Goal: Transaction & Acquisition: Purchase product/service

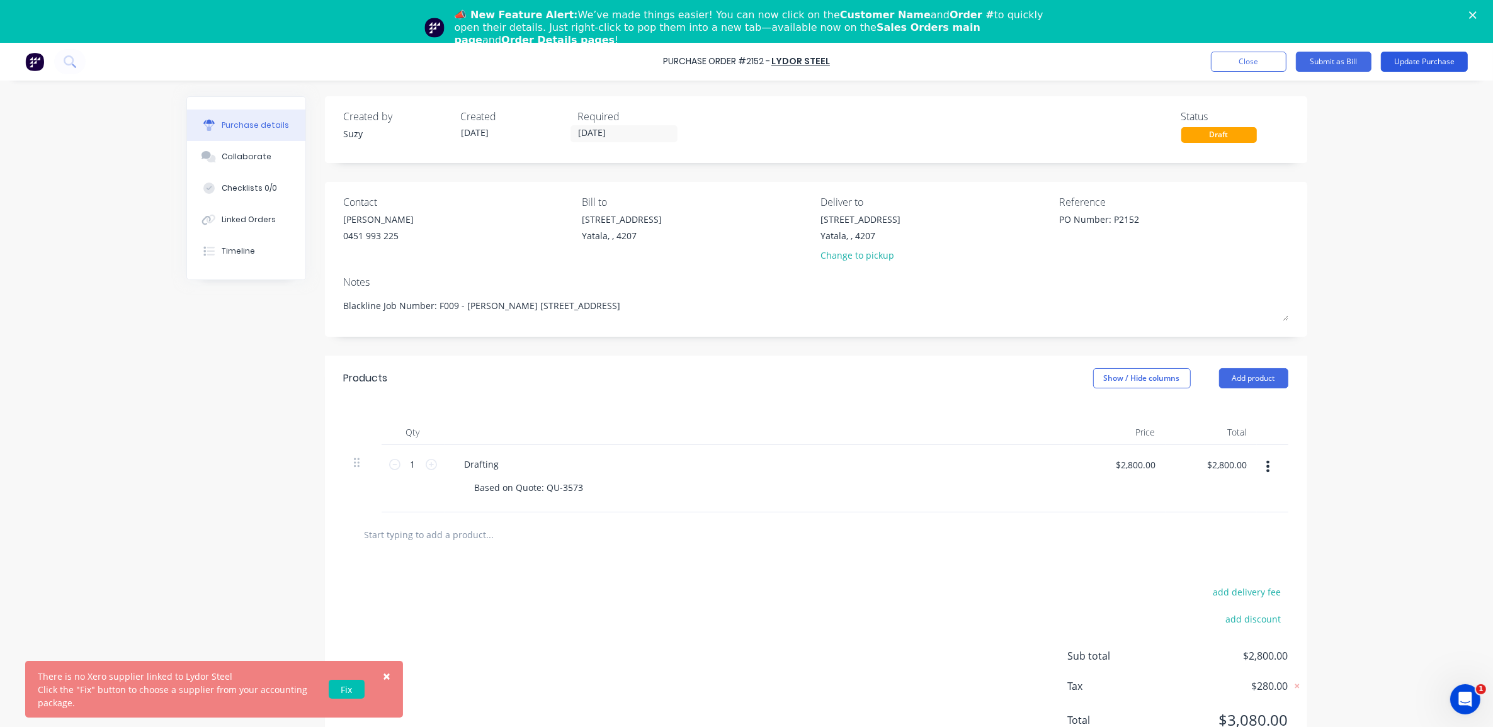
click at [1413, 65] on button "Update Purchase" at bounding box center [1424, 62] width 87 height 20
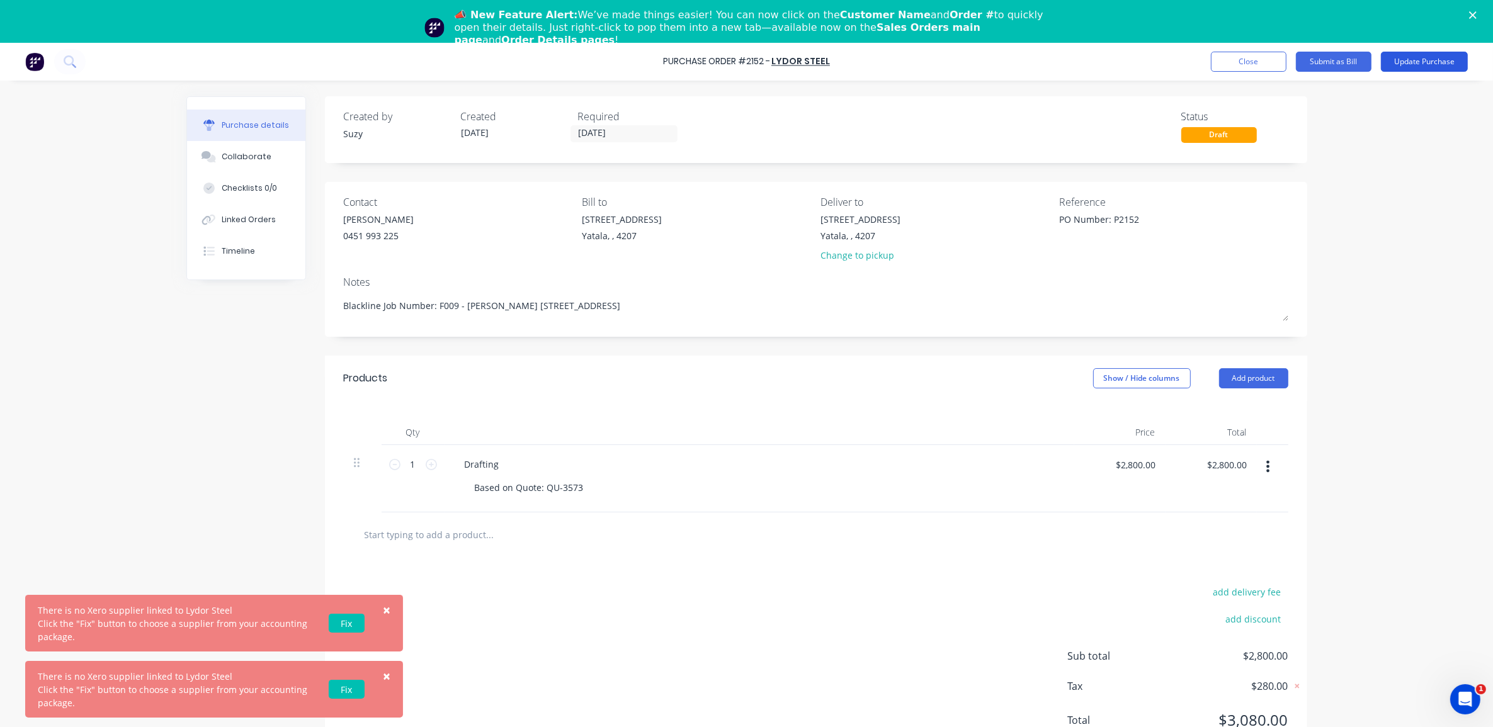
click at [1426, 59] on button "Update Purchase" at bounding box center [1424, 62] width 87 height 20
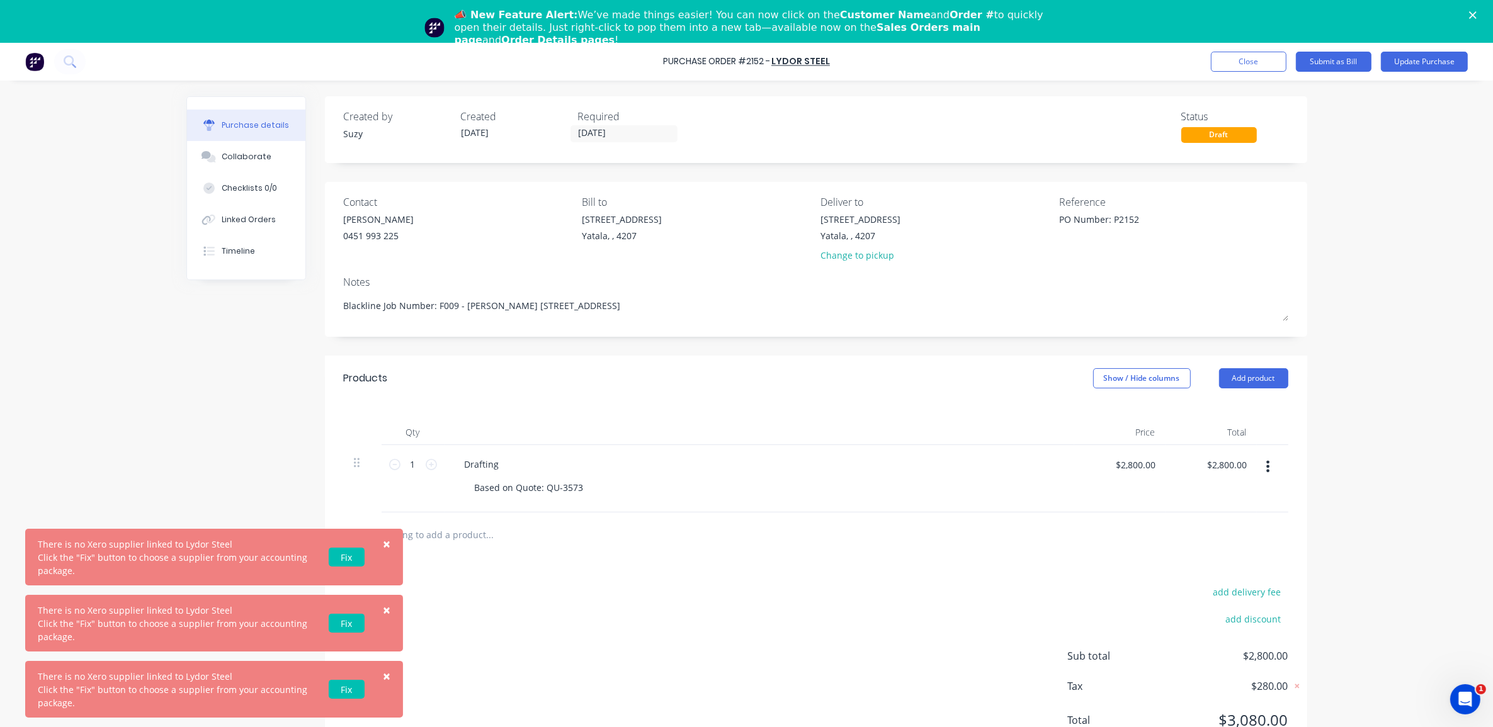
type textarea "x"
click at [354, 558] on link "Fix" at bounding box center [347, 557] width 36 height 19
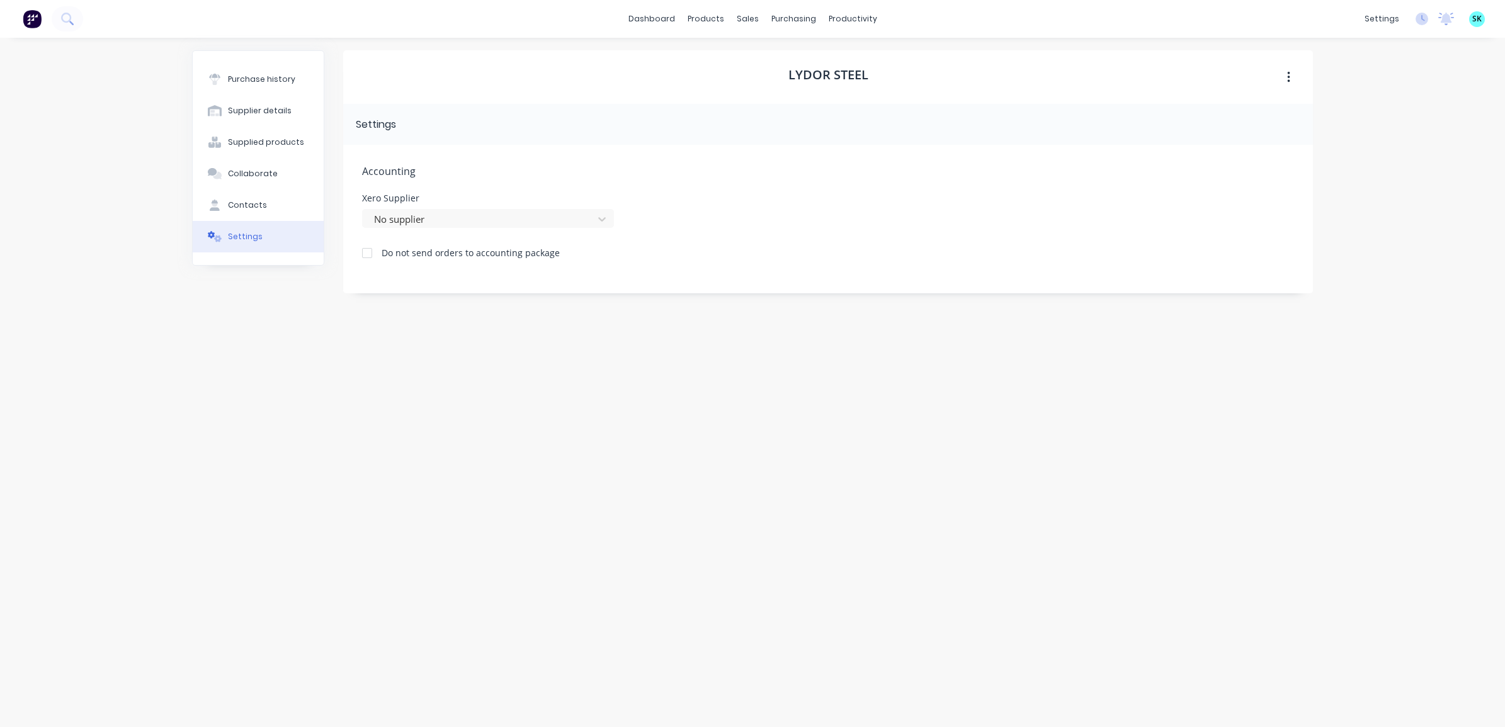
click at [417, 231] on div "Accounting Xero Supplier No supplier Do not send orders to accounting package" at bounding box center [827, 219] width 969 height 149
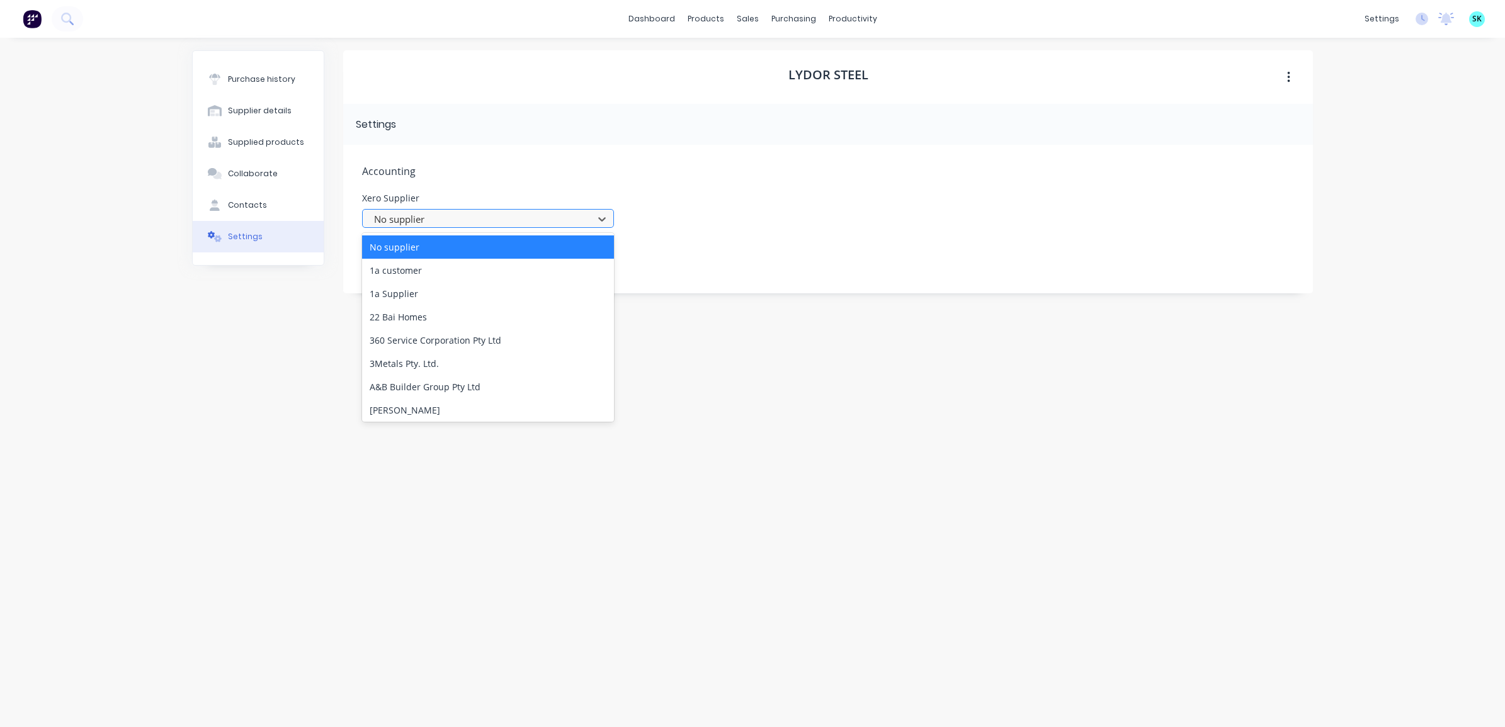
click at [420, 227] on div at bounding box center [480, 220] width 214 height 16
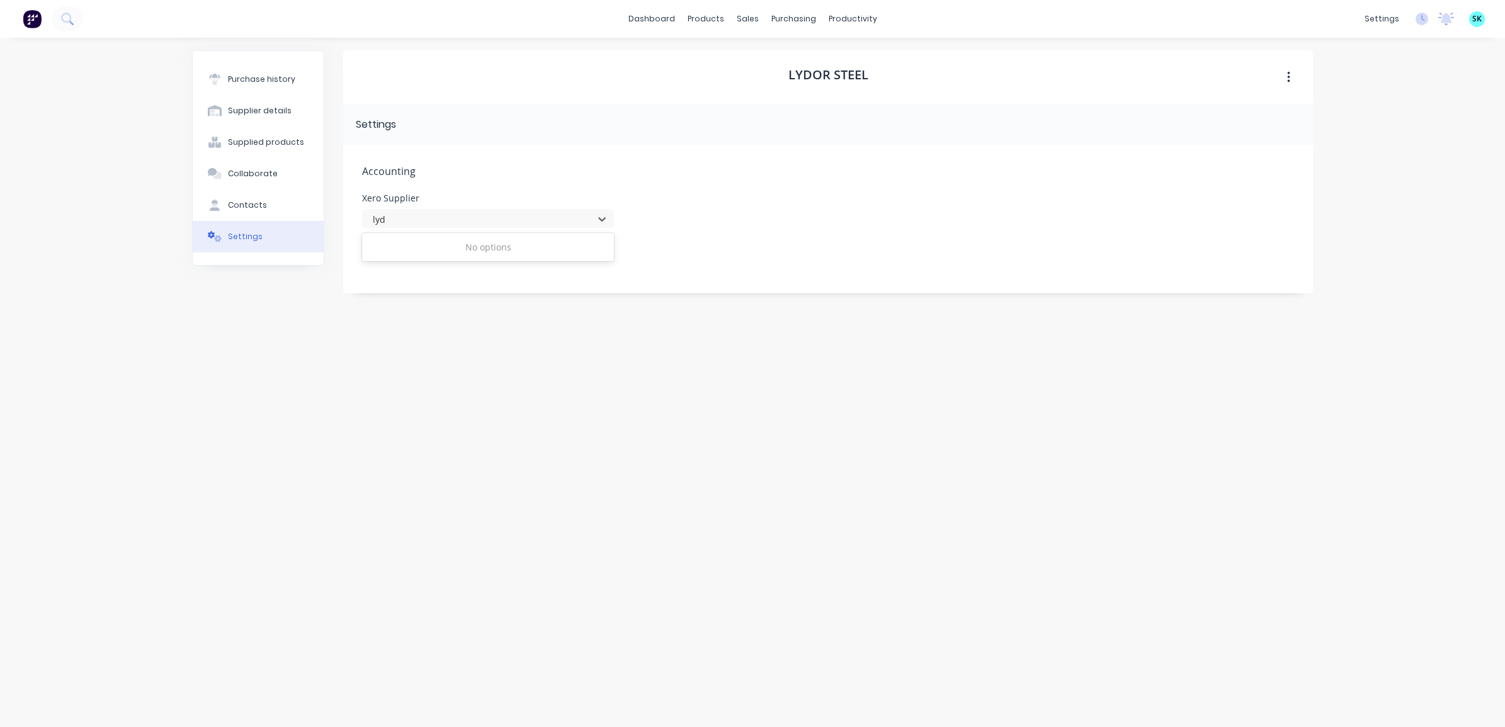
type input "lyd"
click at [746, 170] on span "Accounting" at bounding box center [828, 171] width 932 height 15
click at [367, 256] on div at bounding box center [366, 252] width 25 height 25
click at [282, 89] on button "Purchase history" at bounding box center [258, 79] width 131 height 31
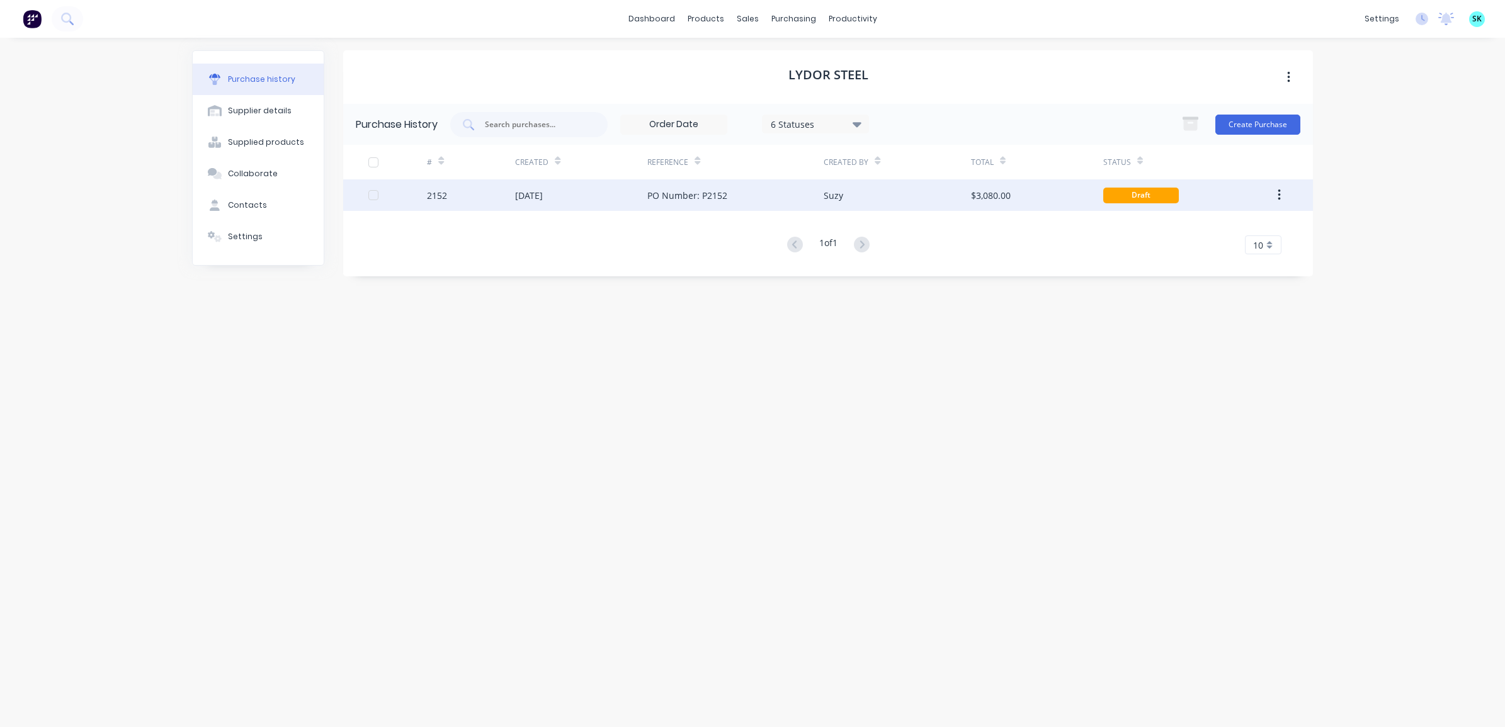
click at [1043, 197] on div "$3,080.00" at bounding box center [1037, 194] width 132 height 31
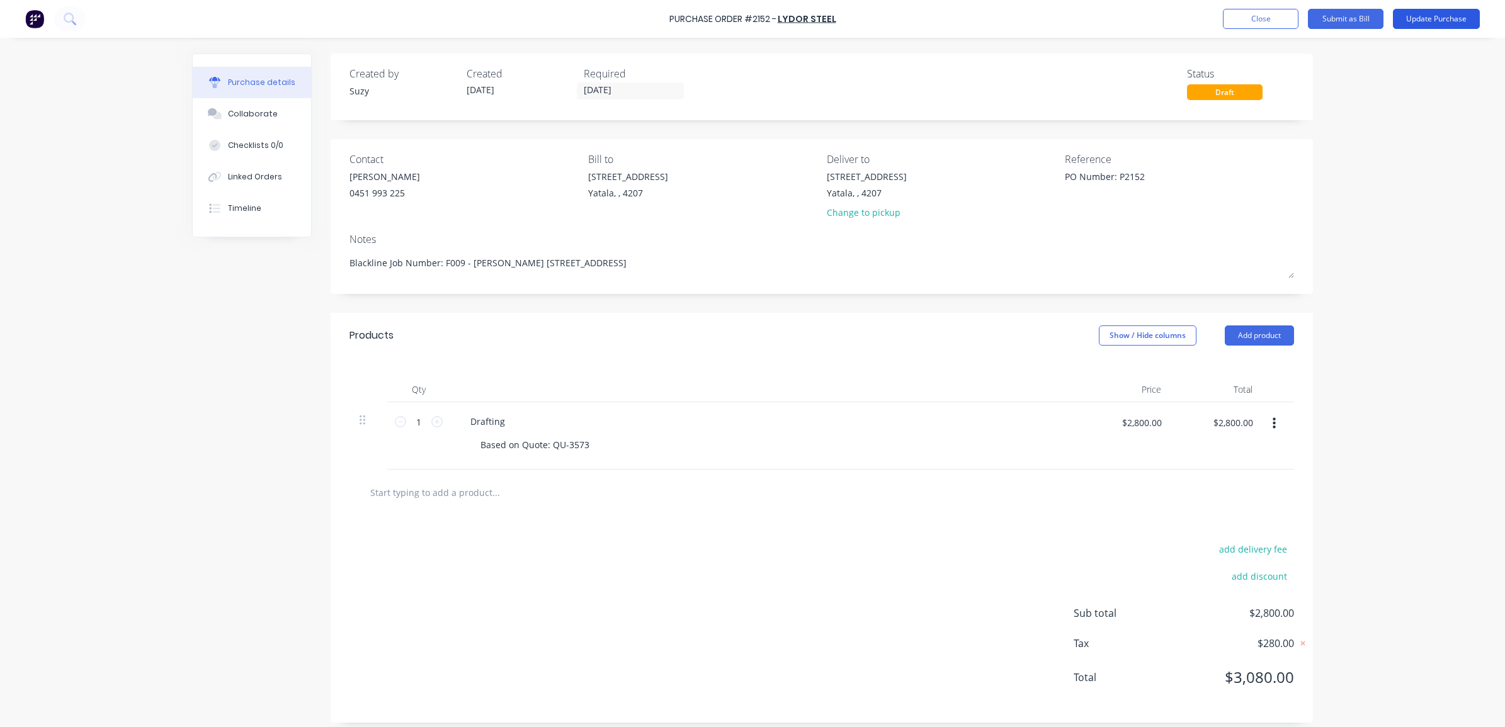
click at [1435, 19] on button "Update Purchase" at bounding box center [1435, 19] width 87 height 20
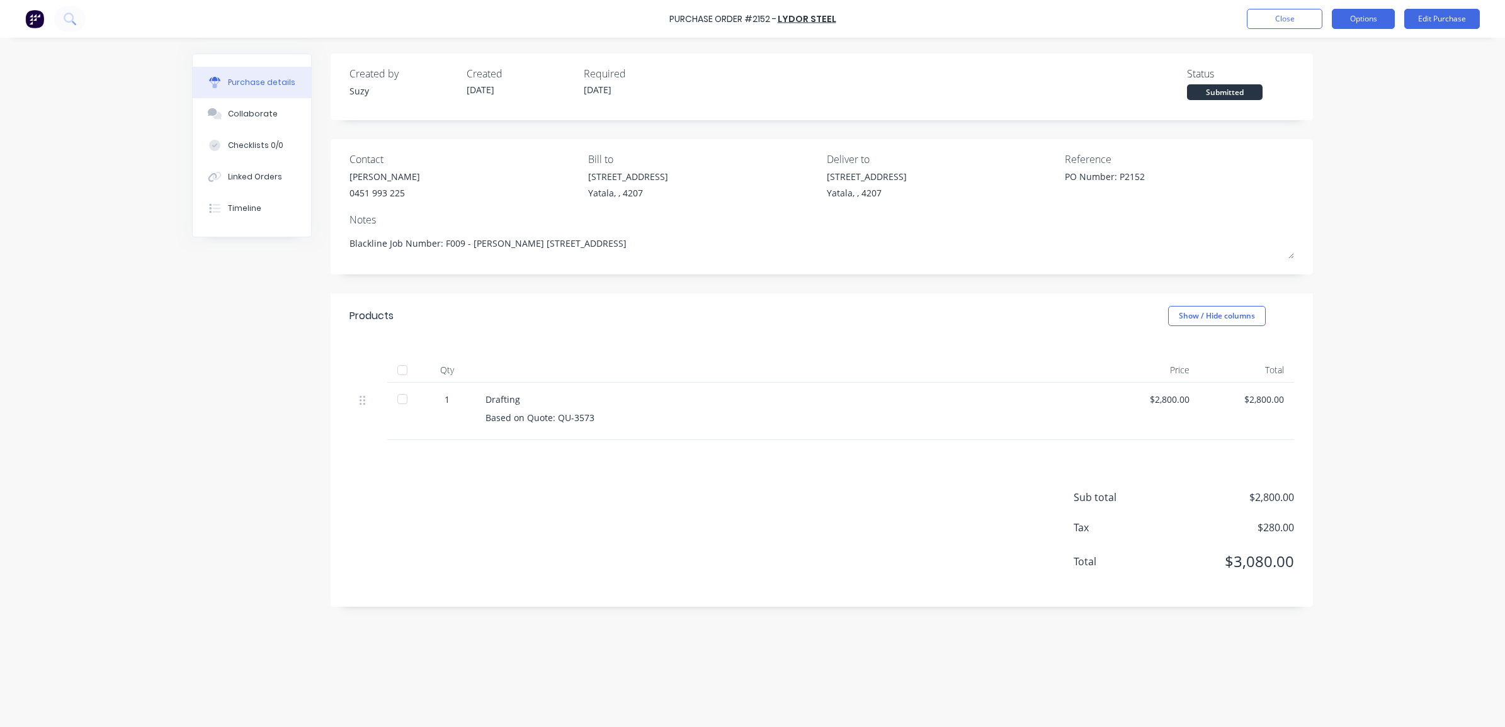
click at [1364, 22] on button "Options" at bounding box center [1362, 19] width 63 height 20
click at [1352, 45] on div "Print / Email" at bounding box center [1334, 51] width 97 height 18
click at [1342, 74] on div "With pricing" at bounding box center [1334, 76] width 97 height 18
type textarea "x"
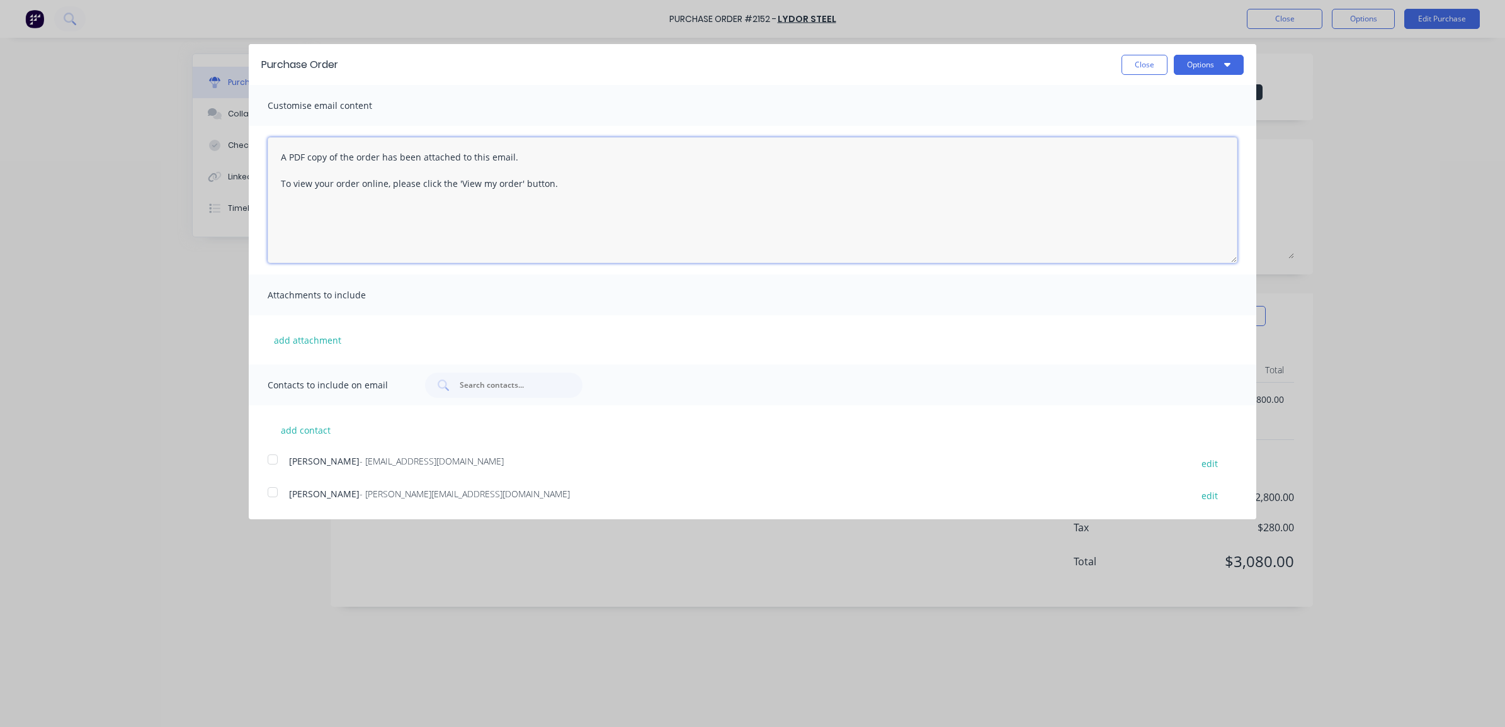
drag, startPoint x: 584, startPoint y: 191, endPoint x: 278, endPoint y: 158, distance: 308.3
click at [278, 158] on textarea "A PDF copy of the order has been attached to this email. To view your order onl…" at bounding box center [752, 200] width 969 height 126
type textarea "Good mo"
type textarea "x"
drag, startPoint x: 397, startPoint y: 165, endPoint x: 342, endPoint y: 167, distance: 55.4
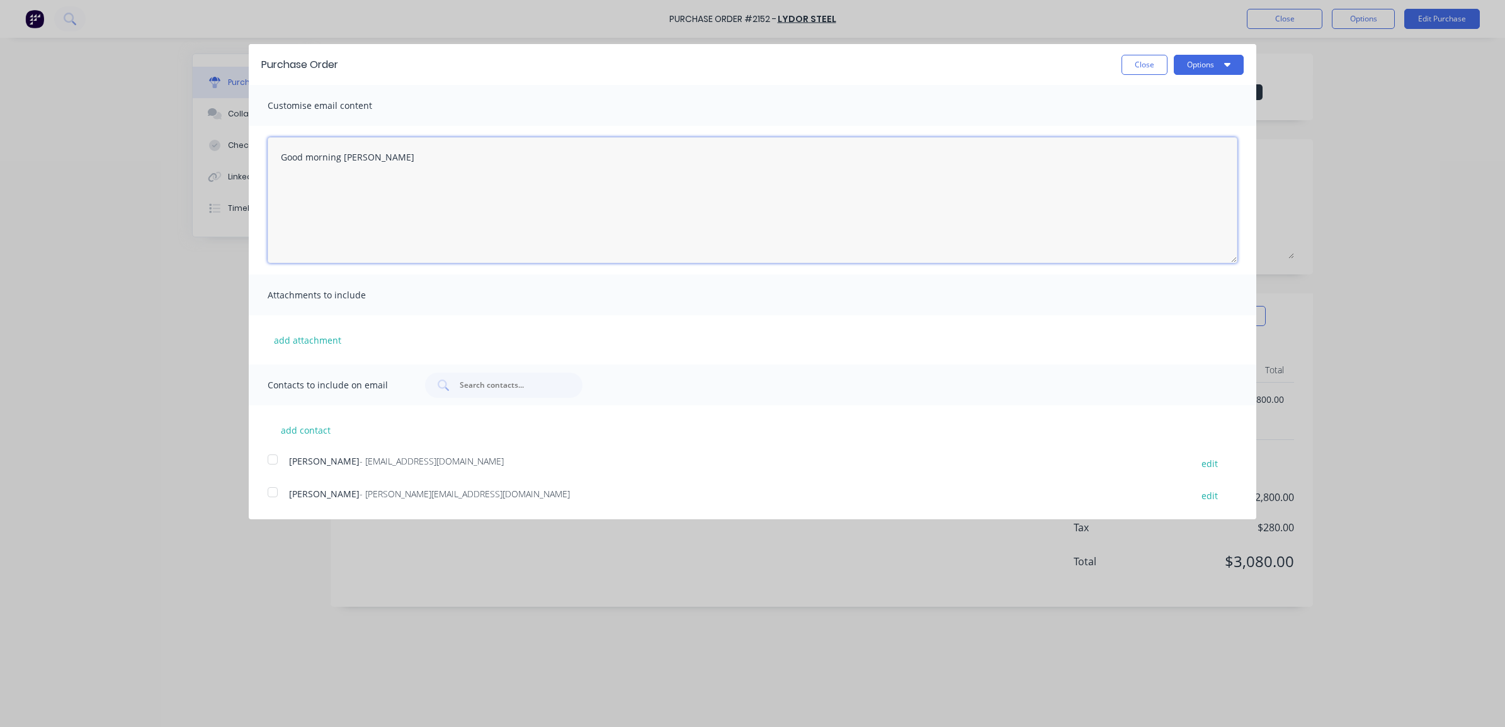
click at [342, 167] on textarea "Good morning Benson" at bounding box center [752, 200] width 969 height 126
type textarea "Good morning, Please find attached the PO for works on F009"
click at [375, 290] on span "Attachments to include" at bounding box center [337, 295] width 138 height 18
click at [382, 296] on span "Attachments to include" at bounding box center [337, 295] width 138 height 18
click at [312, 297] on span "Attachments to include" at bounding box center [337, 295] width 138 height 18
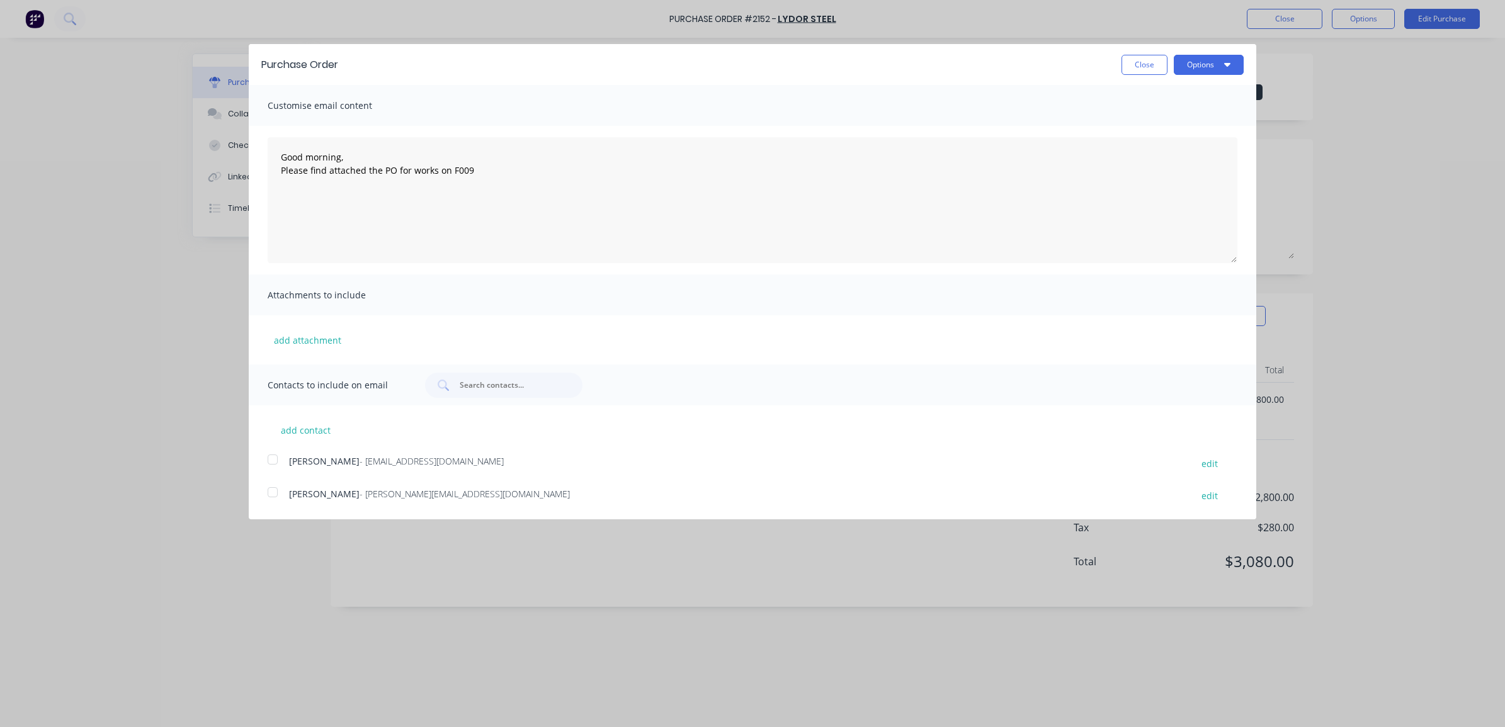
click at [359, 385] on span "Contacts to include on email" at bounding box center [337, 385] width 138 height 18
click at [449, 385] on div at bounding box center [503, 385] width 157 height 25
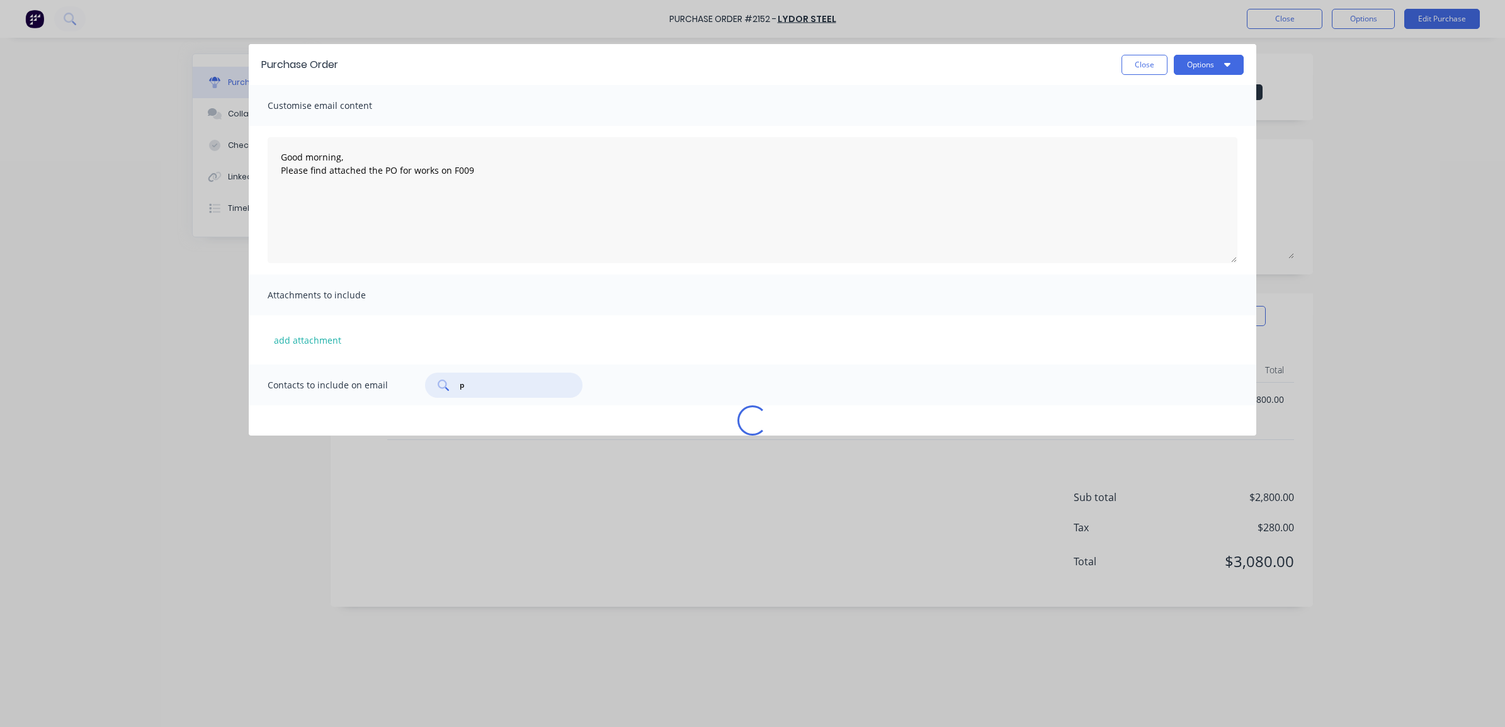
type input "p."
type textarea "x"
type input "p.coureas"
type textarea "x"
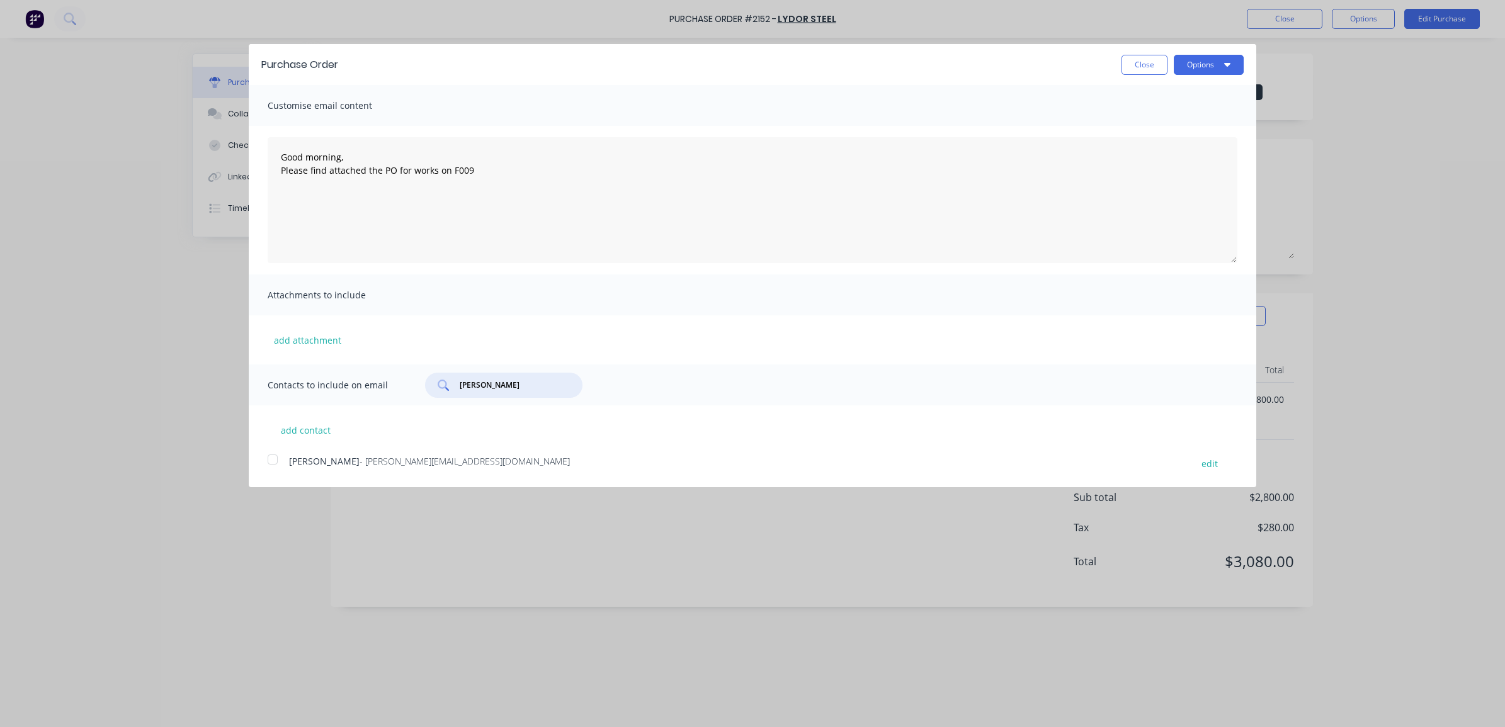
click at [272, 460] on div at bounding box center [272, 459] width 25 height 25
drag, startPoint x: 497, startPoint y: 383, endPoint x: 458, endPoint y: 386, distance: 39.8
click at [458, 386] on input "p.coureas" at bounding box center [510, 385] width 105 height 13
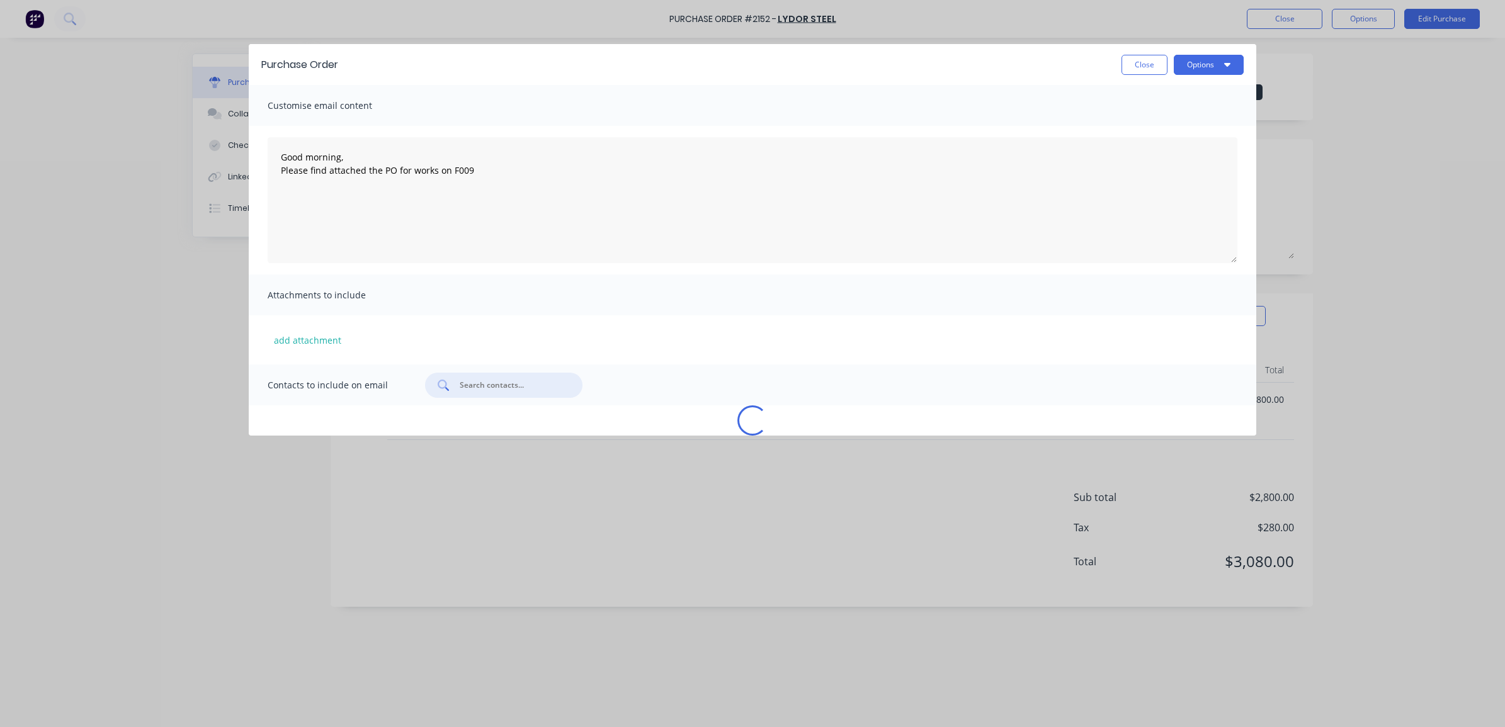
type textarea "x"
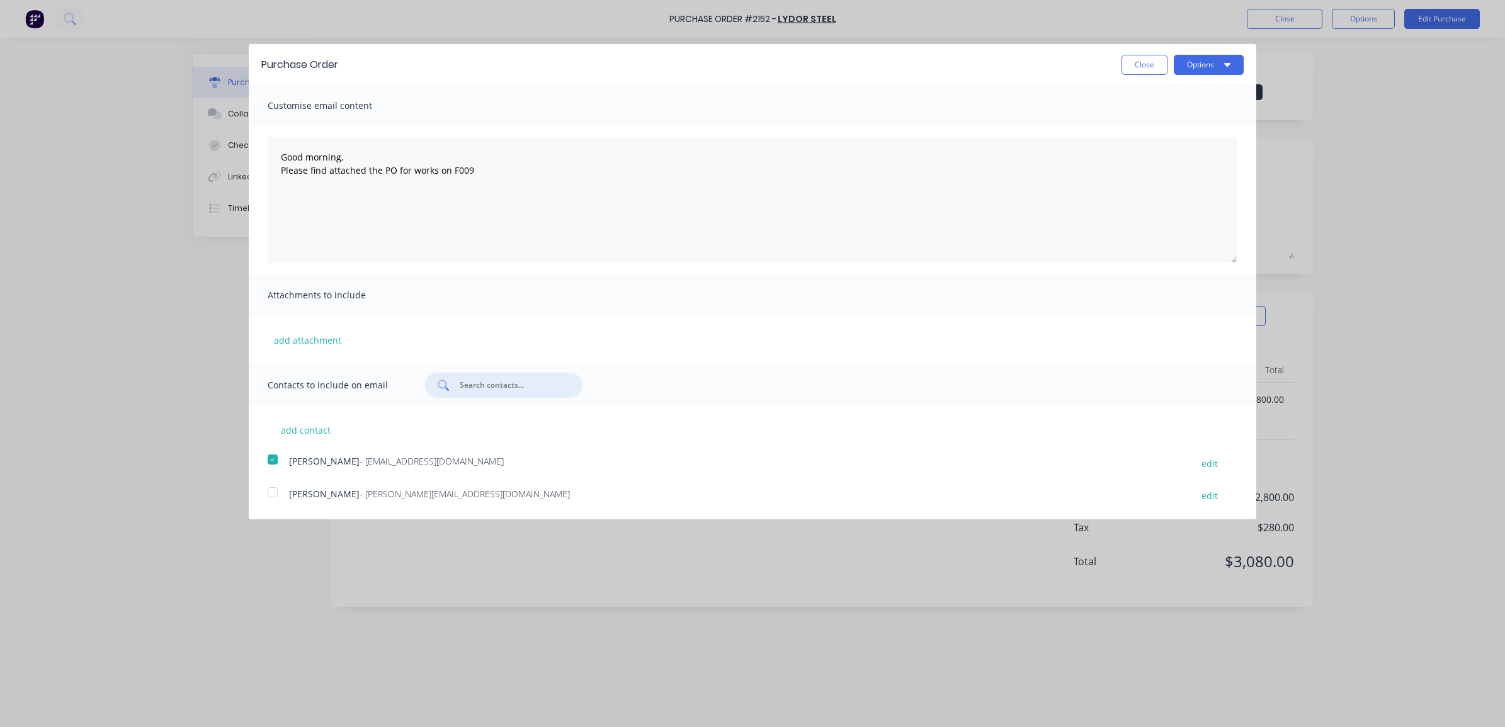
click at [273, 495] on div at bounding box center [272, 492] width 25 height 25
click at [471, 171] on textarea "Good morning, Please find attached the PO for works on F009" at bounding box center [752, 200] width 969 height 126
click at [448, 172] on textarea "Good morning, Please find attached the PO for works on F009." at bounding box center [752, 200] width 969 height 126
click at [592, 174] on textarea "Good morning, Please find attached the PO for works on Blackline Job Number: F0…" at bounding box center [752, 200] width 969 height 126
click at [592, 173] on textarea "Good morning, Please find attached the PO for works on Blackline Job Number: F0…" at bounding box center [752, 200] width 969 height 126
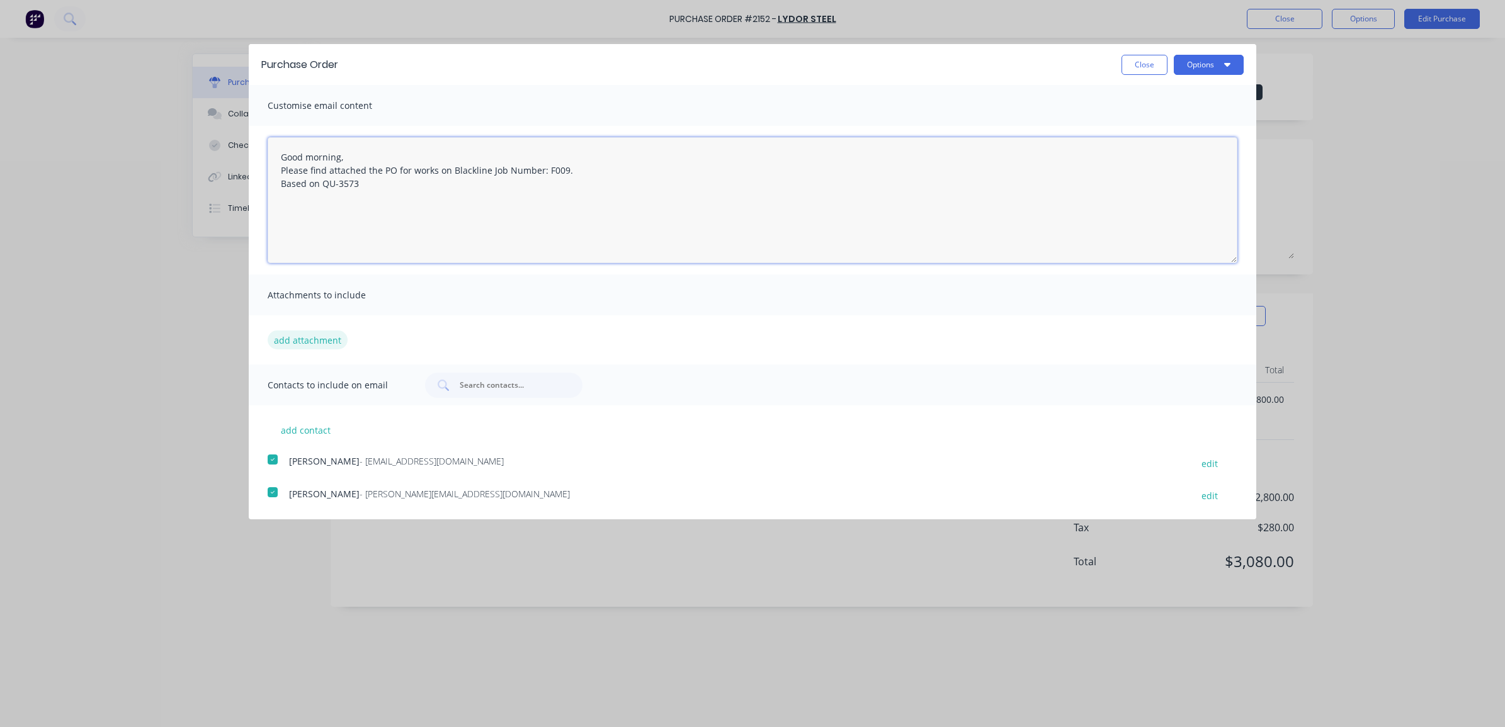
type textarea "Good morning, Please find attached the PO for works on Blackline Job Number: F0…"
click at [315, 344] on button "add attachment" at bounding box center [308, 339] width 80 height 19
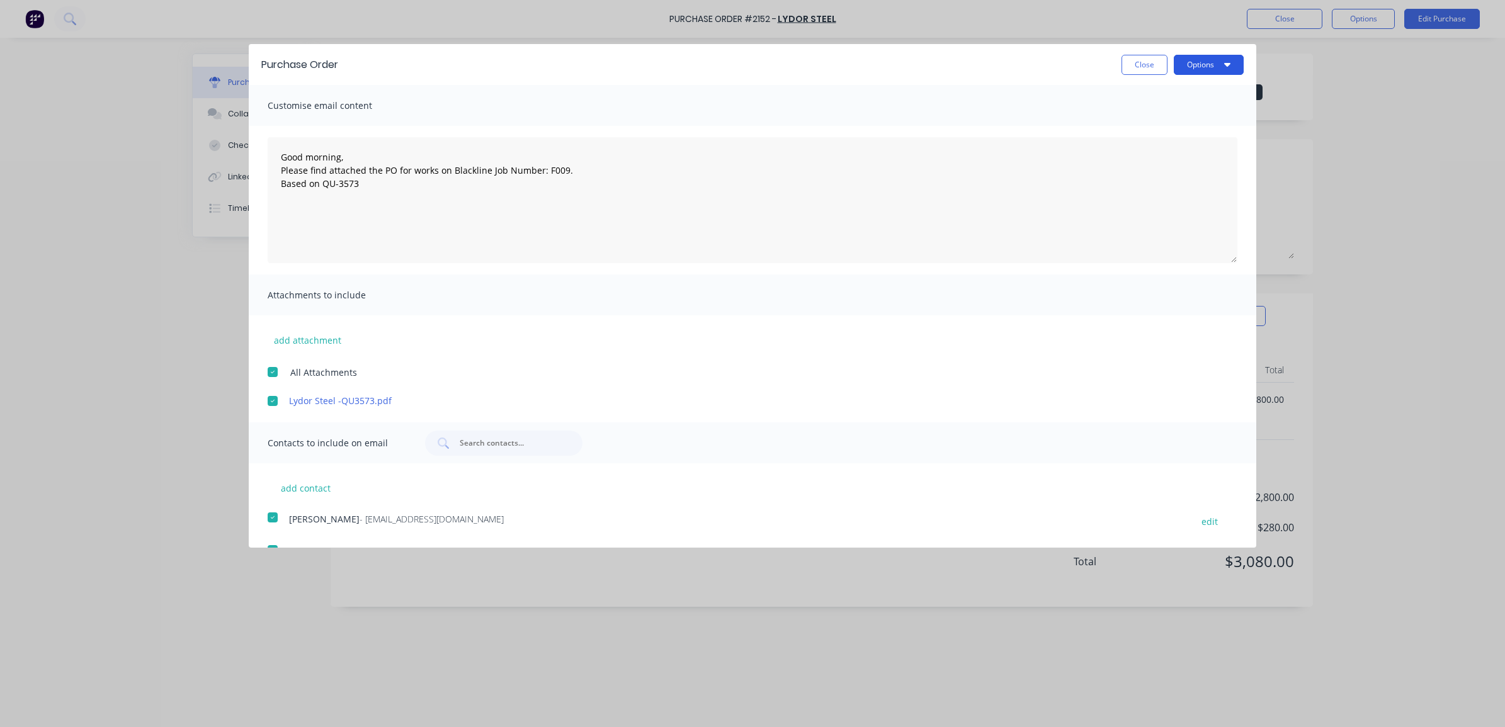
click at [1179, 66] on button "Options" at bounding box center [1208, 65] width 70 height 20
click at [1172, 120] on div "Email" at bounding box center [1183, 122] width 97 height 18
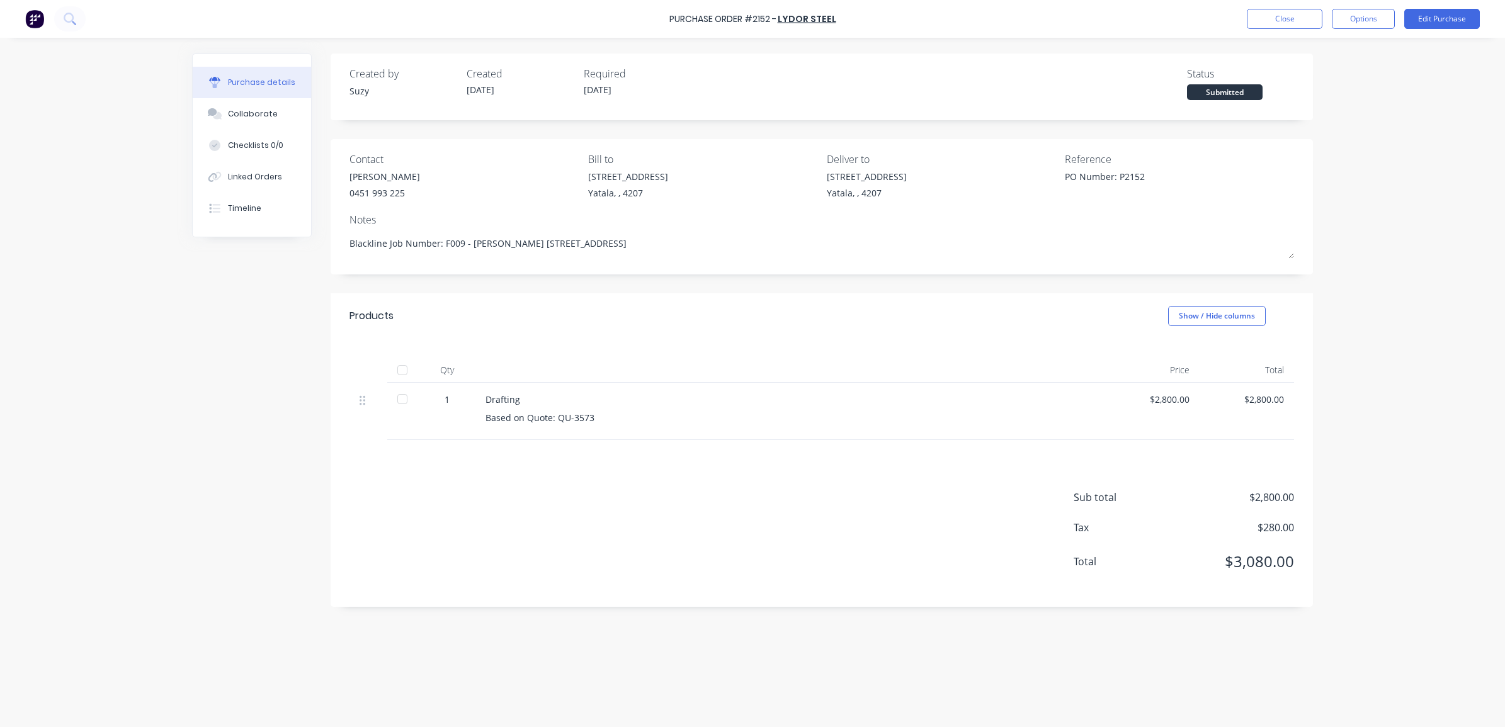
type textarea "x"
click at [1301, 23] on button "Close" at bounding box center [1284, 19] width 76 height 20
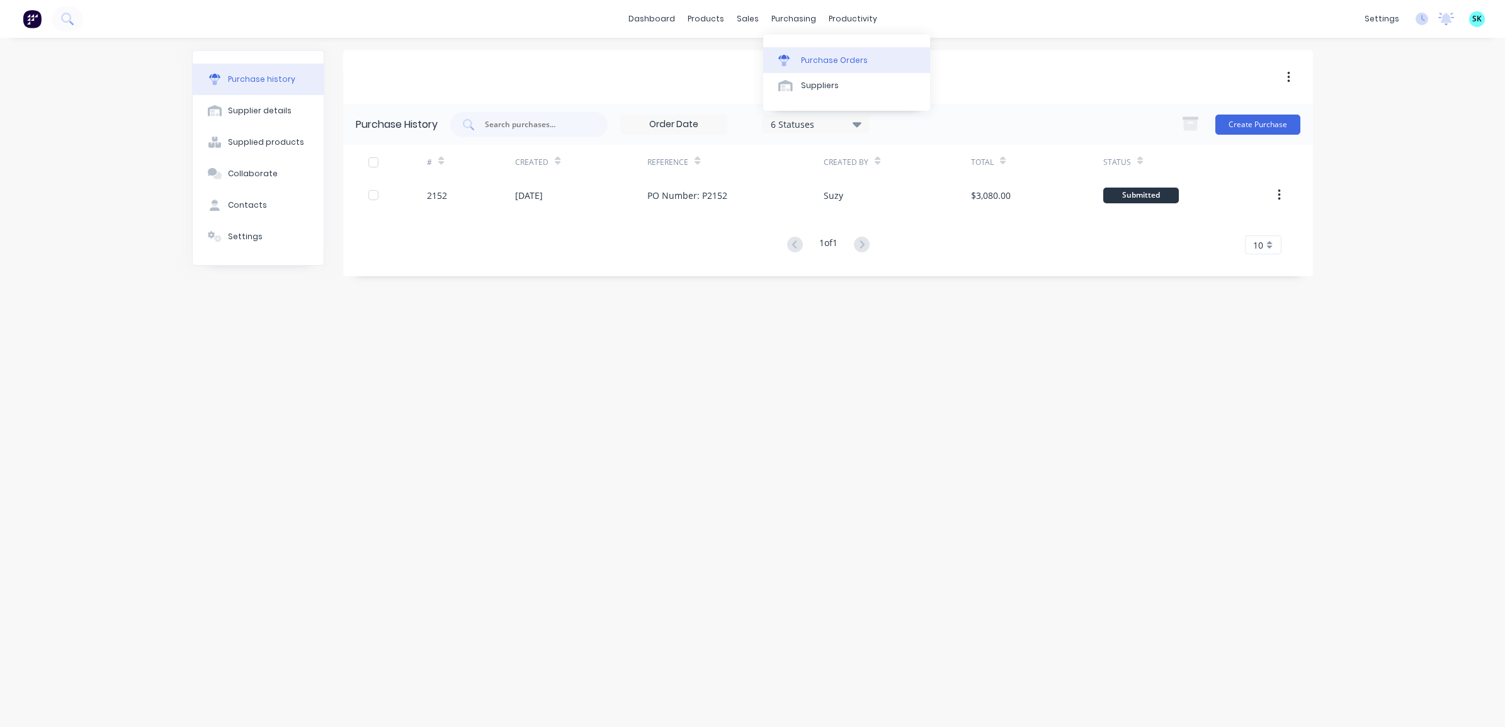
click at [788, 57] on icon at bounding box center [783, 57] width 11 height 4
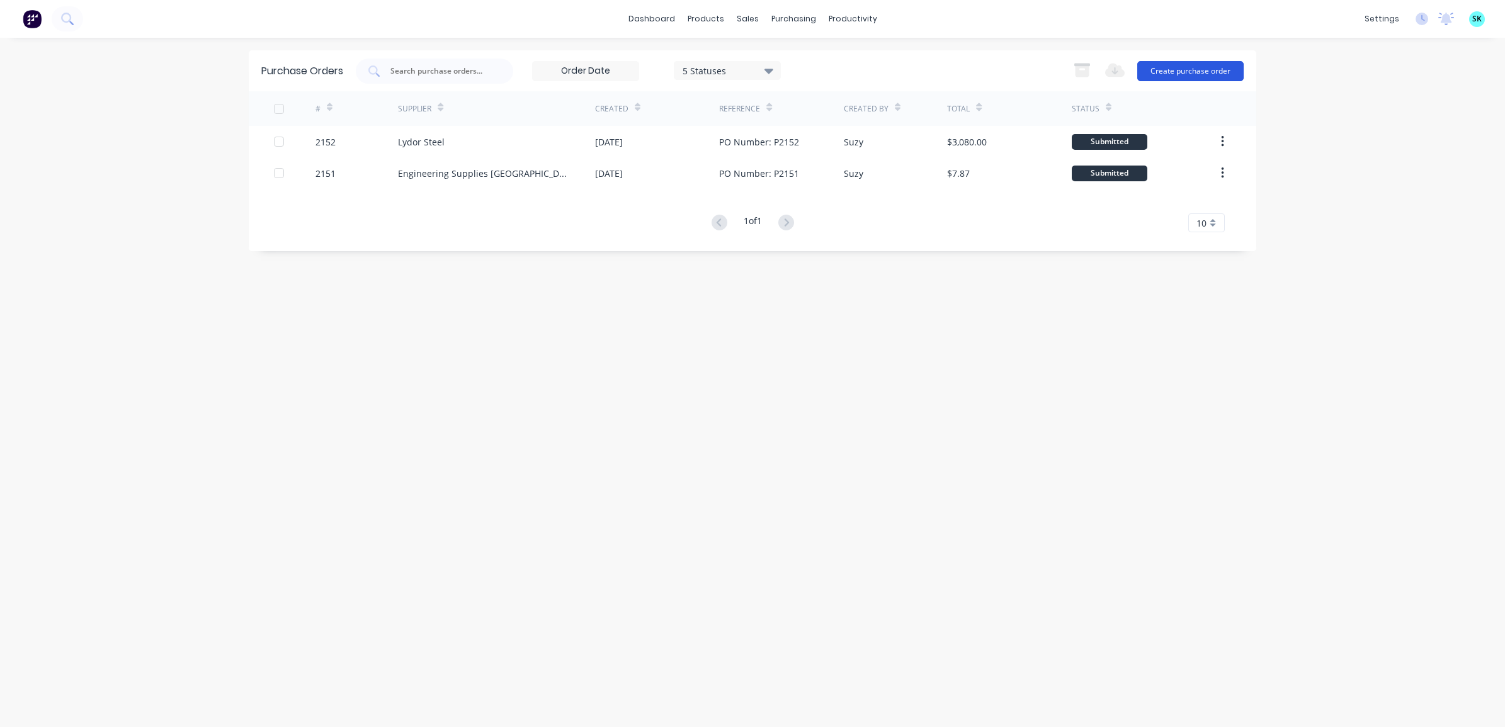
click at [1189, 74] on button "Create purchase order" at bounding box center [1190, 71] width 106 height 20
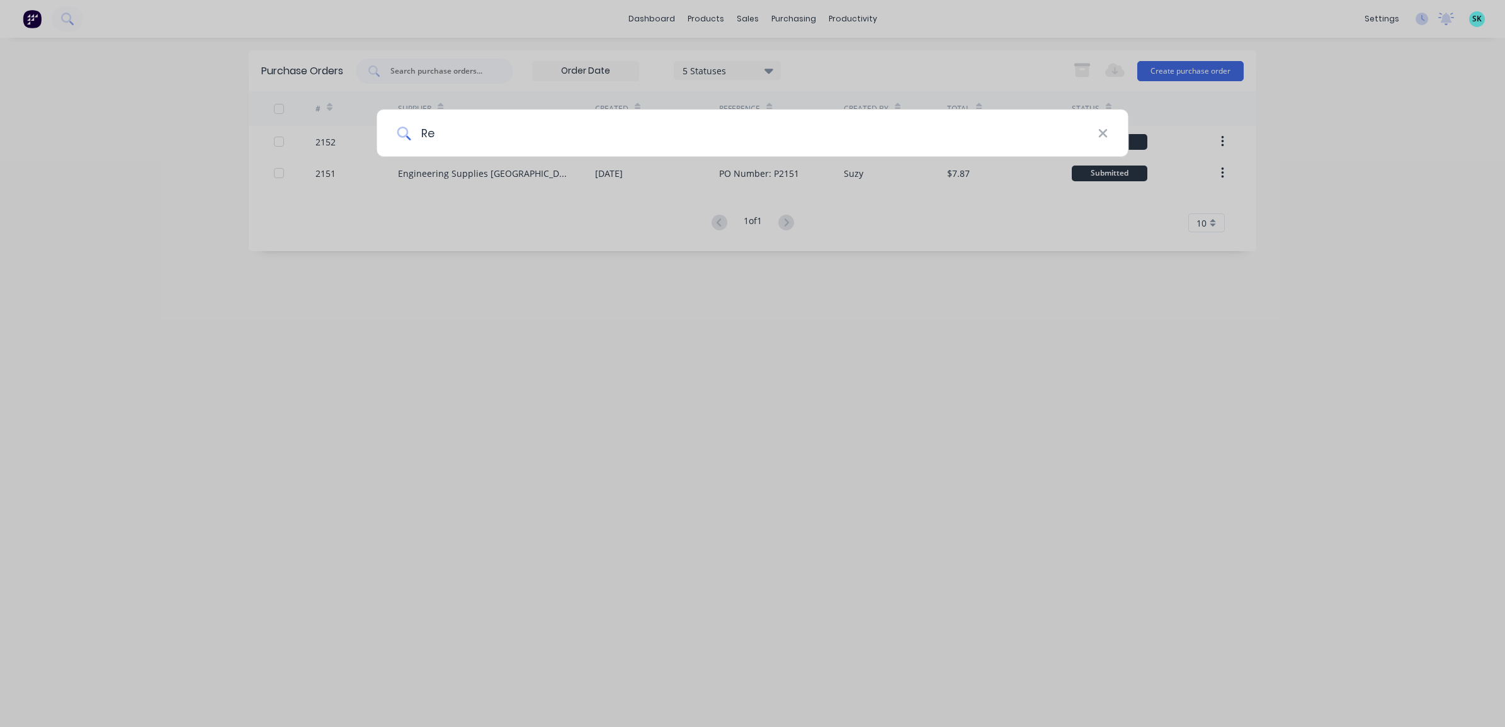
type input "Red"
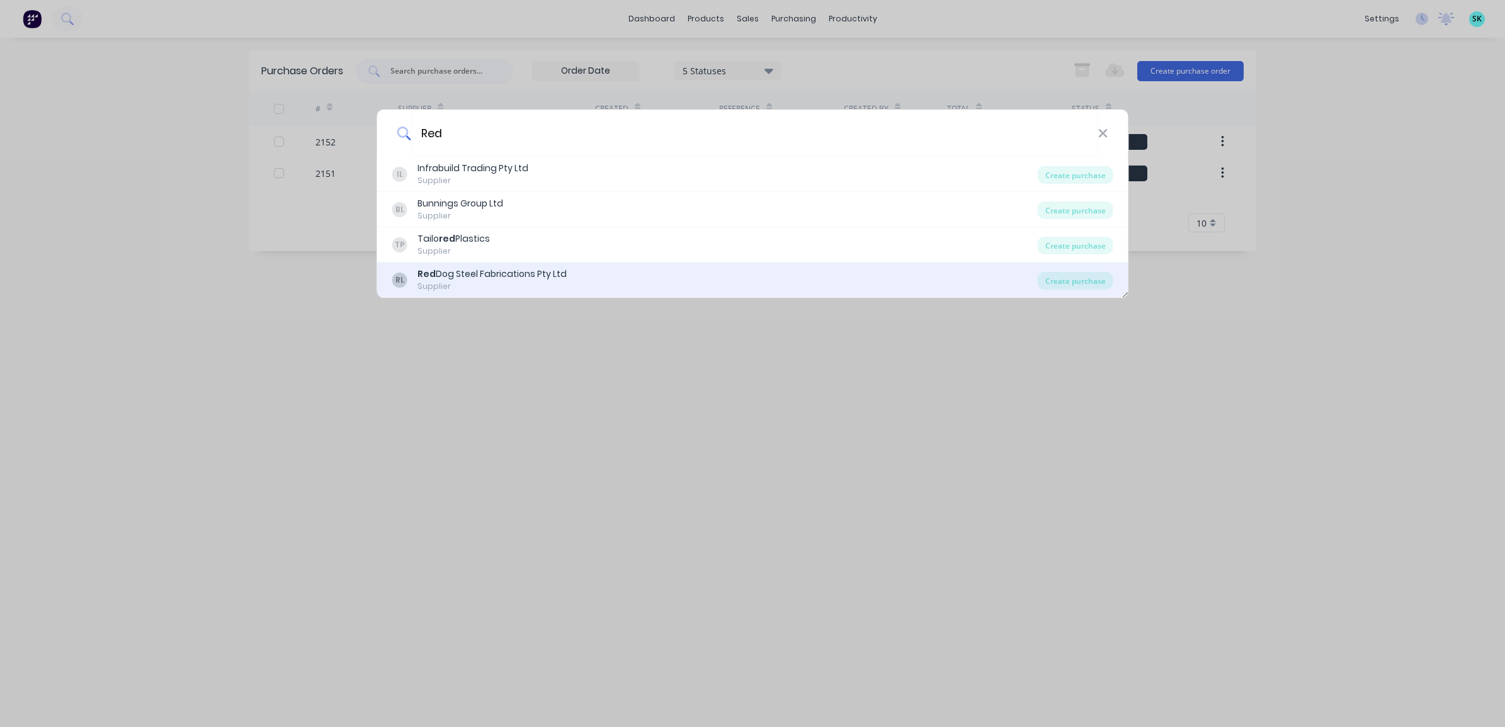
click at [590, 275] on div "RL Red Dog Steel Fabrications Pty Ltd Supplier" at bounding box center [714, 280] width 645 height 25
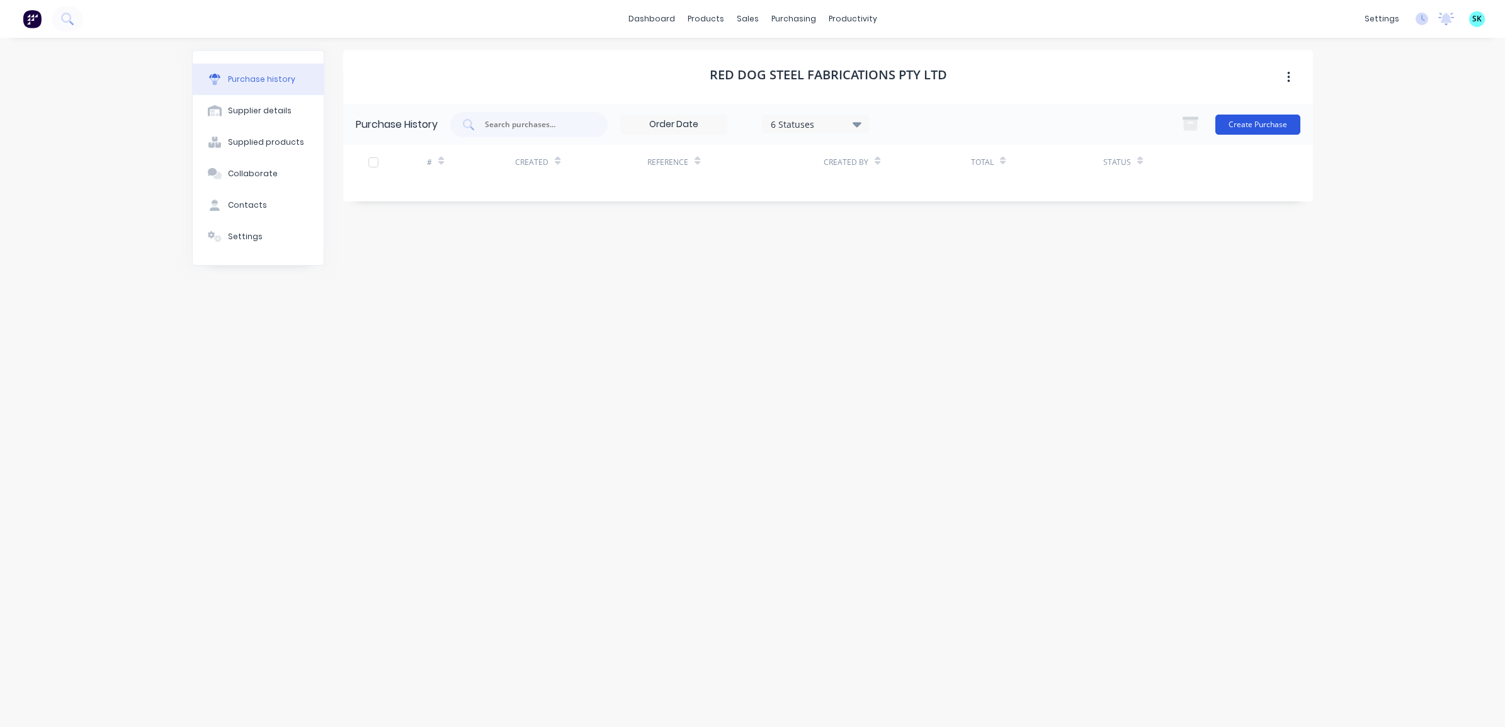
click at [1236, 124] on button "Create Purchase" at bounding box center [1257, 125] width 85 height 20
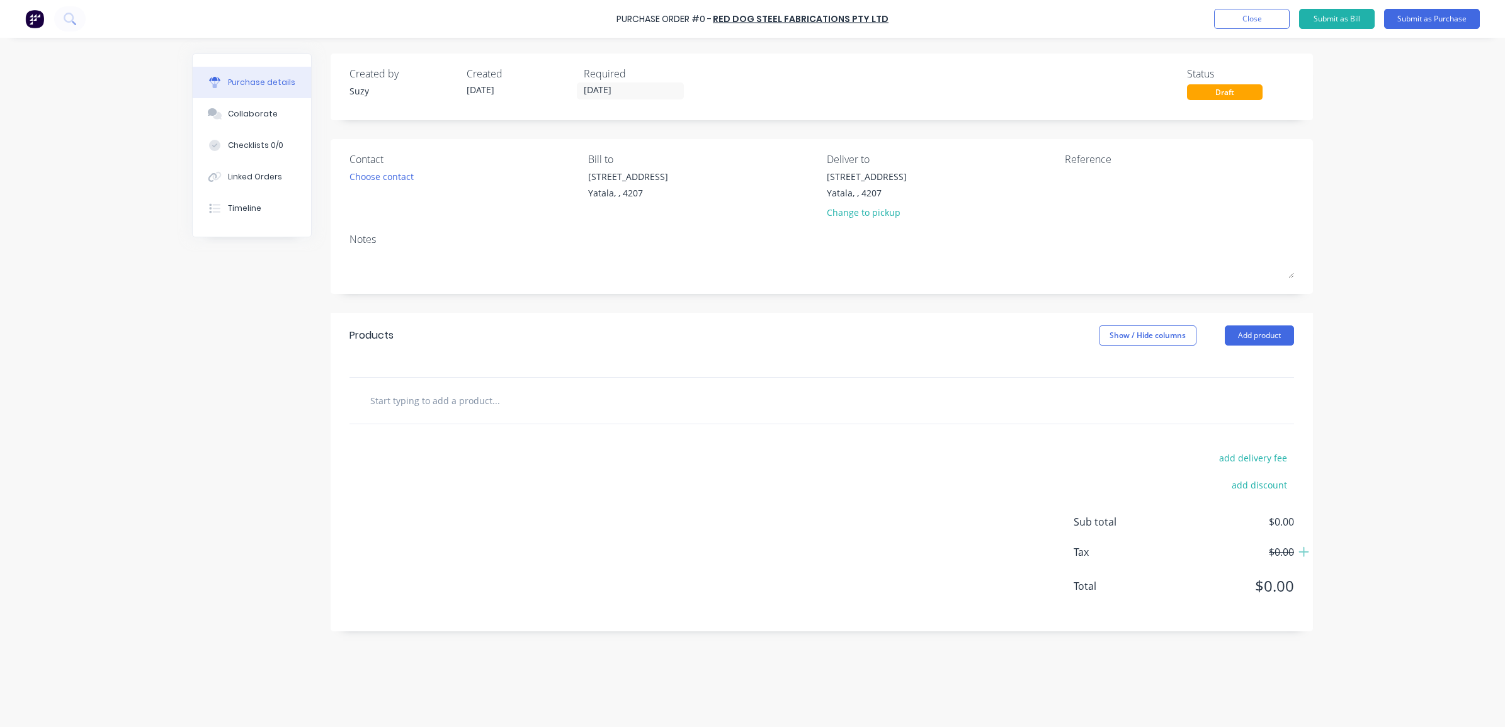
click at [483, 404] on input "text" at bounding box center [496, 400] width 252 height 25
click at [398, 177] on div "Choose contact" at bounding box center [381, 176] width 64 height 13
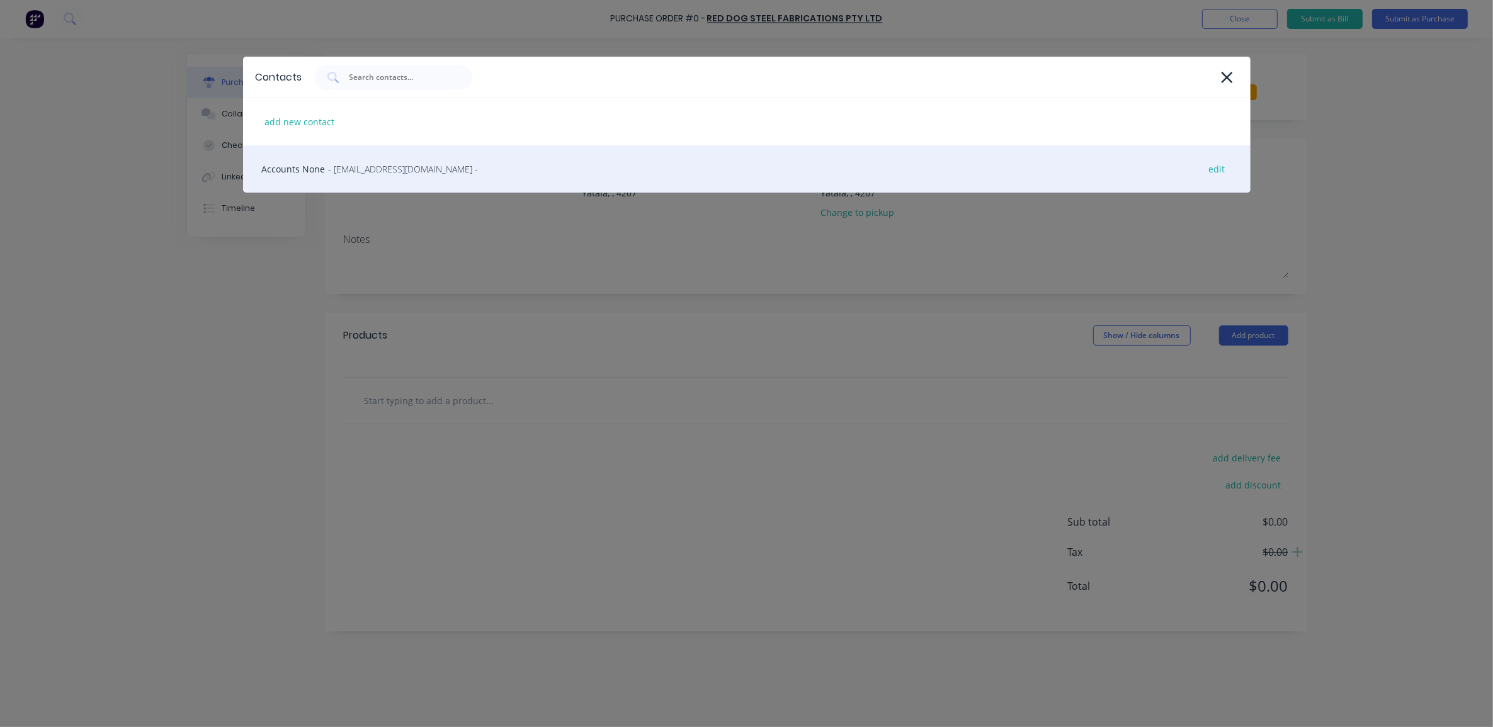
click at [376, 167] on span "- sales@rdss.com.au -" at bounding box center [404, 168] width 150 height 13
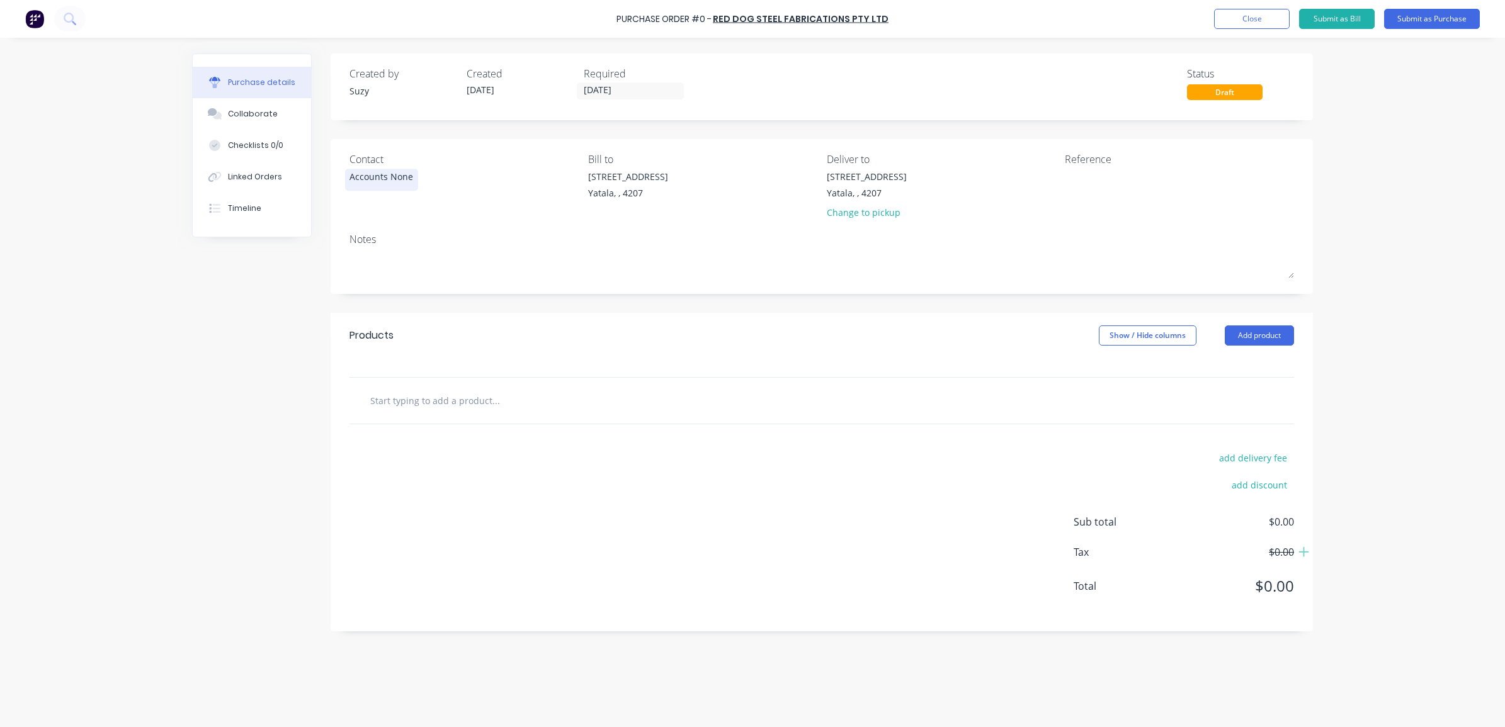
click at [393, 181] on div "Accounts None" at bounding box center [381, 176] width 64 height 13
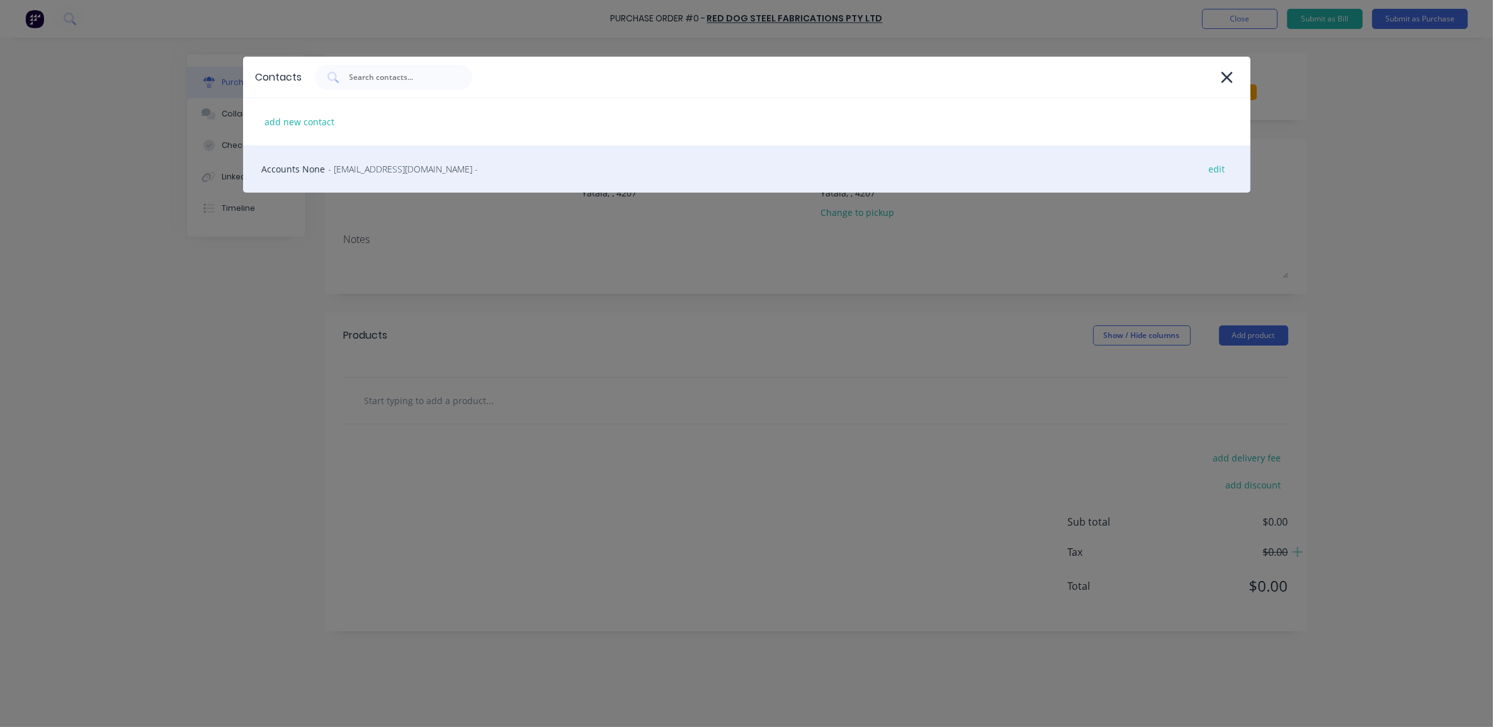
click at [282, 170] on div "Accounts None - sales@rdss.com.au - edit" at bounding box center [746, 168] width 1007 height 47
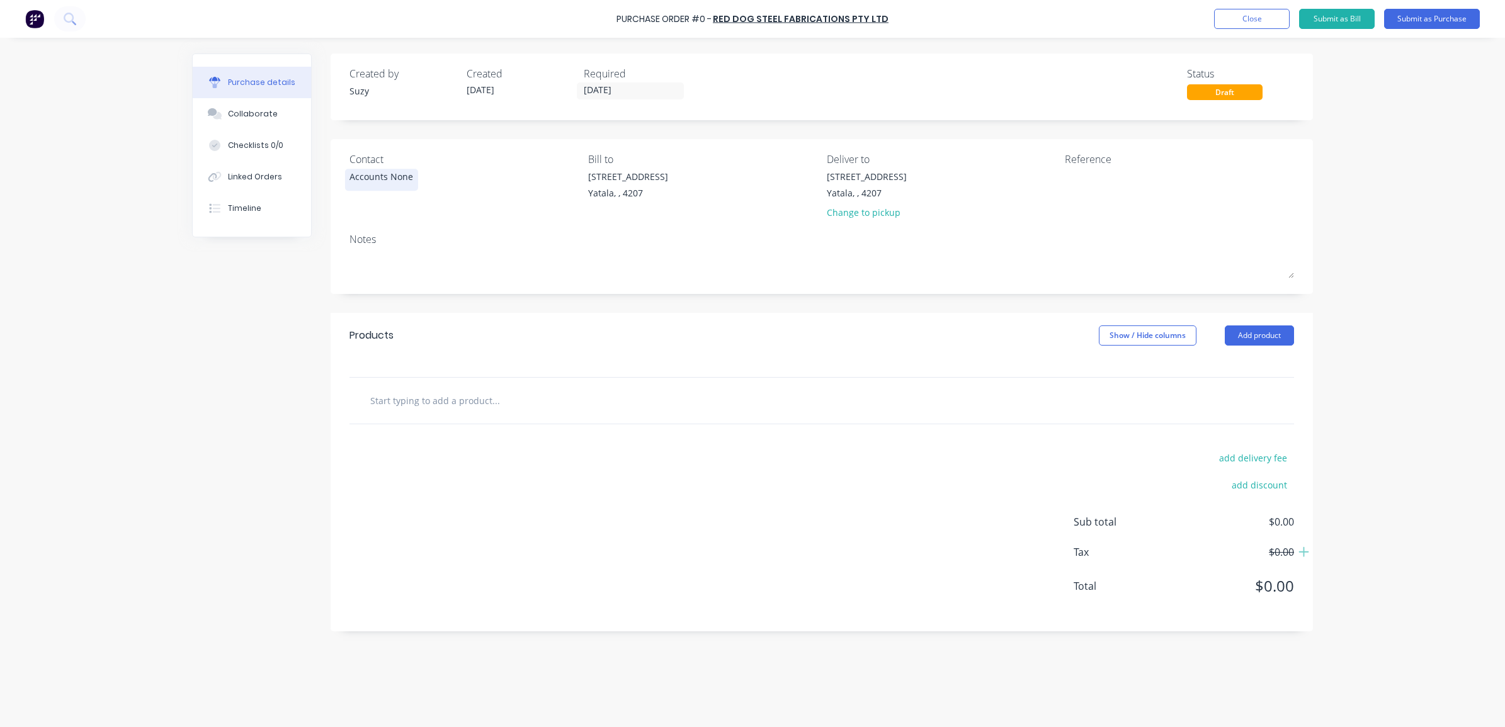
click at [383, 189] on div "Accounts None" at bounding box center [381, 180] width 64 height 20
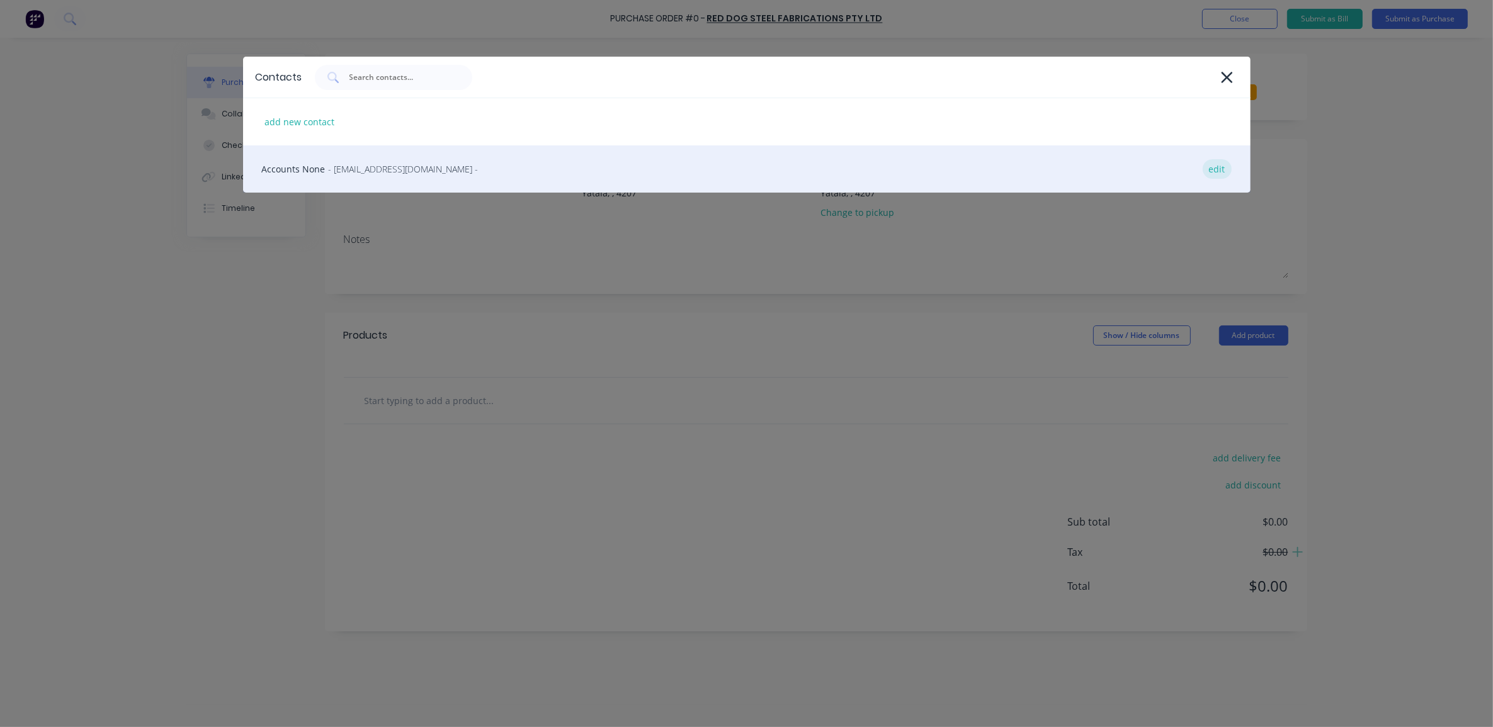
click at [1219, 174] on div "edit" at bounding box center [1216, 169] width 29 height 20
select select "AU"
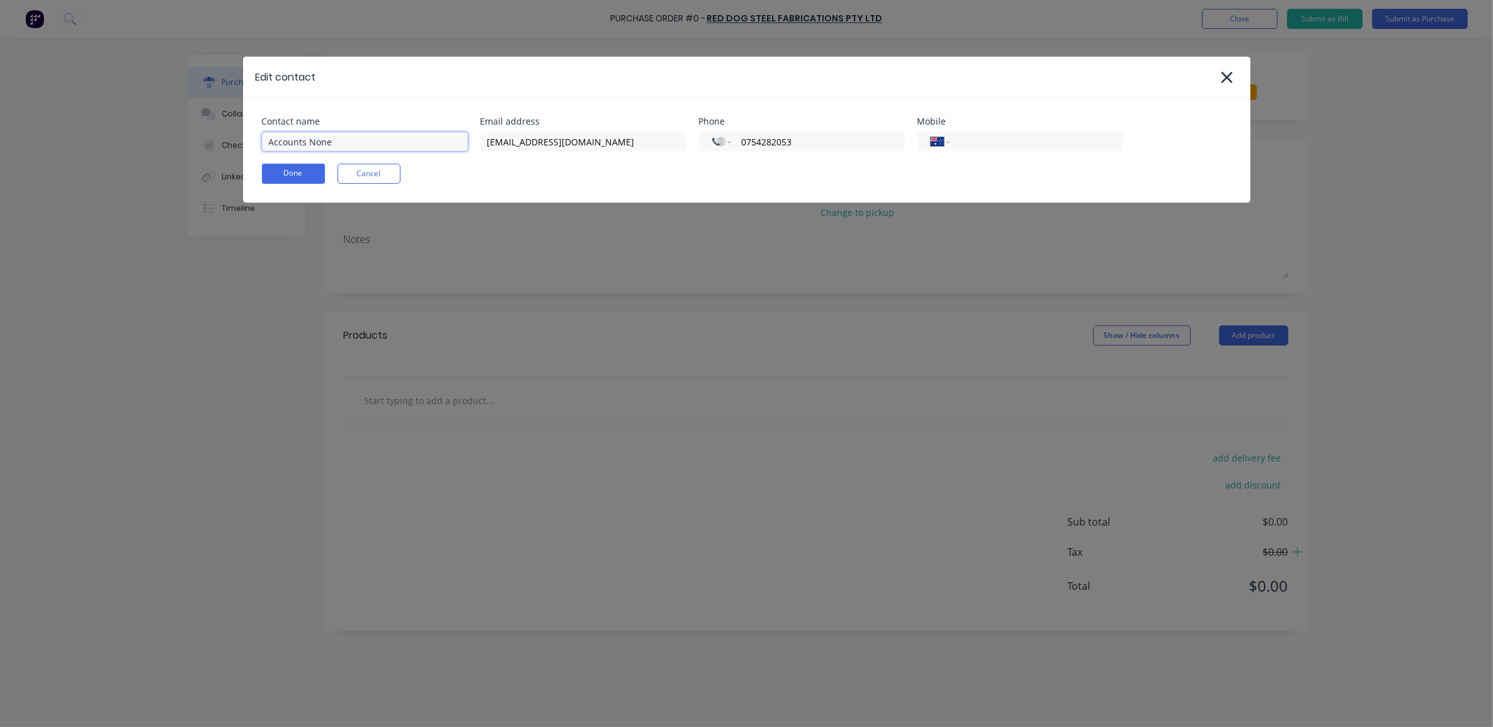
click at [370, 142] on input "Accounts None" at bounding box center [365, 141] width 206 height 19
drag, startPoint x: 354, startPoint y: 138, endPoint x: 263, endPoint y: 143, distance: 91.4
click at [263, 143] on input "Accounts None" at bounding box center [365, 141] width 206 height 19
type input "Red Dog Sales"
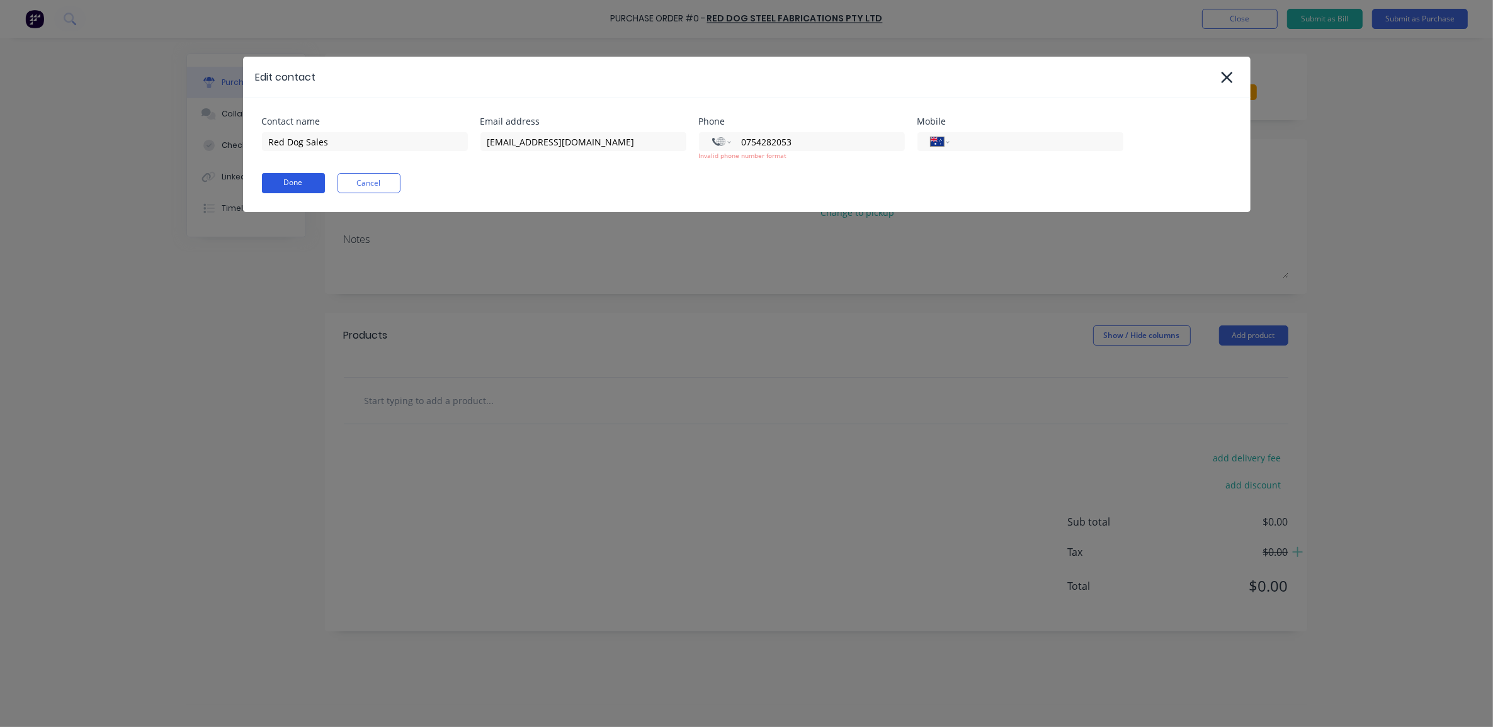
click at [269, 174] on button "Done" at bounding box center [293, 183] width 63 height 20
click at [272, 184] on button "Done" at bounding box center [293, 183] width 63 height 20
click at [750, 144] on input "0754282053" at bounding box center [815, 142] width 151 height 14
click at [769, 142] on input "0754282053" at bounding box center [815, 142] width 151 height 14
click at [753, 142] on input "0754282053" at bounding box center [815, 142] width 151 height 14
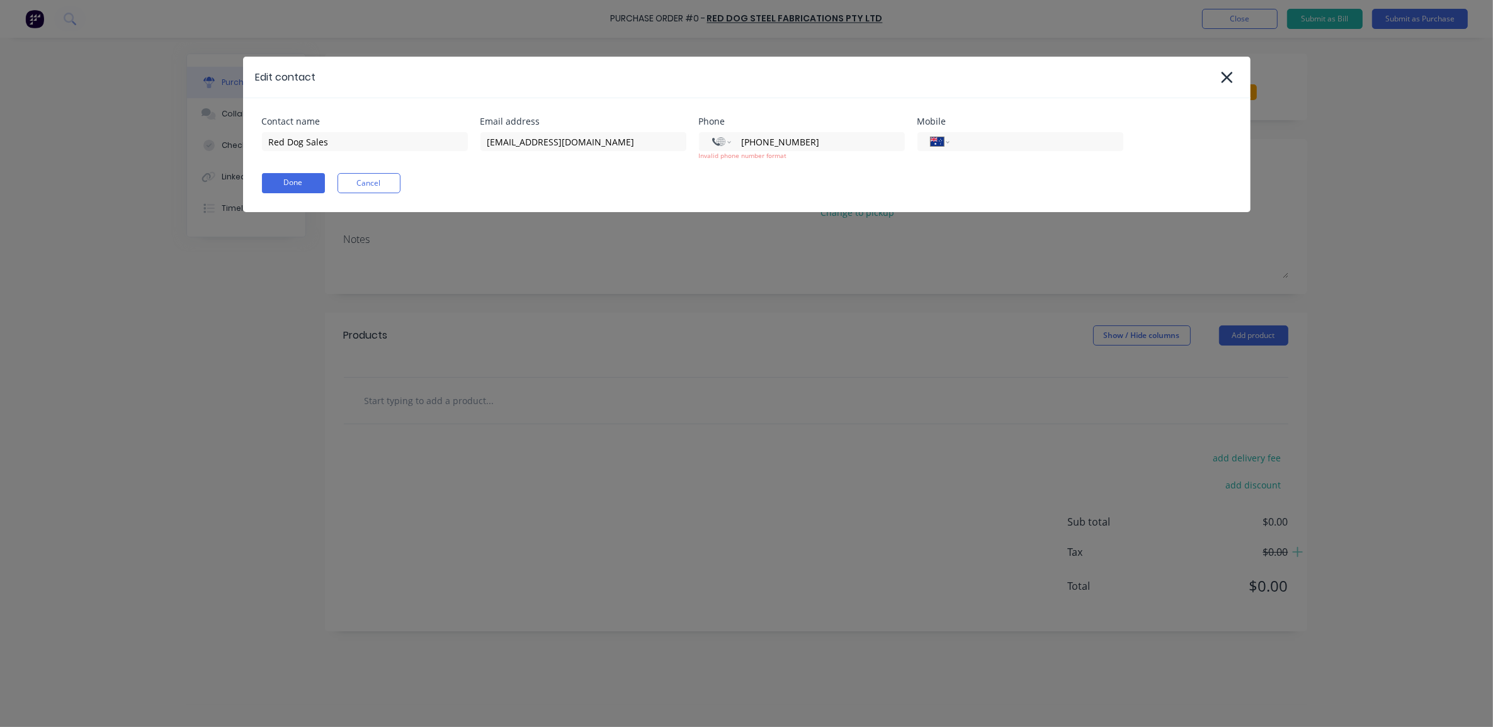
type input "+0754282053"
click at [813, 170] on div "Contact name Red Dog Sales Email address sales@rdss.com.au Phone International …" at bounding box center [746, 155] width 1007 height 114
click at [746, 136] on input "+0754282053" at bounding box center [815, 142] width 151 height 14
select select "MY"
type input "7542820534"
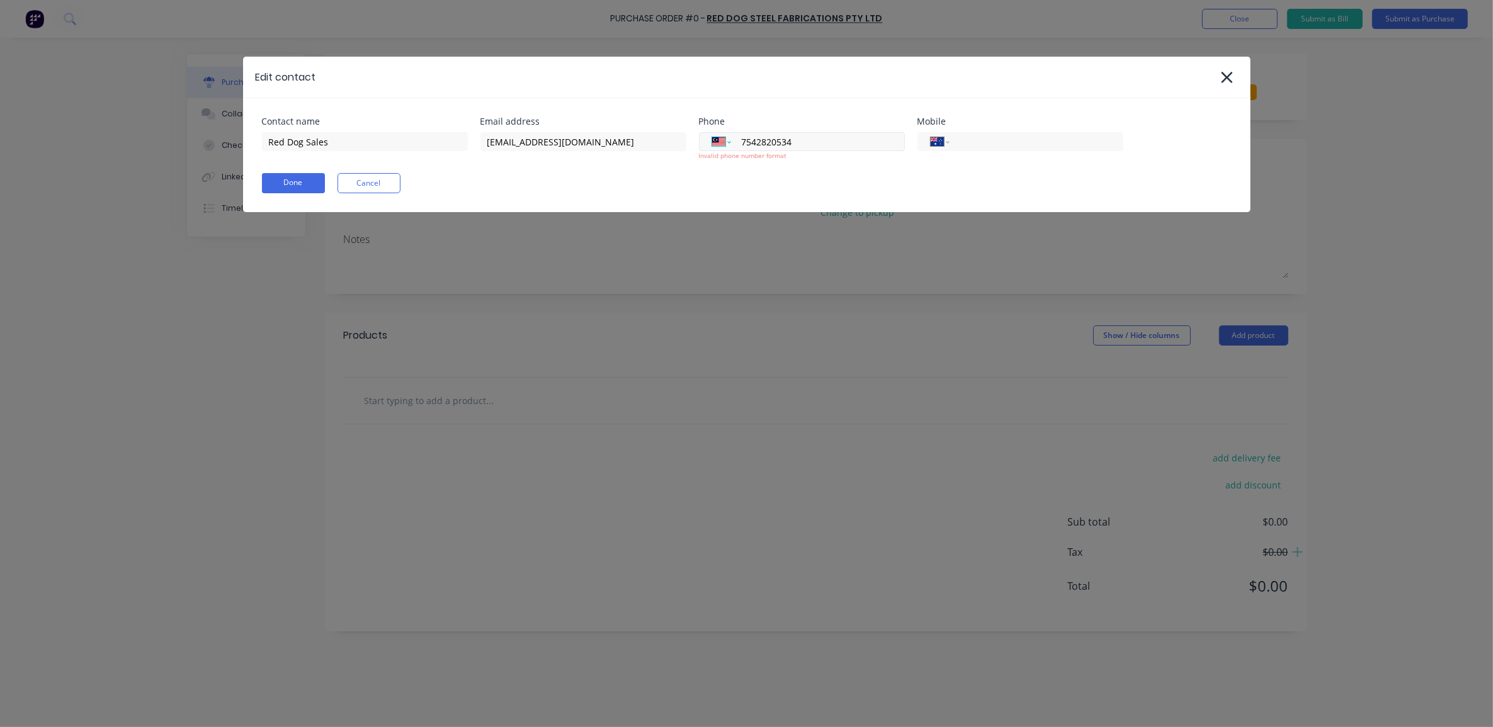
click at [712, 139] on select "International Afghanistan Åland Islands Albania Algeria American Samoa Andorra …" at bounding box center [721, 142] width 19 height 18
select select "AU"
click at [712, 133] on select "International Afghanistan Åland Islands Albania Algeria American Samoa Andorra …" at bounding box center [721, 142] width 19 height 18
click at [740, 140] on input "7542820534" at bounding box center [815, 142] width 151 height 14
click at [781, 176] on div "Done Cancel" at bounding box center [746, 183] width 969 height 20
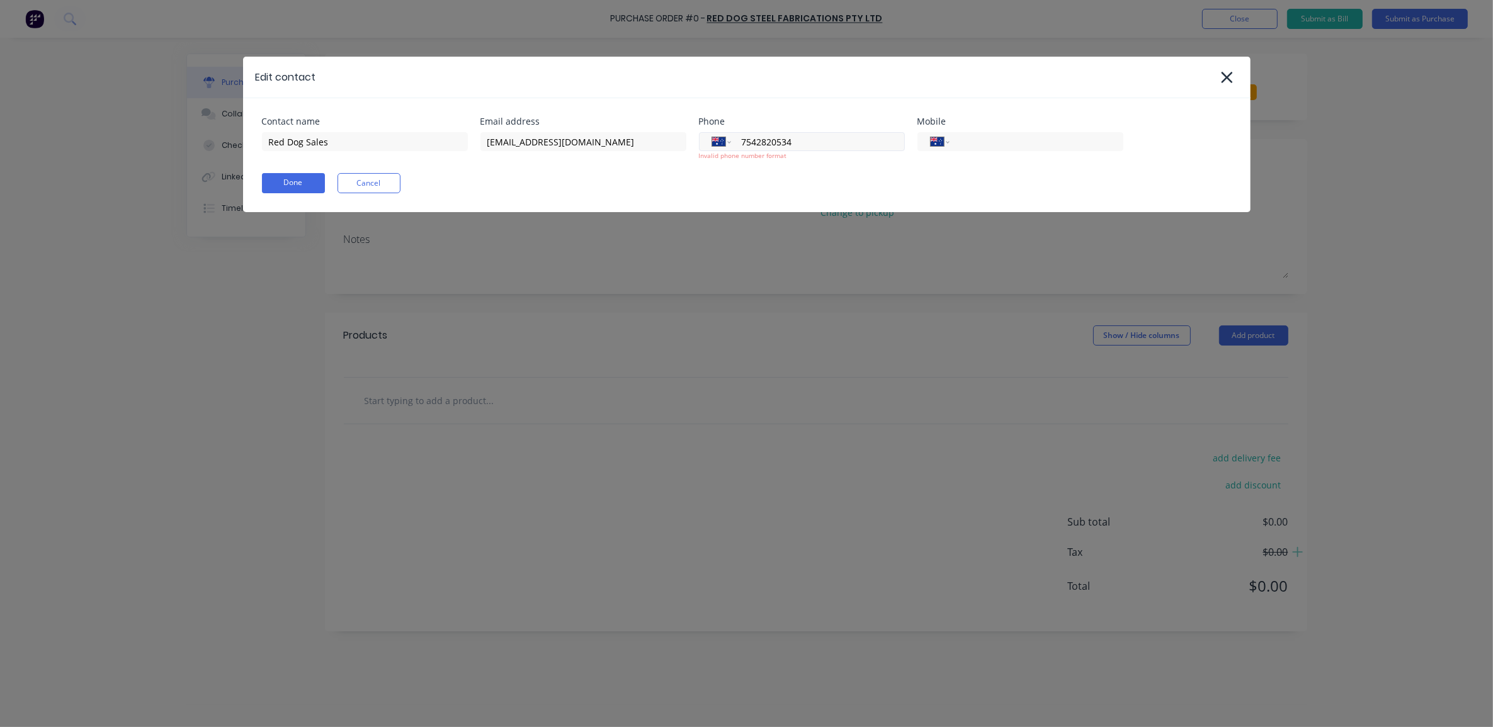
click at [801, 148] on input "7542820534" at bounding box center [815, 142] width 151 height 14
click at [740, 137] on input "754282053" at bounding box center [815, 142] width 151 height 14
type input "7"
type input "(07) 5428 2053"
click at [300, 179] on button "Done" at bounding box center [293, 183] width 63 height 20
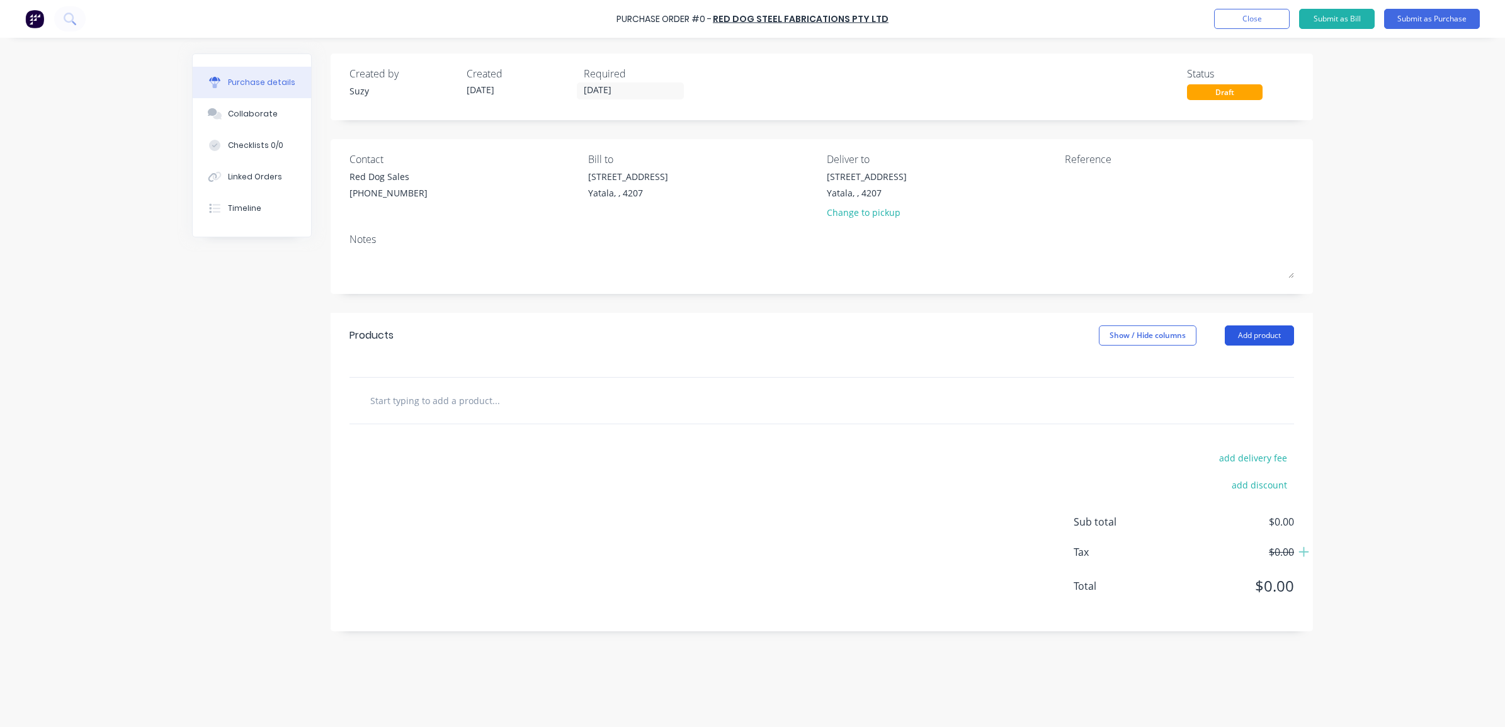
click at [1260, 337] on button "Add product" at bounding box center [1258, 335] width 69 height 20
click at [1250, 364] on div "Product catalogue" at bounding box center [1233, 368] width 97 height 18
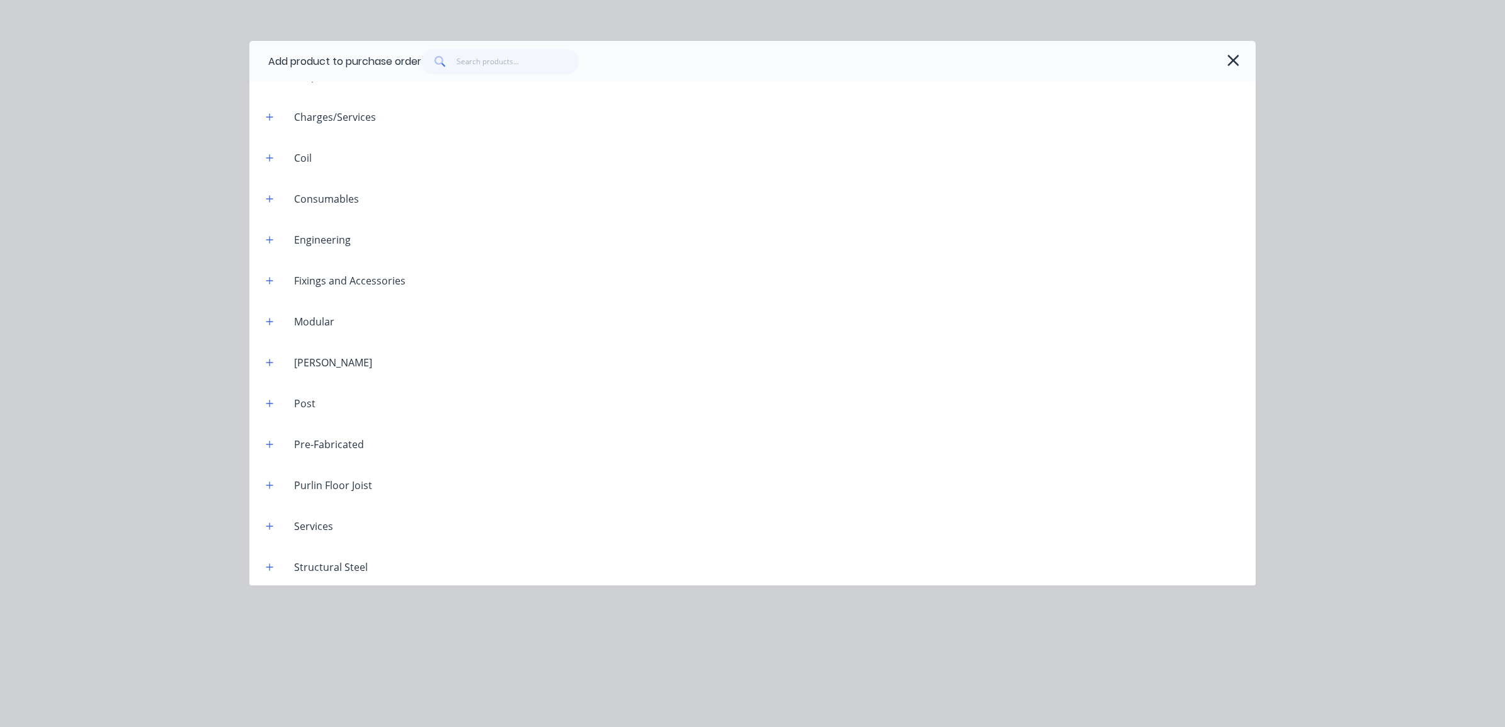
scroll to position [151, 0]
click at [276, 568] on button "button" at bounding box center [270, 565] width 16 height 16
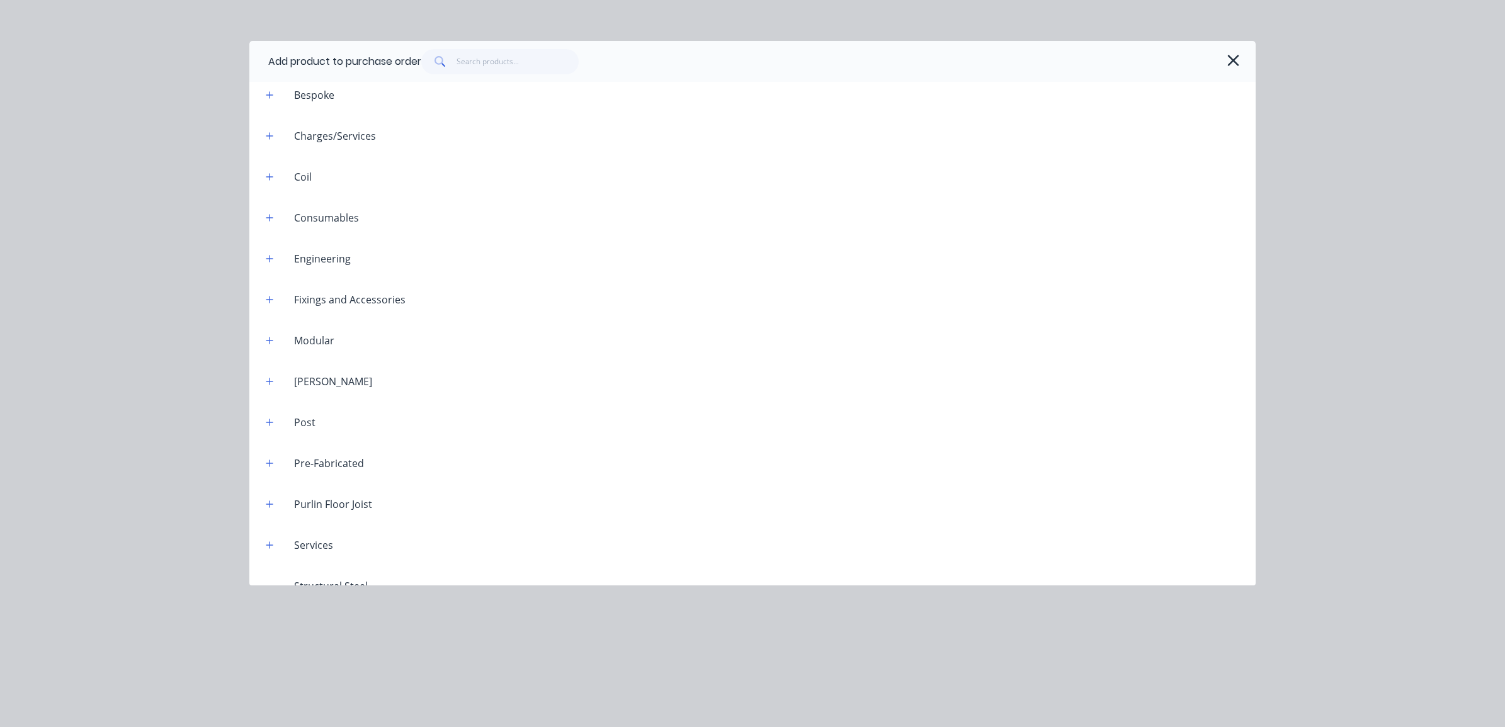
scroll to position [0, 0]
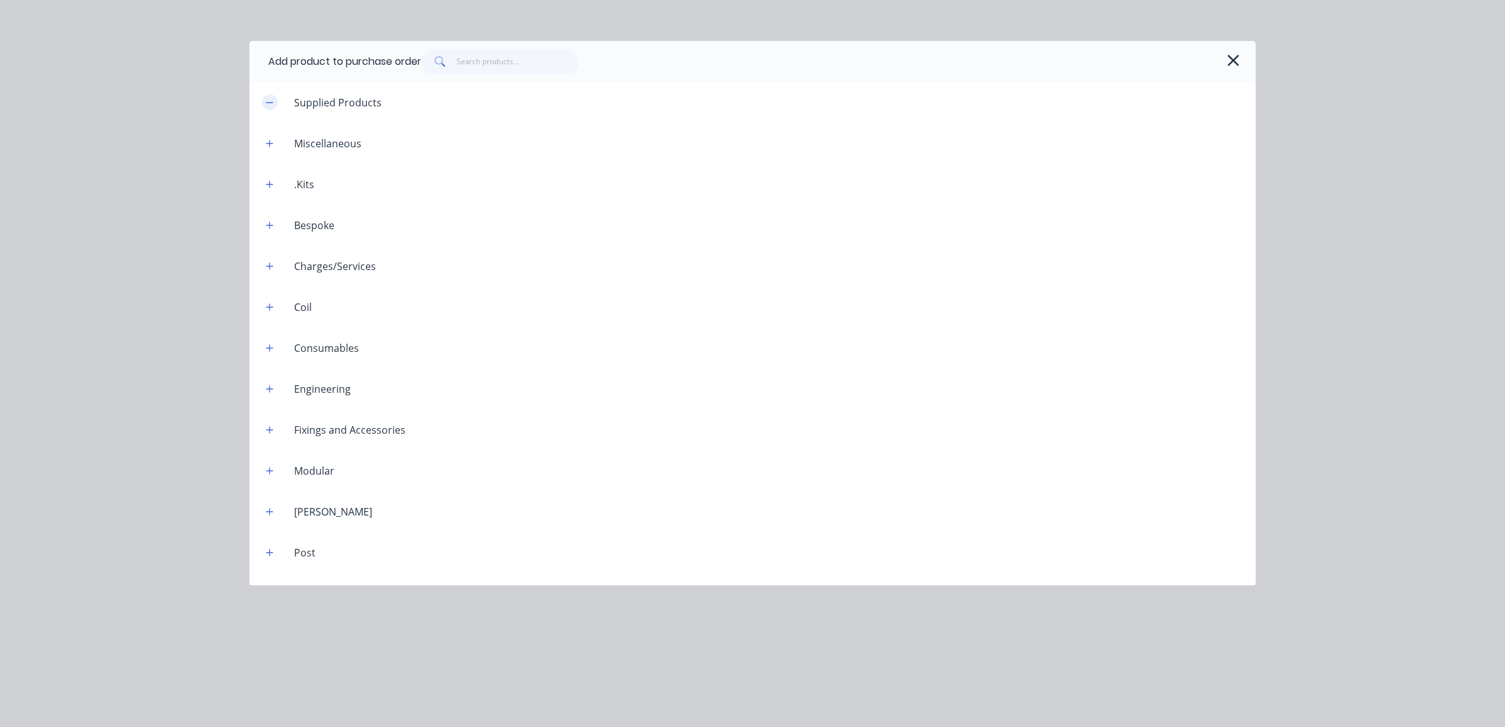
click at [265, 103] on button "button" at bounding box center [270, 102] width 16 height 16
click at [271, 147] on icon "button" at bounding box center [270, 143] width 8 height 9
click at [269, 189] on button "button" at bounding box center [270, 184] width 16 height 16
click at [263, 225] on button "button" at bounding box center [270, 225] width 16 height 16
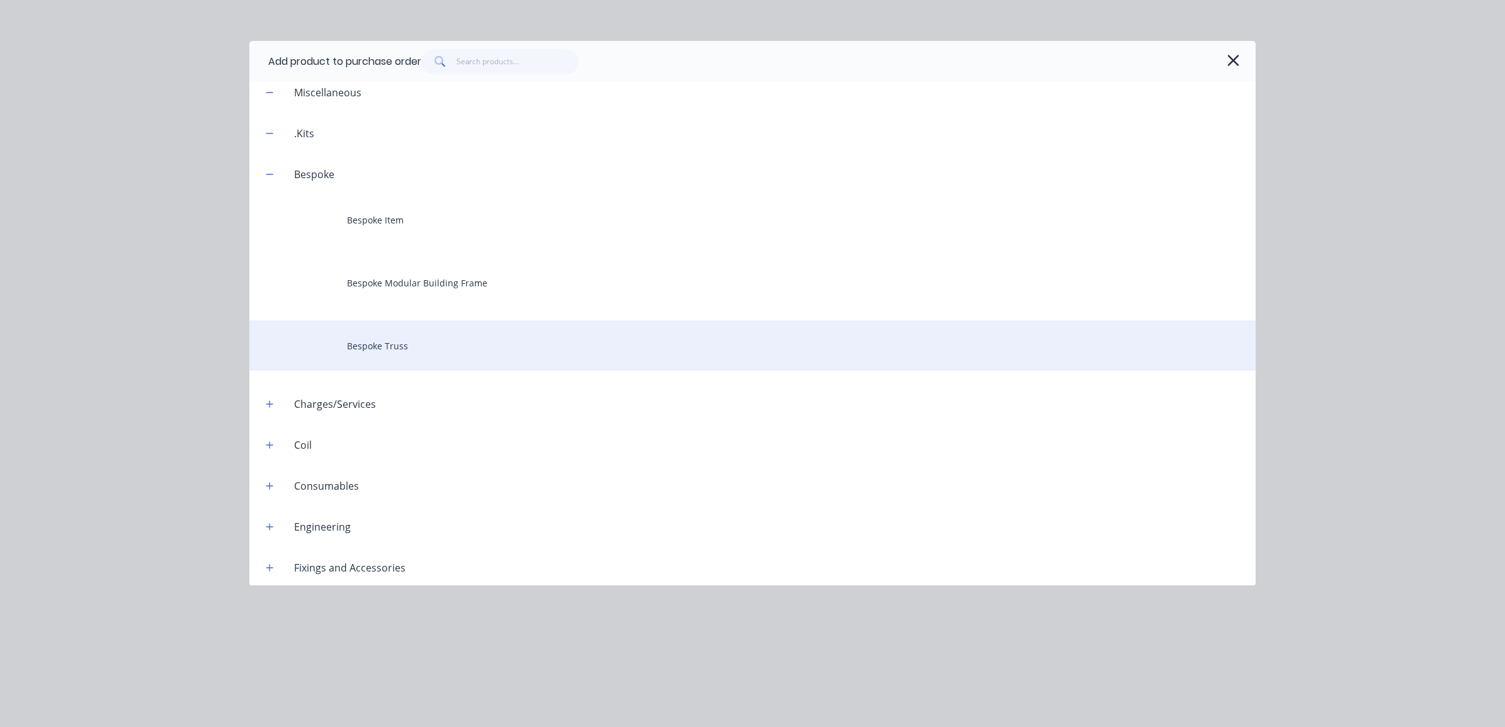
scroll to position [79, 0]
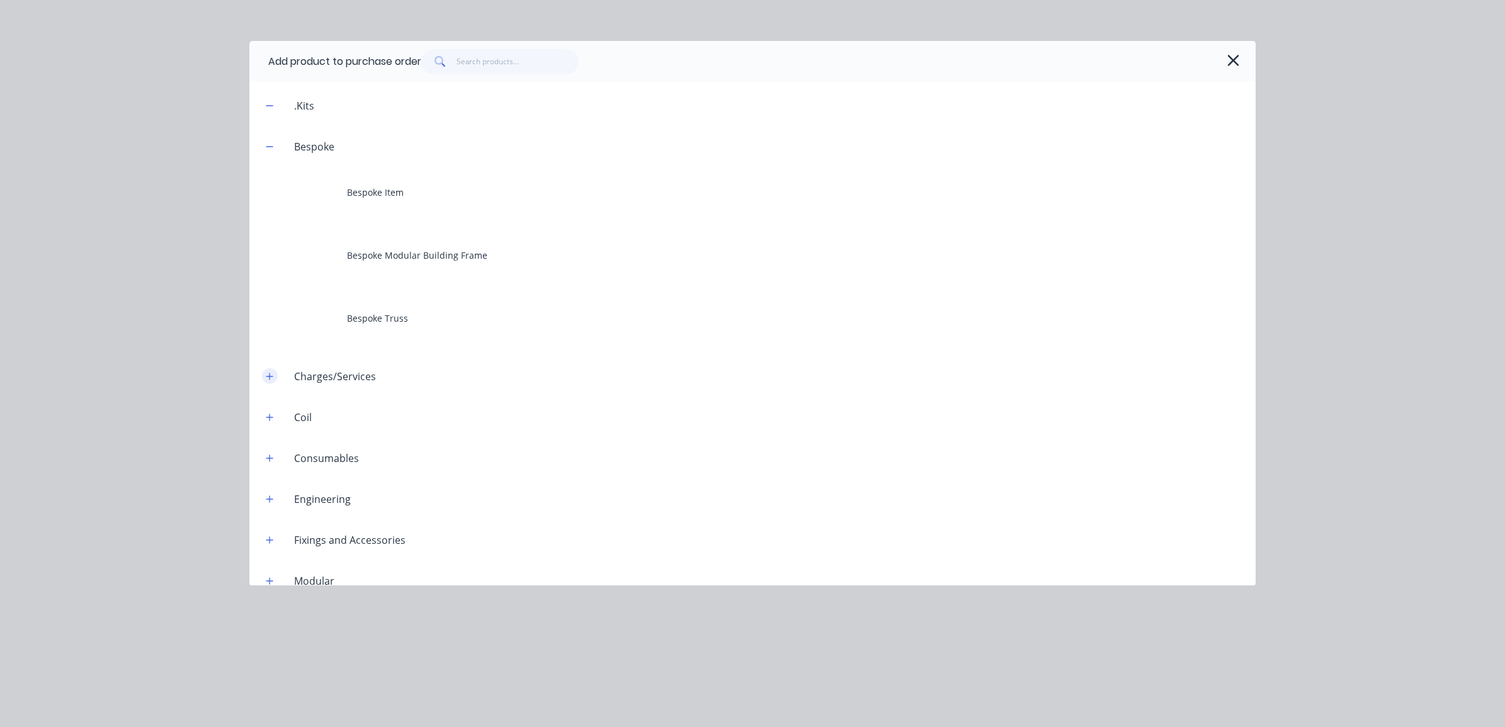
click at [273, 372] on button "button" at bounding box center [270, 376] width 16 height 16
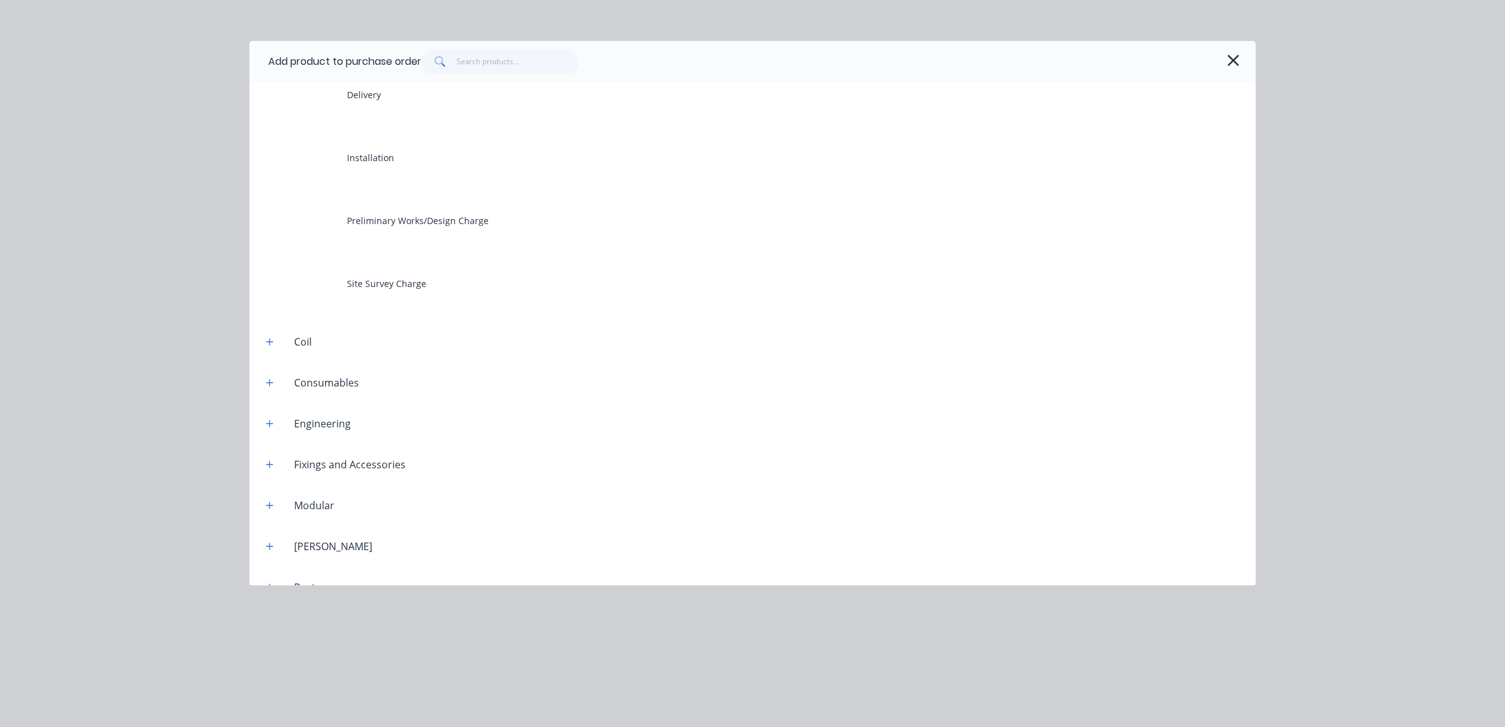
scroll to position [472, 0]
click at [271, 337] on icon "button" at bounding box center [270, 338] width 8 height 9
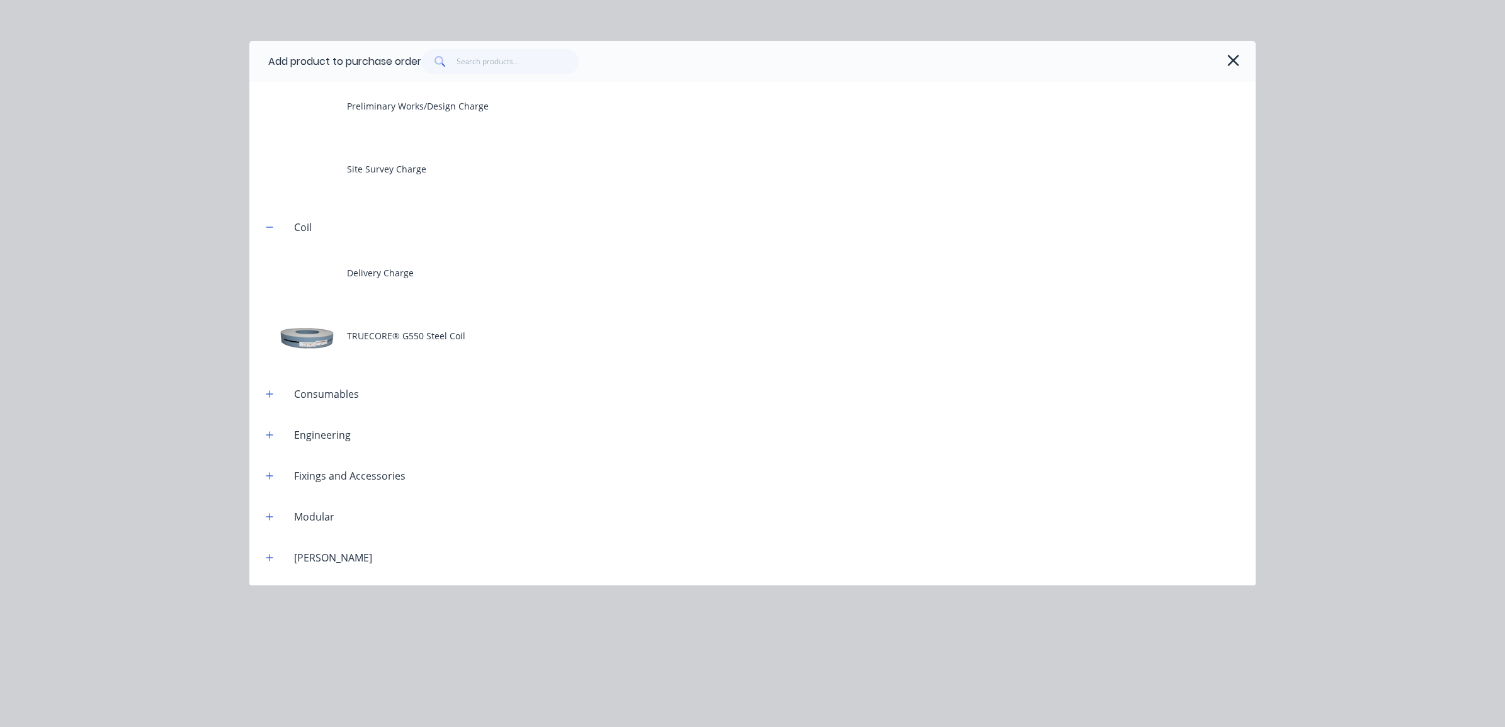
scroll to position [630, 0]
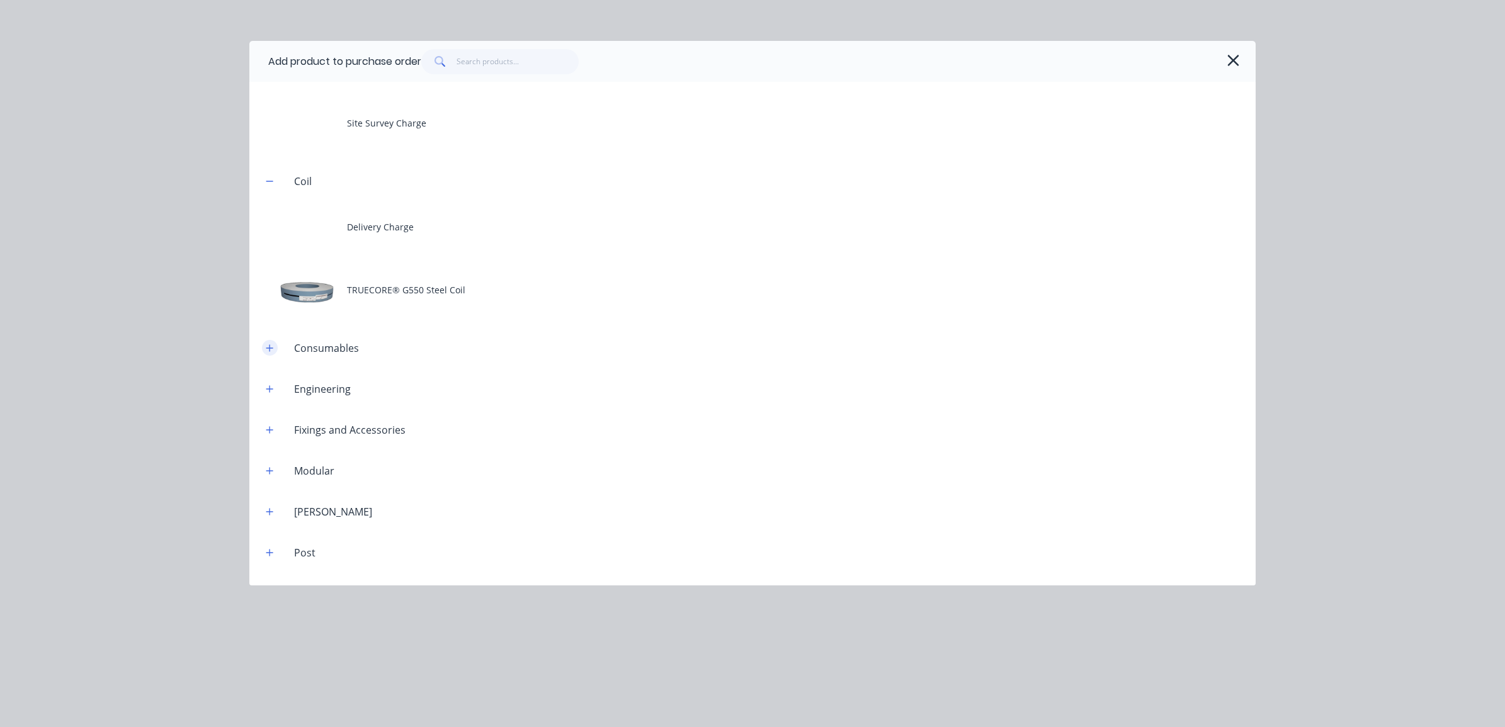
click at [269, 344] on icon "button" at bounding box center [270, 348] width 8 height 9
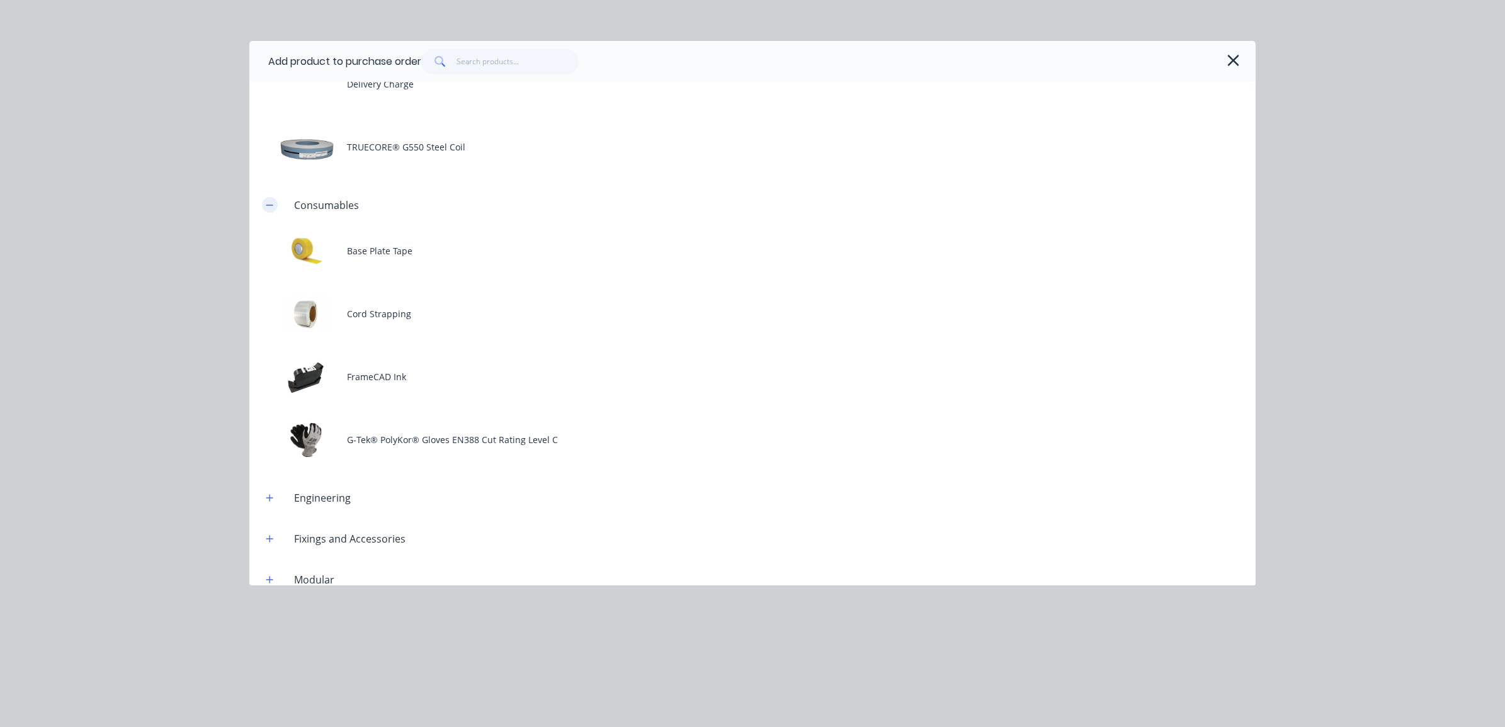
scroll to position [787, 0]
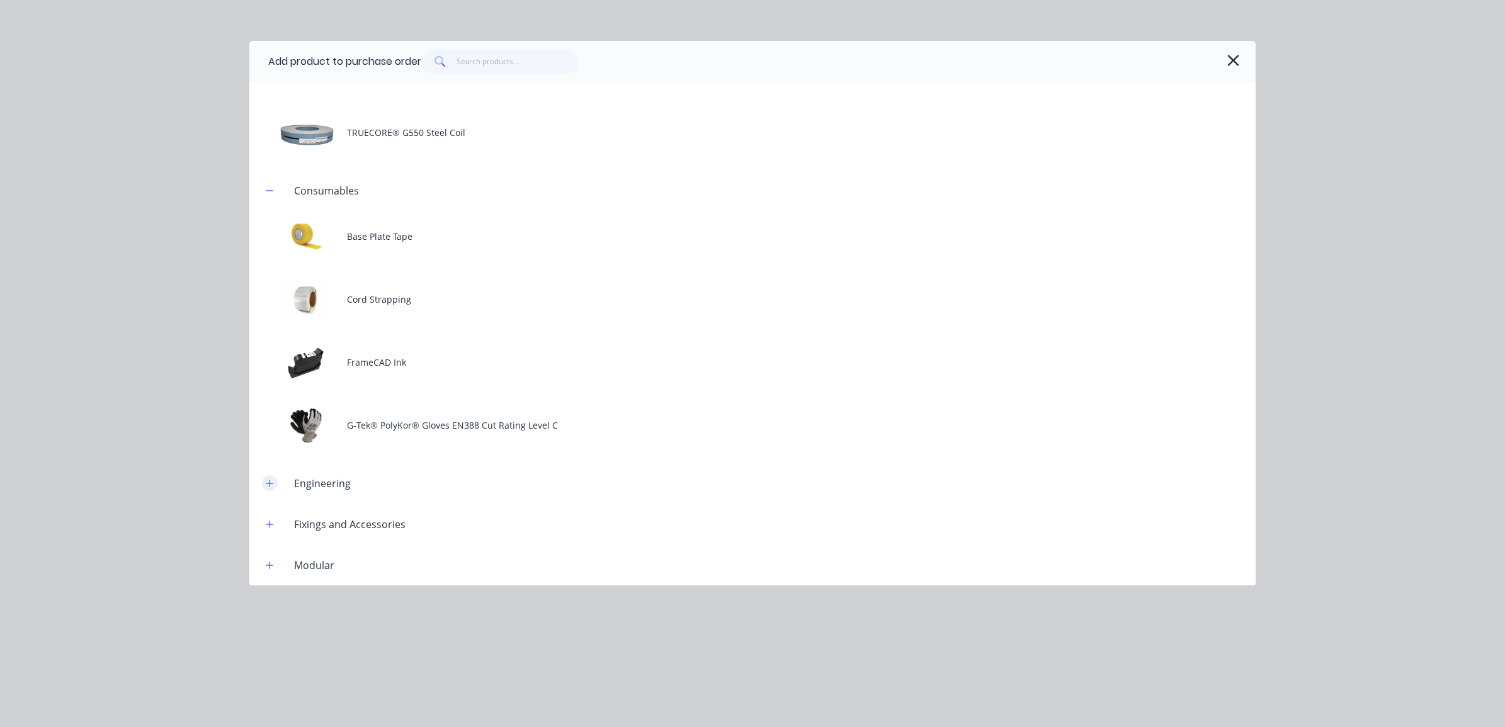
click at [266, 485] on icon "button" at bounding box center [270, 483] width 8 height 9
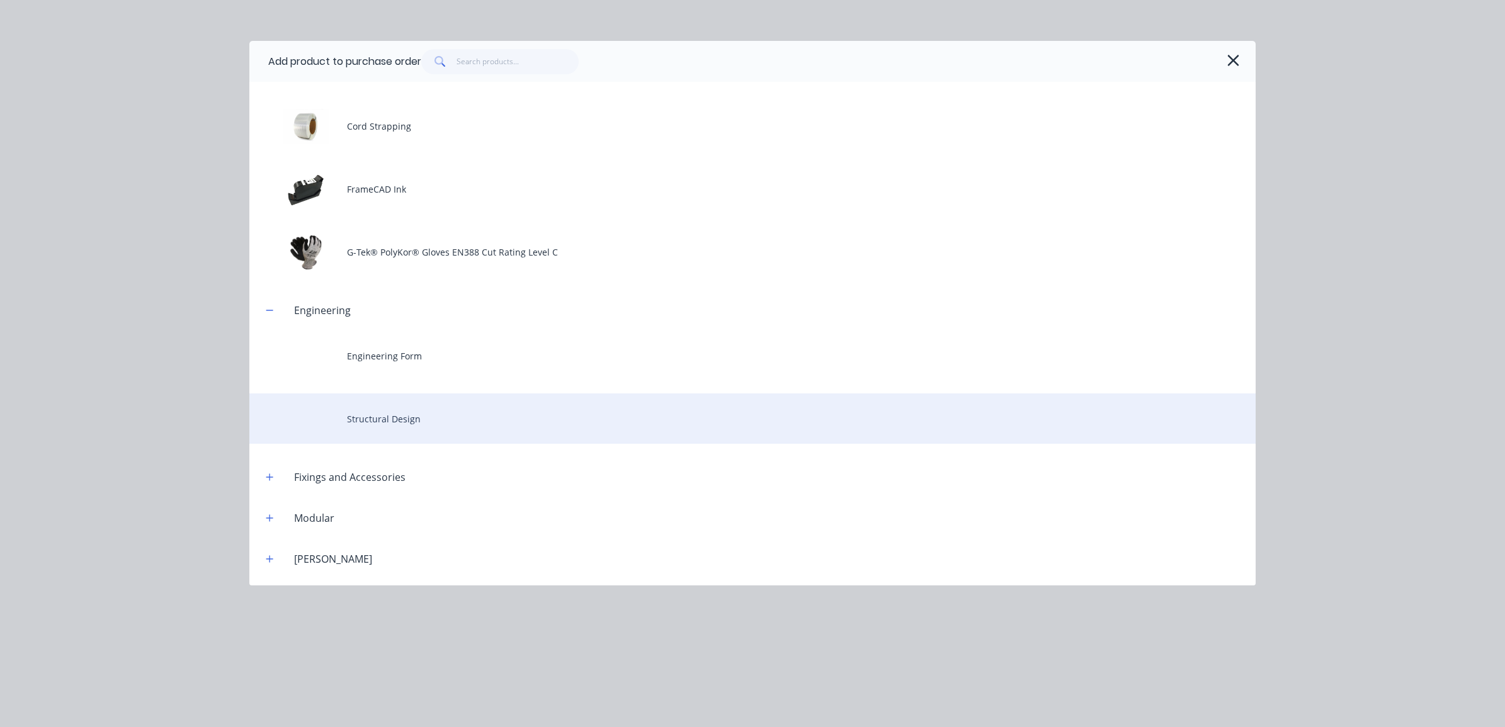
scroll to position [1023, 0]
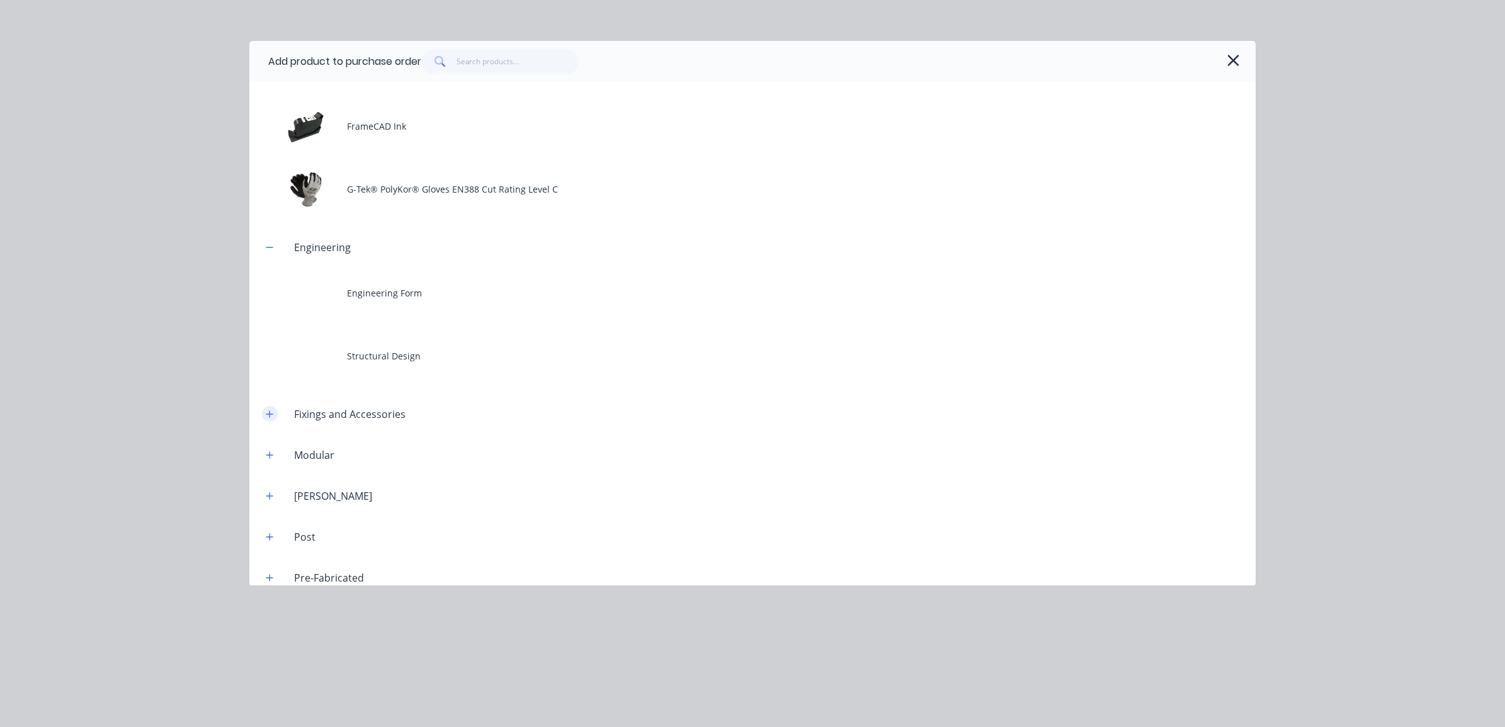
click at [266, 412] on icon "button" at bounding box center [270, 414] width 8 height 9
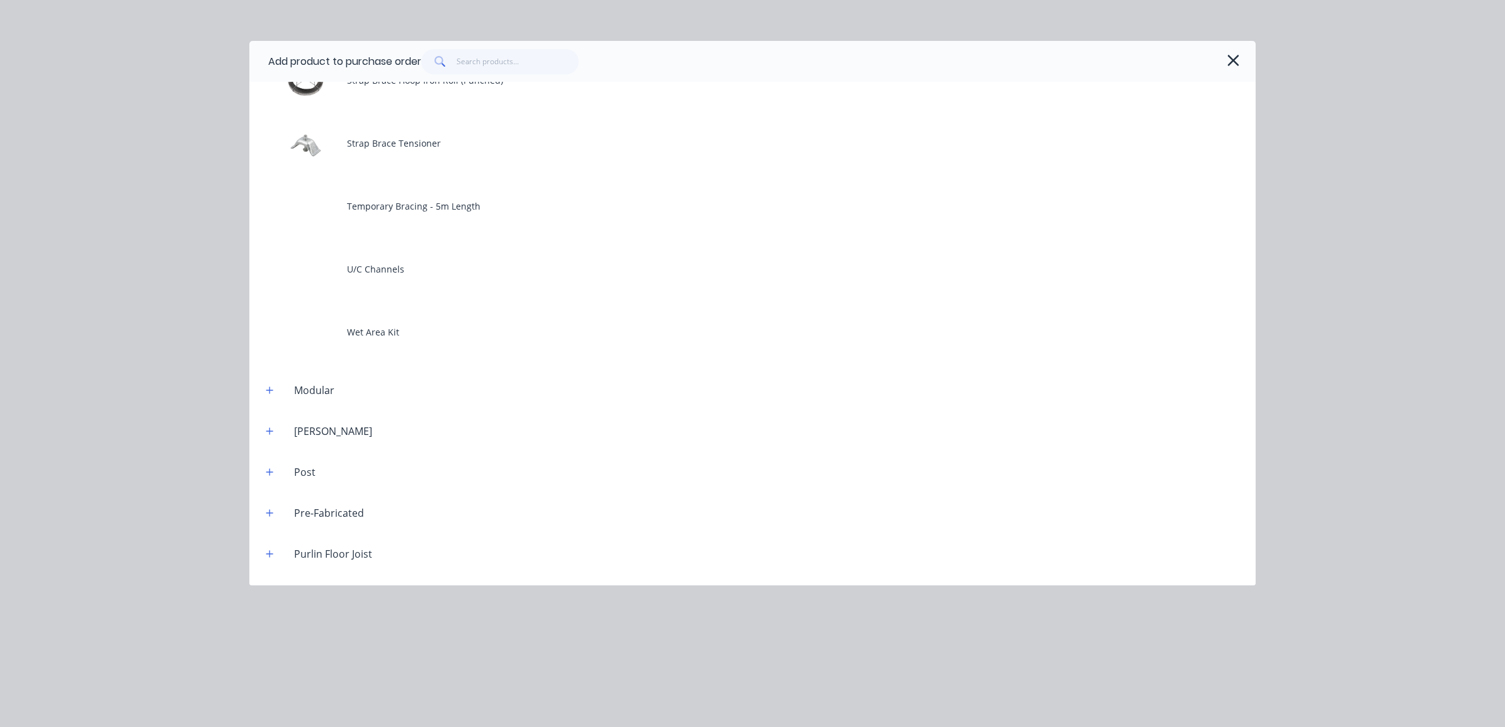
scroll to position [2361, 0]
click at [271, 381] on button "button" at bounding box center [270, 376] width 16 height 16
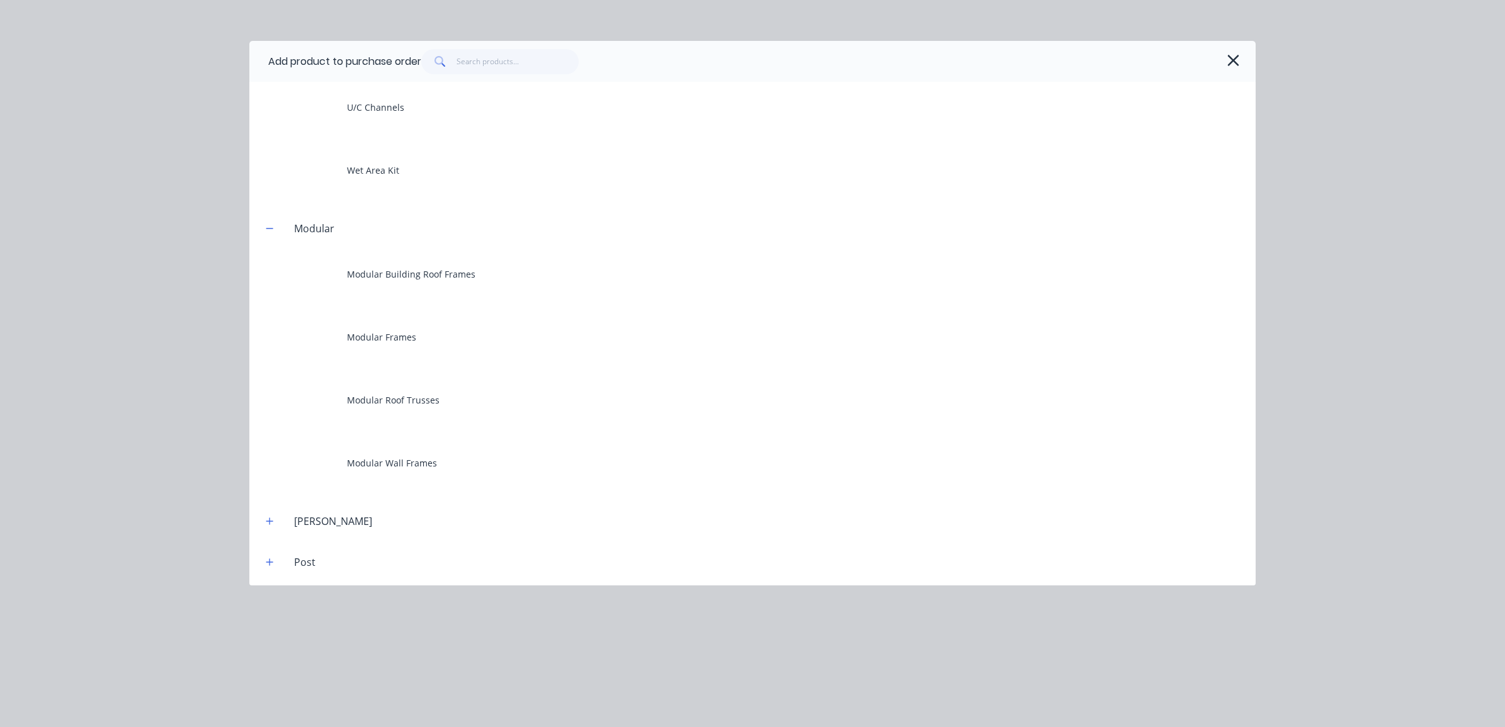
scroll to position [2597, 0]
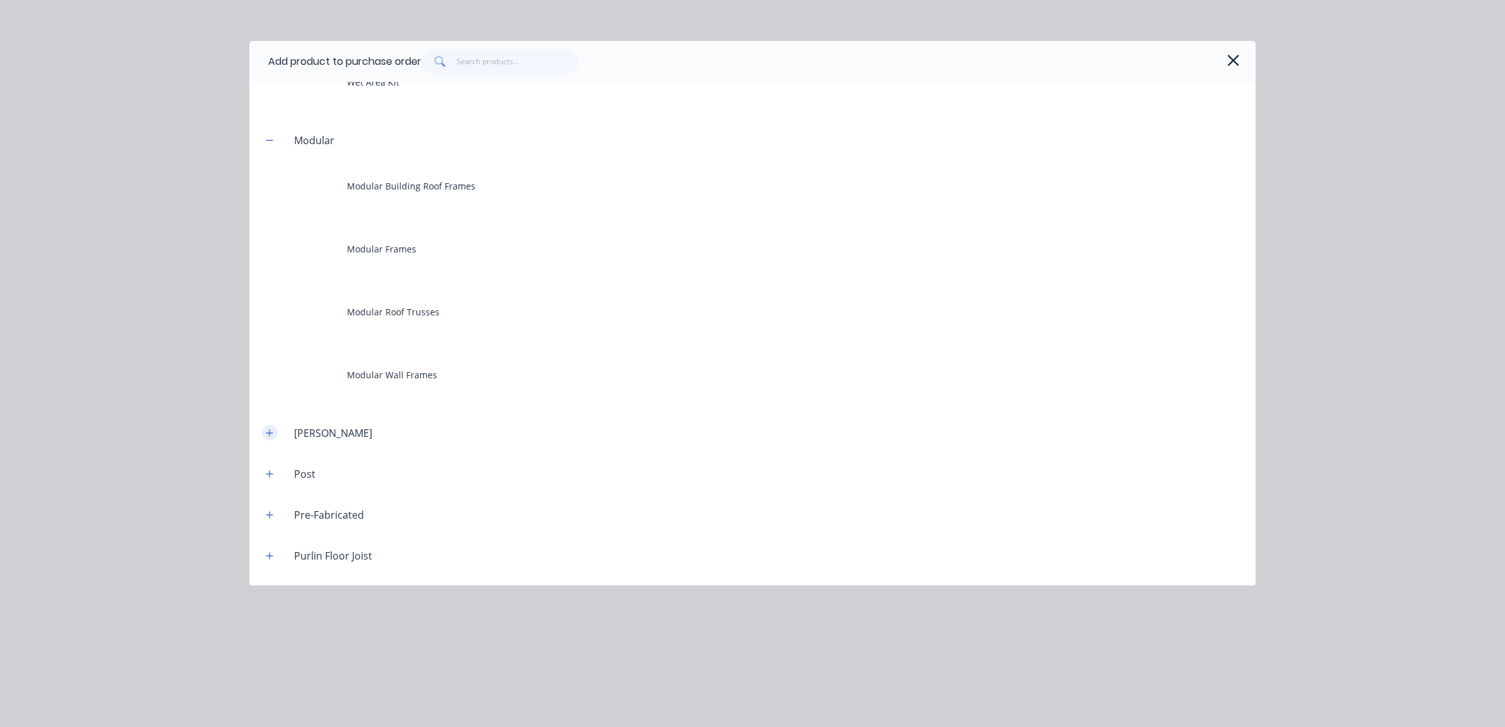
click at [271, 430] on icon "button" at bounding box center [270, 433] width 8 height 9
click at [275, 536] on button "button" at bounding box center [270, 537] width 16 height 16
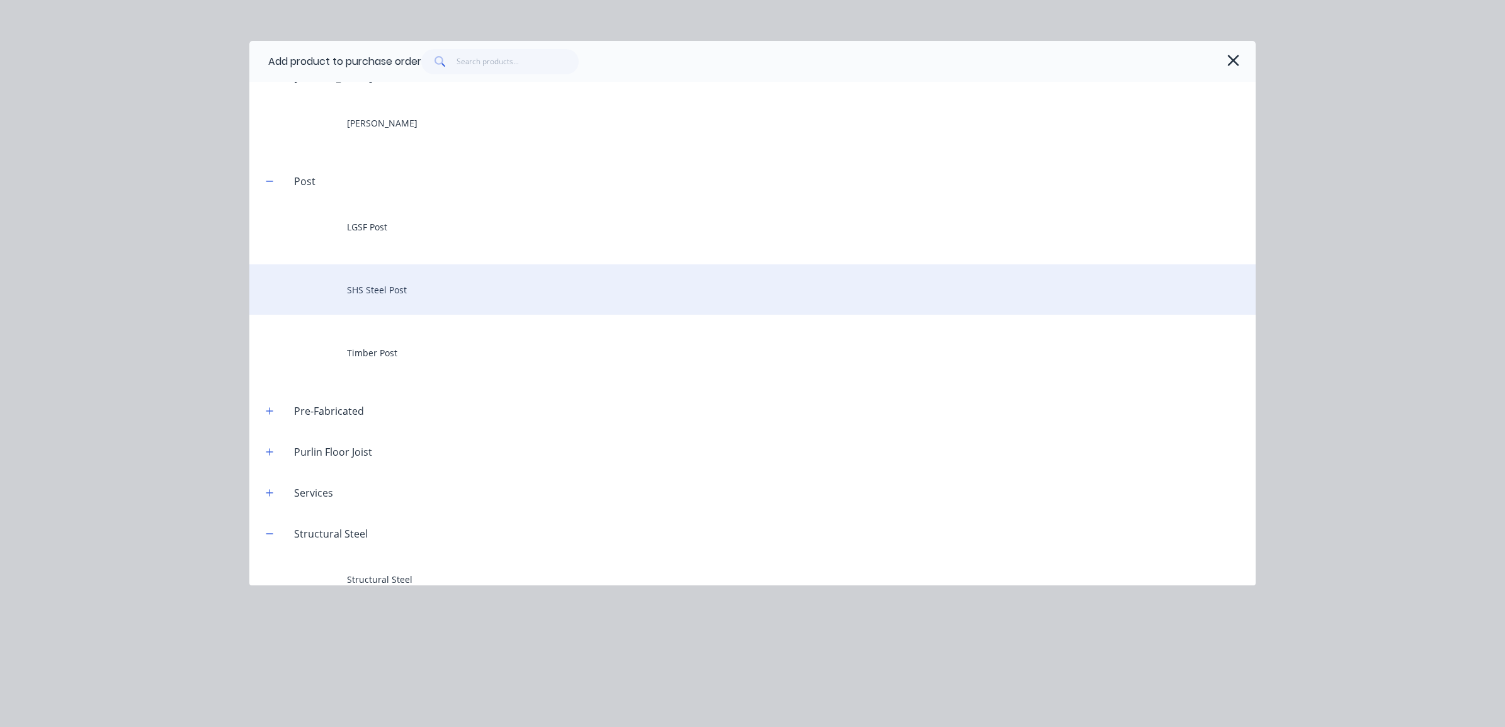
scroll to position [2984, 0]
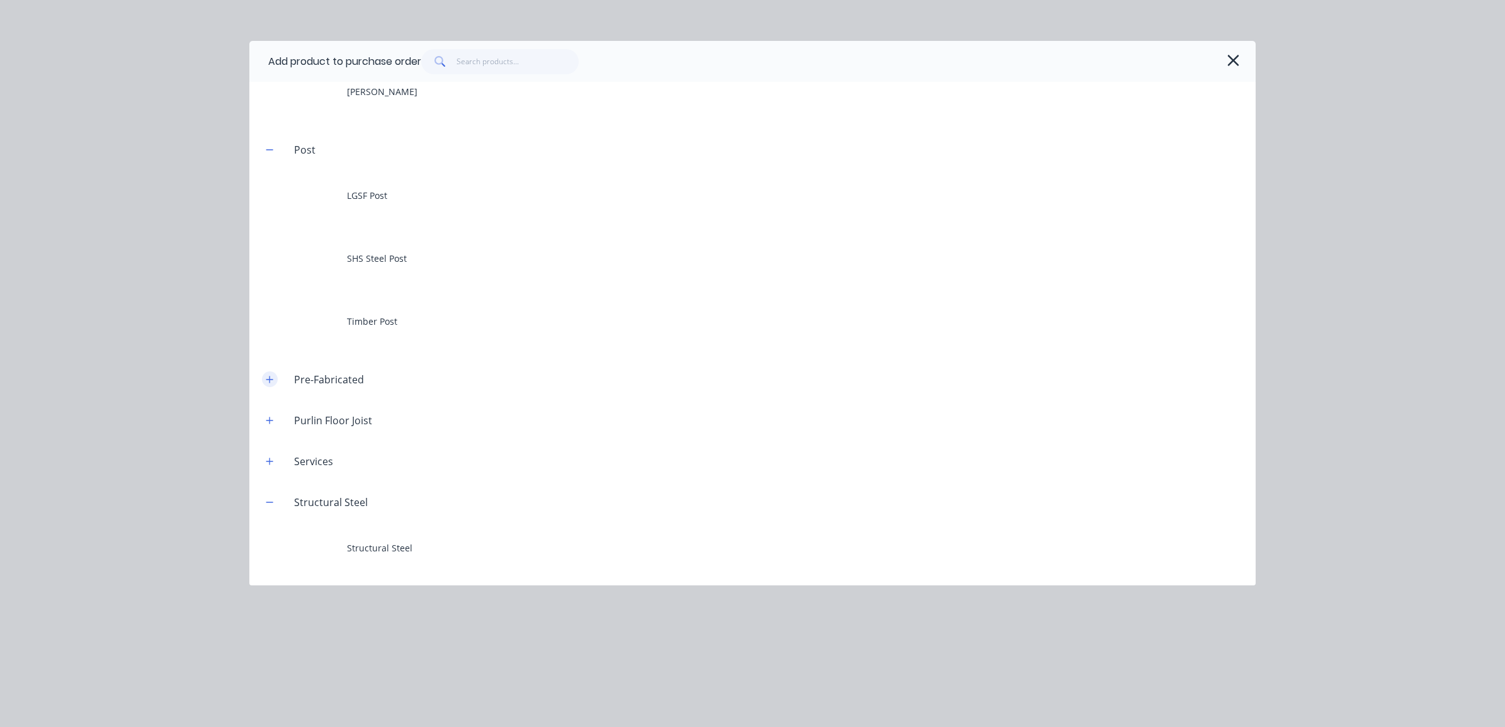
click at [271, 380] on icon "button" at bounding box center [270, 379] width 8 height 9
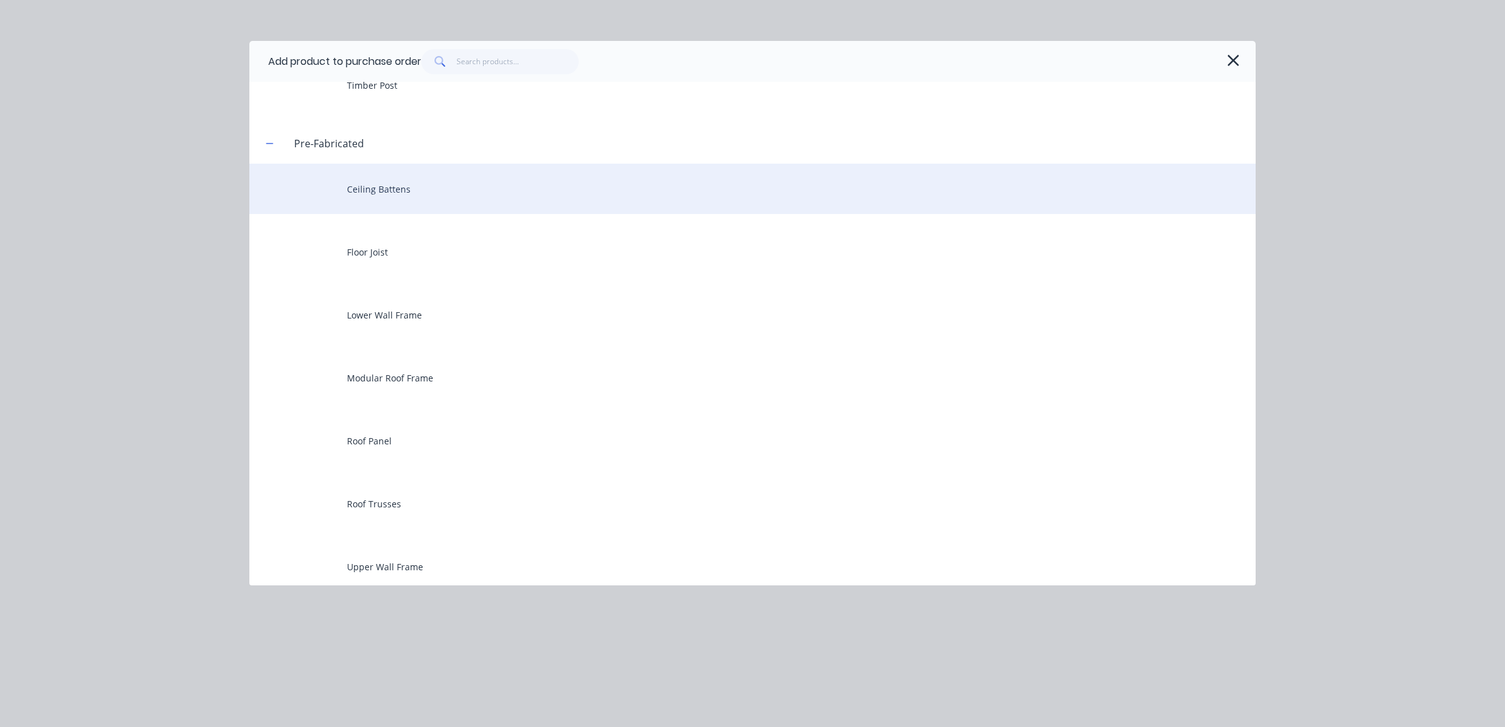
click at [358, 191] on div "Ceiling Battens" at bounding box center [752, 189] width 1006 height 50
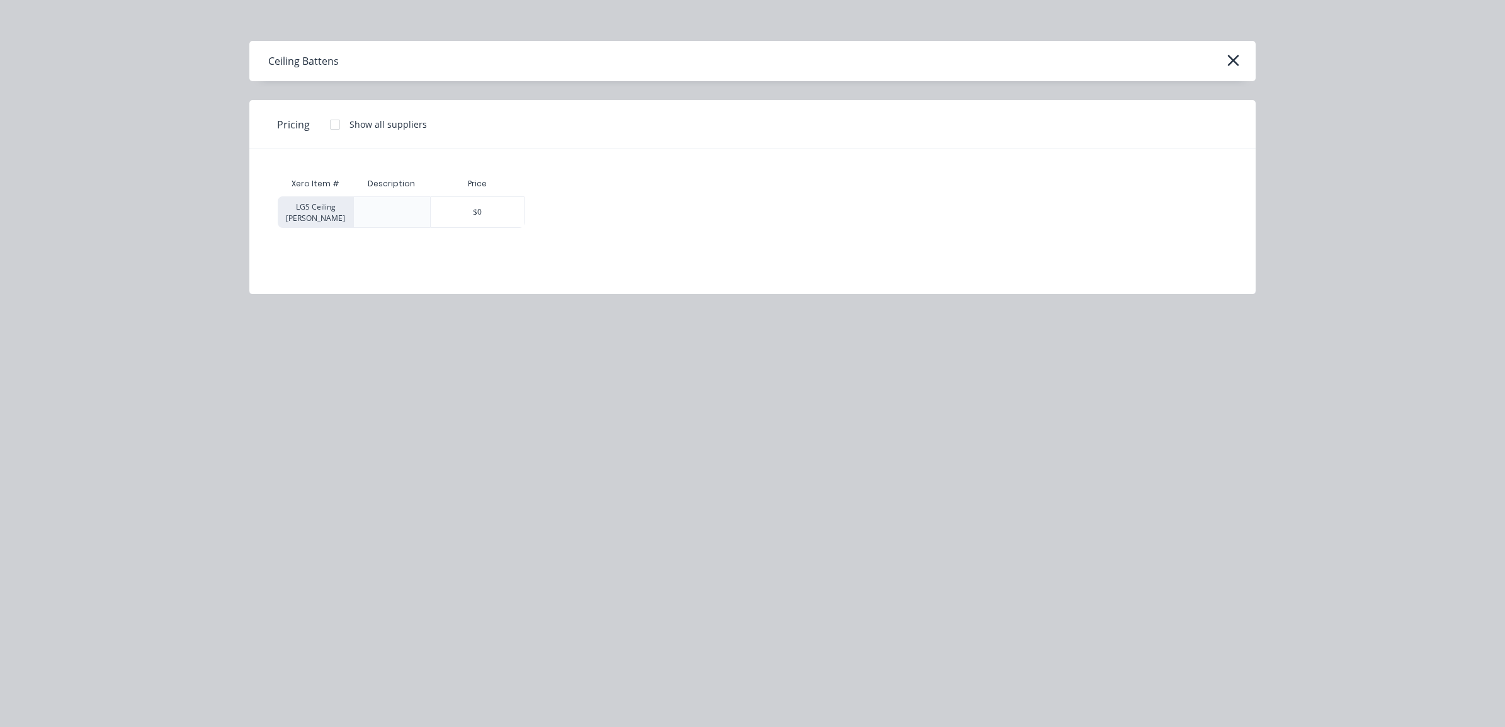
click at [332, 212] on div "LGS Ceiling Batten" at bounding box center [316, 211] width 76 height 31
click at [314, 225] on div "LGS Ceiling Batten" at bounding box center [316, 211] width 76 height 31
click at [386, 208] on div at bounding box center [391, 212] width 20 height 20
click at [1237, 58] on icon "button" at bounding box center [1232, 61] width 13 height 18
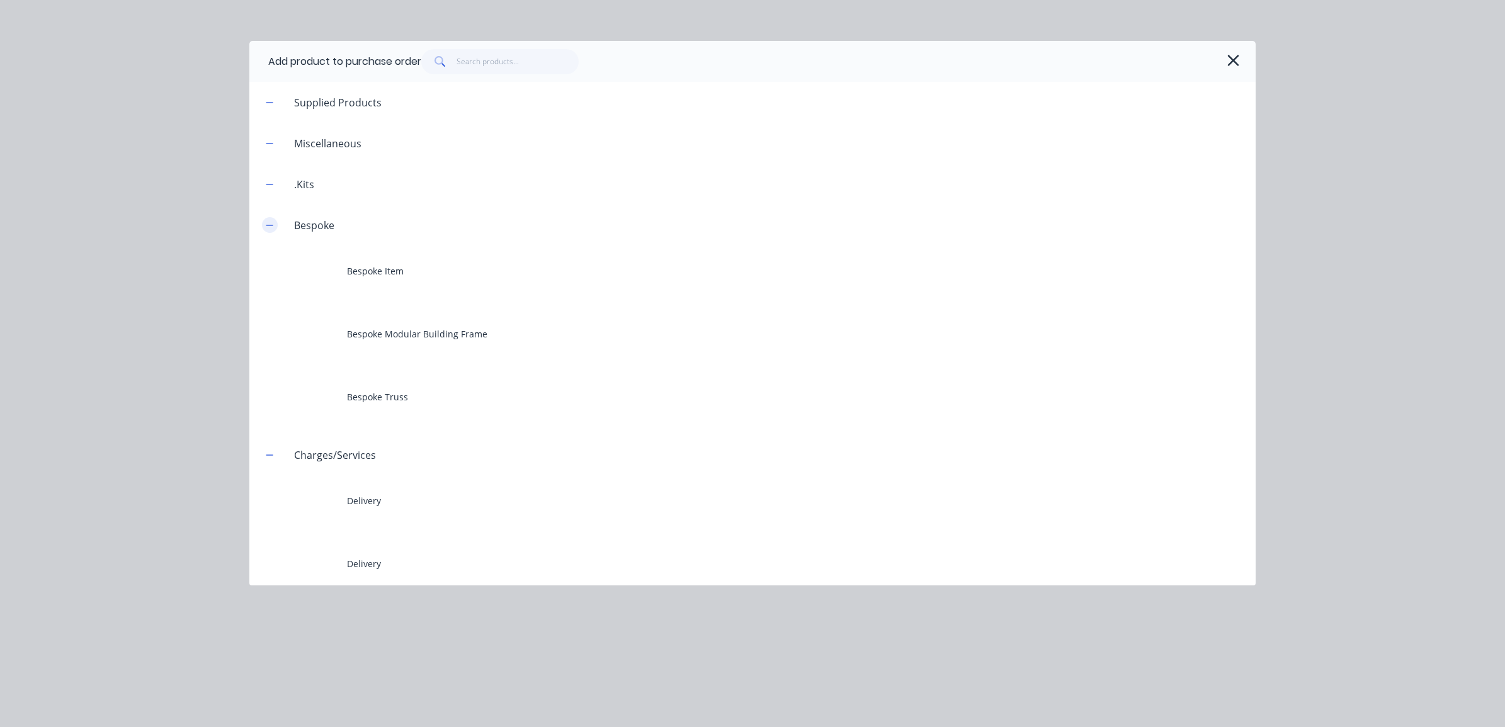
click at [268, 231] on button "button" at bounding box center [270, 225] width 16 height 16
click at [268, 269] on icon "button" at bounding box center [270, 266] width 8 height 9
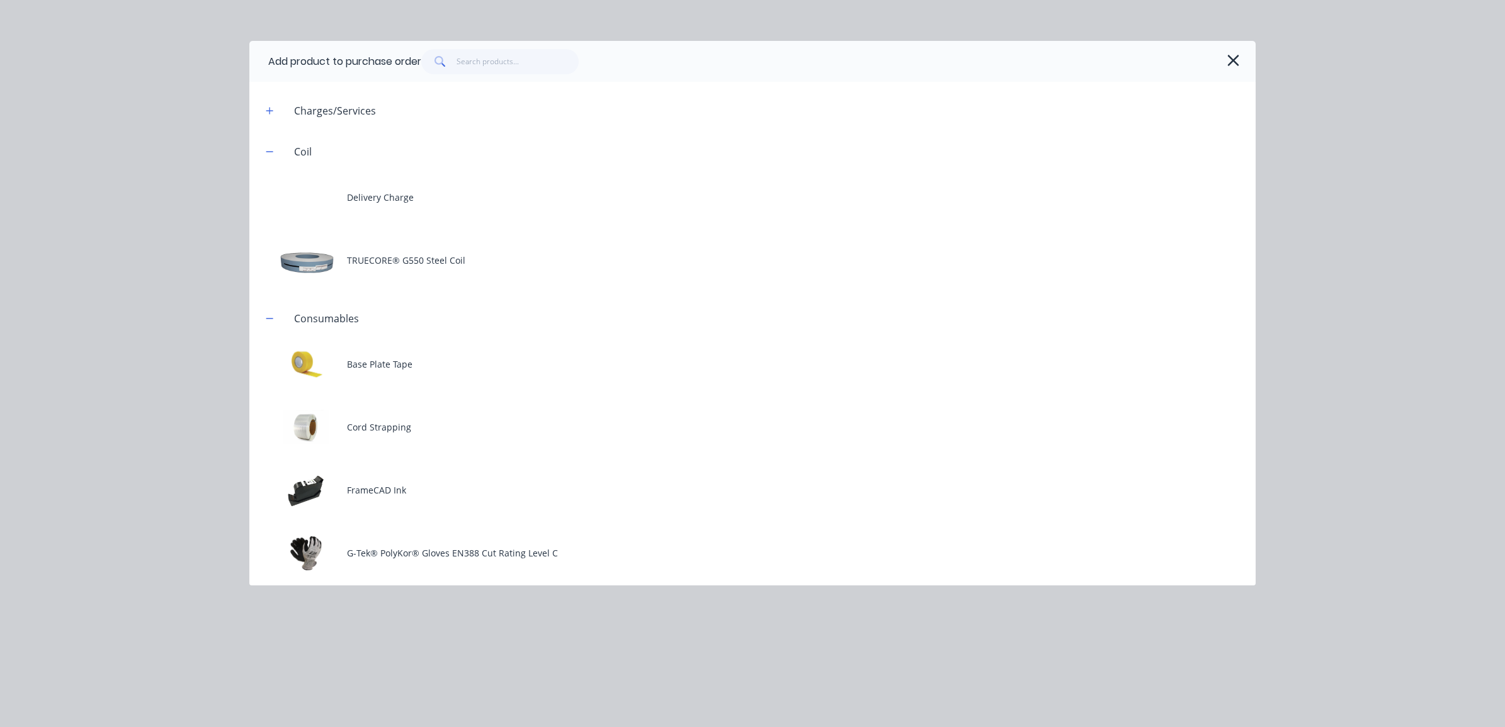
scroll to position [157, 0]
click at [276, 151] on button "button" at bounding box center [270, 150] width 16 height 16
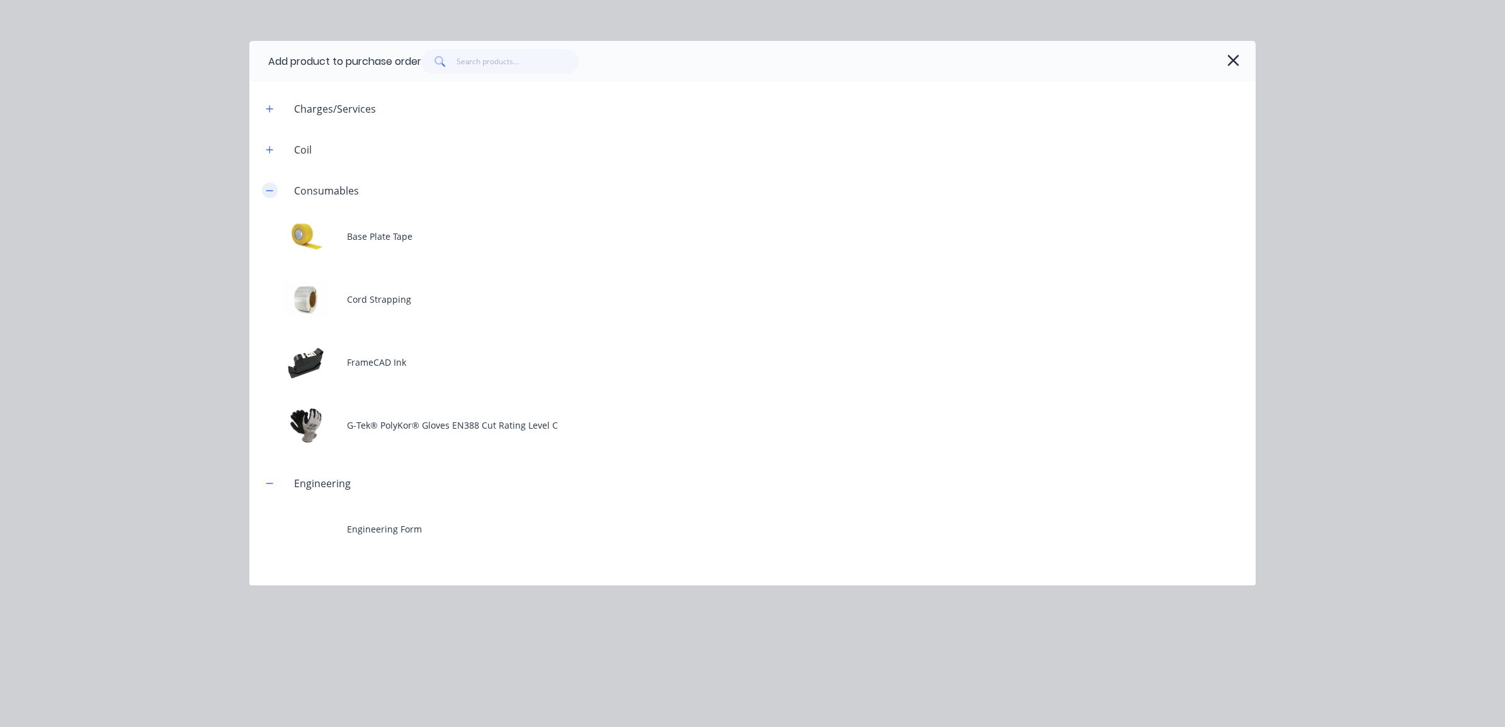
click at [273, 188] on icon "button" at bounding box center [270, 190] width 8 height 9
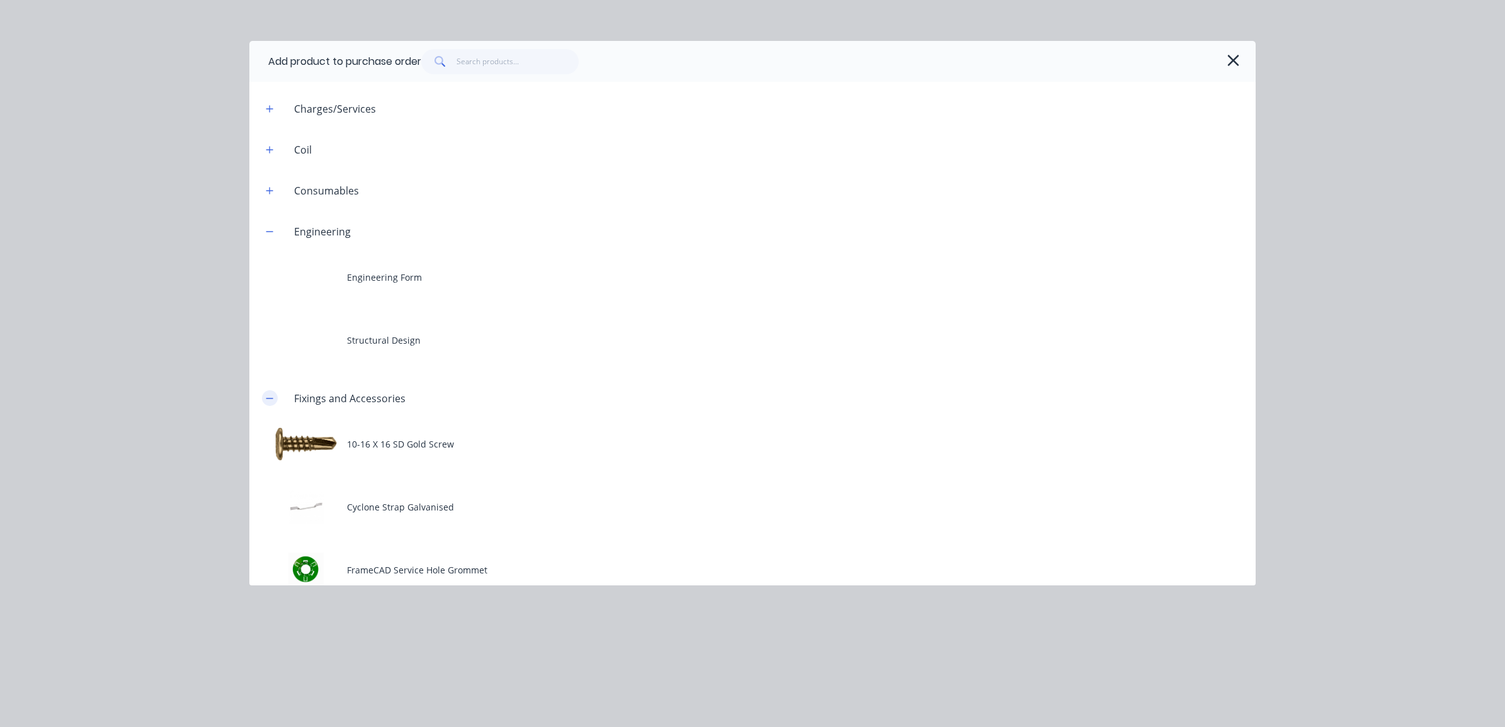
click at [262, 398] on button "button" at bounding box center [270, 398] width 16 height 16
click at [271, 230] on icon "button" at bounding box center [270, 231] width 8 height 9
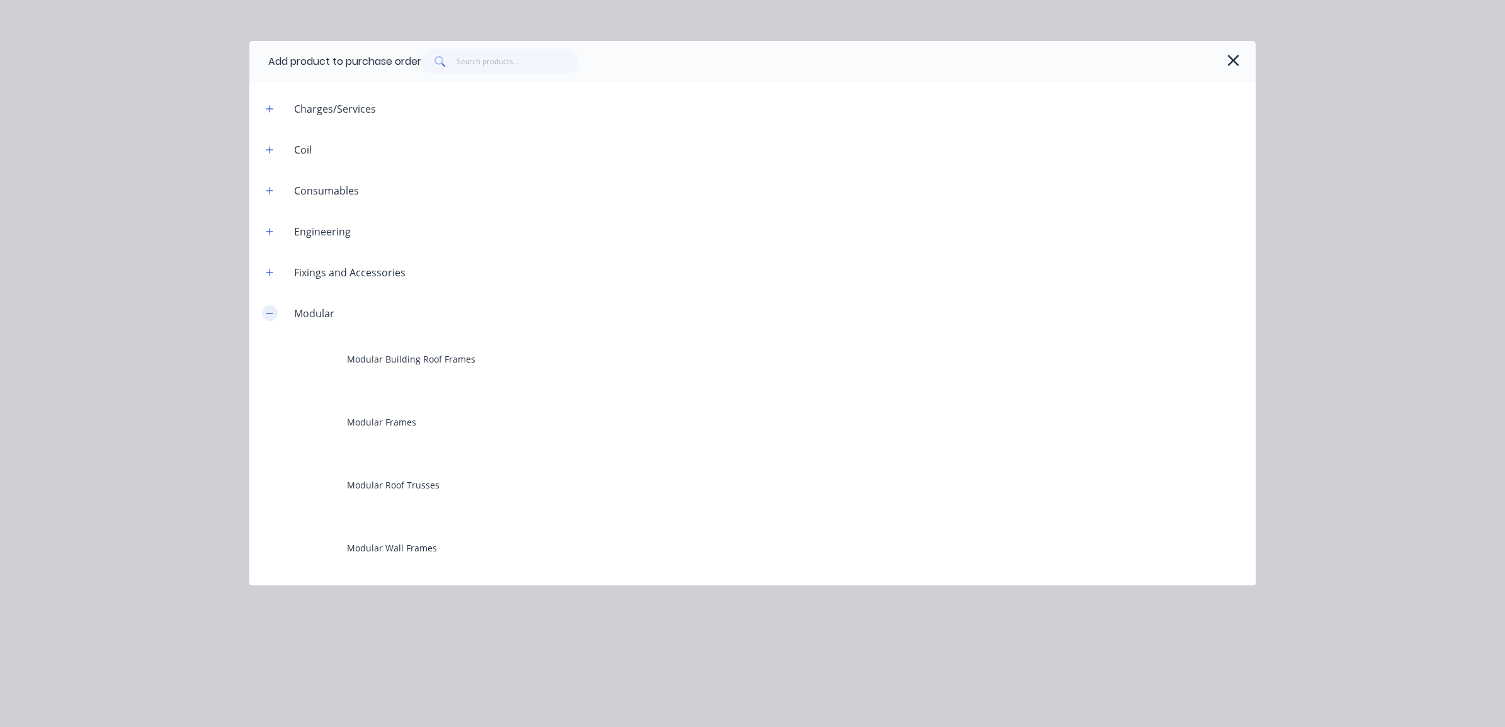
click at [274, 314] on button "button" at bounding box center [270, 313] width 16 height 16
click at [273, 353] on icon "button" at bounding box center [270, 354] width 8 height 9
click at [275, 397] on button "button" at bounding box center [270, 395] width 16 height 16
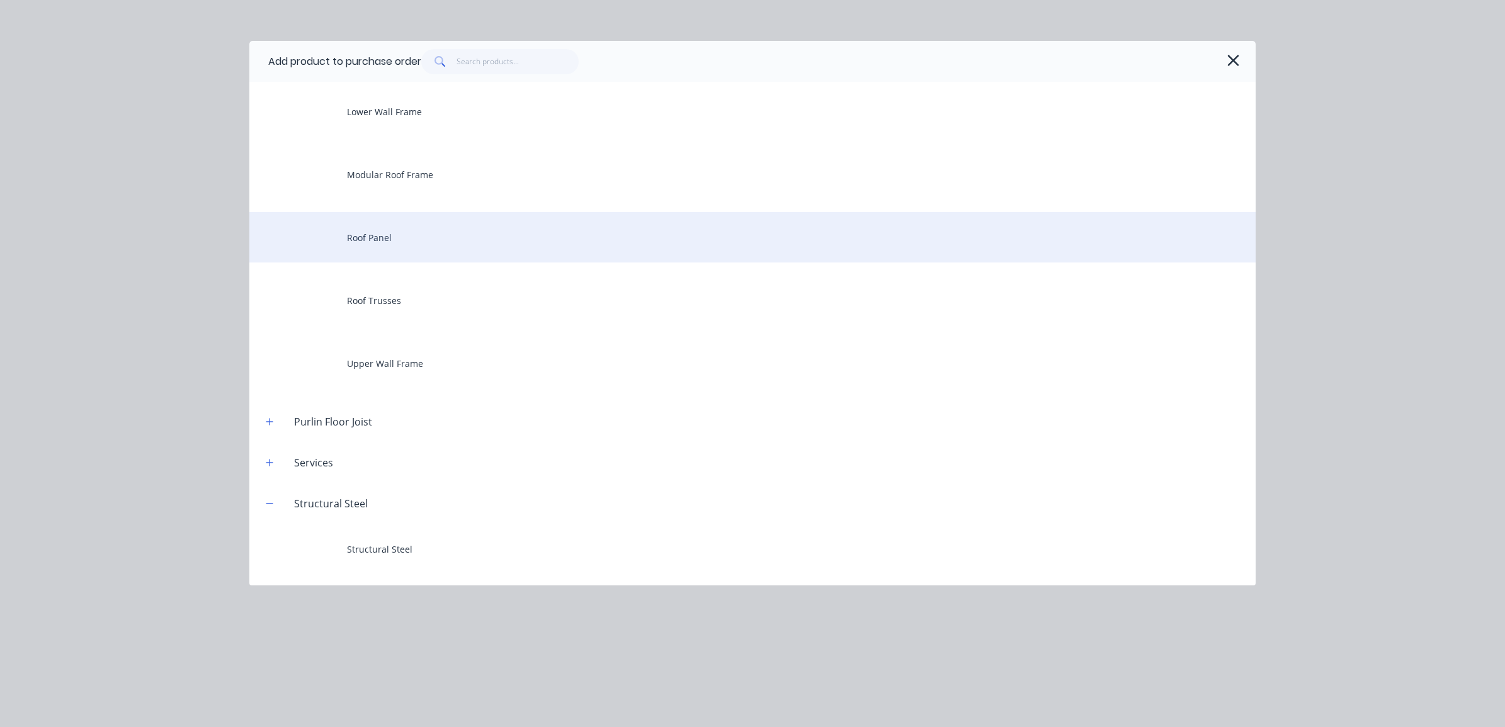
scroll to position [655, 0]
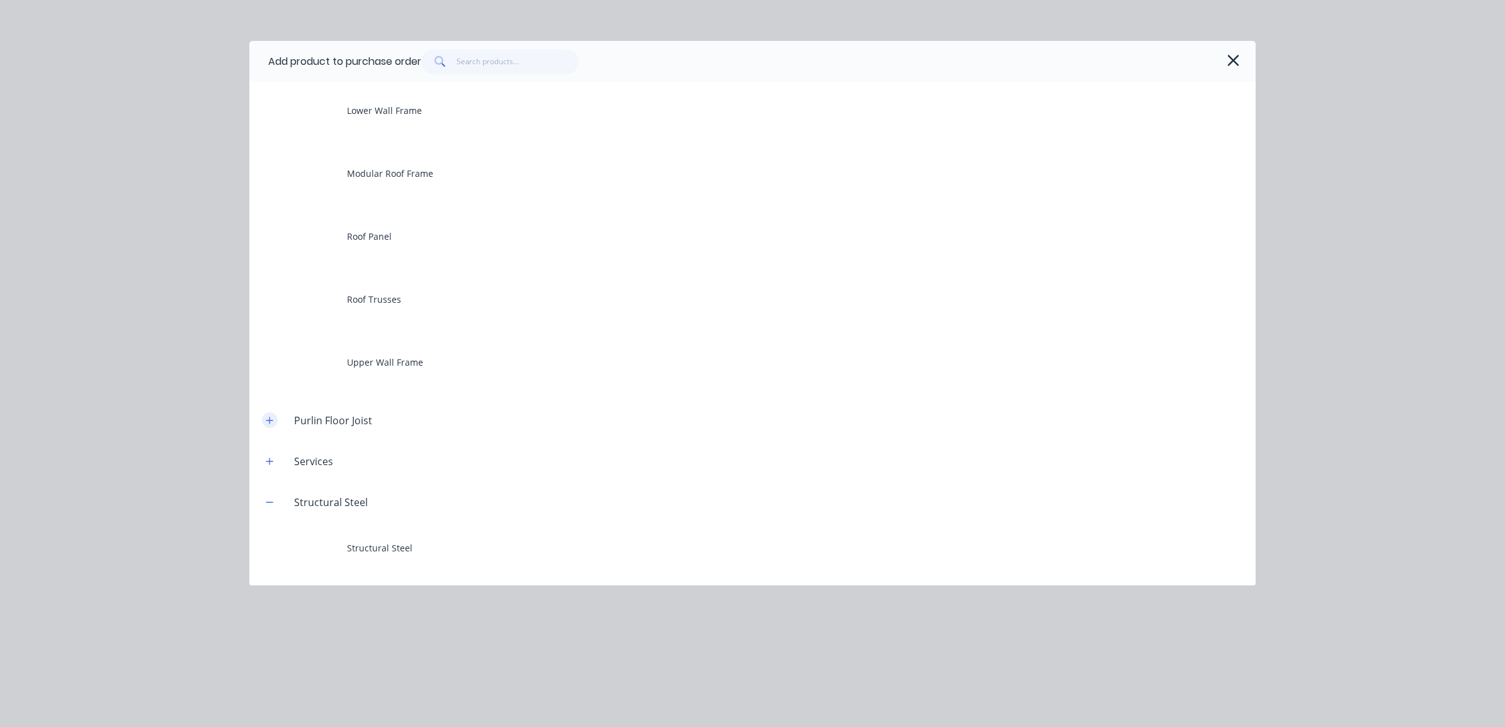
click at [276, 421] on button "button" at bounding box center [270, 420] width 16 height 16
click at [271, 358] on icon "button" at bounding box center [270, 357] width 8 height 9
click at [269, 458] on icon "button" at bounding box center [269, 461] width 7 height 7
click at [263, 458] on button "button" at bounding box center [270, 461] width 16 height 16
click at [273, 504] on icon "button" at bounding box center [270, 502] width 8 height 9
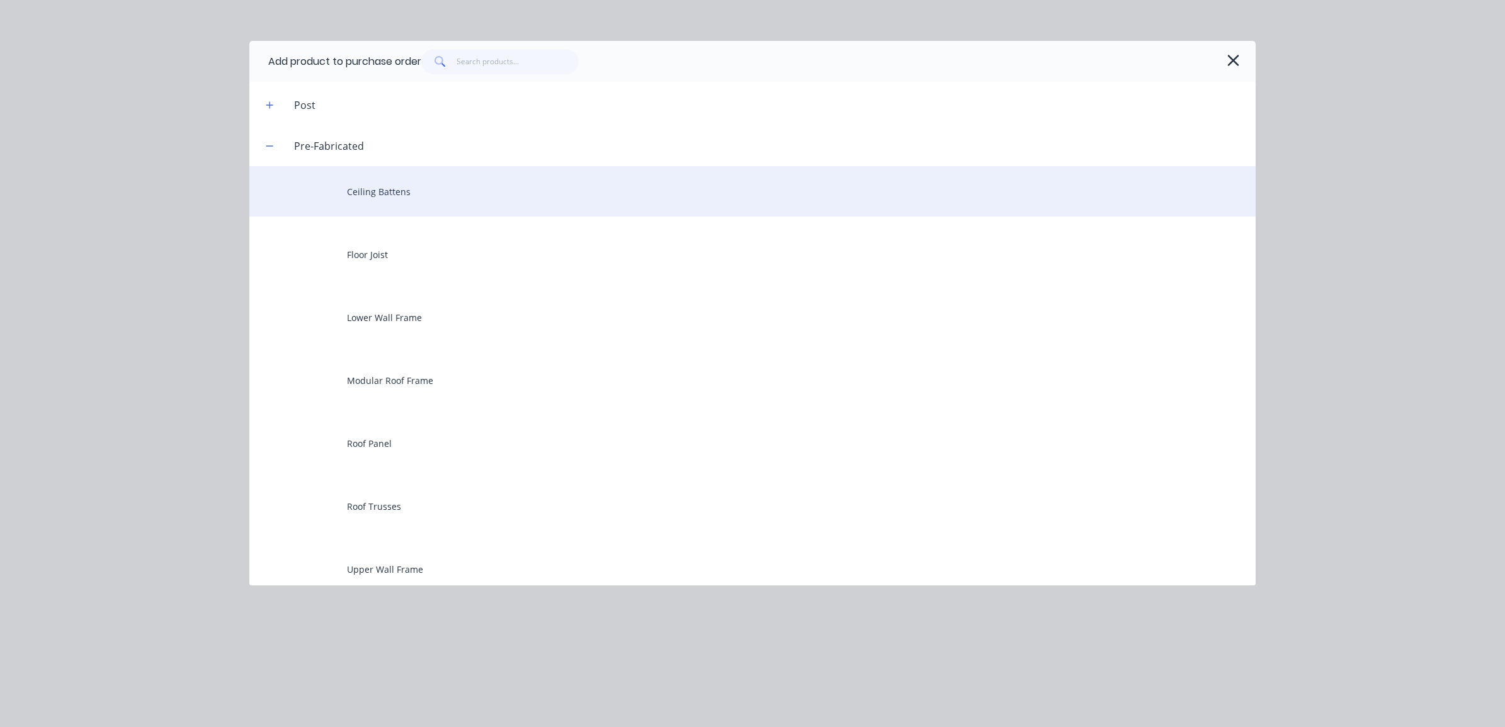
scroll to position [434, 0]
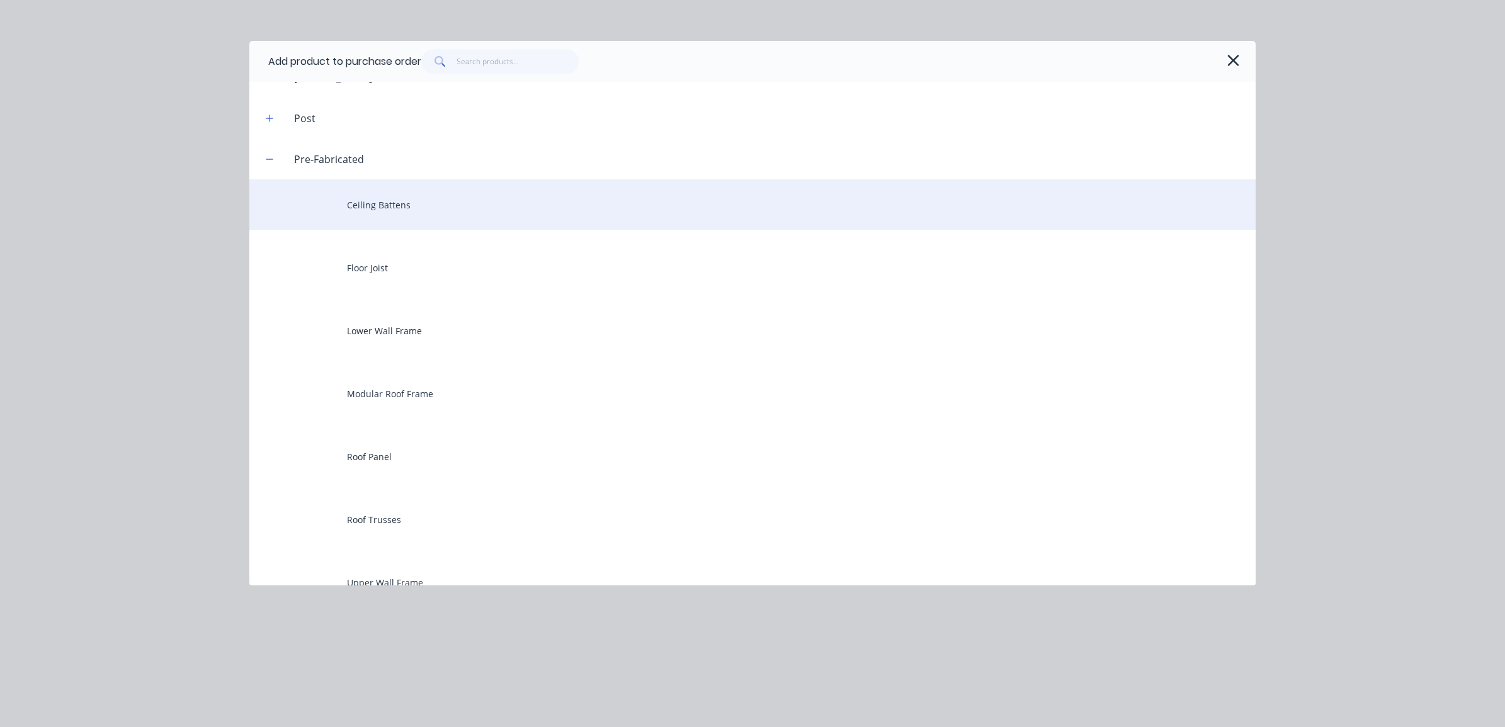
click at [432, 216] on div "Ceiling Battens" at bounding box center [752, 204] width 1006 height 50
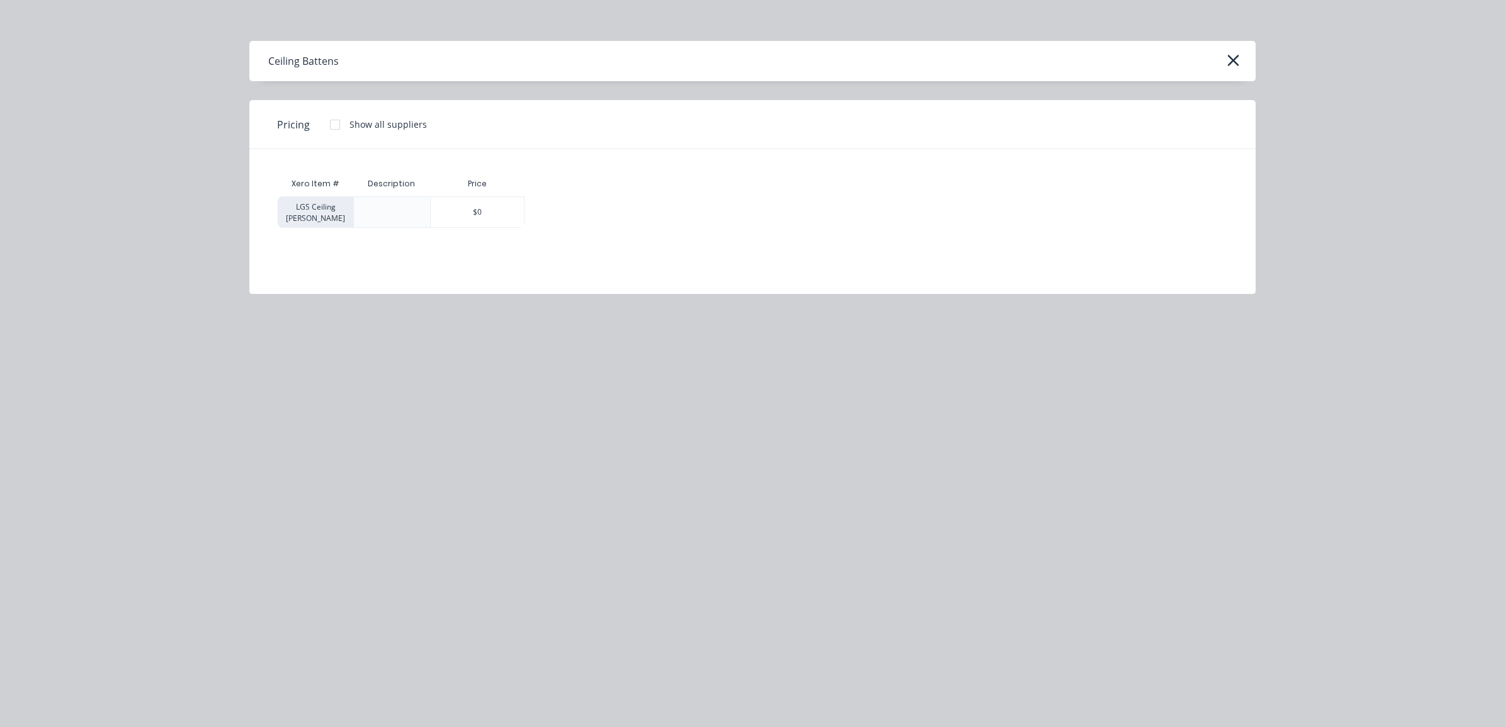
click at [335, 123] on div at bounding box center [334, 124] width 25 height 25
click at [331, 127] on div at bounding box center [334, 124] width 25 height 25
click at [336, 215] on div "LGS Ceiling Batten" at bounding box center [316, 211] width 76 height 31
click at [1238, 62] on icon "button" at bounding box center [1232, 61] width 13 height 18
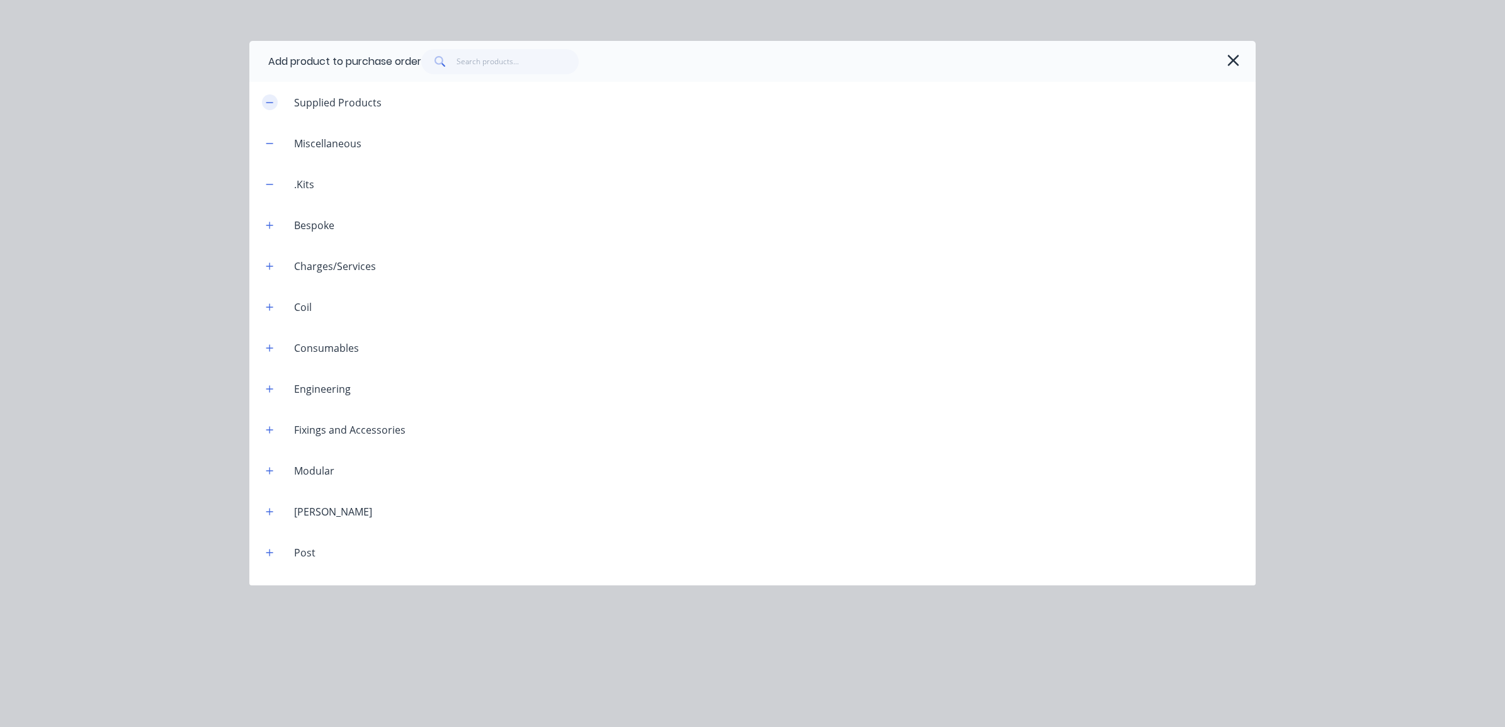
click at [269, 105] on icon "button" at bounding box center [270, 102] width 8 height 9
click at [271, 142] on icon "button" at bounding box center [270, 143] width 8 height 9
click at [271, 183] on icon "button" at bounding box center [270, 184] width 8 height 9
click at [268, 432] on icon "button" at bounding box center [270, 430] width 8 height 9
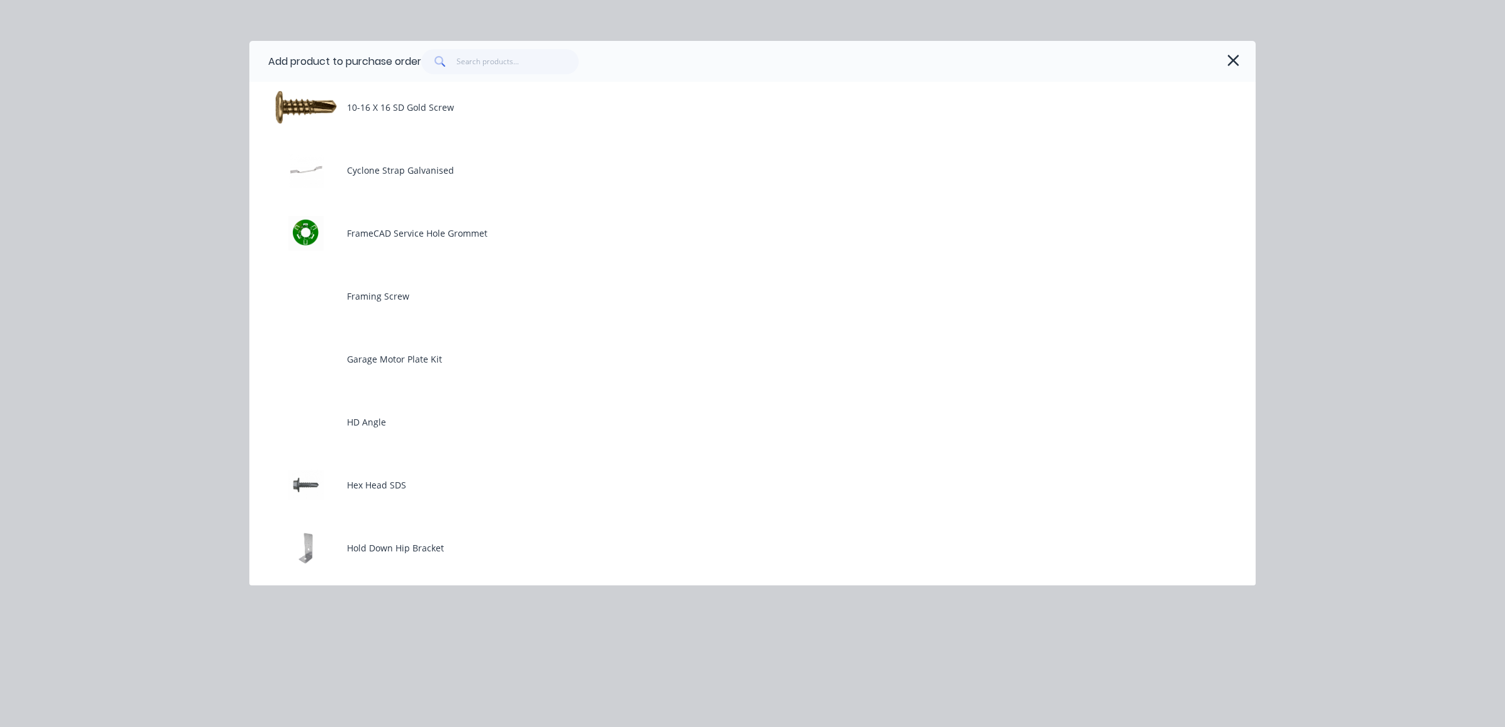
scroll to position [236, 0]
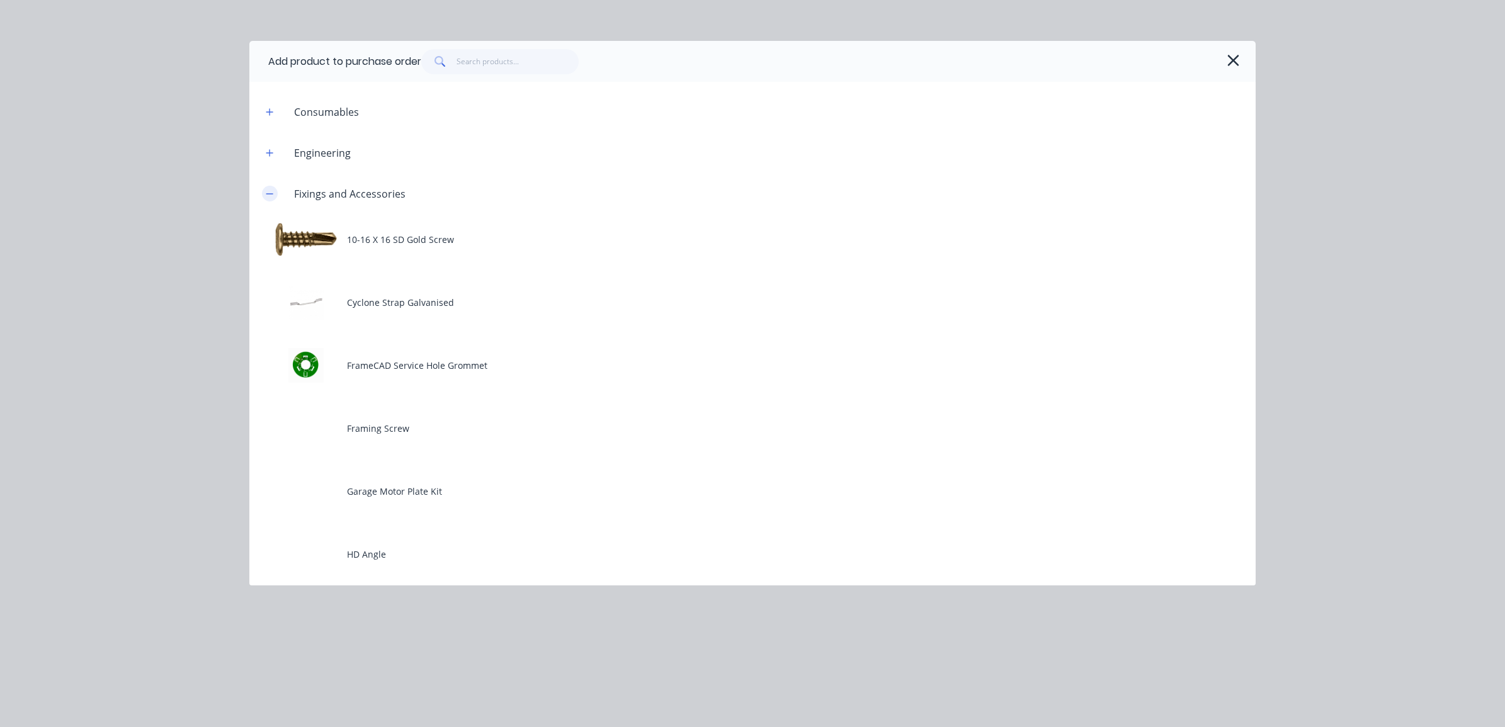
click at [276, 193] on button "button" at bounding box center [270, 194] width 16 height 16
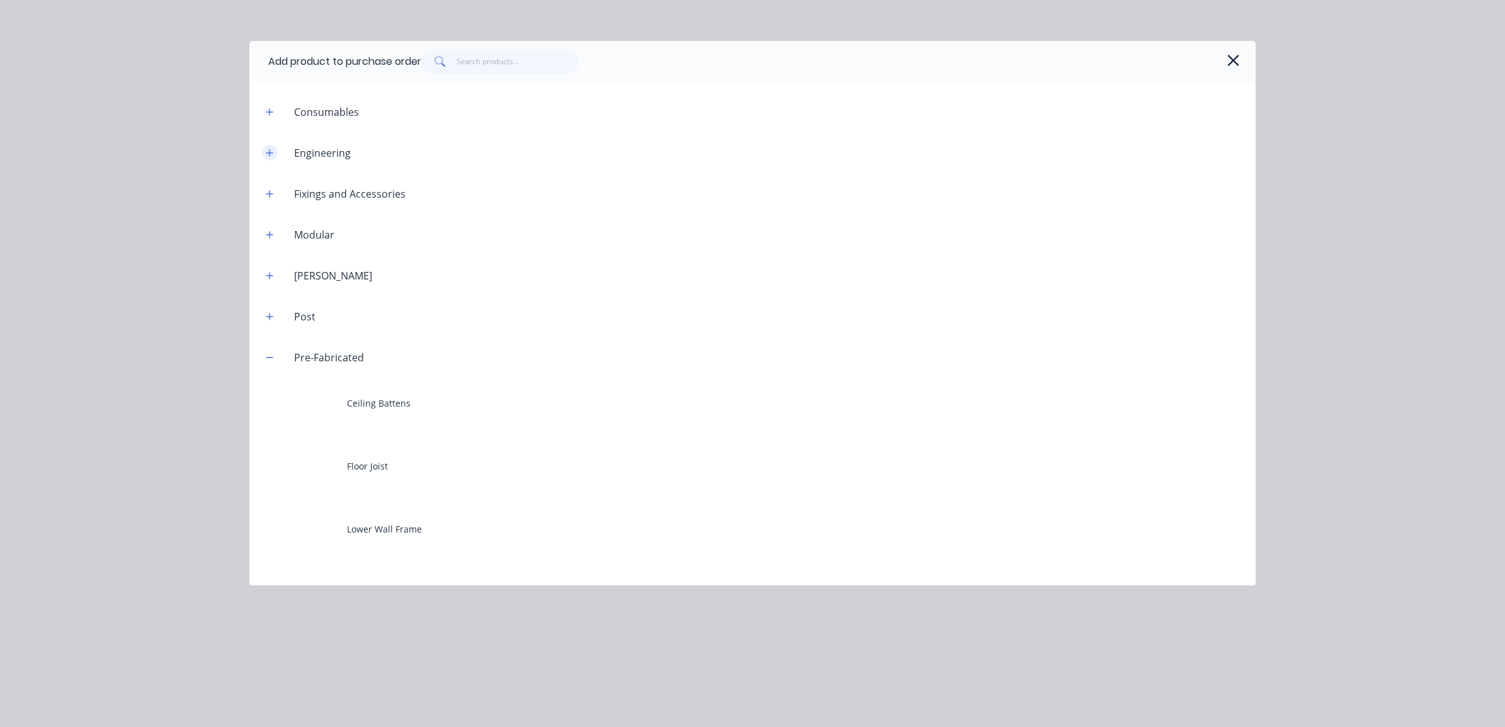
click at [273, 155] on icon "button" at bounding box center [270, 153] width 8 height 9
click at [271, 105] on button "button" at bounding box center [270, 112] width 16 height 16
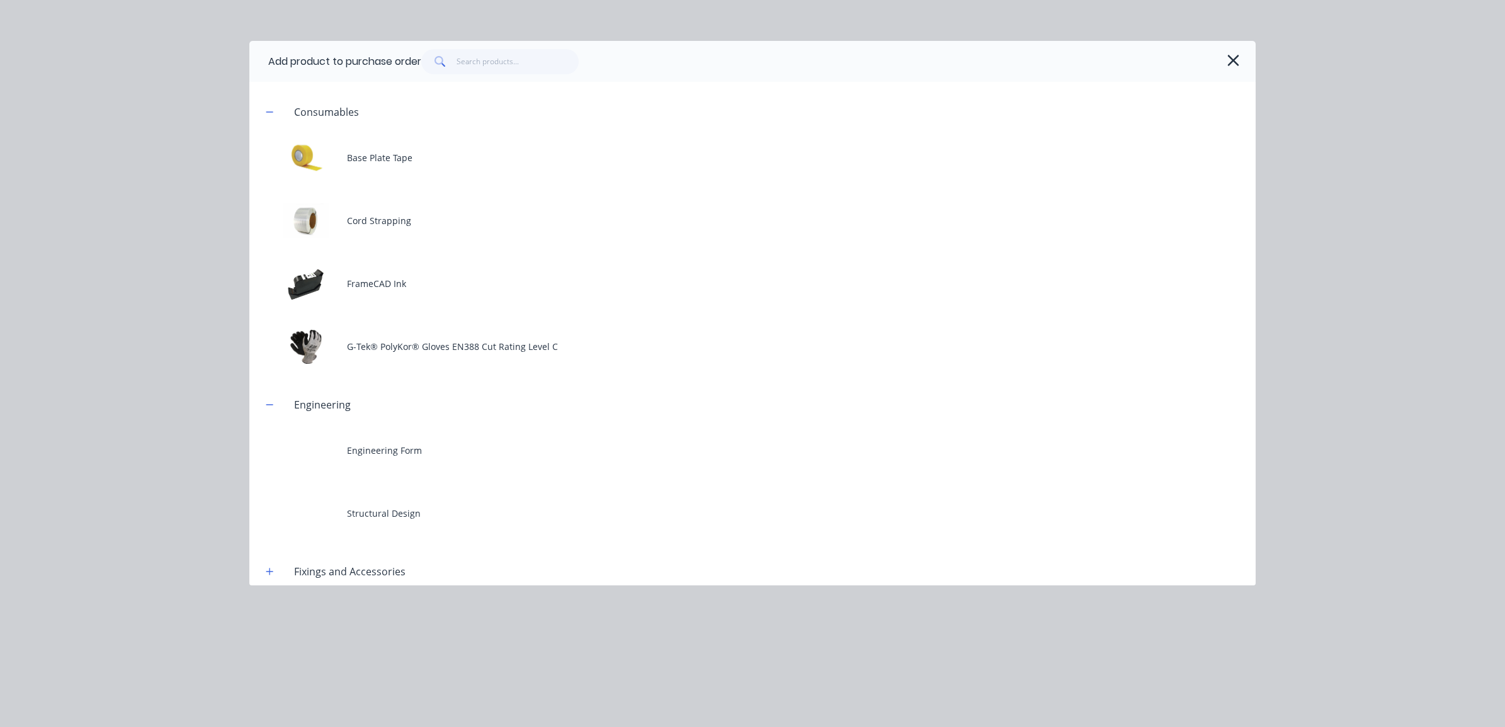
click at [271, 127] on header "Consumables" at bounding box center [752, 111] width 1006 height 41
click at [273, 112] on icon "button" at bounding box center [270, 112] width 8 height 9
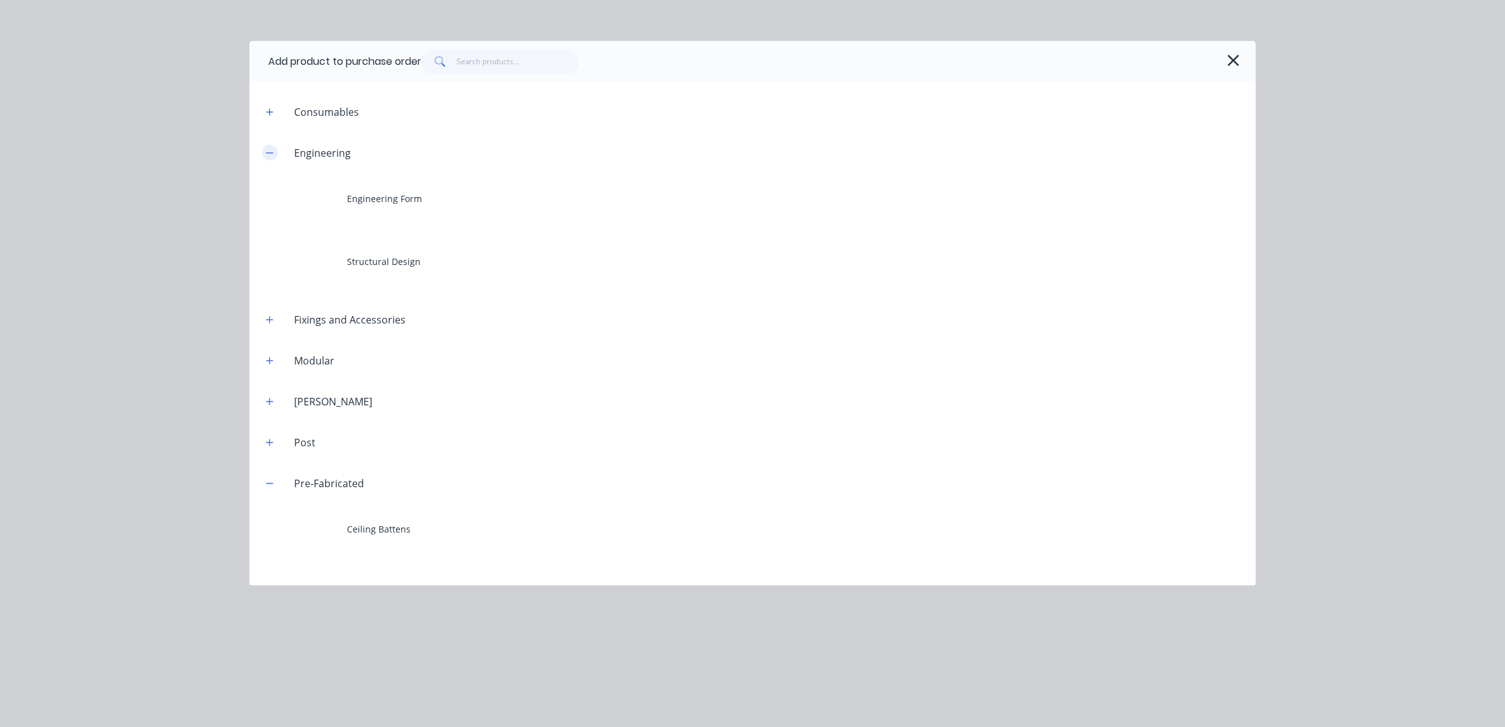
click at [277, 150] on button "button" at bounding box center [270, 153] width 16 height 16
click at [265, 359] on button "button" at bounding box center [270, 357] width 16 height 16
click at [1244, 65] on div "Add product to purchase order" at bounding box center [752, 61] width 1006 height 41
click at [1241, 65] on button "button" at bounding box center [1233, 60] width 20 height 20
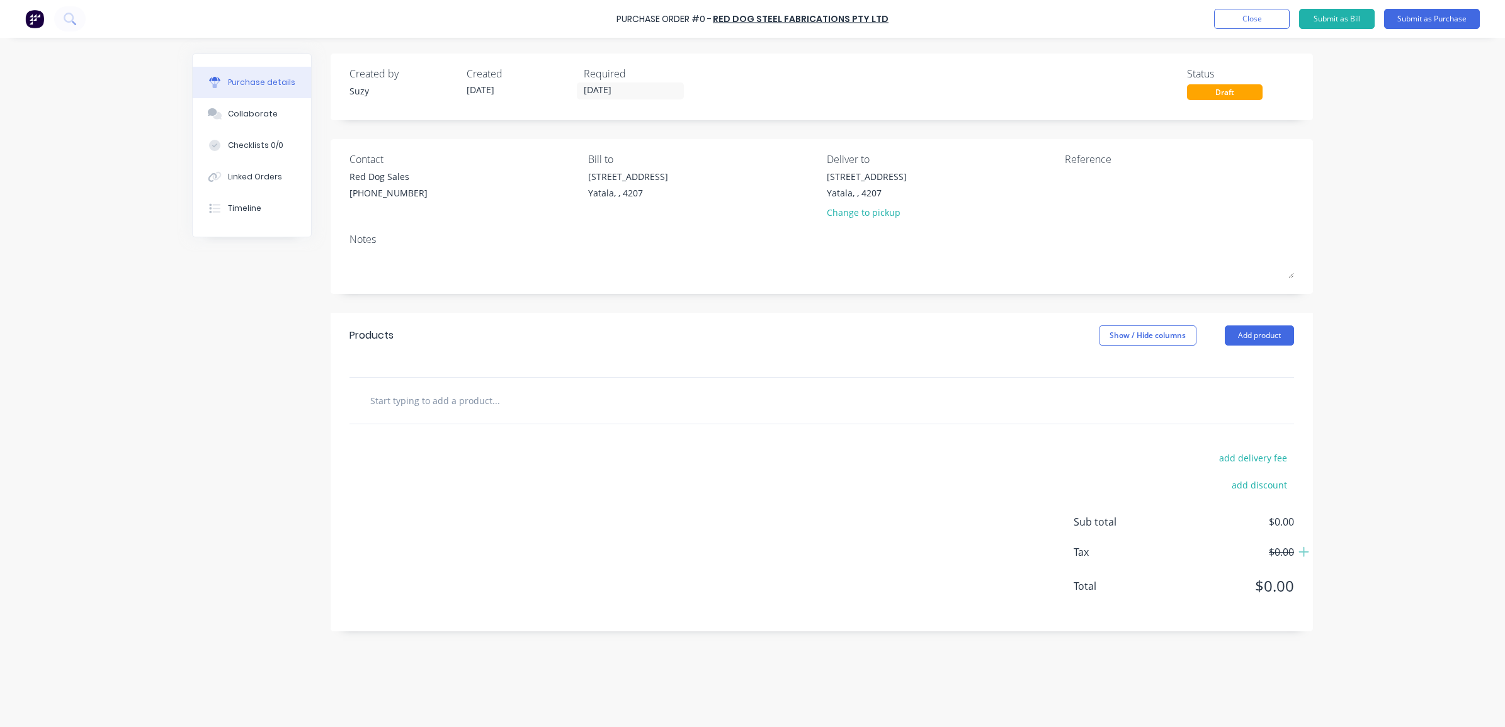
click at [423, 406] on input "text" at bounding box center [496, 400] width 252 height 25
click at [1270, 338] on button "Add product" at bounding box center [1258, 335] width 69 height 20
click at [1245, 366] on div "Product catalogue" at bounding box center [1233, 368] width 97 height 18
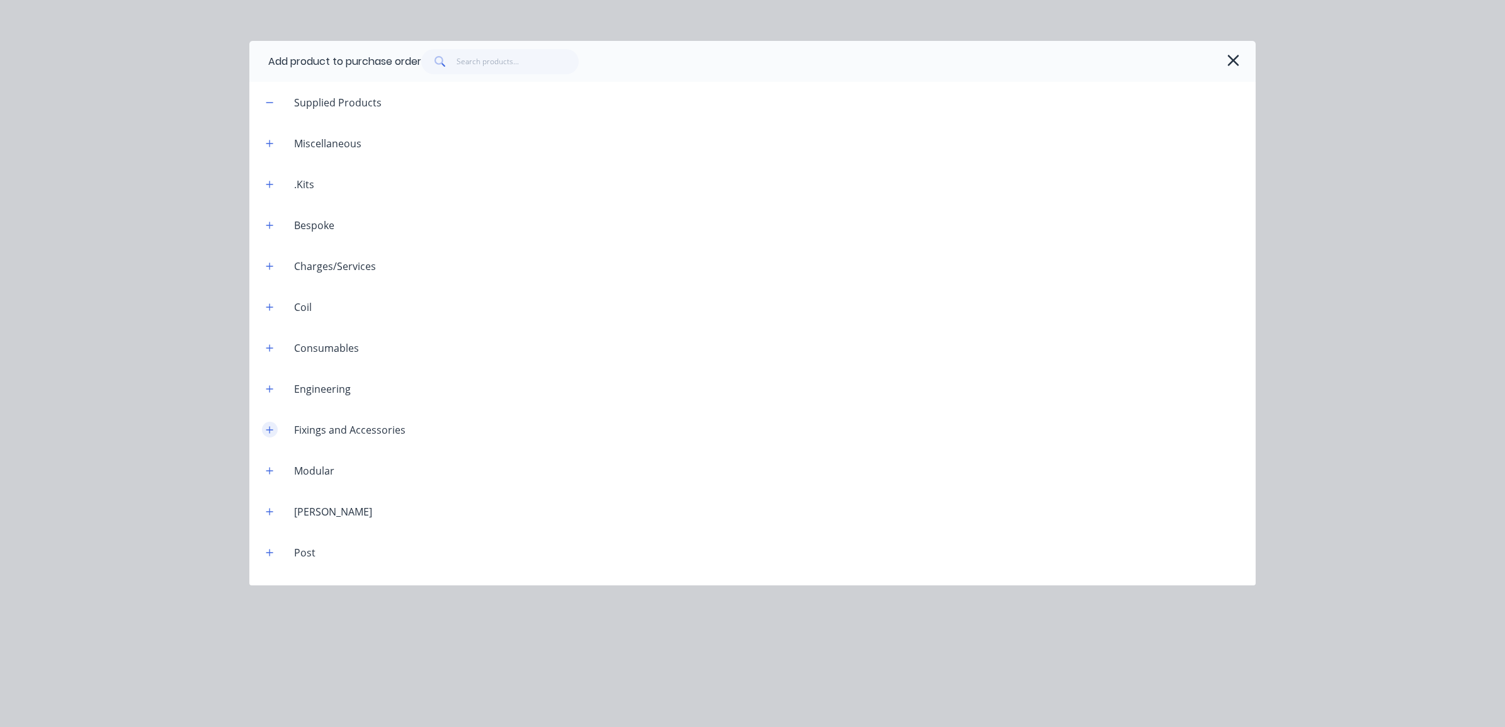
click at [264, 432] on button "button" at bounding box center [270, 430] width 16 height 16
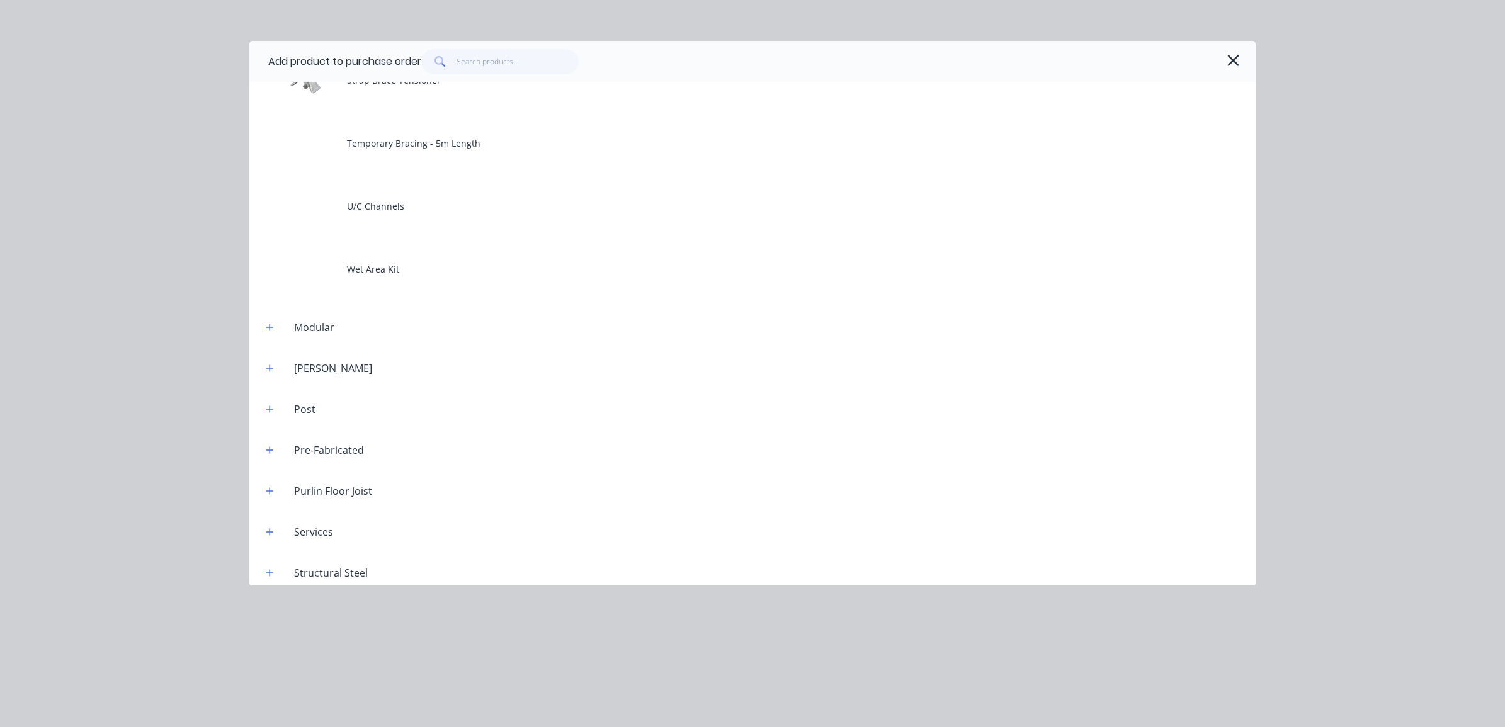
scroll to position [1410, 0]
click at [262, 445] on button "button" at bounding box center [270, 442] width 16 height 16
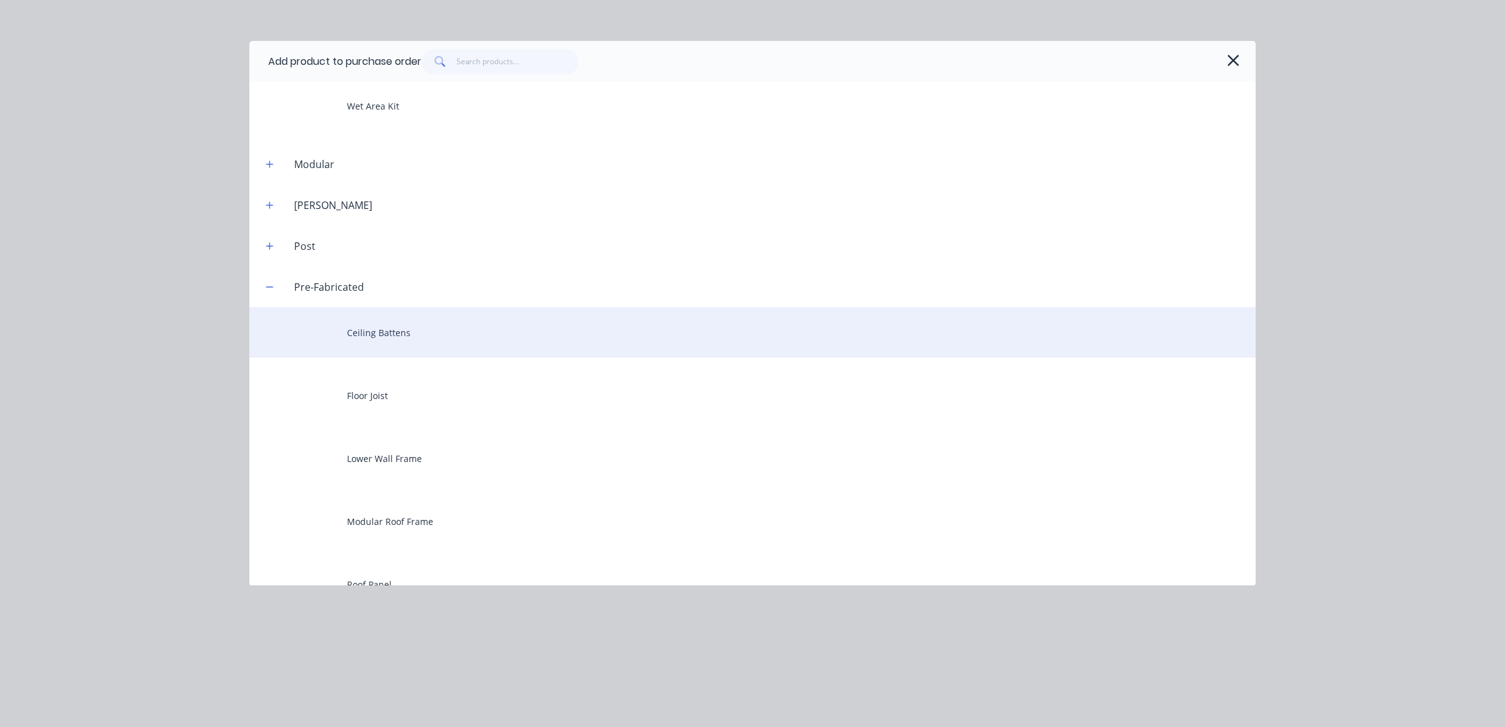
scroll to position [1568, 0]
click at [391, 339] on div "Ceiling Battens" at bounding box center [752, 330] width 1006 height 50
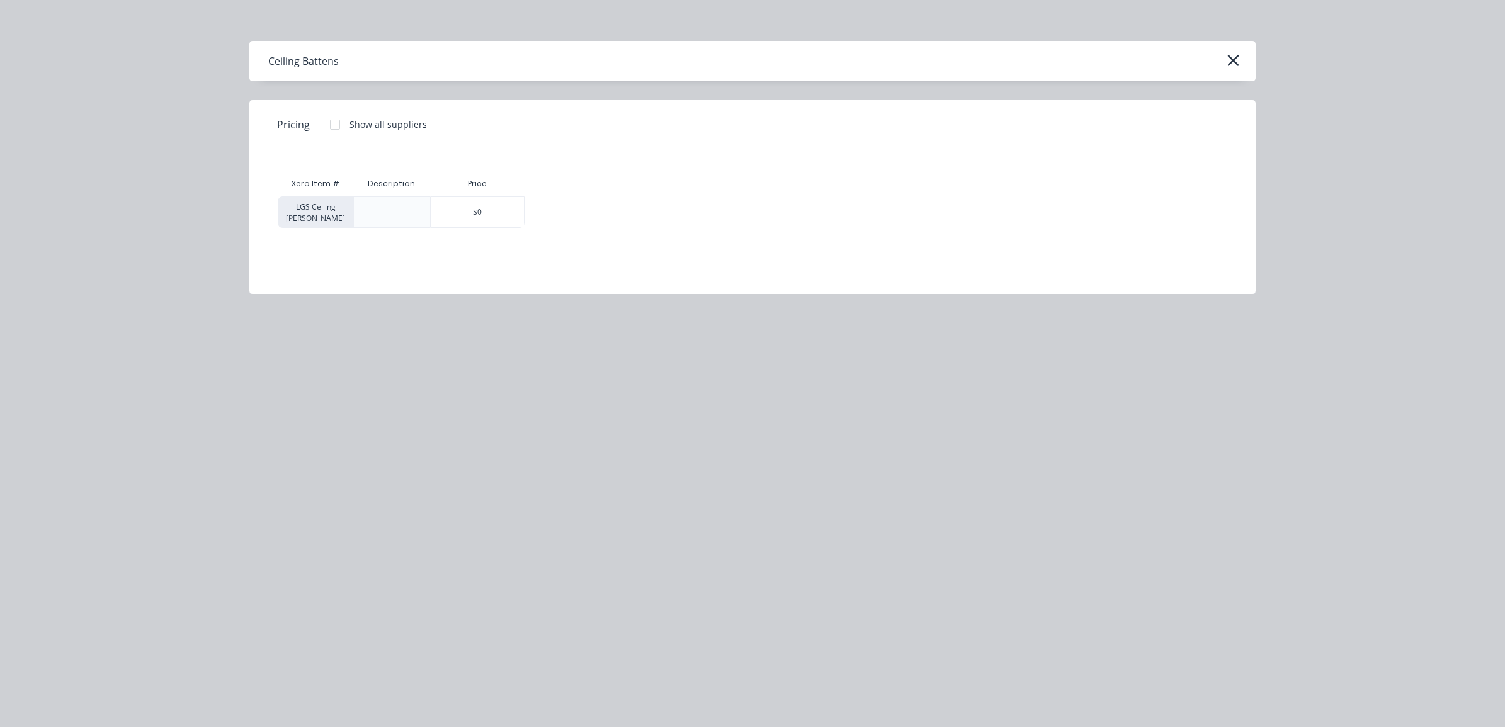
click at [379, 208] on div at bounding box center [391, 211] width 77 height 31
click at [415, 214] on div at bounding box center [391, 211] width 77 height 31
click at [401, 215] on div at bounding box center [391, 212] width 20 height 20
click at [360, 210] on div at bounding box center [391, 211] width 77 height 31
click at [382, 210] on div at bounding box center [391, 212] width 20 height 20
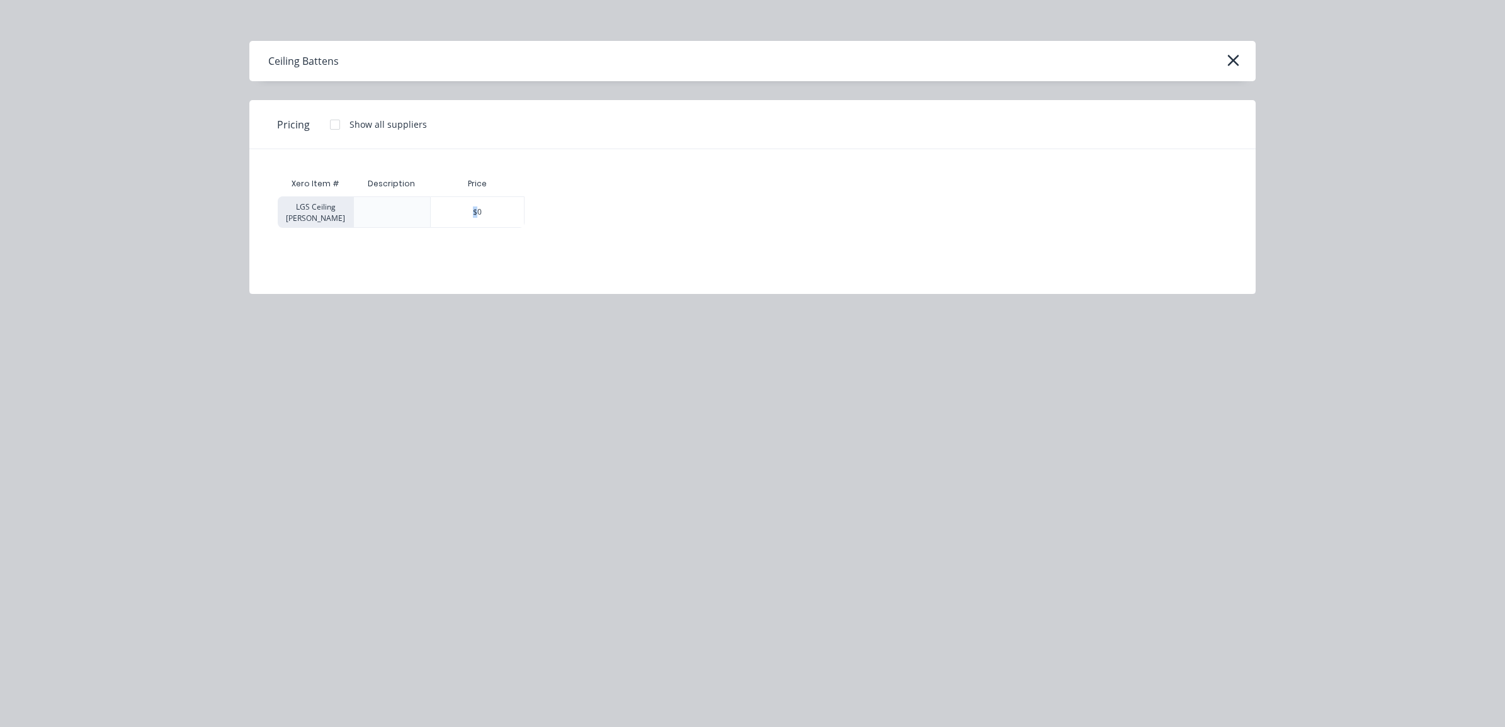
click at [382, 210] on div at bounding box center [391, 212] width 20 height 20
drag, startPoint x: 382, startPoint y: 210, endPoint x: 466, endPoint y: 208, distance: 84.4
click at [465, 208] on div "$0" at bounding box center [477, 212] width 93 height 30
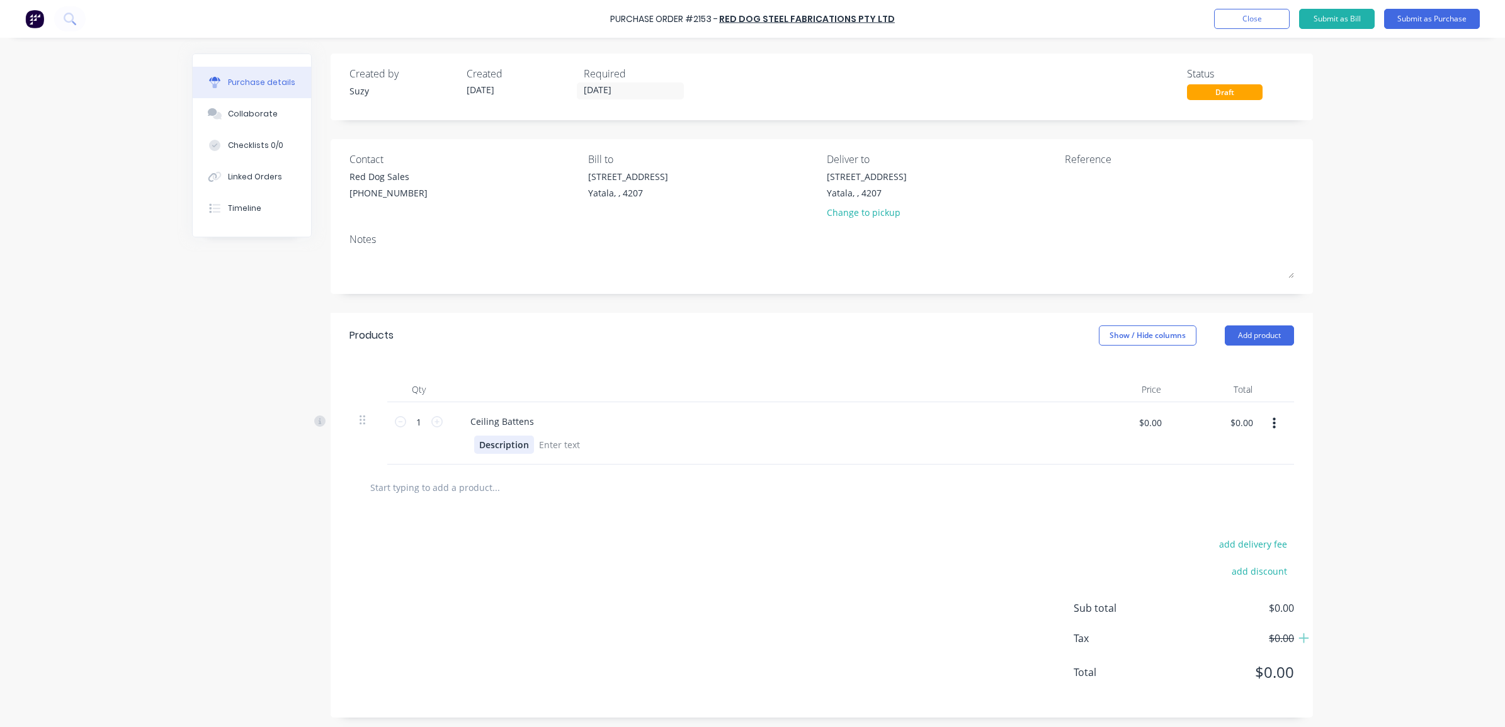
click at [512, 451] on div "Description" at bounding box center [504, 445] width 60 height 18
drag, startPoint x: 521, startPoint y: 447, endPoint x: 473, endPoint y: 452, distance: 48.7
click at [474, 452] on div "Description" at bounding box center [504, 445] width 60 height 18
click at [493, 444] on div "Description" at bounding box center [504, 445] width 60 height 18
drag, startPoint x: 518, startPoint y: 444, endPoint x: 470, endPoint y: 447, distance: 48.6
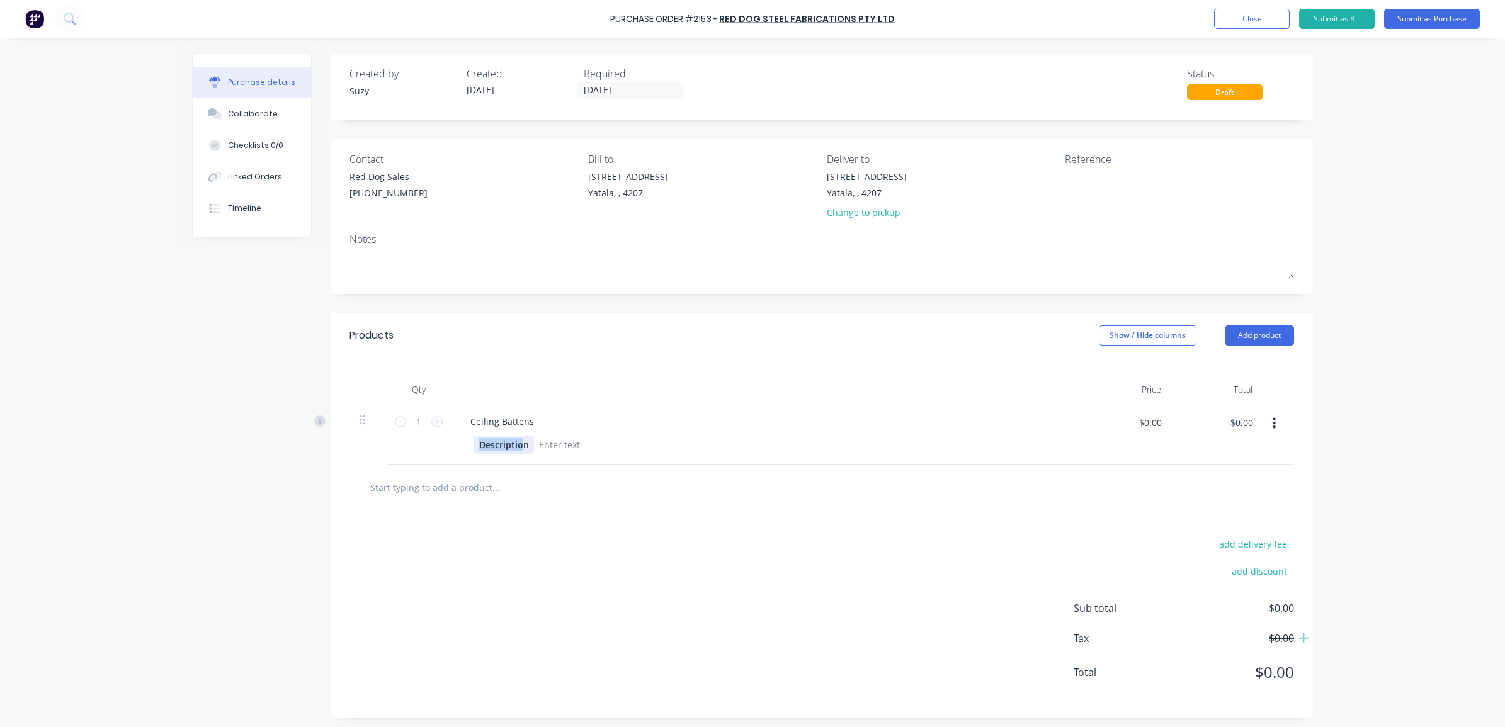
click at [474, 447] on div "Description" at bounding box center [504, 445] width 60 height 18
click at [548, 447] on div at bounding box center [551, 445] width 51 height 18
paste div
click at [417, 429] on input "1" at bounding box center [418, 421] width 25 height 19
type input "500"
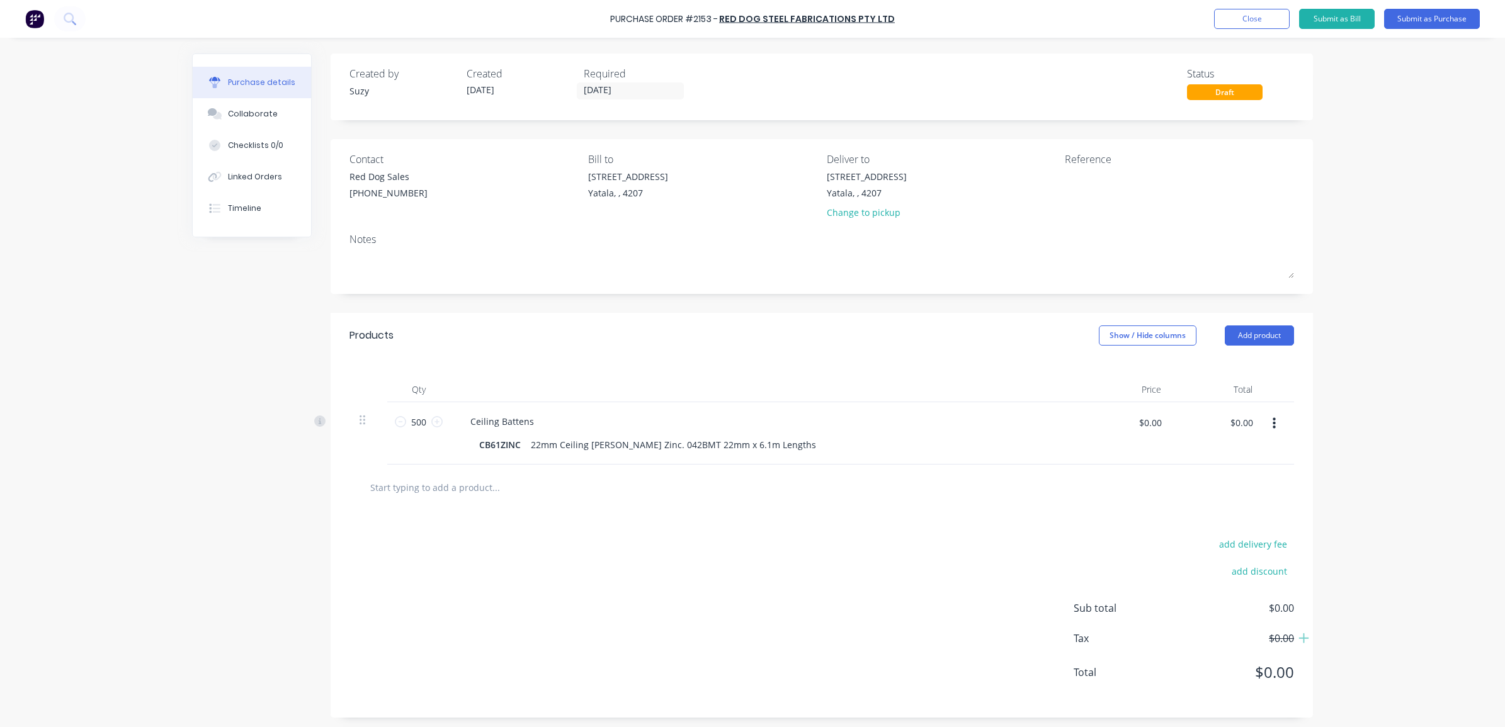
click at [769, 577] on div "add delivery fee add discount Sub total $0.00 Tax $0.00 Total $0.00" at bounding box center [821, 614] width 982 height 207
click at [1152, 427] on input "$0.00" at bounding box center [1150, 422] width 38 height 20
type input "$5.60"
type input "$2,800.00"
click at [1099, 529] on div "add delivery fee add discount Sub total $0.00 Tax $0.00 Total $0.00" at bounding box center [821, 614] width 982 height 207
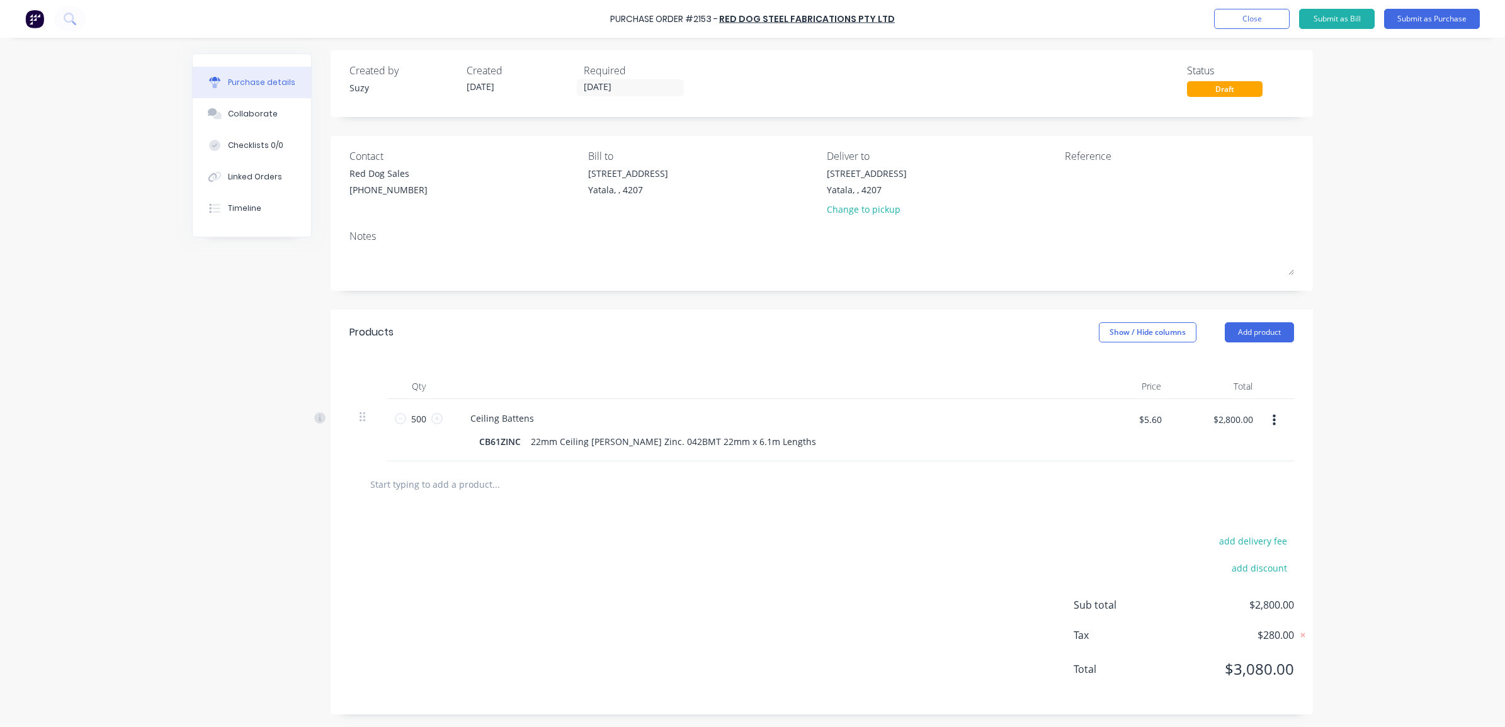
scroll to position [4, 0]
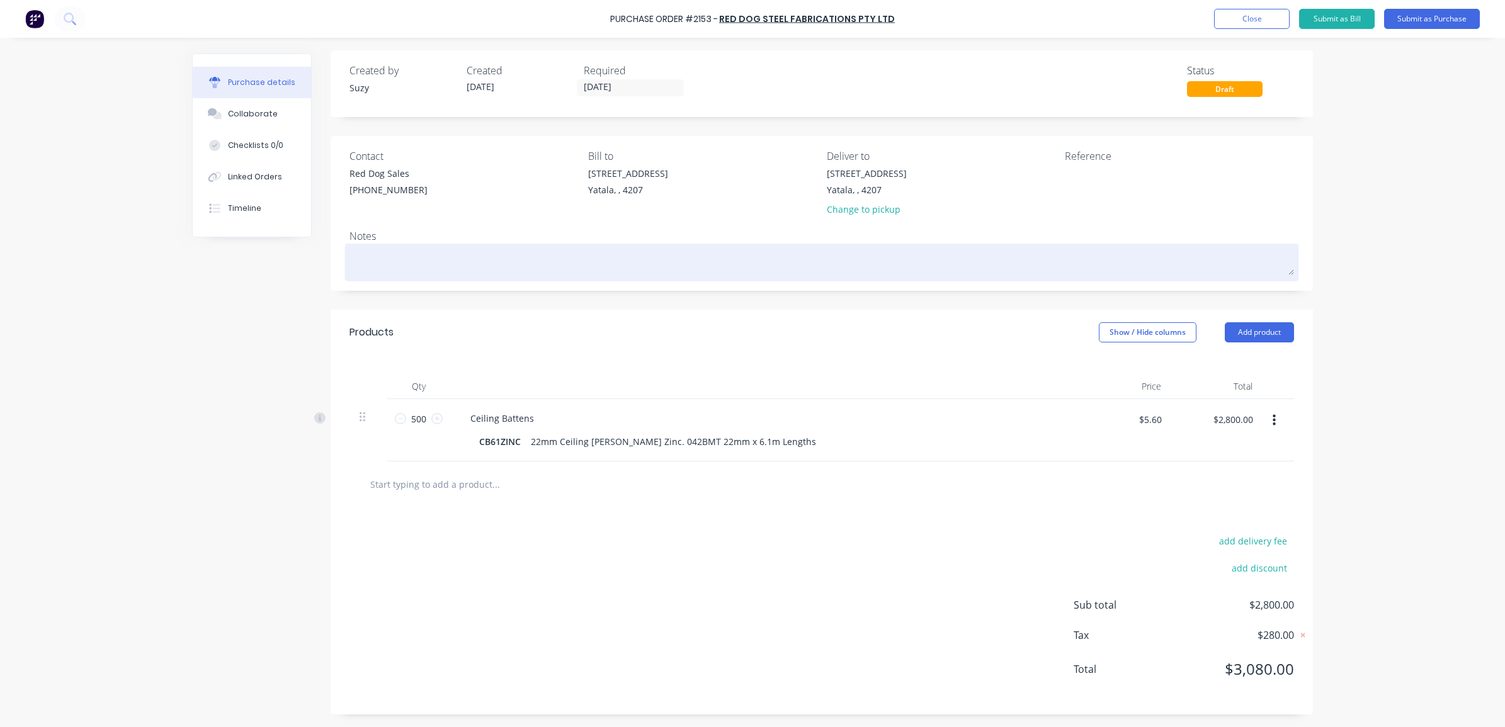
click at [413, 253] on textarea at bounding box center [821, 261] width 944 height 28
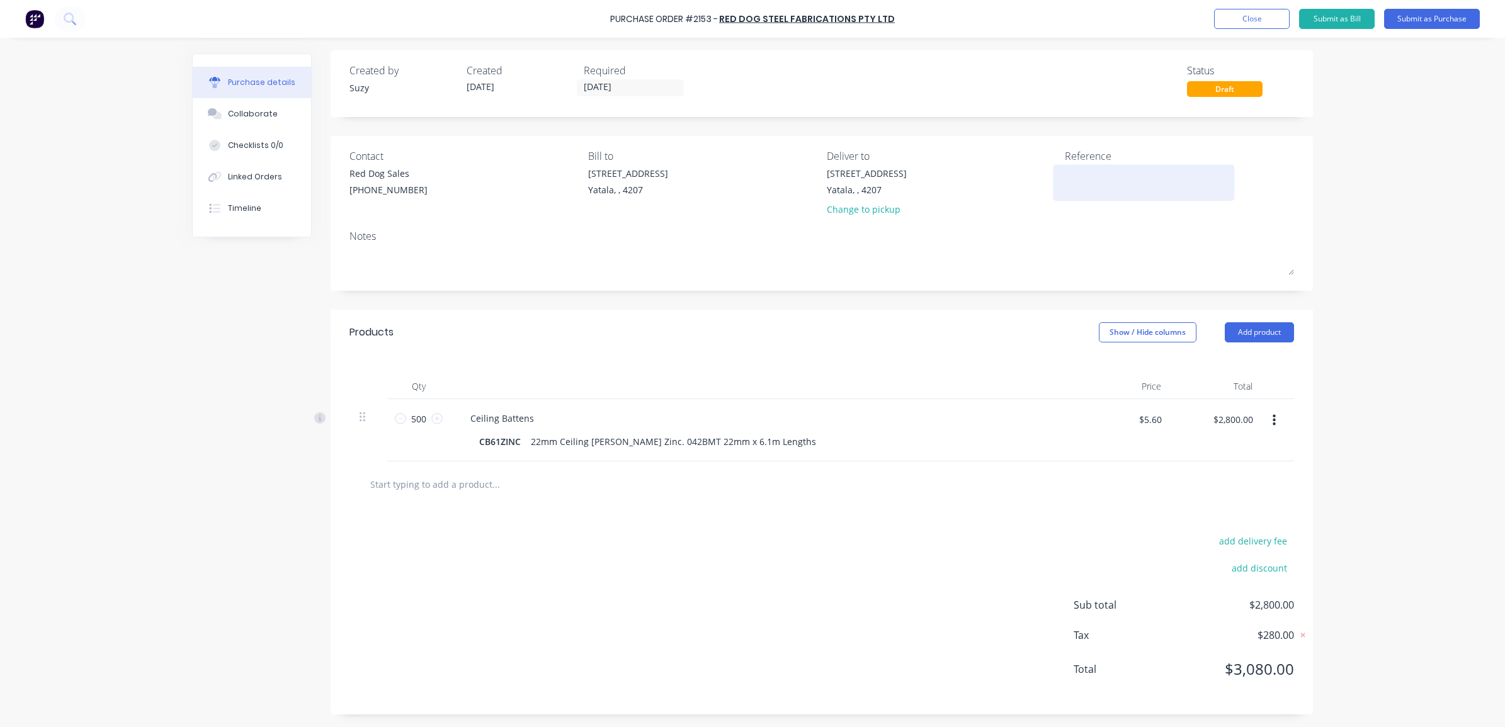
click at [1183, 189] on textarea at bounding box center [1143, 181] width 157 height 28
click at [1117, 178] on textarea at bounding box center [1143, 181] width 157 height 28
type textarea "PO Number 2153"
type textarea "x"
click at [1112, 171] on textarea "PO Number 2153" at bounding box center [1143, 181] width 157 height 28
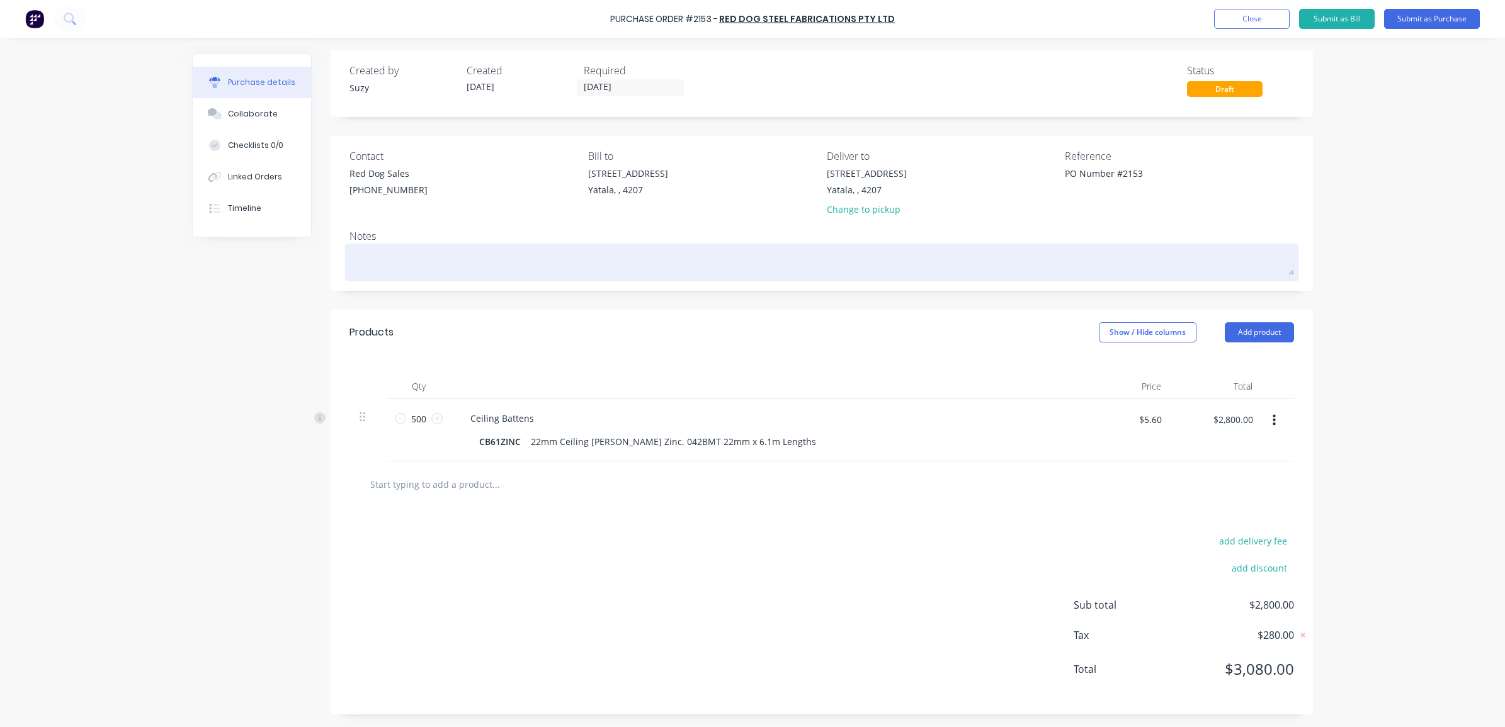
type textarea "PO Number #2153"
type textarea "x"
type textarea "PO Number #2153"
click at [788, 259] on textarea at bounding box center [821, 261] width 944 height 28
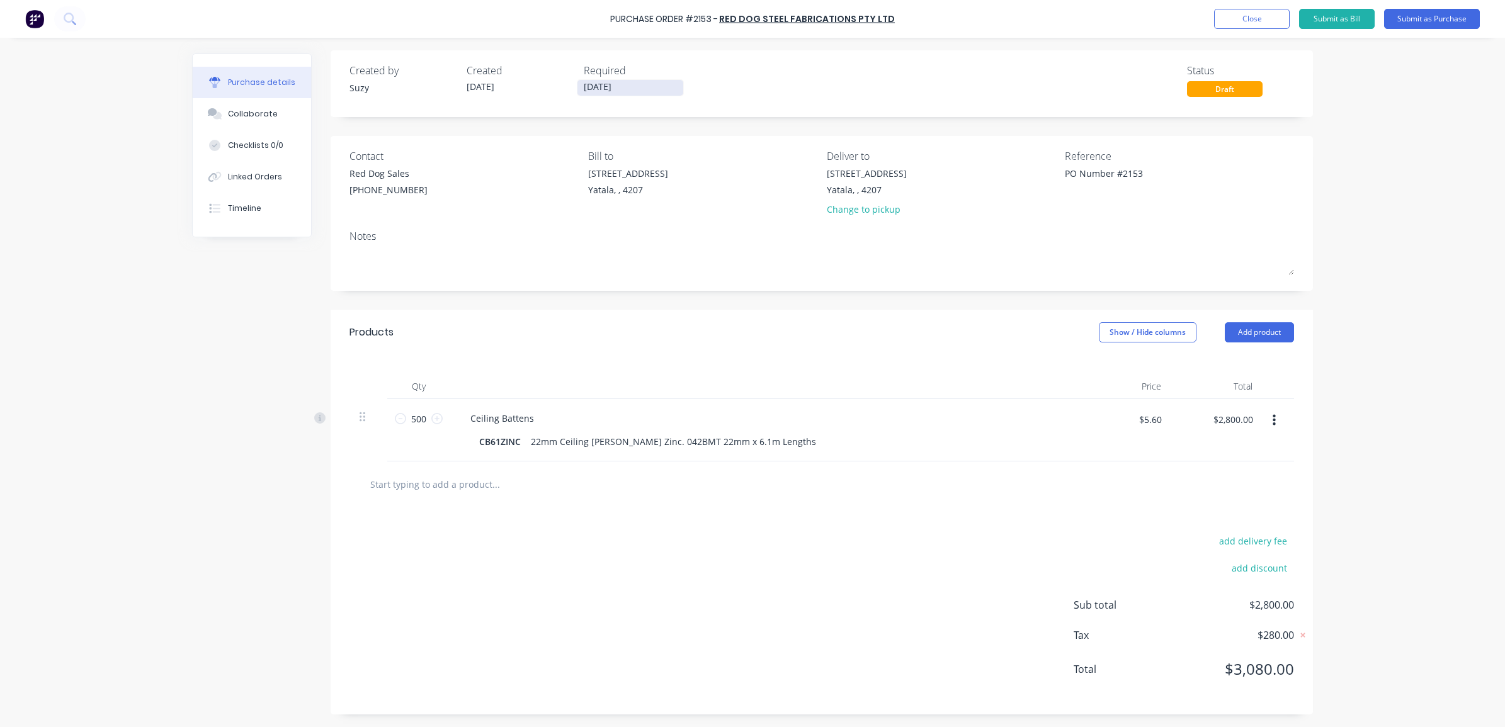
click at [649, 89] on input "15/08/25" at bounding box center [630, 88] width 106 height 16
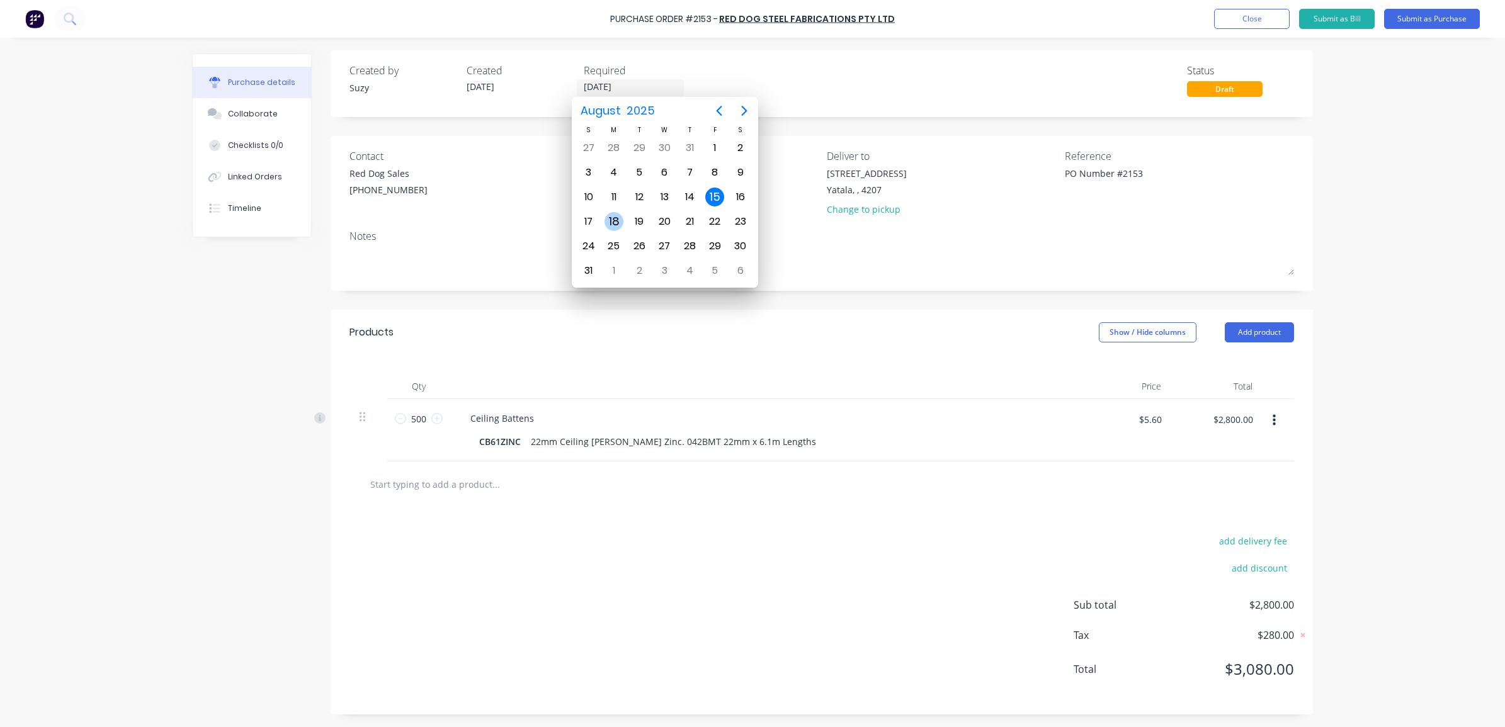
click at [602, 221] on div "18" at bounding box center [613, 222] width 25 height 24
type textarea "x"
type input "18/08/25"
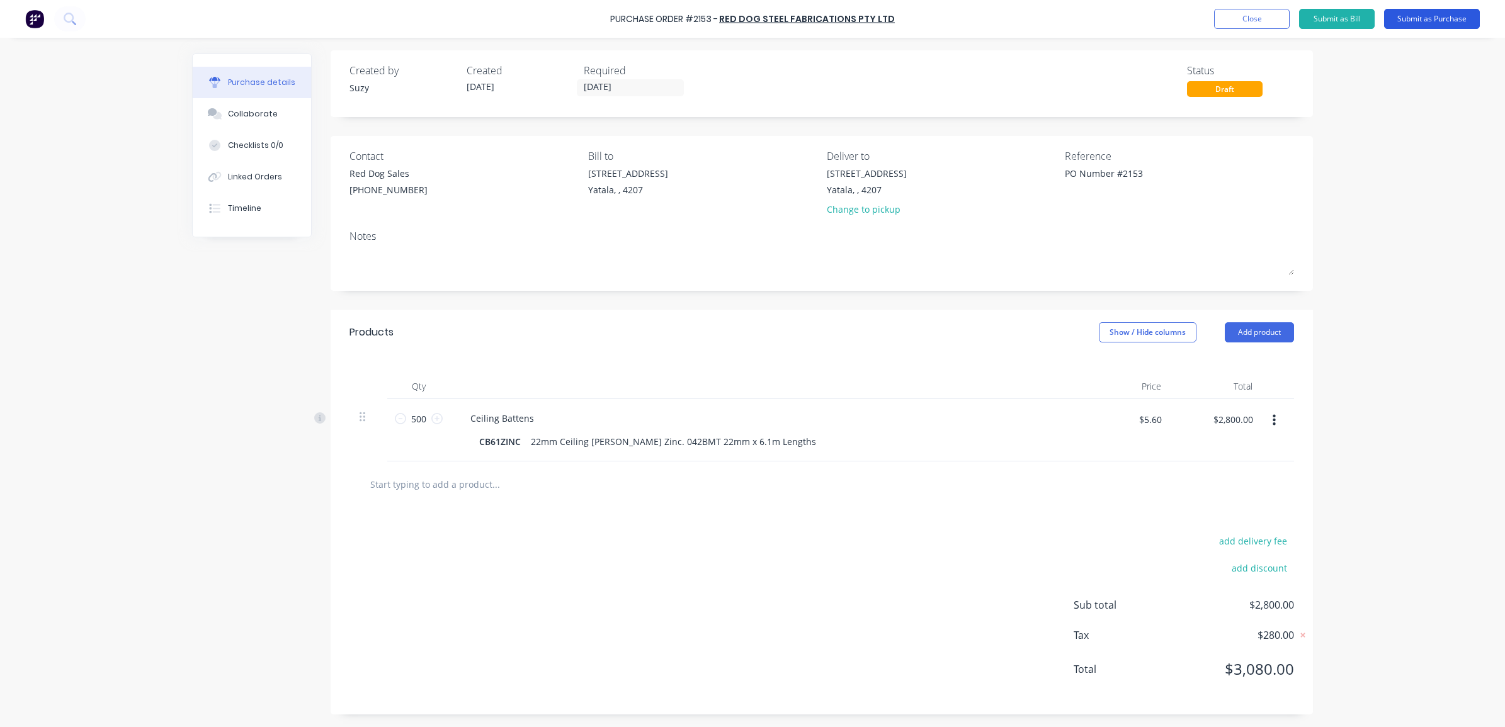
click at [1424, 25] on button "Submit as Purchase" at bounding box center [1432, 19] width 96 height 20
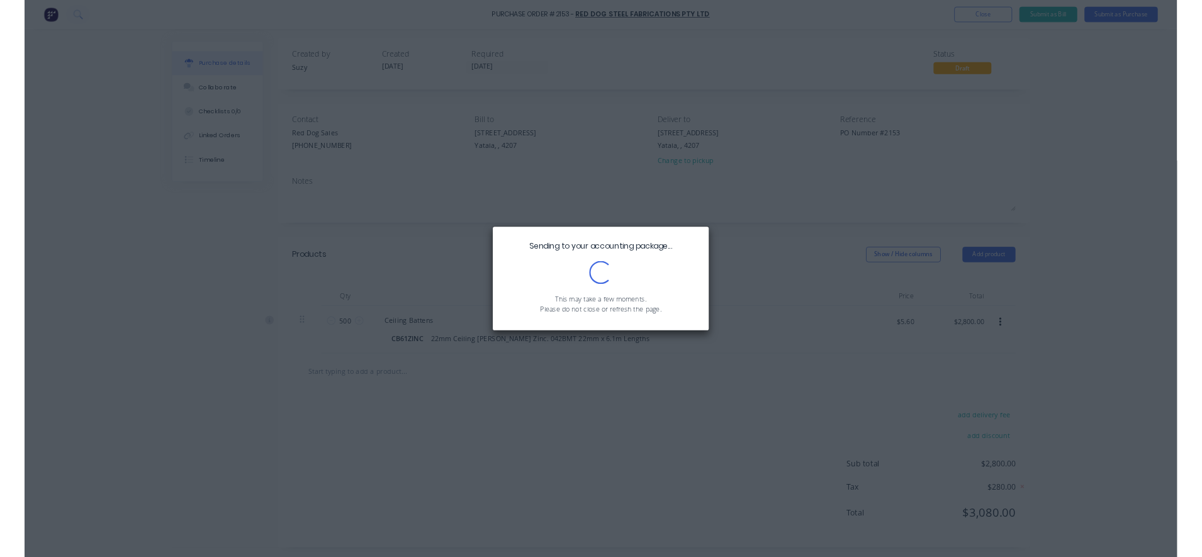
scroll to position [0, 0]
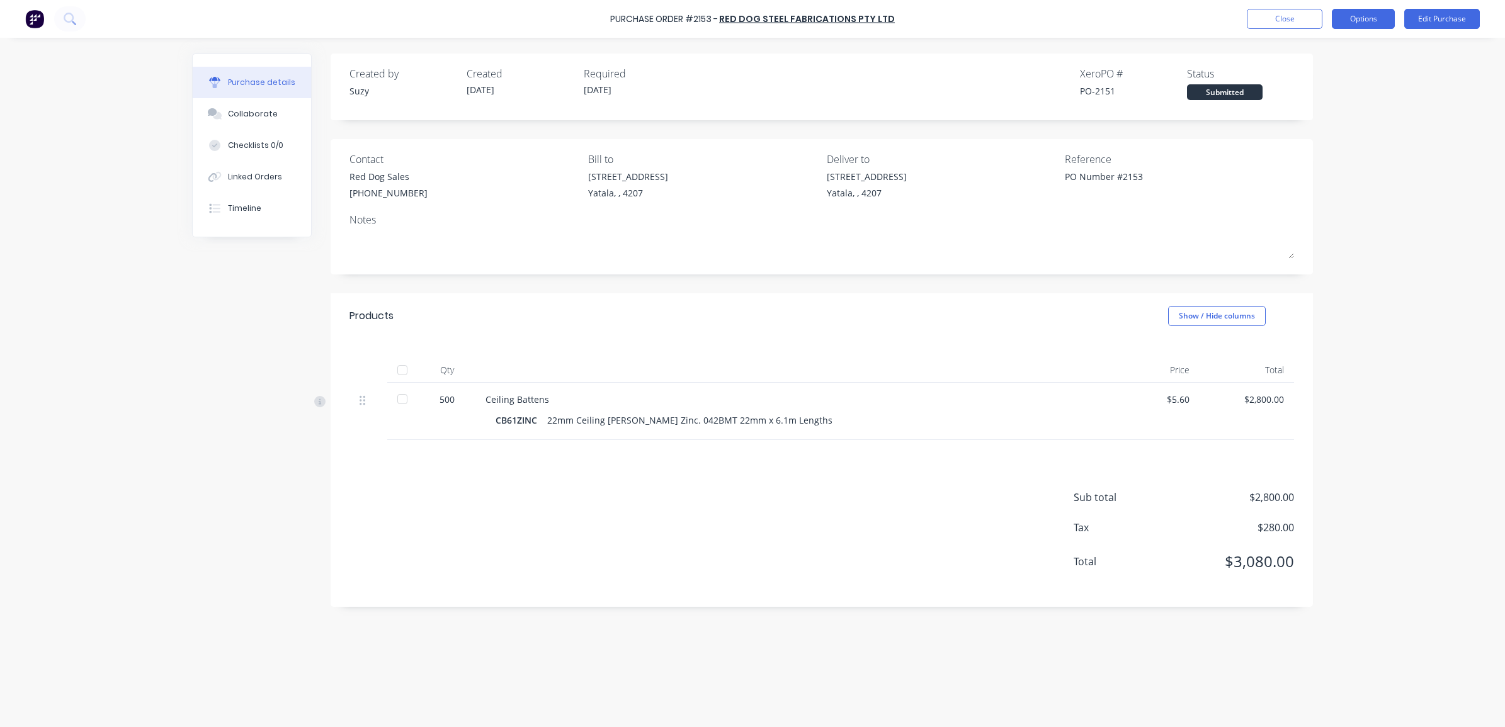
click at [1355, 11] on button "Options" at bounding box center [1362, 19] width 63 height 20
click at [1346, 51] on div "Print / Email" at bounding box center [1334, 51] width 97 height 18
click at [1338, 77] on div "With pricing" at bounding box center [1334, 76] width 97 height 18
type textarea "x"
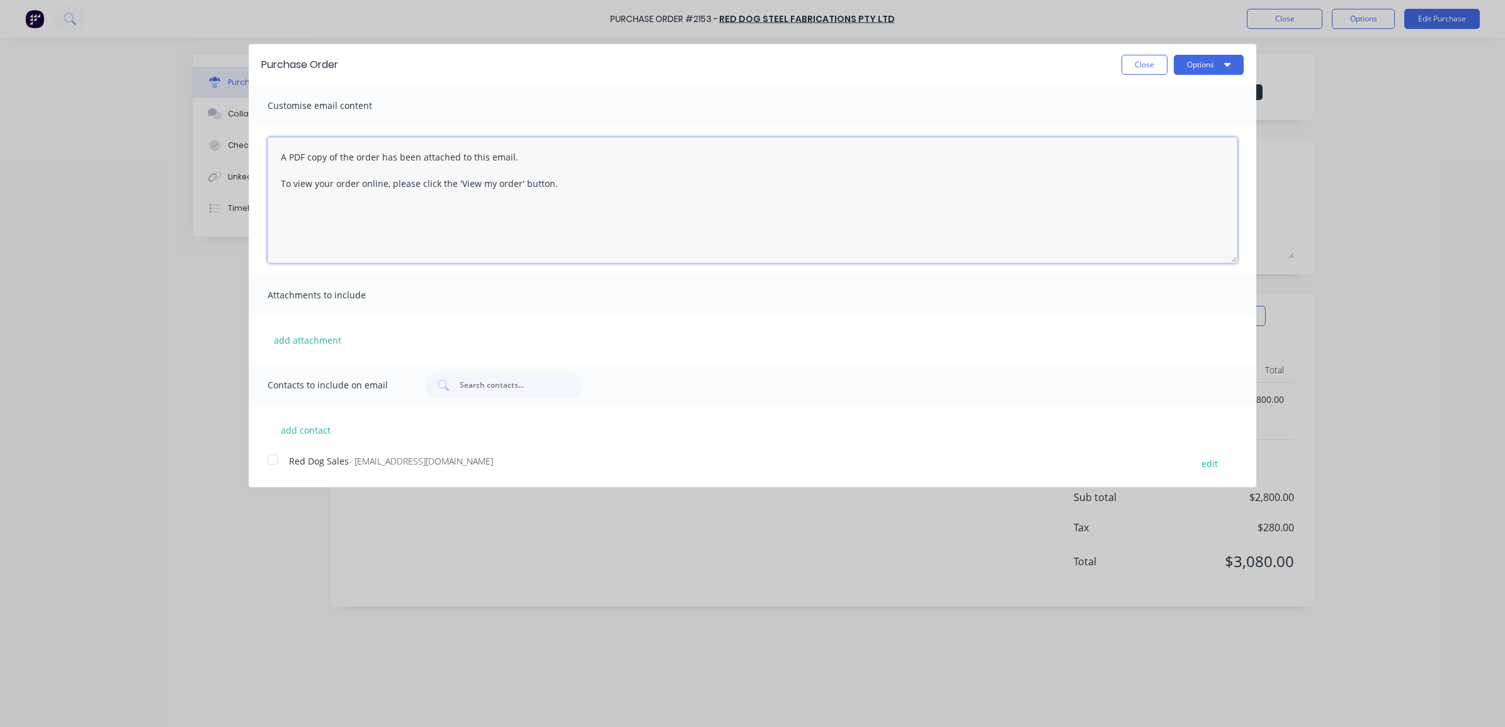
drag, startPoint x: 621, startPoint y: 193, endPoint x: 279, endPoint y: 155, distance: 343.9
click at [279, 155] on textarea "A PDF copy of the order has been attached to this email. To view your order onl…" at bounding box center [752, 200] width 969 height 126
type textarea "Good morning, Please find attached PO #2153 for Zinc Ceiling Battens."
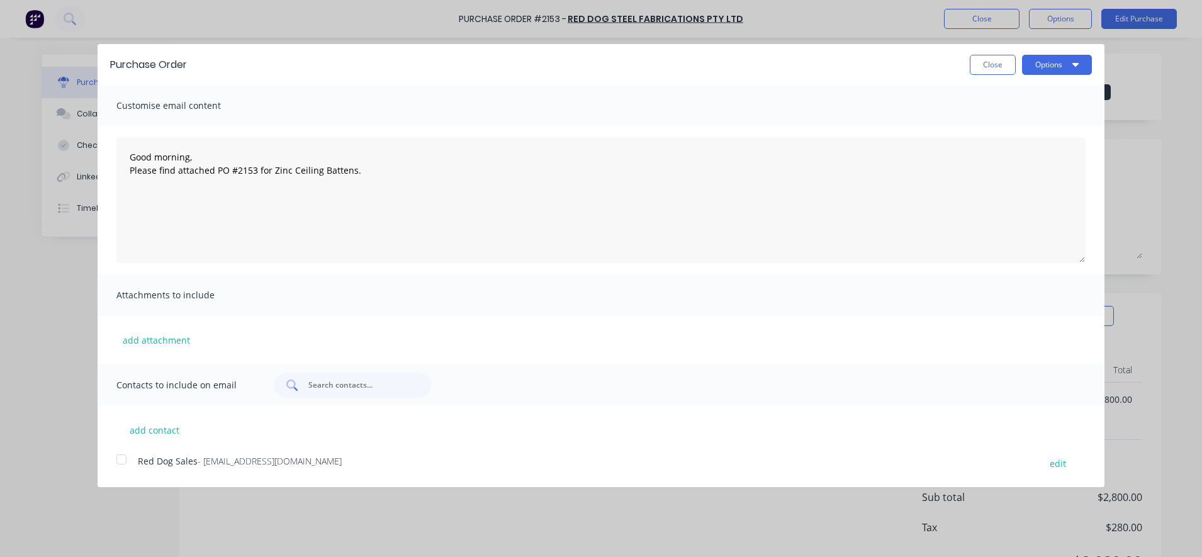
click at [315, 393] on div at bounding box center [352, 385] width 157 height 25
type textarea "x"
click at [124, 463] on div at bounding box center [121, 459] width 25 height 25
click at [159, 436] on button "add contact" at bounding box center [154, 430] width 76 height 19
select select "AU"
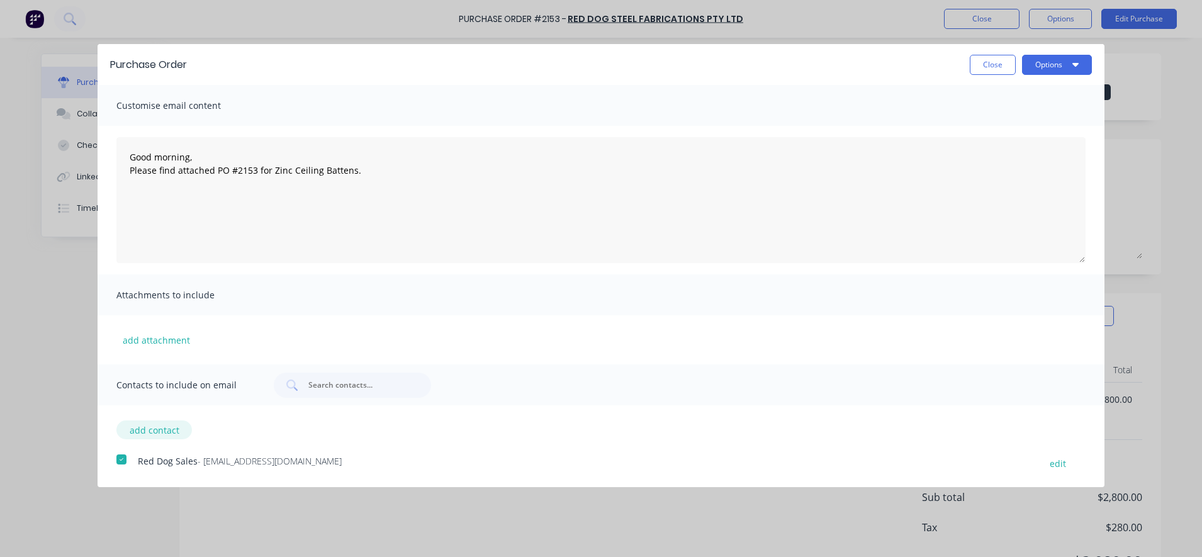
select select "AU"
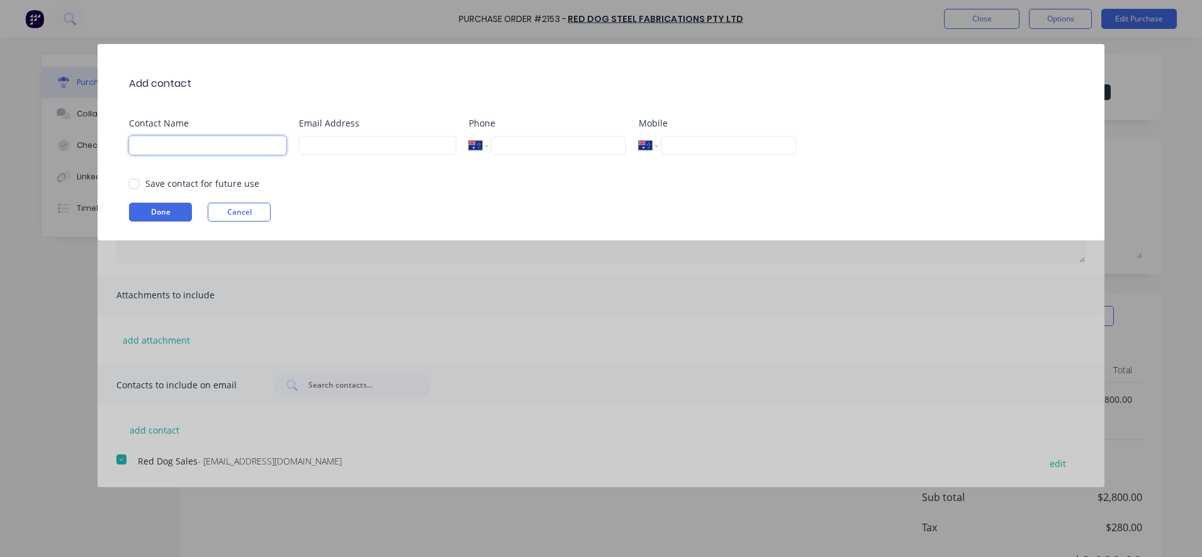
click at [244, 149] on input at bounding box center [207, 145] width 157 height 19
type input "Demi Nguyen"
type input "d.nguyen@blacklinesteel.com.au"
type input "0412 739 583"
click at [134, 183] on div at bounding box center [133, 183] width 25 height 25
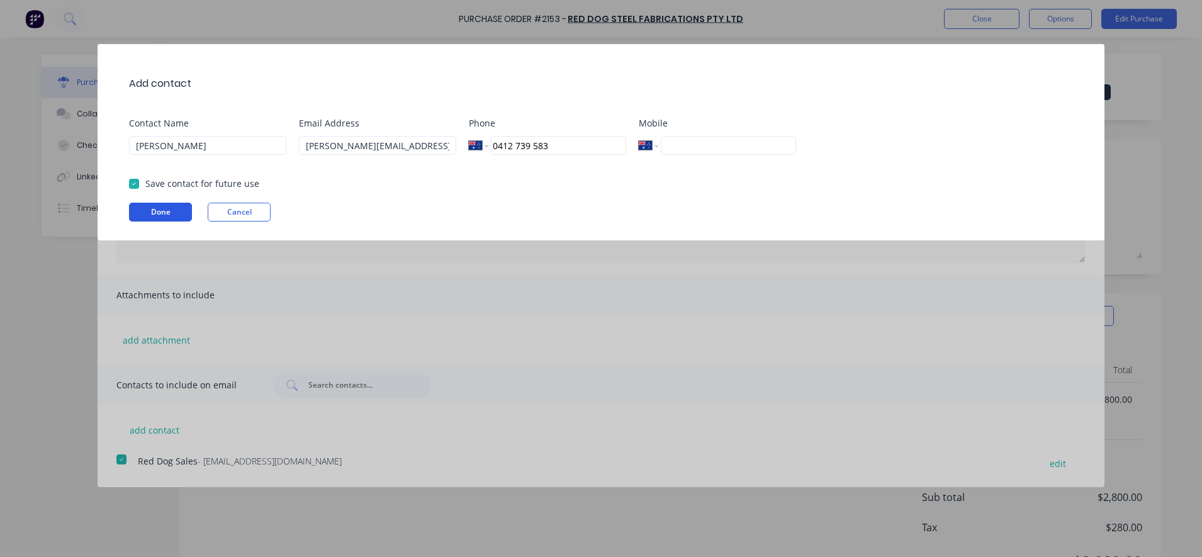
click at [133, 213] on button "Done" at bounding box center [160, 212] width 63 height 19
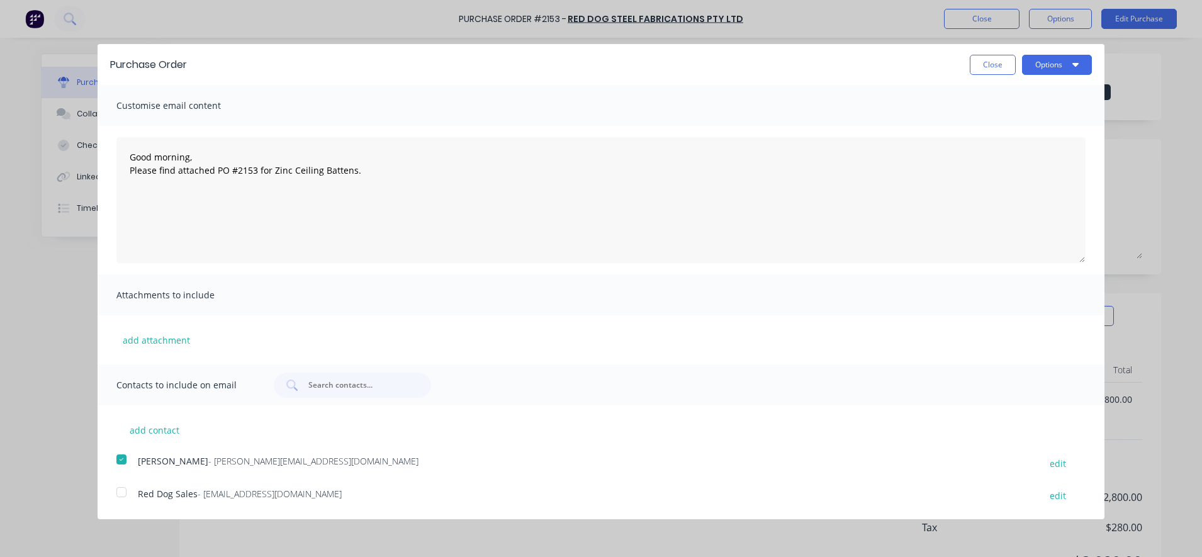
click at [123, 494] on div at bounding box center [121, 492] width 25 height 25
click at [1040, 55] on button "Options" at bounding box center [1057, 65] width 70 height 20
click at [1024, 118] on div "Email" at bounding box center [1032, 122] width 97 height 18
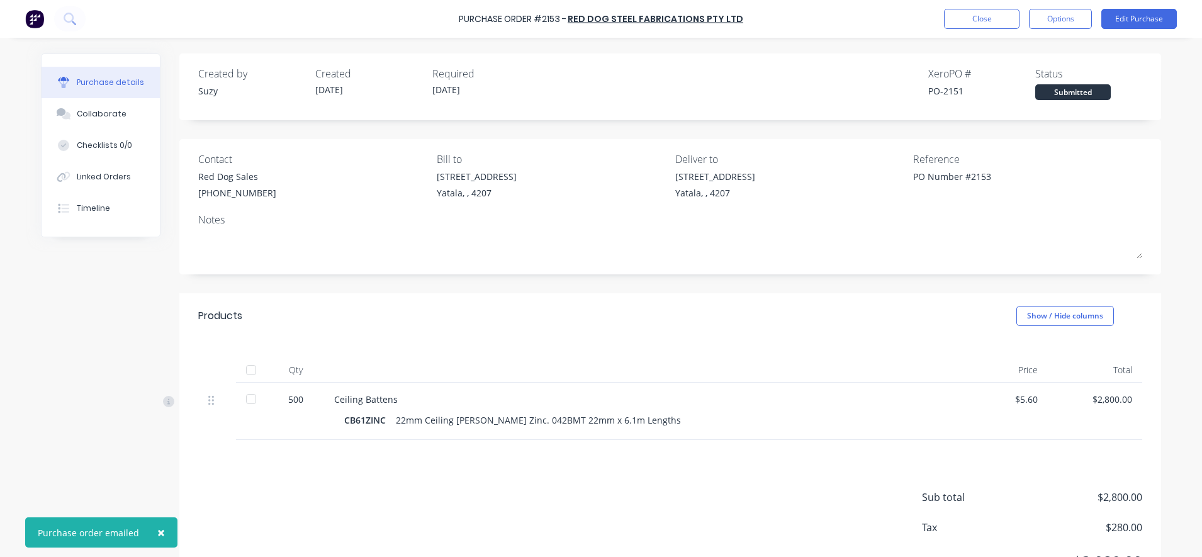
type textarea "x"
click at [334, 36] on div "Purchase Order #2153 - Red Dog Steel Fabrications Pty Ltd Close Options Edit Pu…" at bounding box center [601, 19] width 1202 height 38
click at [27, 13] on img at bounding box center [34, 18] width 19 height 19
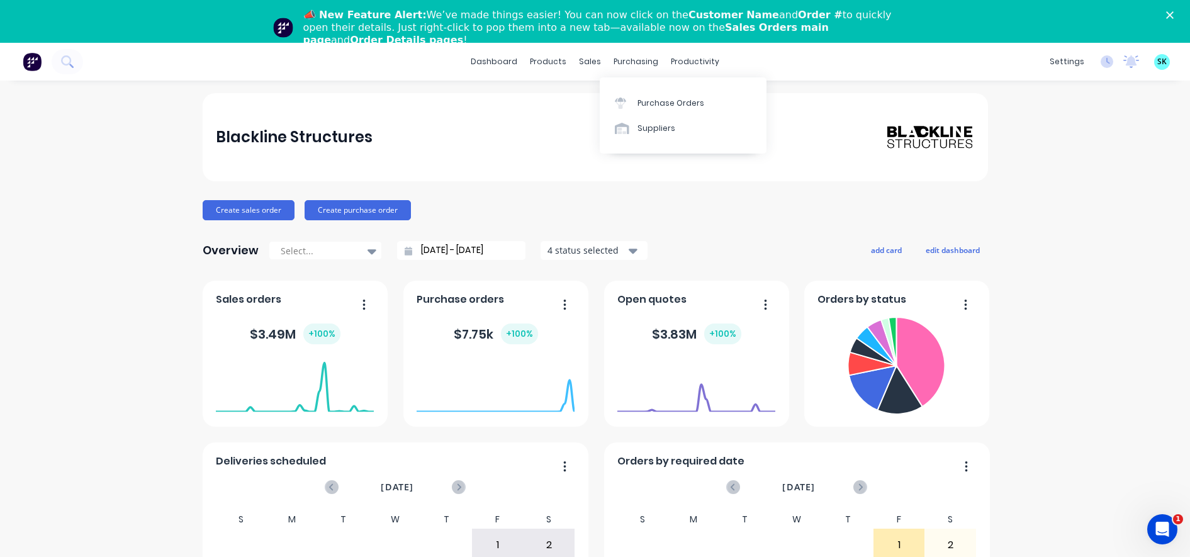
click at [623, 89] on div "Purchase Orders Suppliers" at bounding box center [683, 115] width 167 height 76
click at [626, 101] on icon at bounding box center [620, 100] width 11 height 4
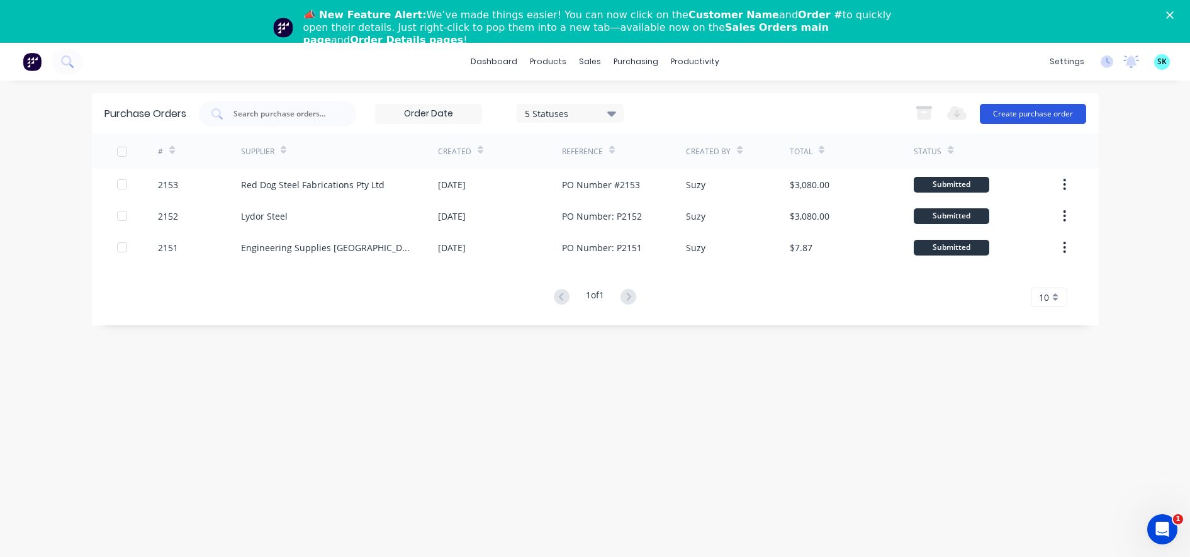
click at [1029, 118] on button "Create purchase order" at bounding box center [1033, 114] width 106 height 20
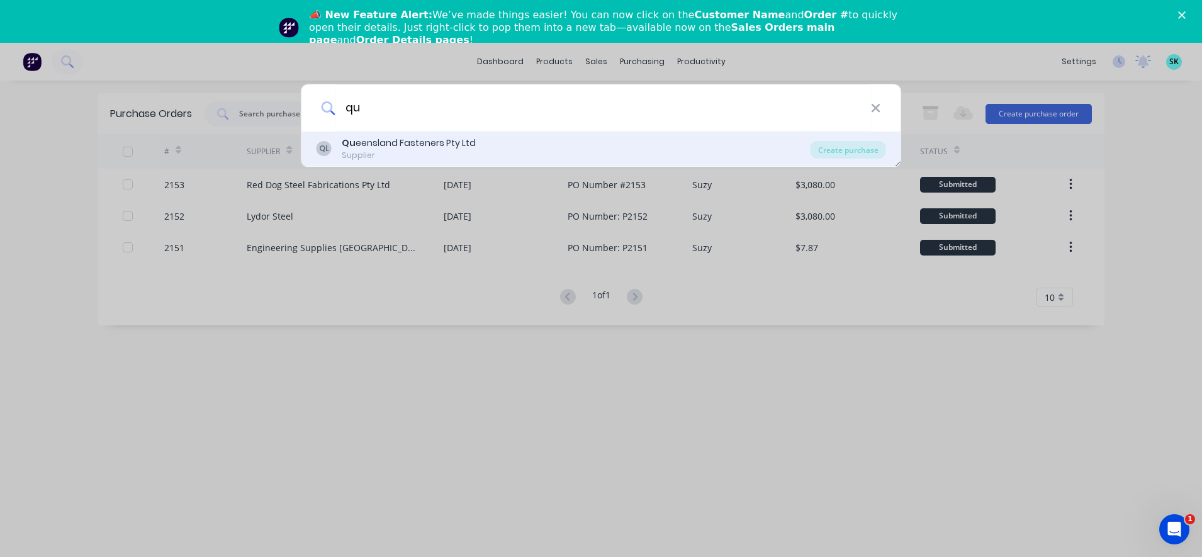
type input "qu"
click at [569, 152] on div "QL Qu eensland Fasteners Pty Ltd Supplier" at bounding box center [564, 149] width 494 height 25
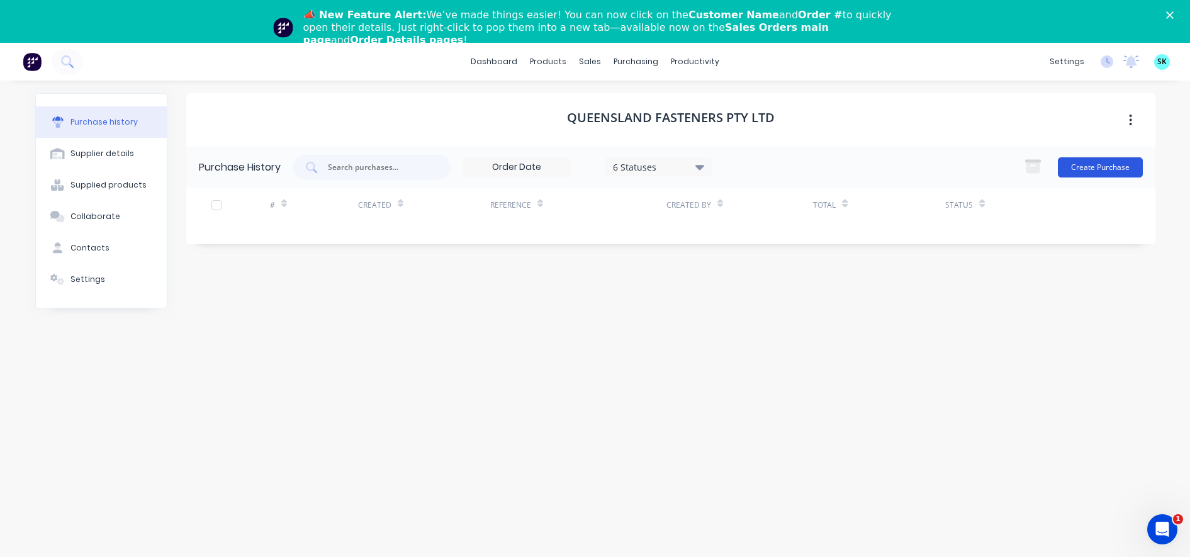
click at [1083, 159] on button "Create Purchase" at bounding box center [1100, 167] width 85 height 20
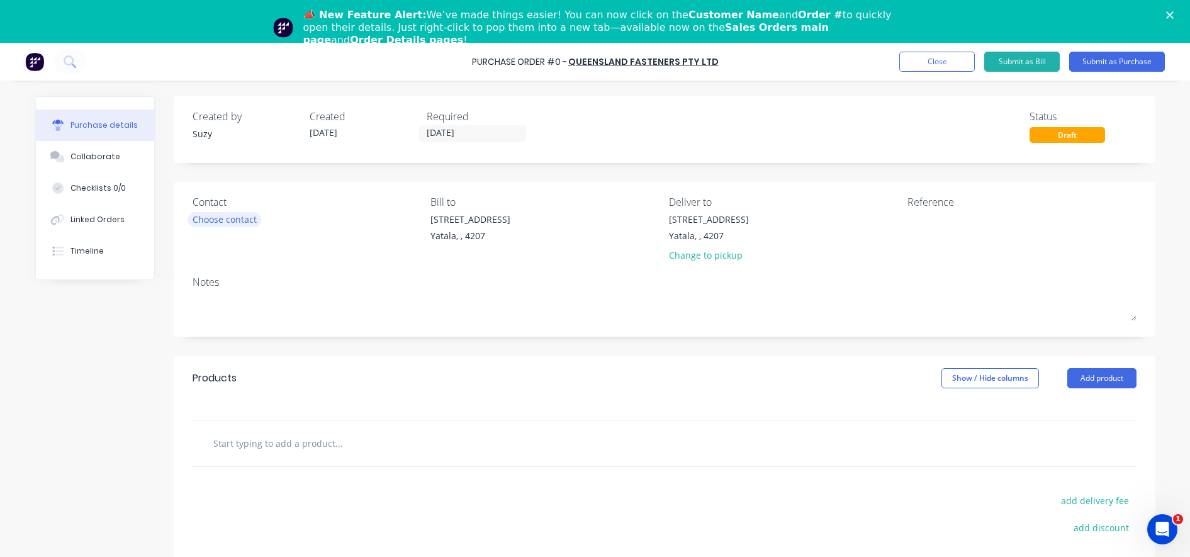
click at [234, 220] on div "Choose contact" at bounding box center [225, 219] width 64 height 13
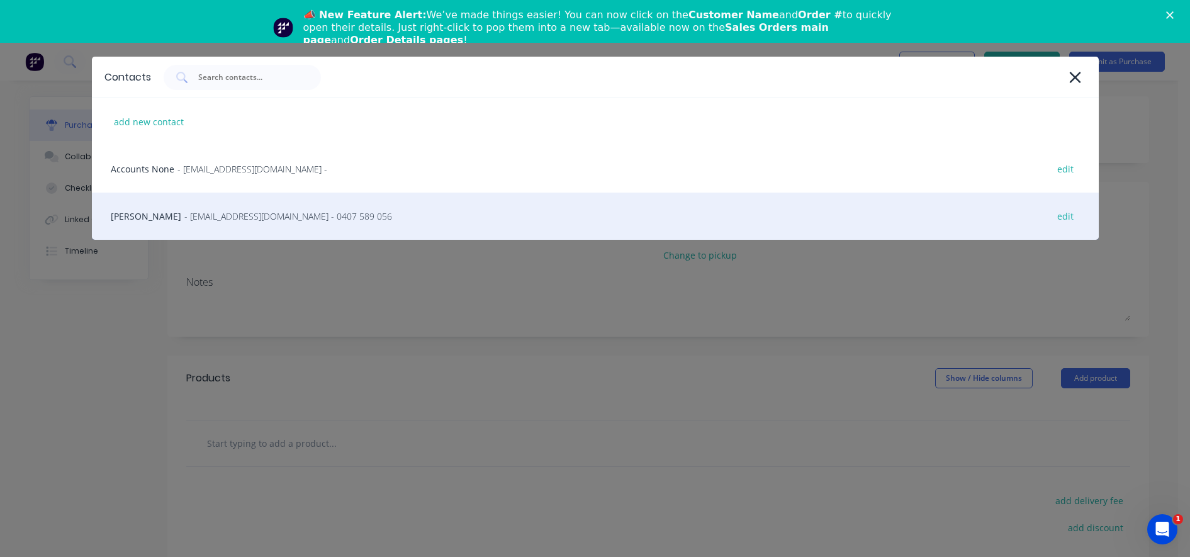
click at [230, 223] on div "Jack Prendergast - sales@queenslandfasteners.com - 0407 589 056 edit" at bounding box center [595, 216] width 1007 height 47
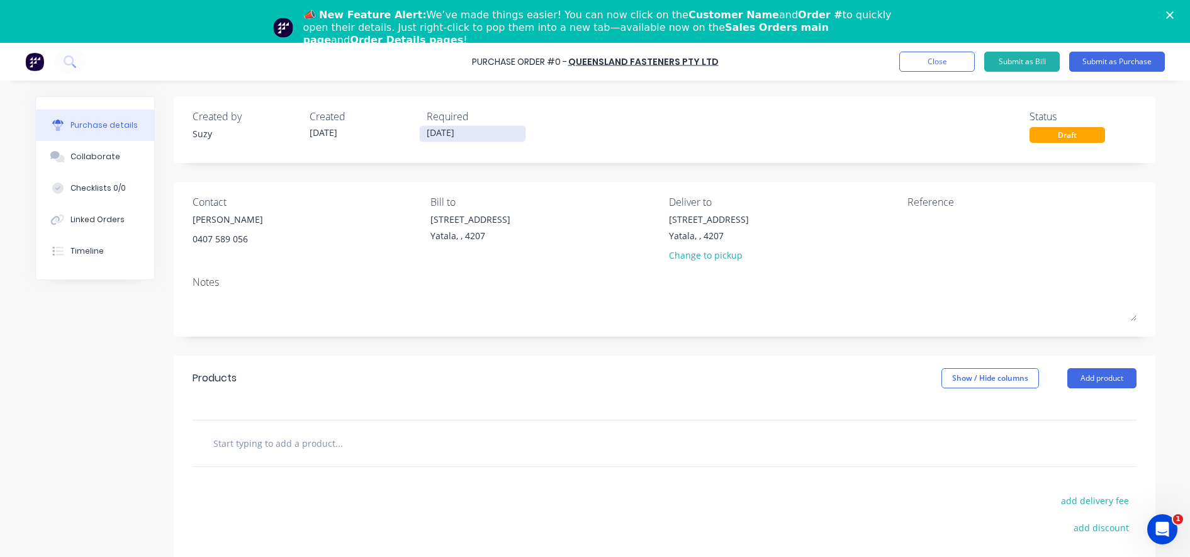
click at [464, 138] on input "15/08/25" at bounding box center [473, 134] width 106 height 16
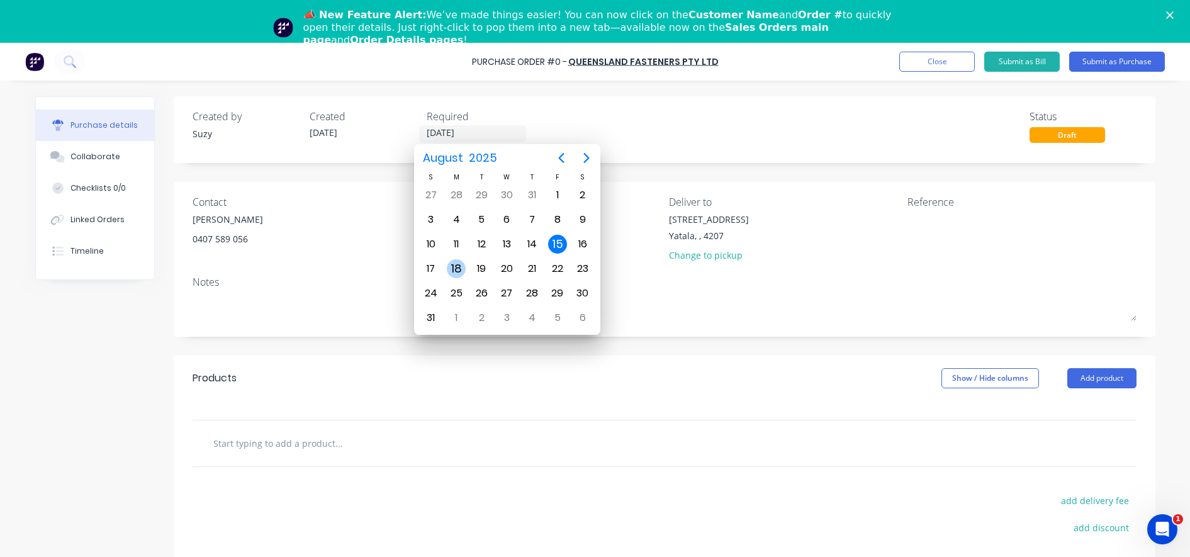
click at [452, 266] on div "18" at bounding box center [456, 268] width 19 height 19
type input "18/08/25"
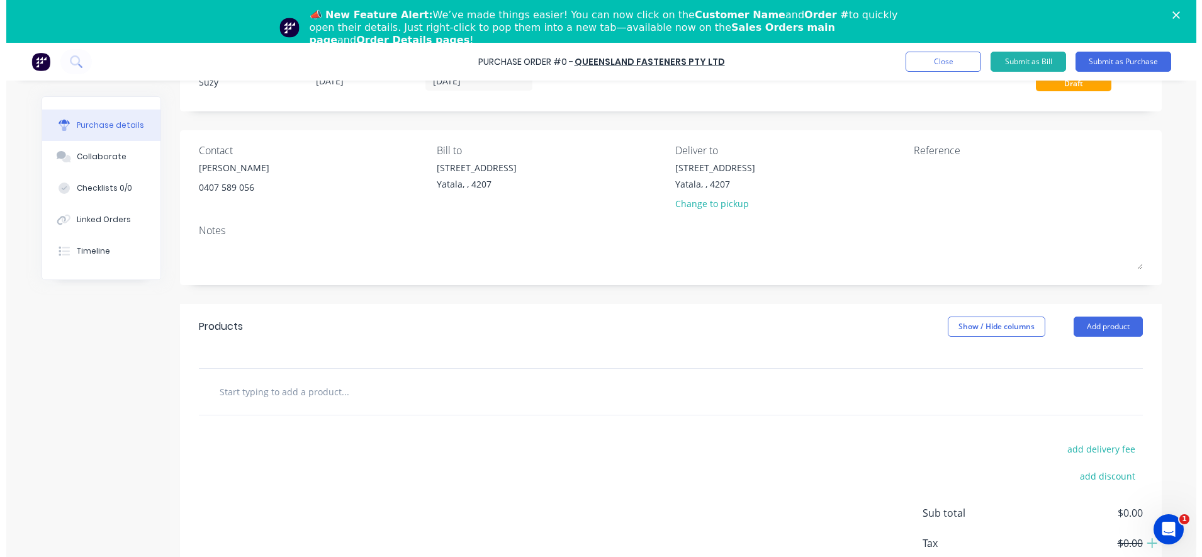
scroll to position [79, 0]
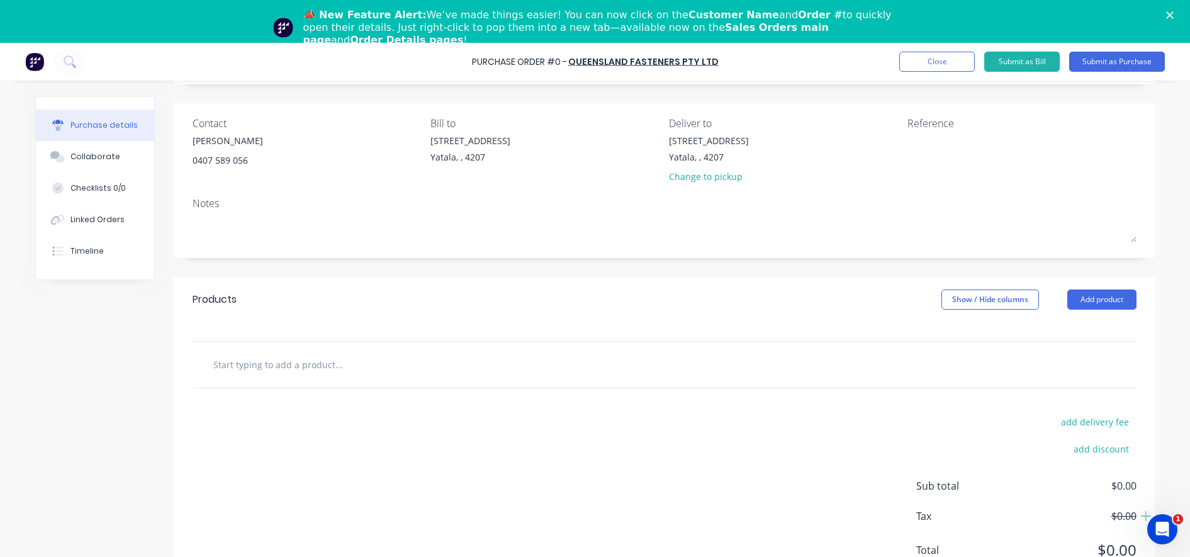
click at [375, 378] on div at bounding box center [665, 365] width 944 height 46
click at [1097, 303] on button "Add product" at bounding box center [1102, 300] width 69 height 20
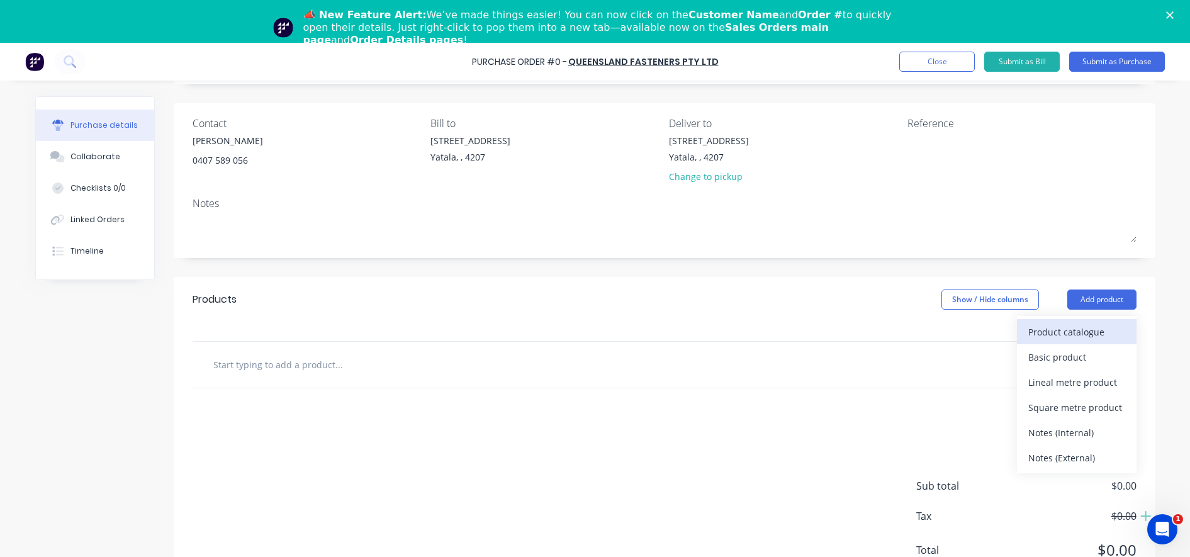
click at [1069, 332] on div "Product catalogue" at bounding box center [1077, 332] width 97 height 18
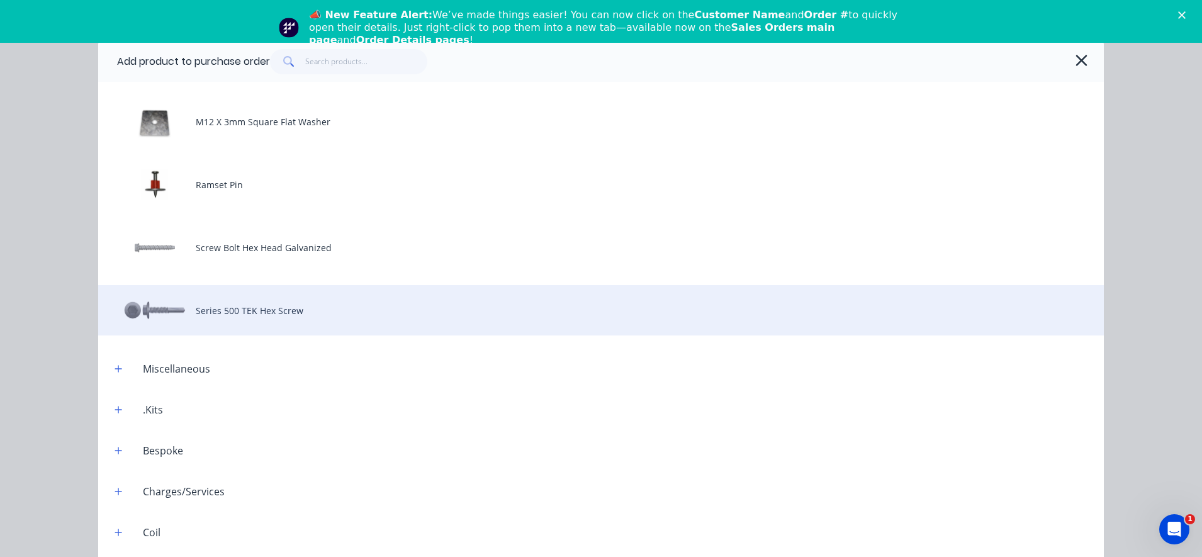
scroll to position [472, 0]
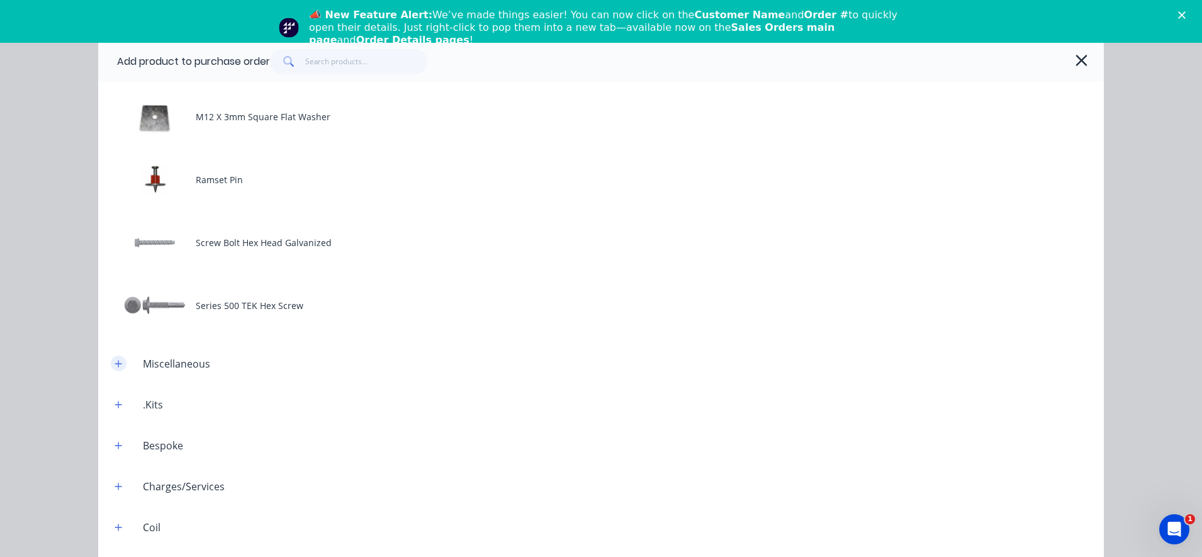
click at [115, 363] on icon "button" at bounding box center [118, 363] width 7 height 7
click at [115, 366] on icon "button" at bounding box center [119, 363] width 8 height 9
click at [115, 403] on icon "button" at bounding box center [119, 404] width 8 height 9
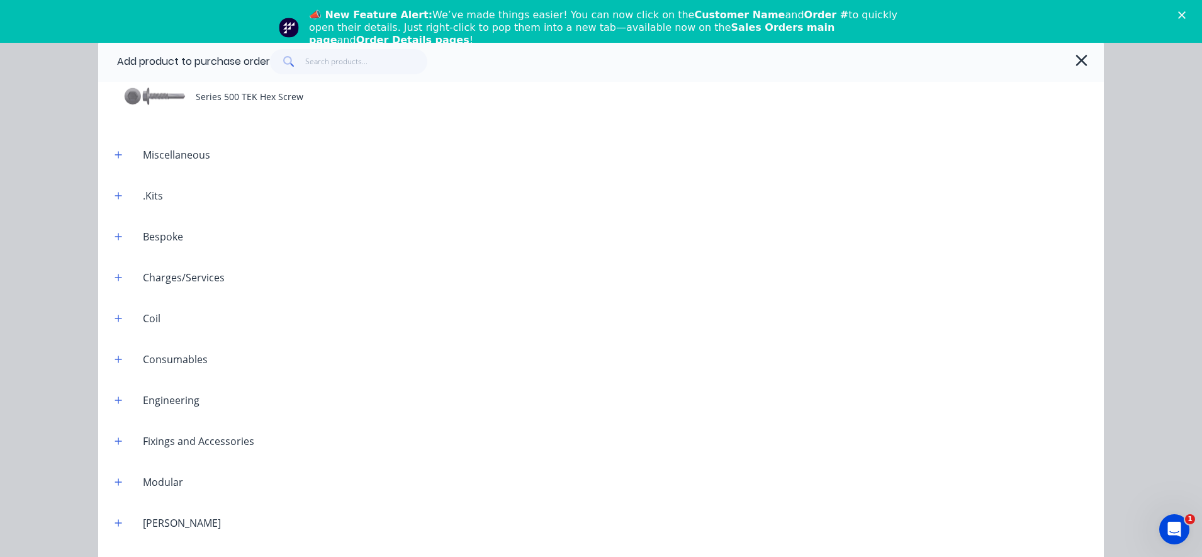
scroll to position [708, 0]
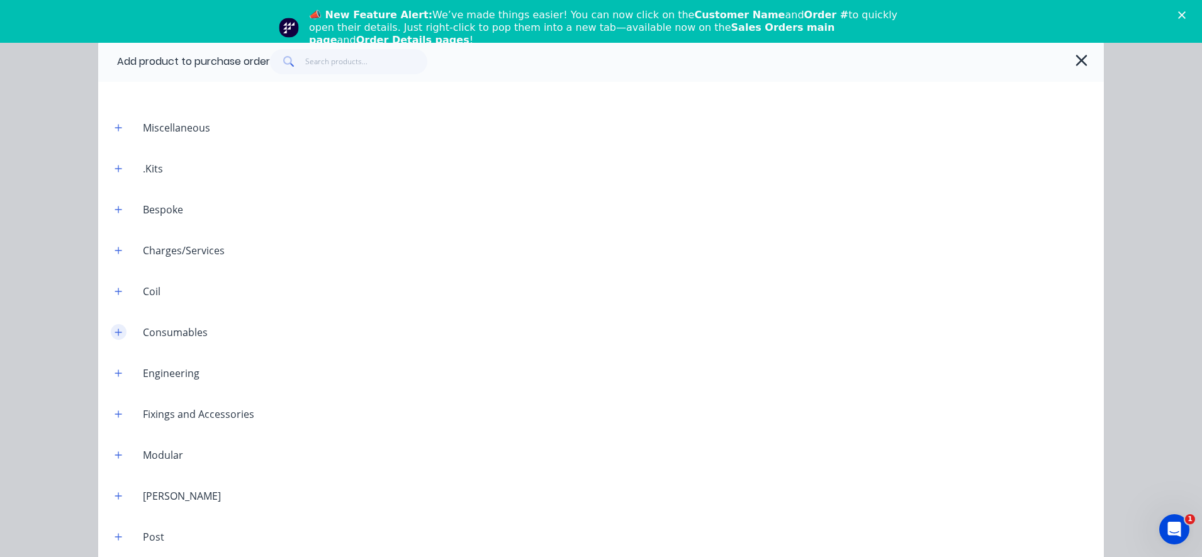
click at [116, 336] on icon "button" at bounding box center [119, 332] width 8 height 9
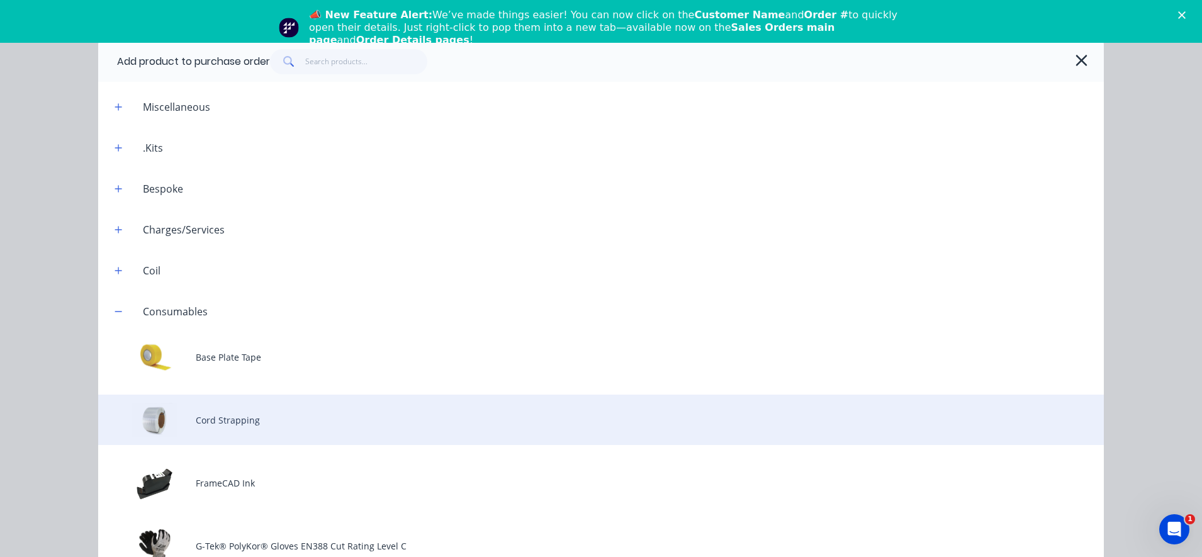
scroll to position [787, 0]
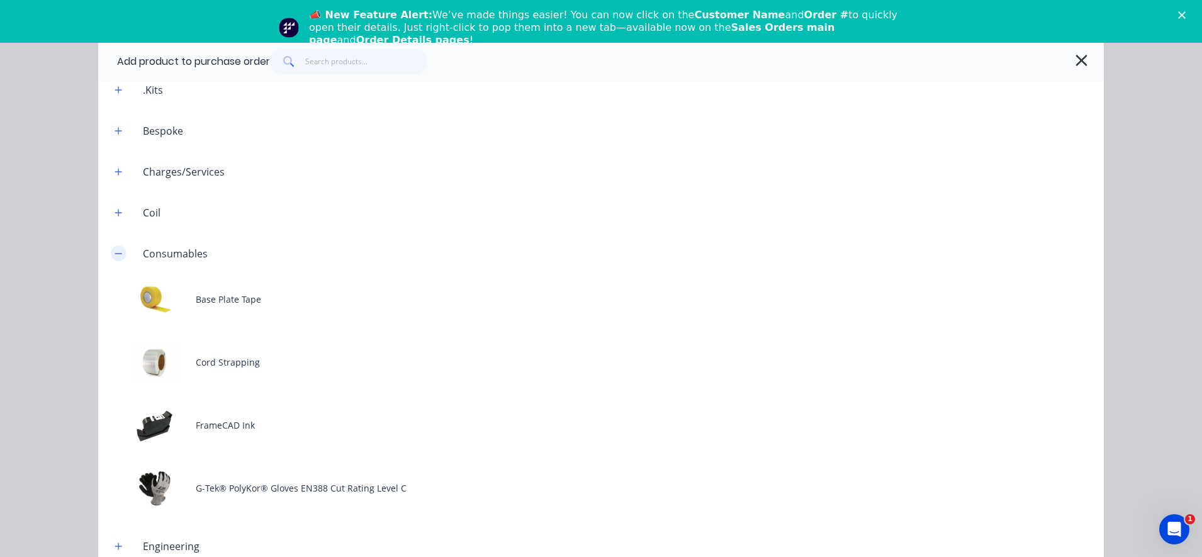
click at [111, 251] on button "button" at bounding box center [119, 254] width 16 height 16
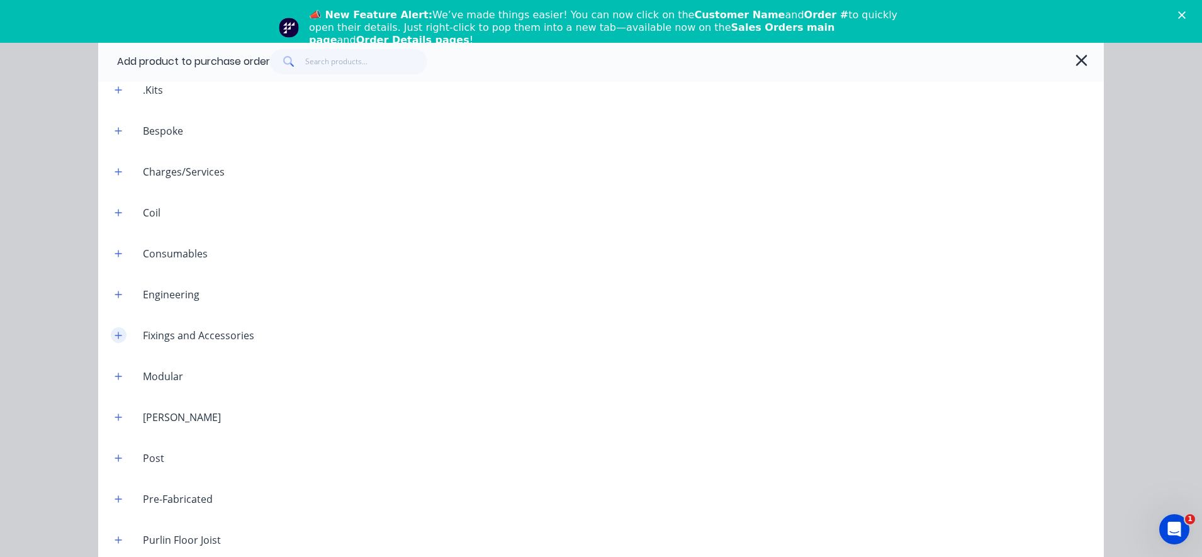
click at [118, 334] on button "button" at bounding box center [119, 335] width 16 height 16
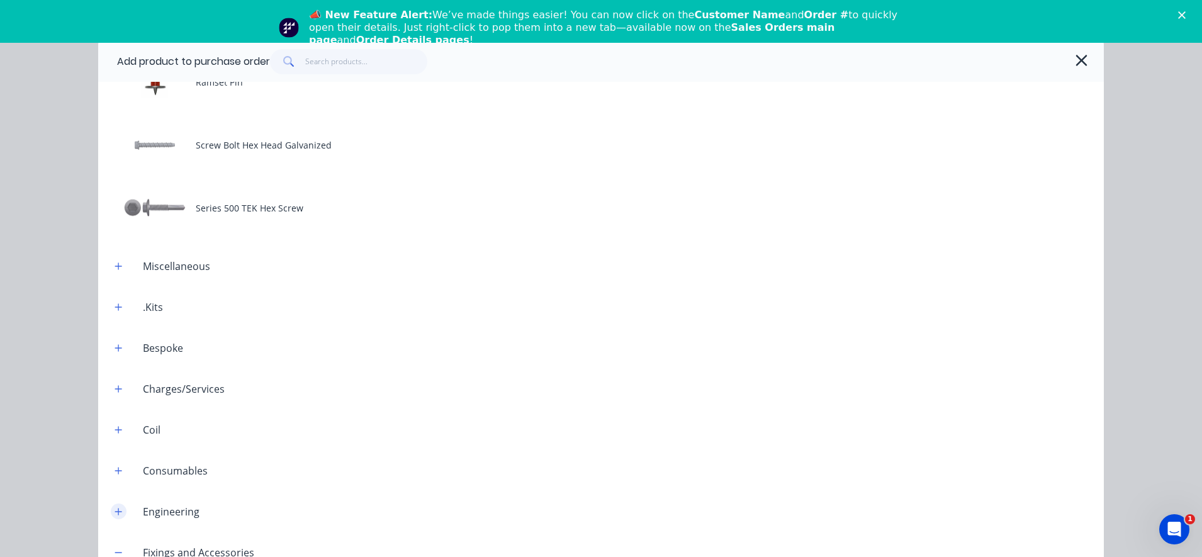
scroll to position [607, 0]
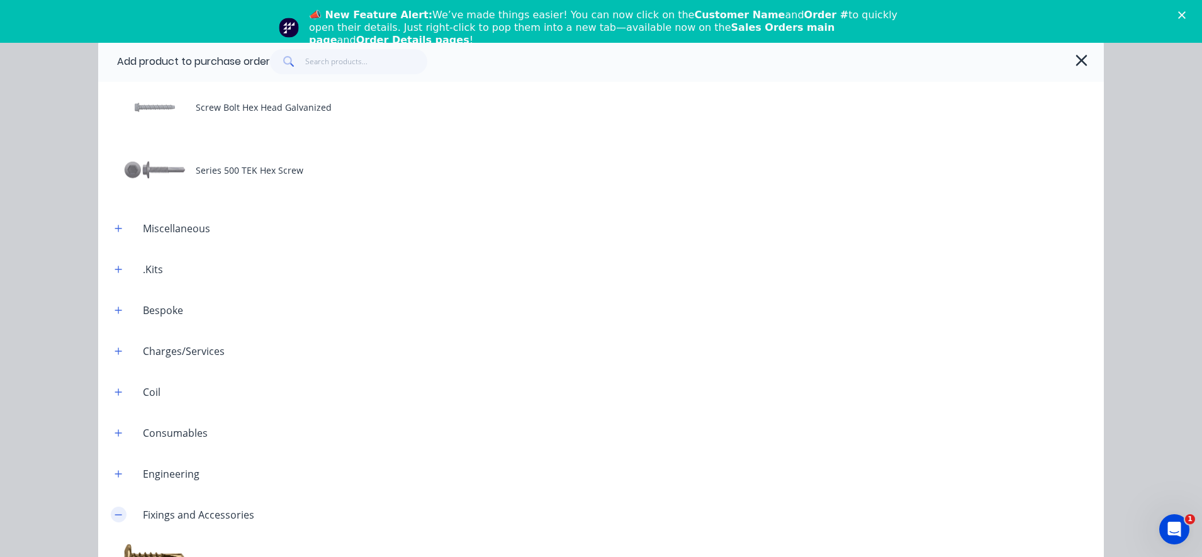
click at [111, 516] on button "button" at bounding box center [119, 515] width 16 height 16
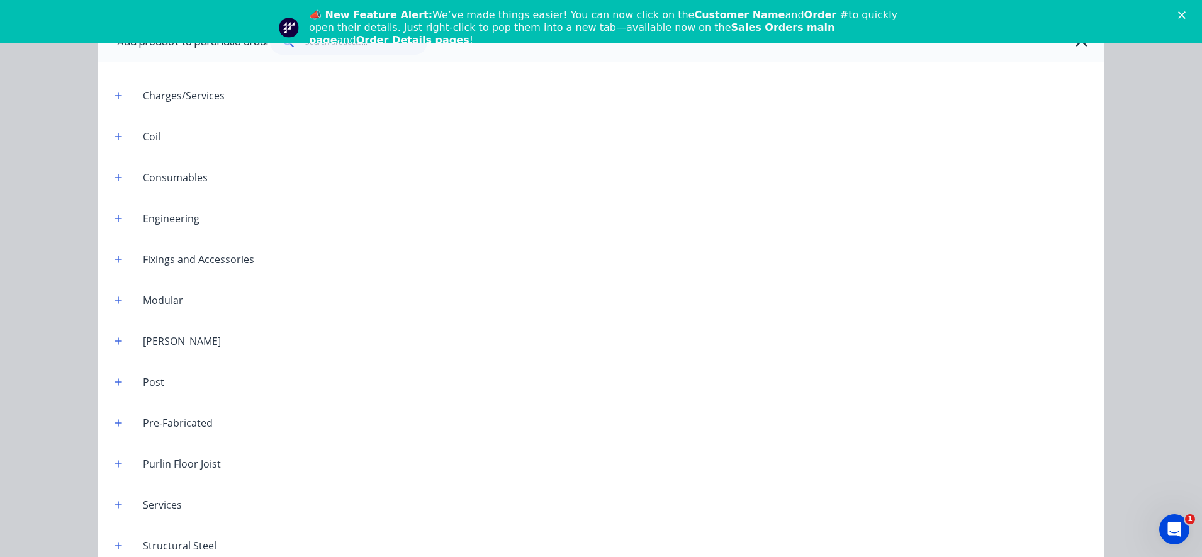
scroll to position [29, 0]
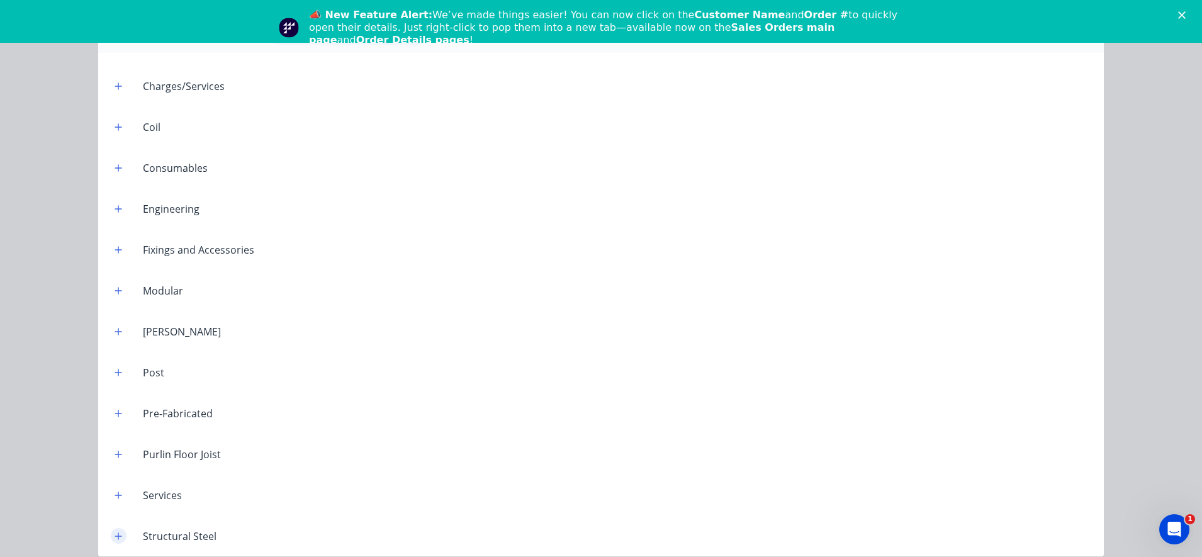
click at [115, 539] on icon "button" at bounding box center [119, 536] width 8 height 9
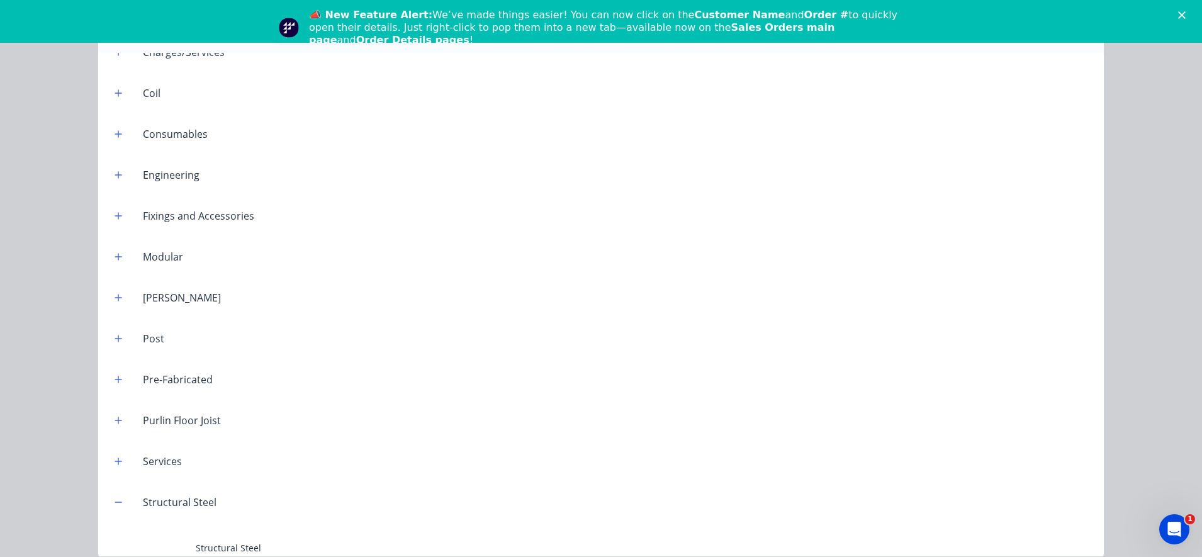
scroll to position [907, 0]
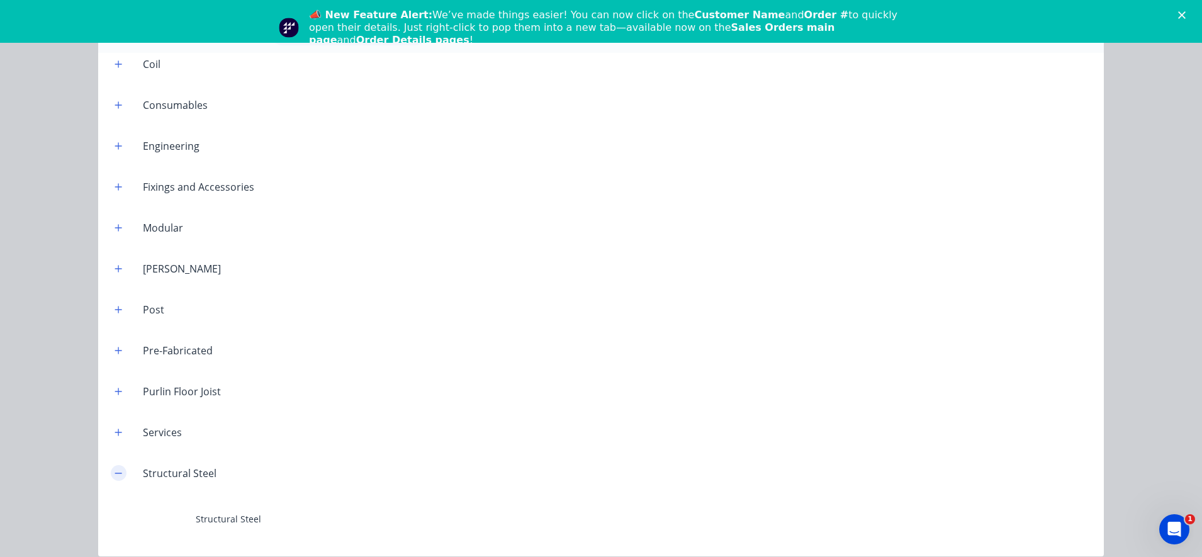
click at [116, 475] on icon "button" at bounding box center [119, 473] width 8 height 9
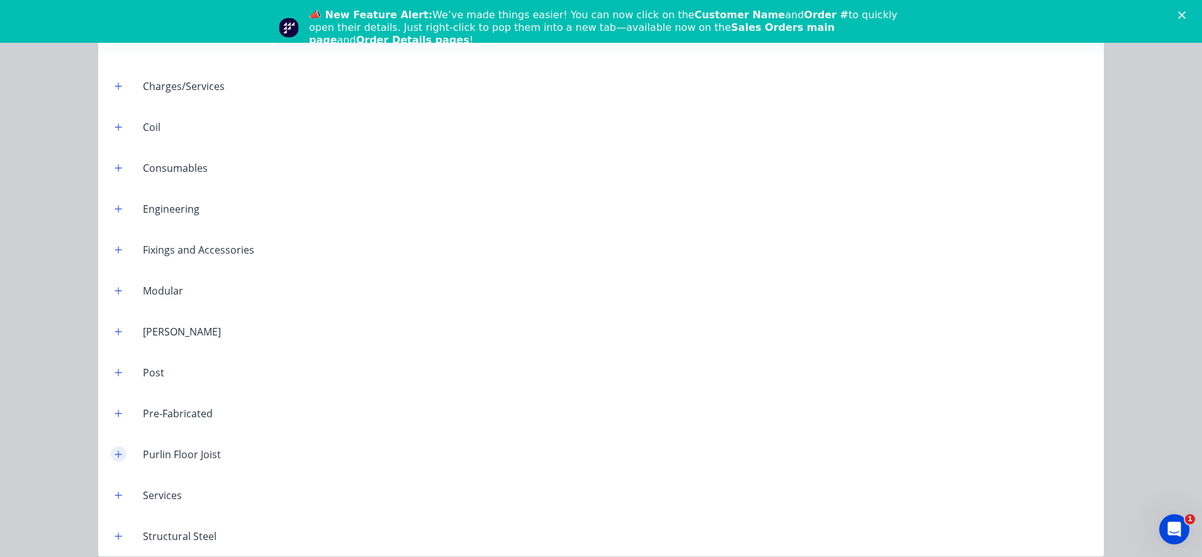
scroll to position [844, 0]
click at [115, 495] on icon "button" at bounding box center [119, 495] width 8 height 9
click at [115, 499] on icon "button" at bounding box center [119, 495] width 8 height 9
click at [115, 457] on icon "button" at bounding box center [118, 454] width 7 height 7
click at [115, 456] on icon "button" at bounding box center [119, 454] width 8 height 9
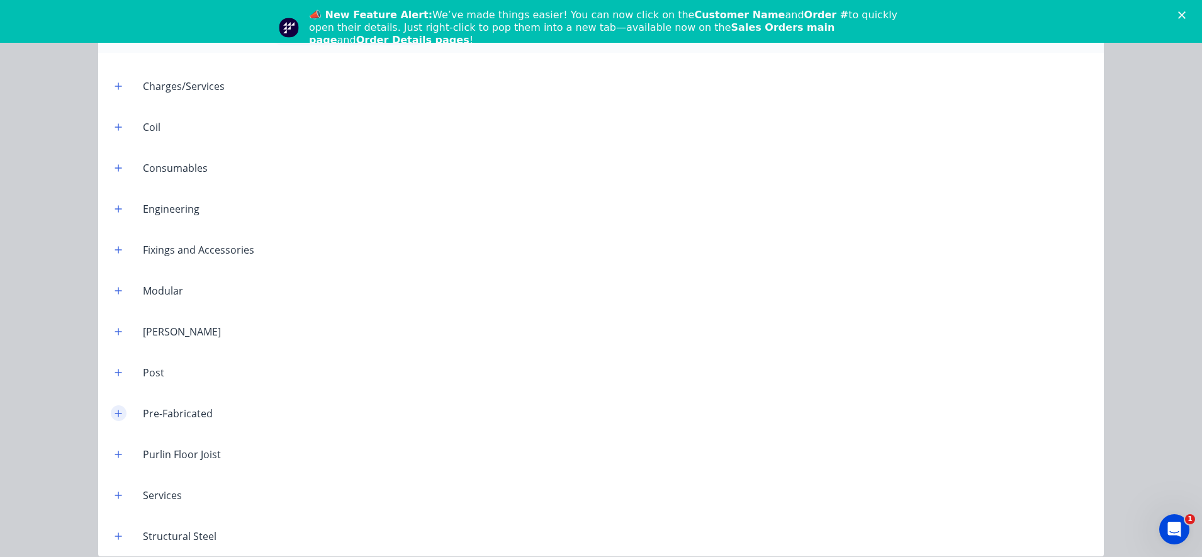
click at [113, 418] on button "button" at bounding box center [119, 413] width 16 height 16
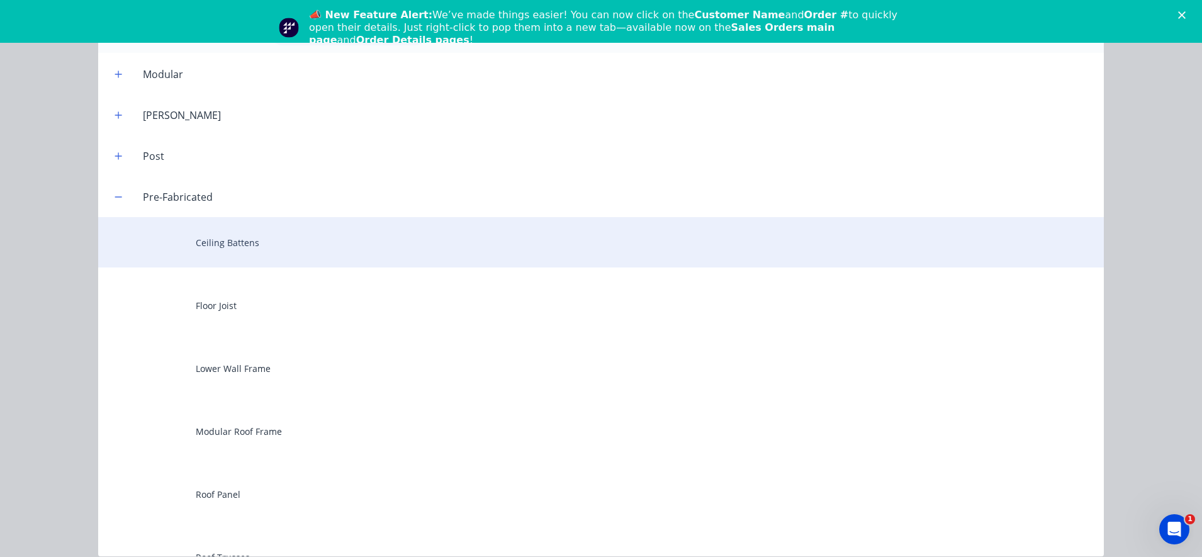
scroll to position [969, 0]
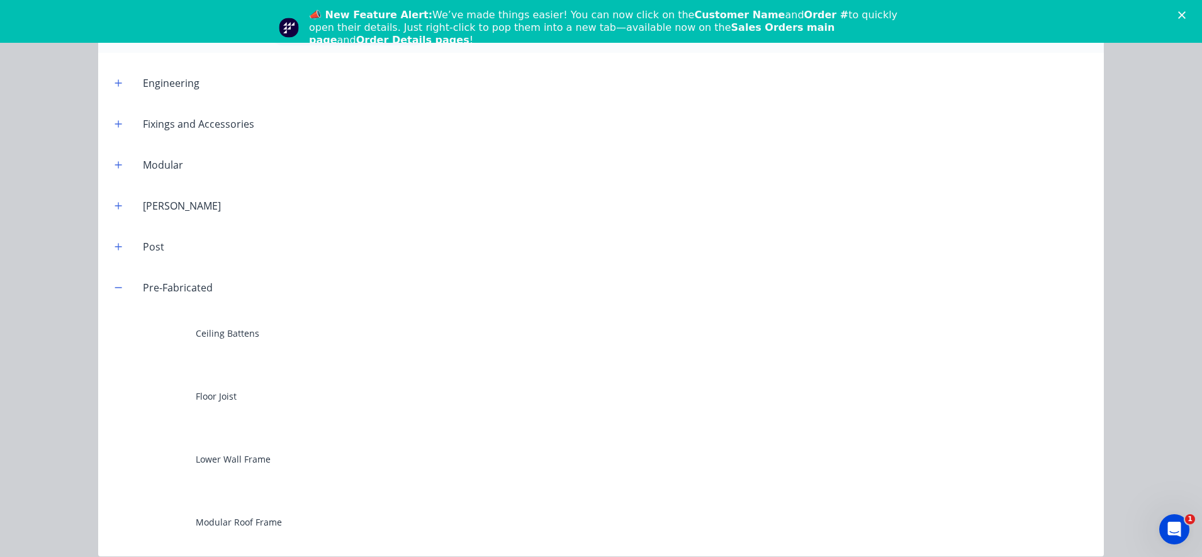
click at [105, 281] on div "Pre-Fabricated" at bounding box center [164, 288] width 118 height 16
click at [123, 288] on div "Pre-Fabricated" at bounding box center [164, 288] width 118 height 16
click at [116, 287] on icon "button" at bounding box center [119, 287] width 8 height 9
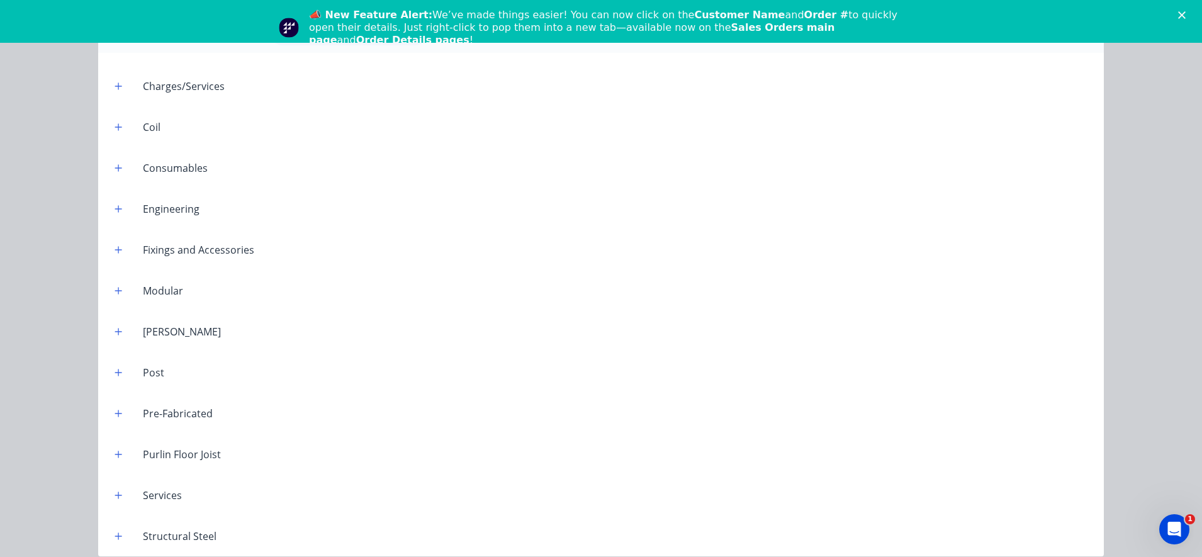
click at [111, 366] on span at bounding box center [119, 372] width 16 height 16
click at [111, 374] on button "button" at bounding box center [119, 372] width 16 height 16
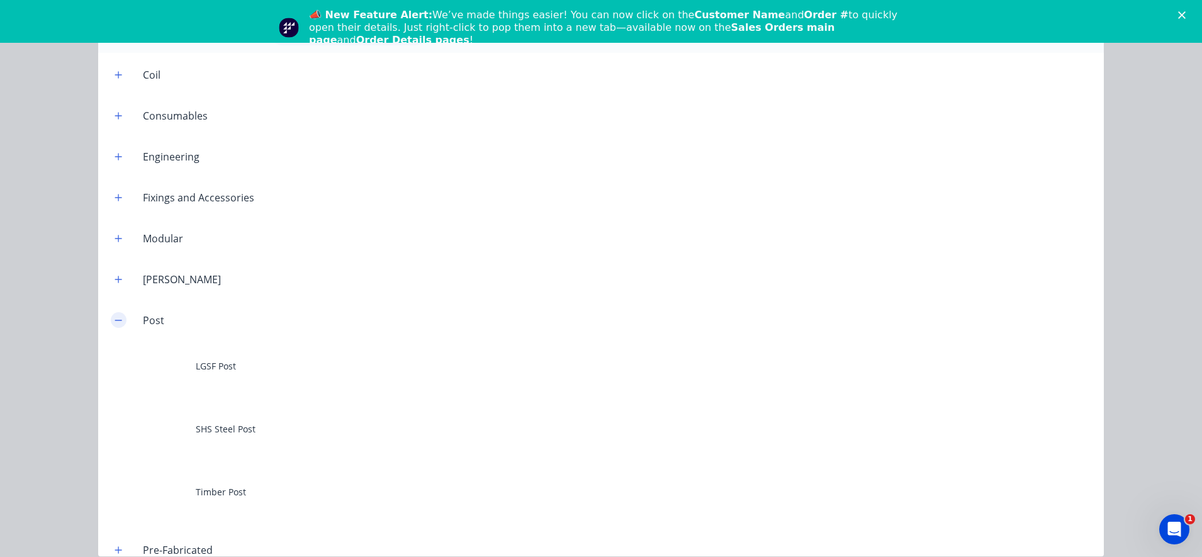
scroll to position [922, 0]
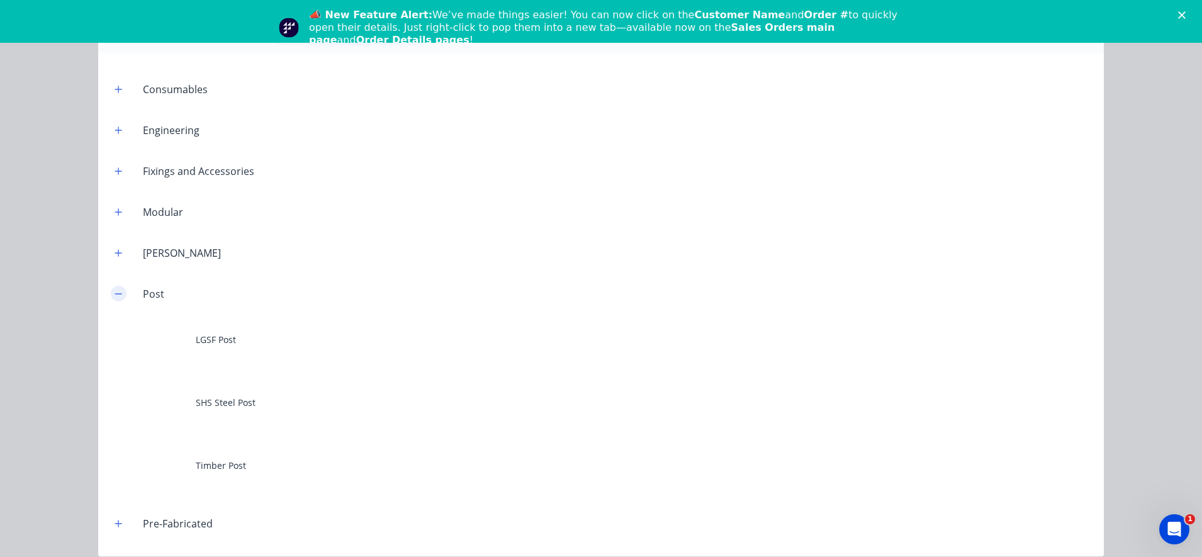
click at [118, 293] on button "button" at bounding box center [119, 294] width 16 height 16
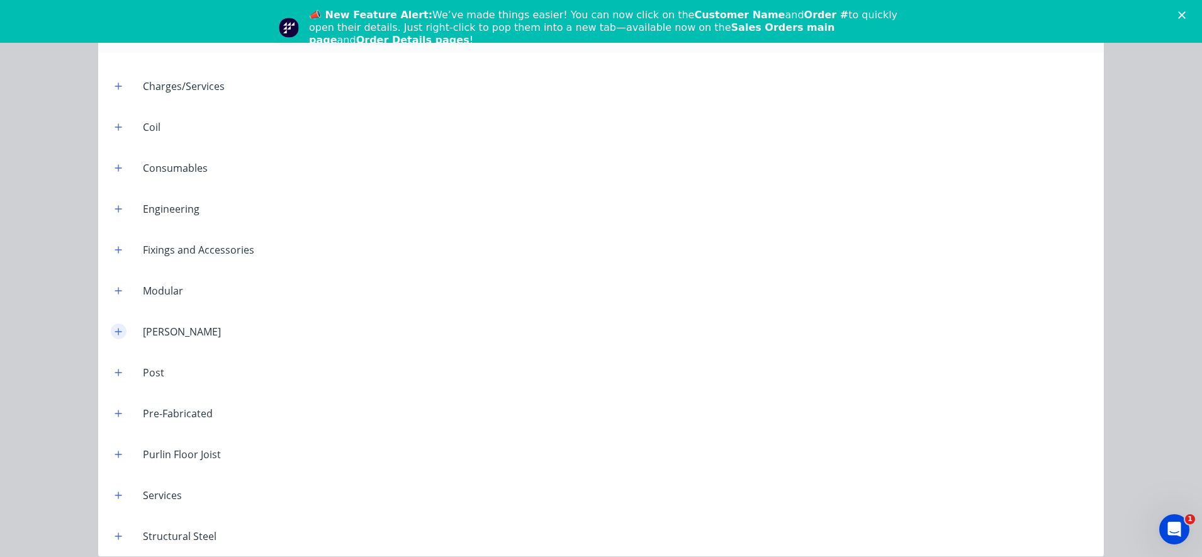
click at [115, 334] on icon "button" at bounding box center [119, 331] width 8 height 9
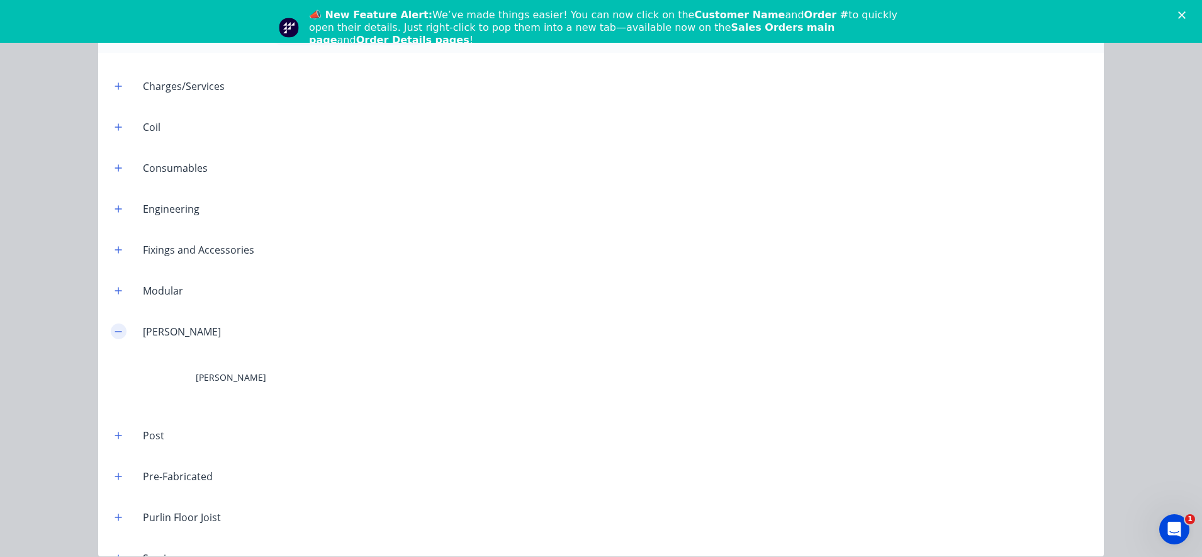
click at [115, 334] on icon "button" at bounding box center [119, 331] width 8 height 9
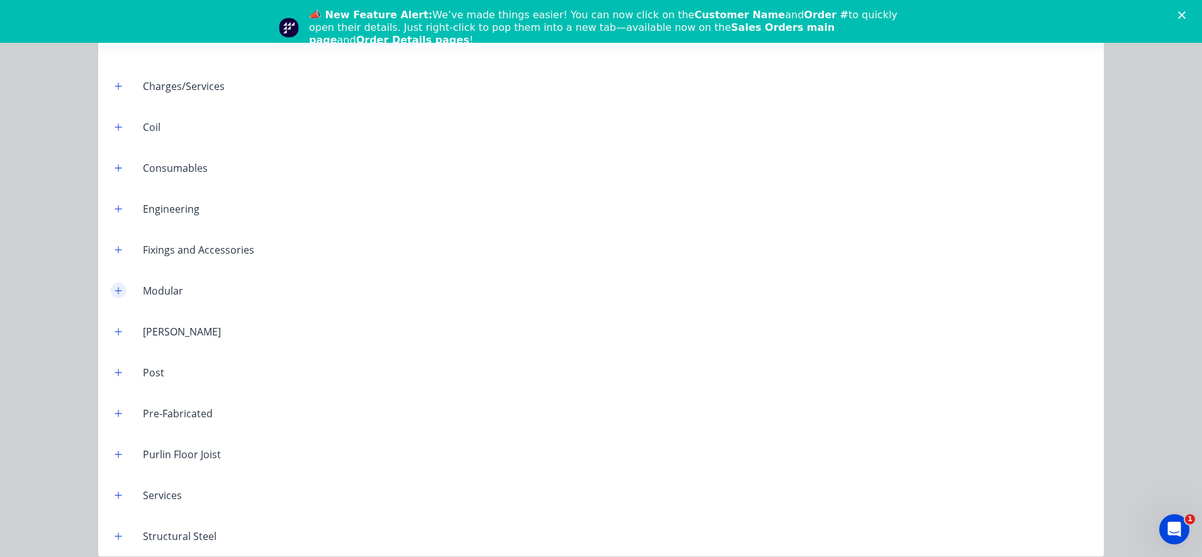
click at [111, 290] on button "button" at bounding box center [119, 291] width 16 height 16
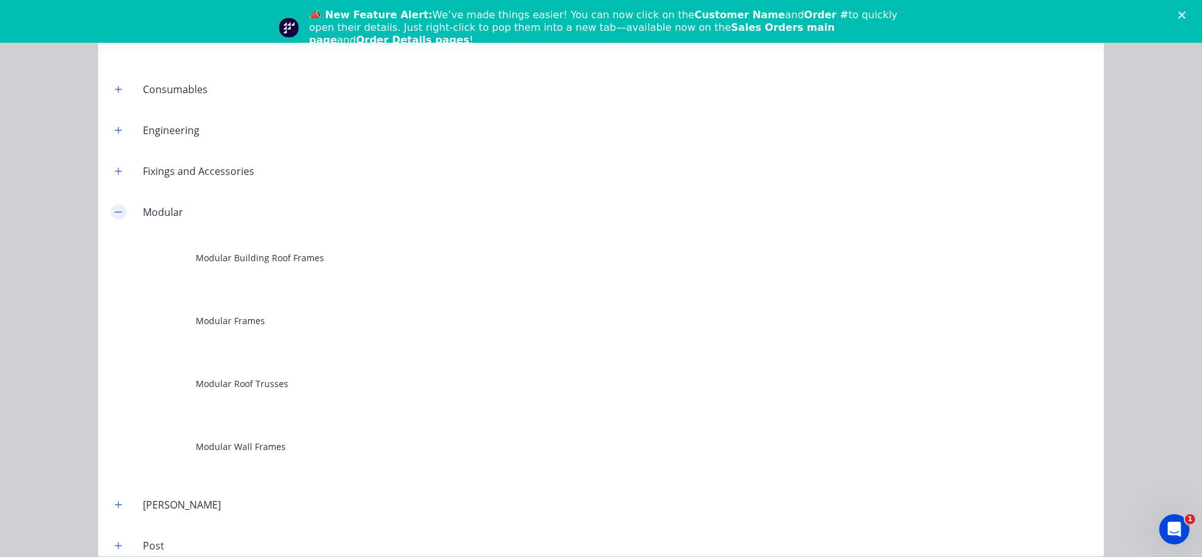
click at [115, 209] on icon "button" at bounding box center [119, 212] width 8 height 9
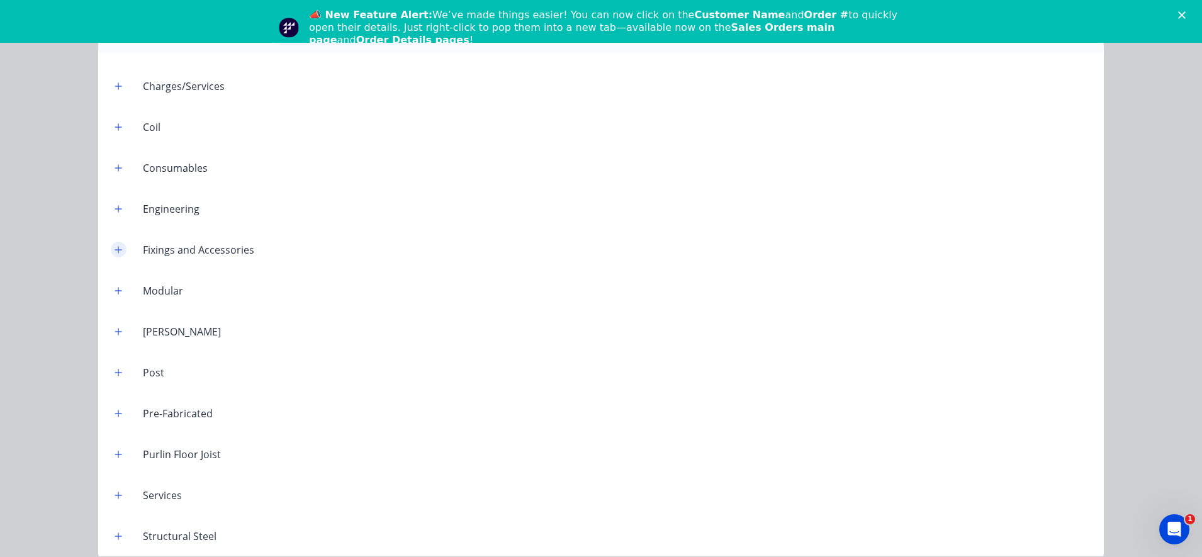
click at [115, 249] on icon "button" at bounding box center [118, 249] width 7 height 7
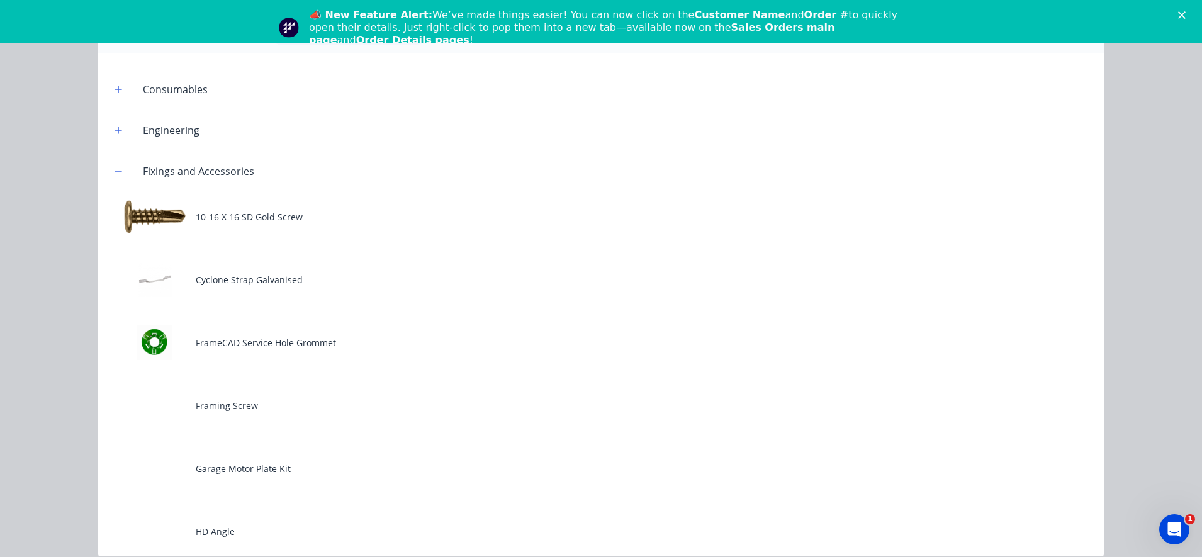
scroll to position [686, 0]
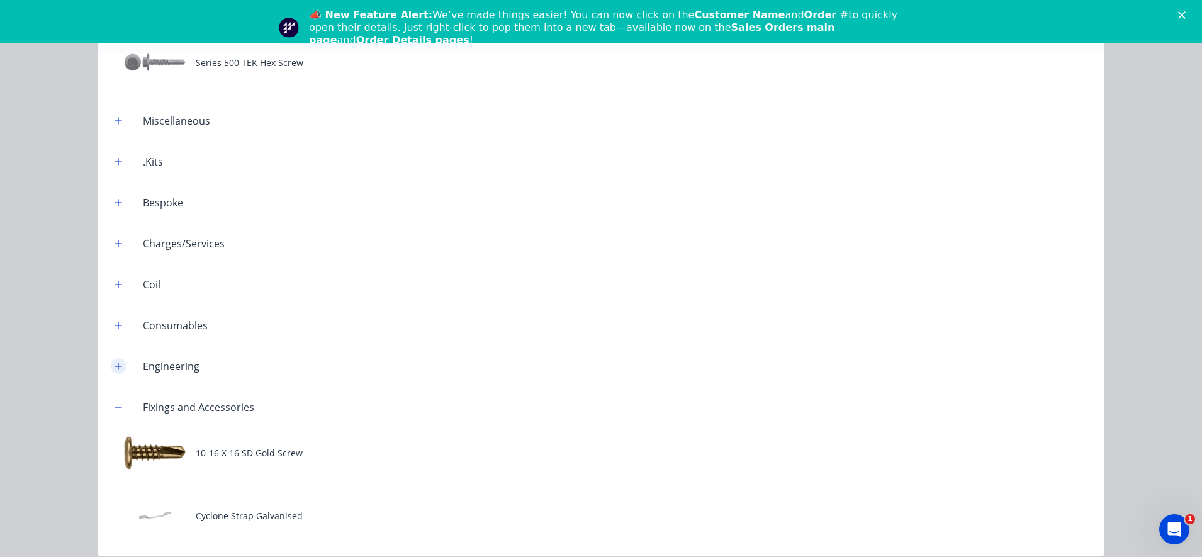
click at [118, 368] on button "button" at bounding box center [119, 366] width 16 height 16
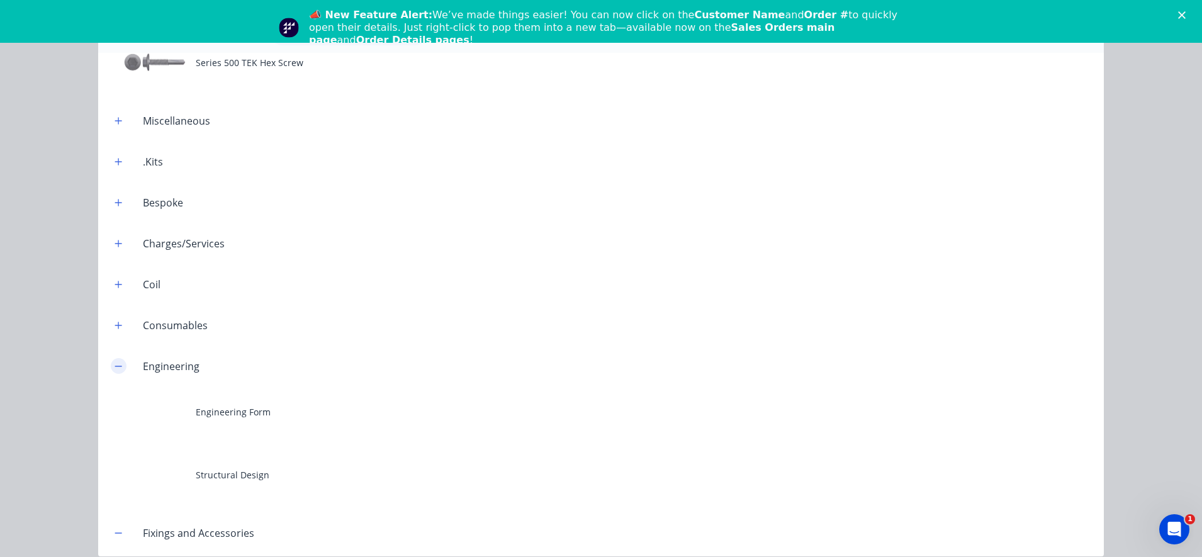
click at [118, 368] on button "button" at bounding box center [119, 366] width 16 height 16
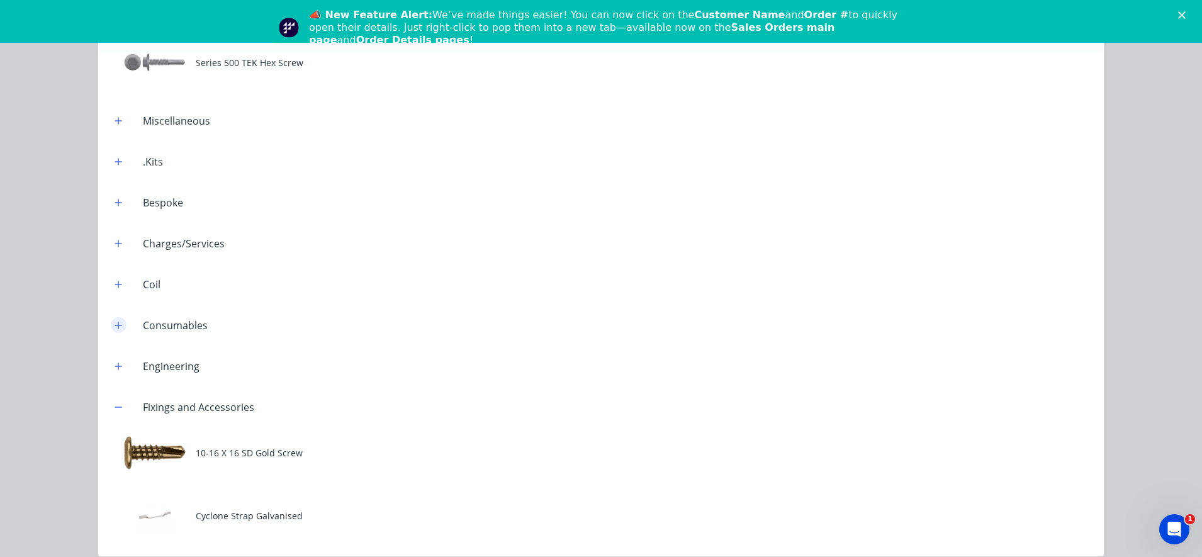
click at [115, 324] on icon "button" at bounding box center [119, 325] width 8 height 9
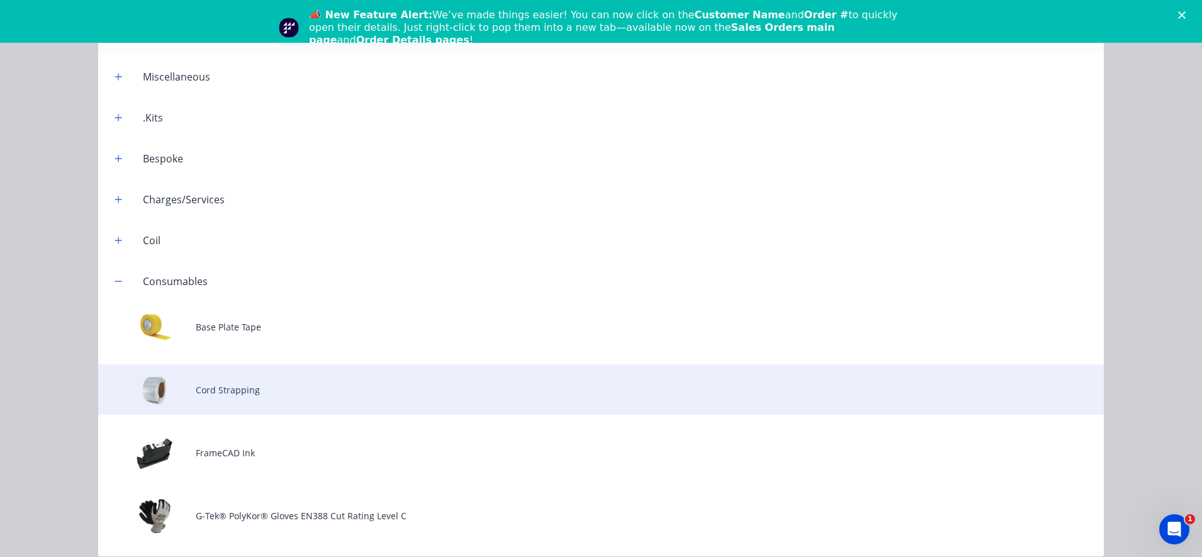
scroll to position [765, 0]
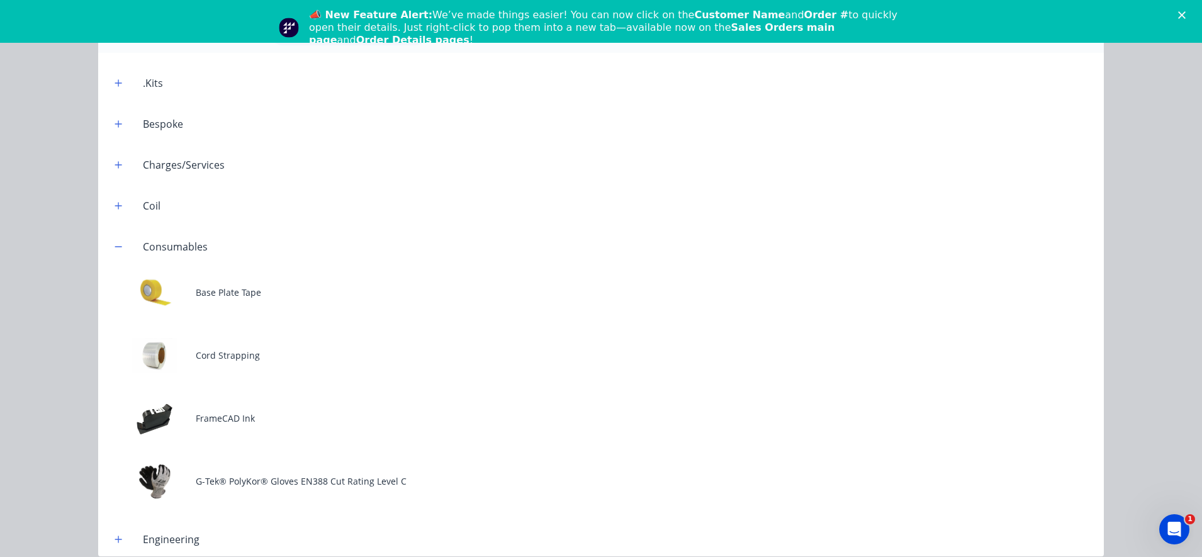
click at [116, 254] on header "Consumables" at bounding box center [601, 246] width 1006 height 41
click at [115, 244] on icon "button" at bounding box center [119, 246] width 8 height 9
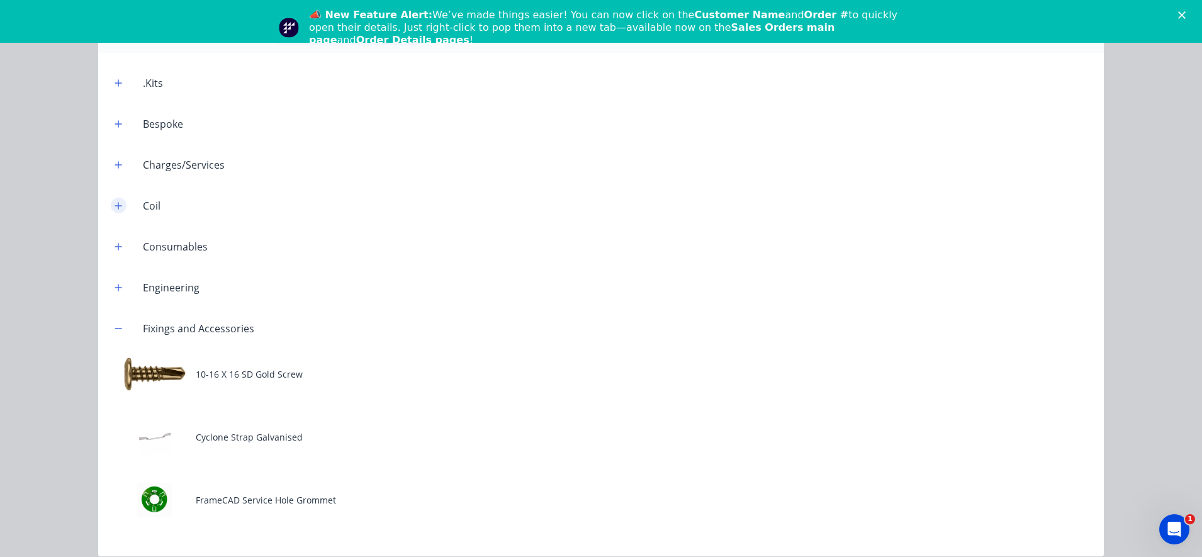
click at [115, 206] on icon "button" at bounding box center [118, 205] width 7 height 7
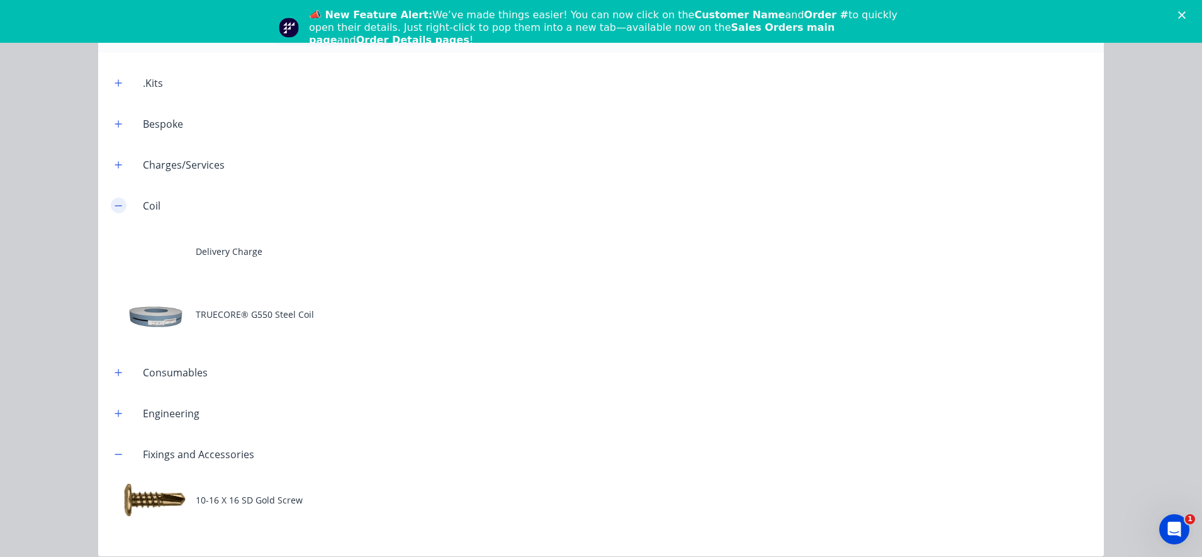
click at [115, 206] on icon "button" at bounding box center [118, 205] width 7 height 1
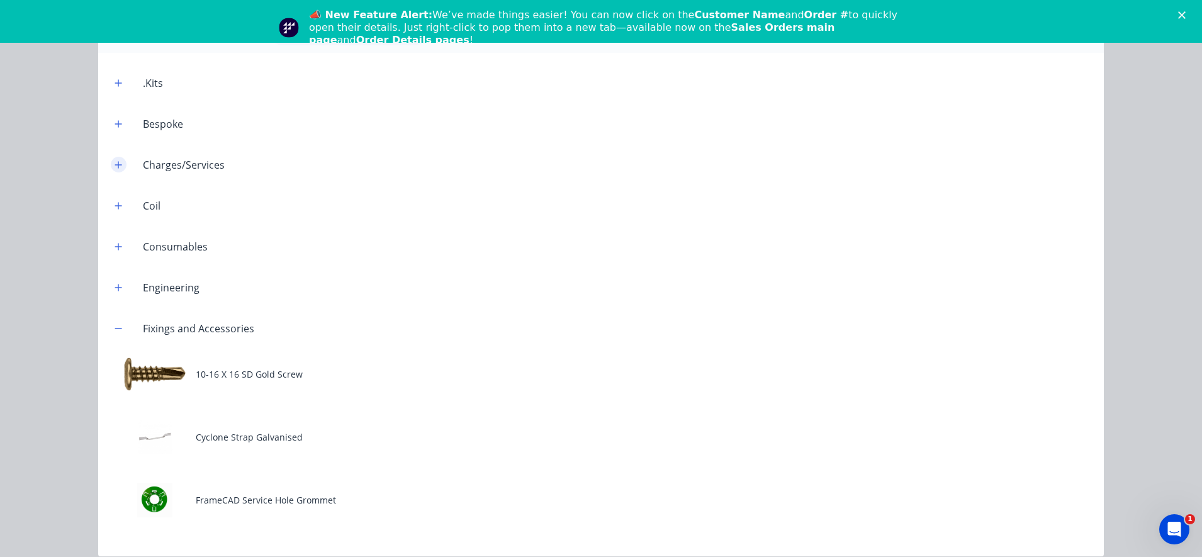
click at [115, 162] on icon "button" at bounding box center [119, 165] width 8 height 9
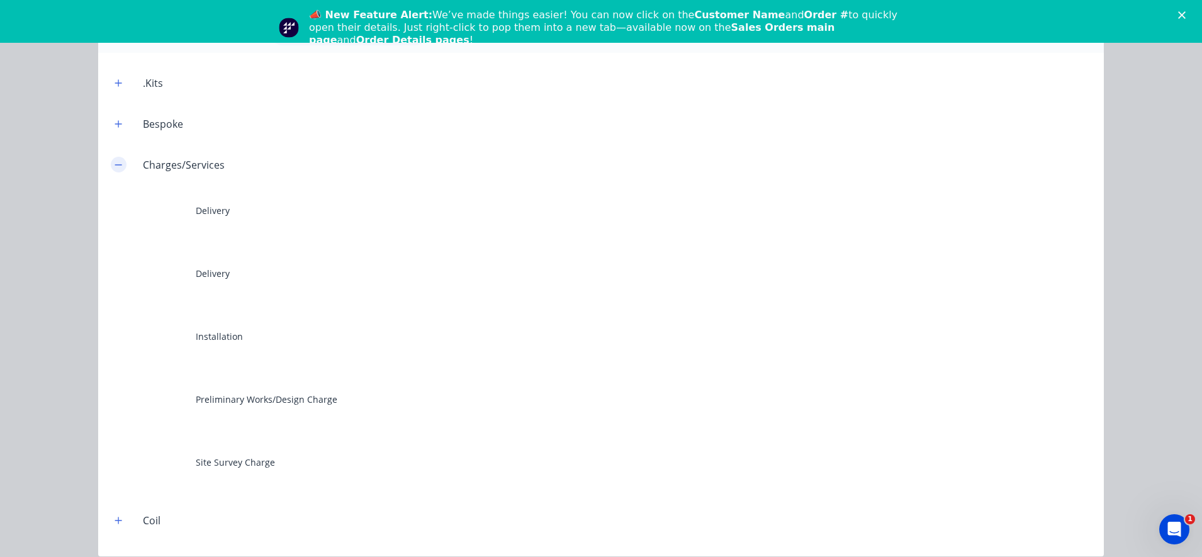
click at [115, 162] on icon "button" at bounding box center [119, 165] width 8 height 9
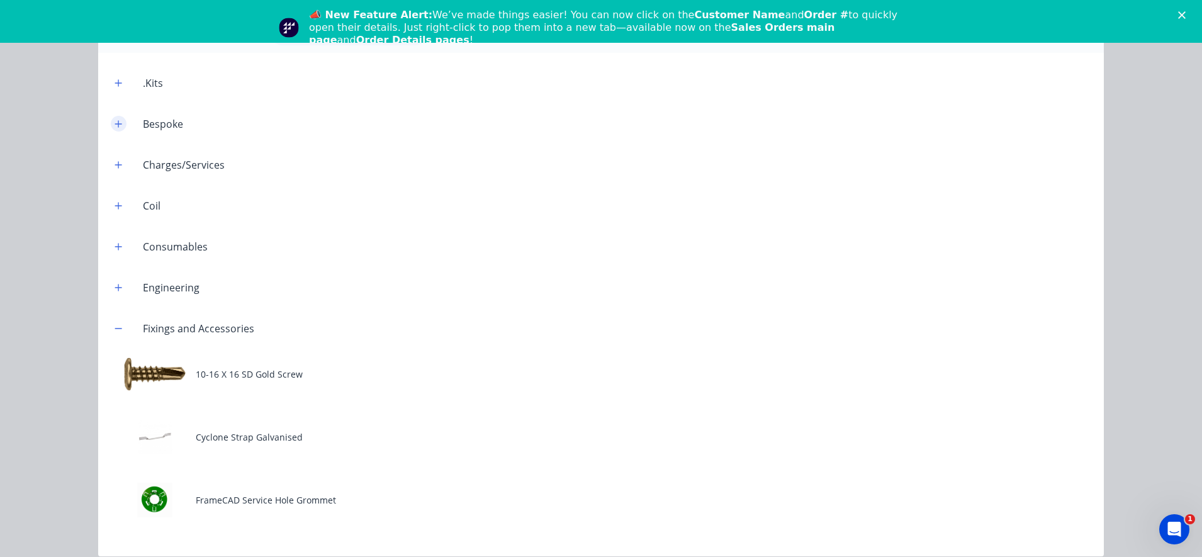
click at [115, 127] on icon "button" at bounding box center [118, 123] width 7 height 7
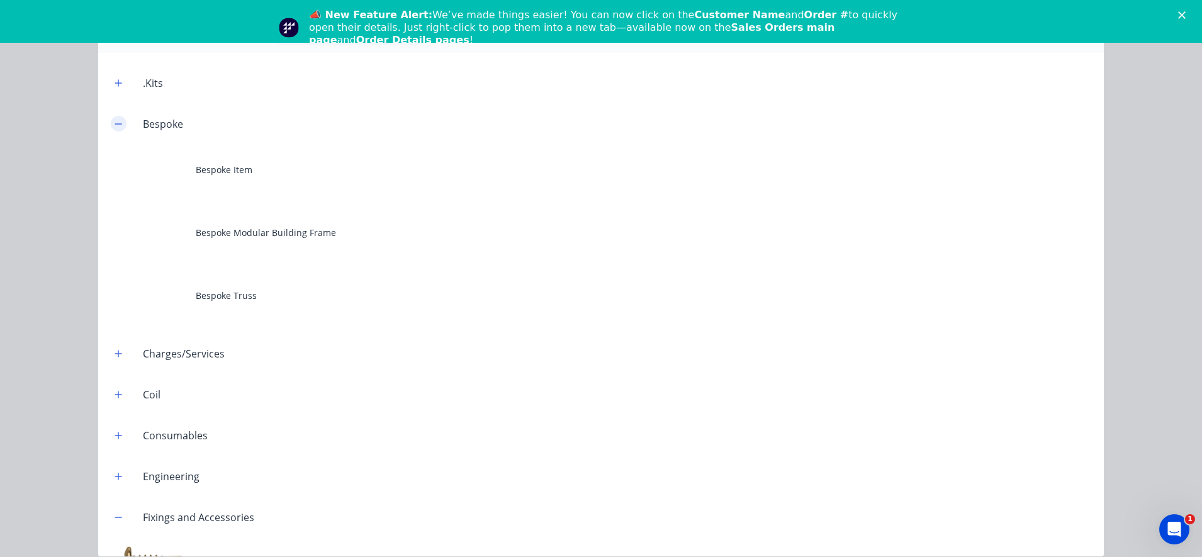
click at [115, 127] on icon "button" at bounding box center [119, 124] width 8 height 9
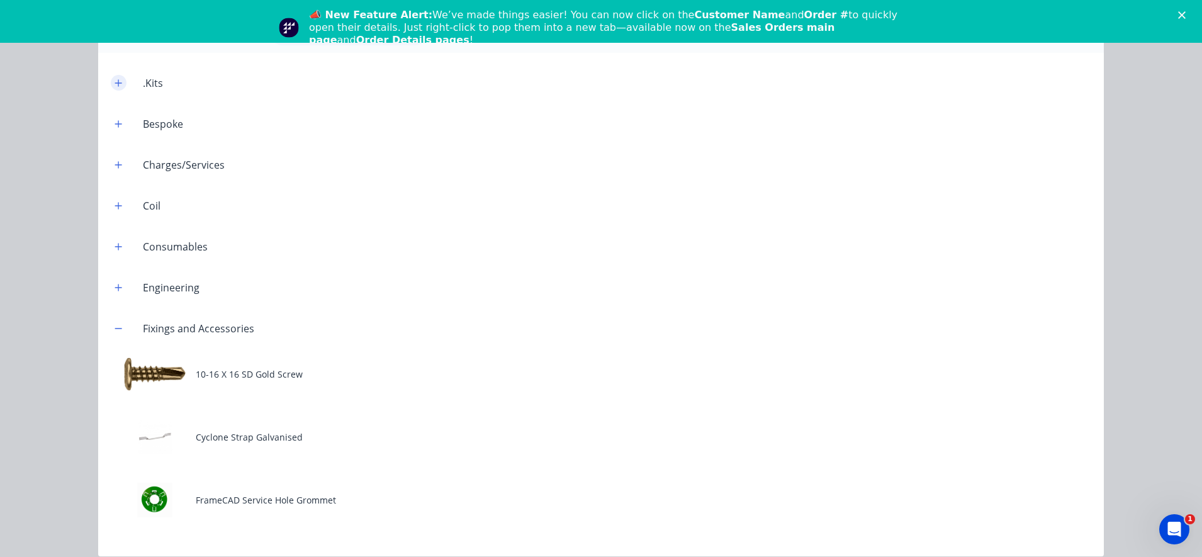
click at [115, 87] on icon "button" at bounding box center [119, 83] width 8 height 9
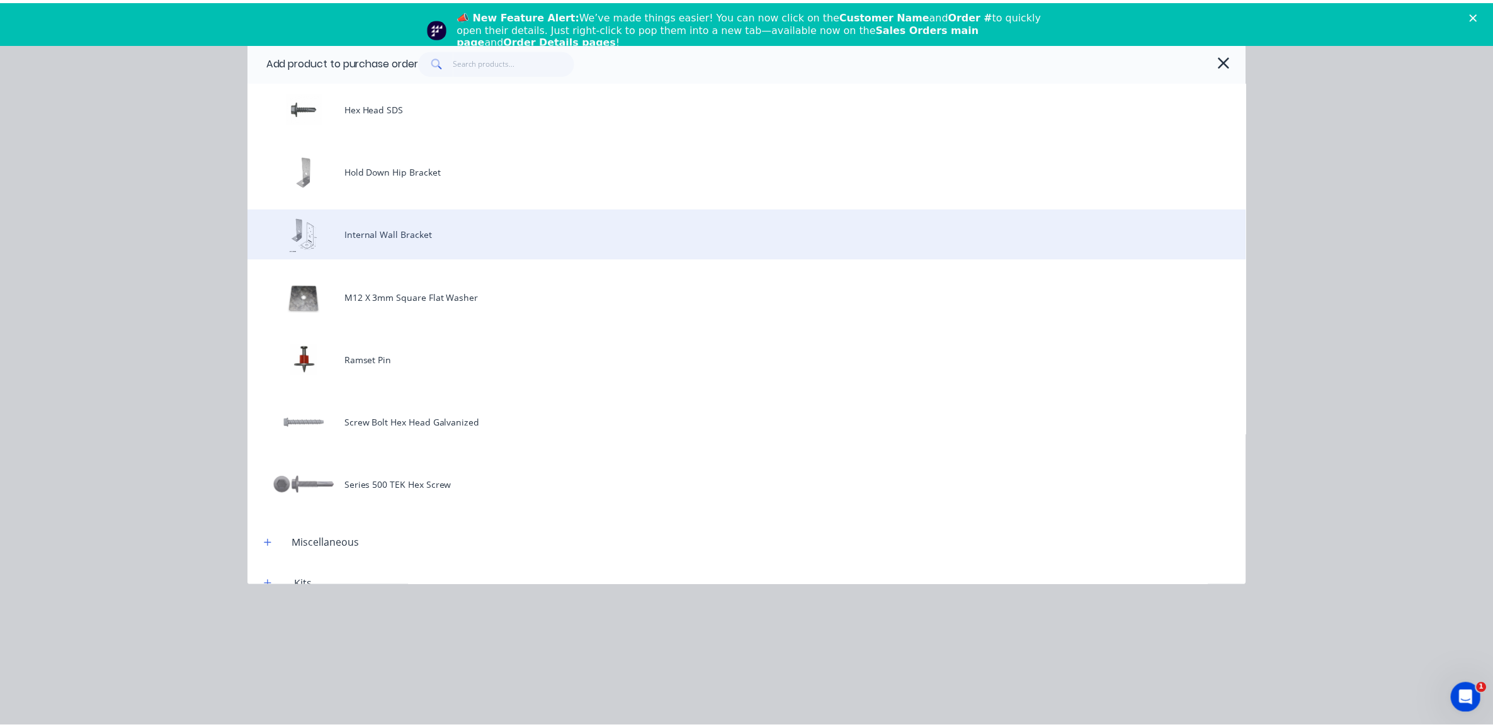
scroll to position [0, 0]
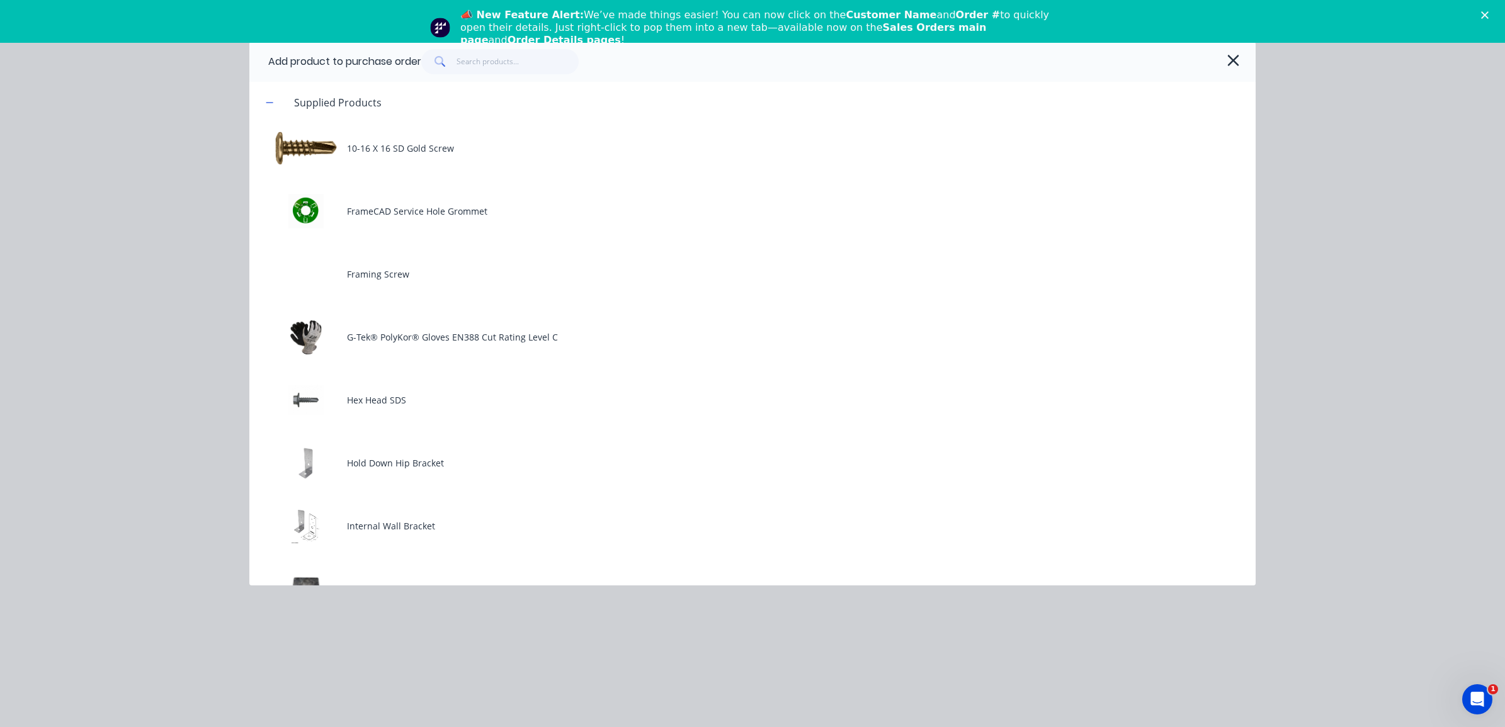
click at [677, 60] on div at bounding box center [828, 61] width 815 height 25
click at [446, 60] on icon at bounding box center [439, 61] width 11 height 11
click at [470, 59] on input "text" at bounding box center [517, 61] width 123 height 25
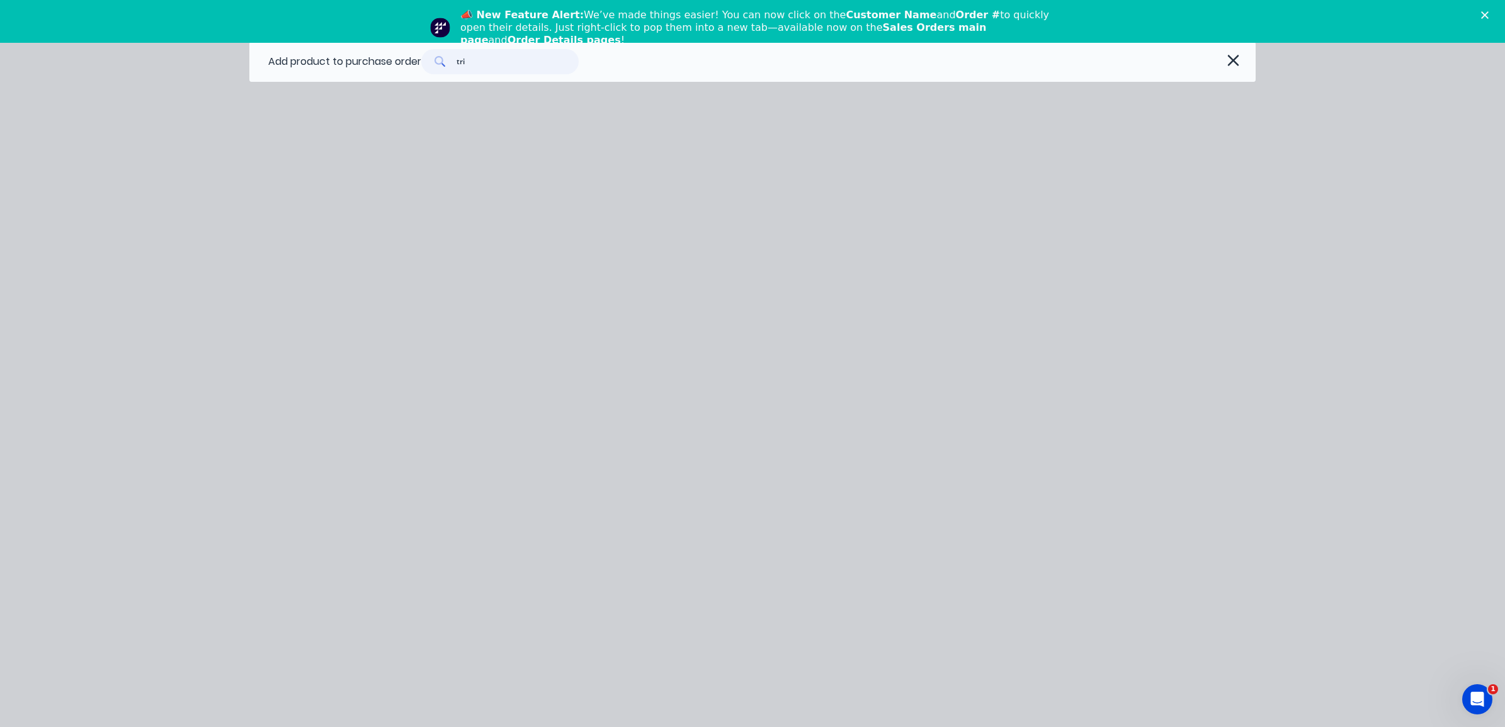
type input "trim"
drag, startPoint x: 489, startPoint y: 61, endPoint x: 442, endPoint y: 66, distance: 46.9
click at [442, 66] on div "trim" at bounding box center [499, 61] width 157 height 25
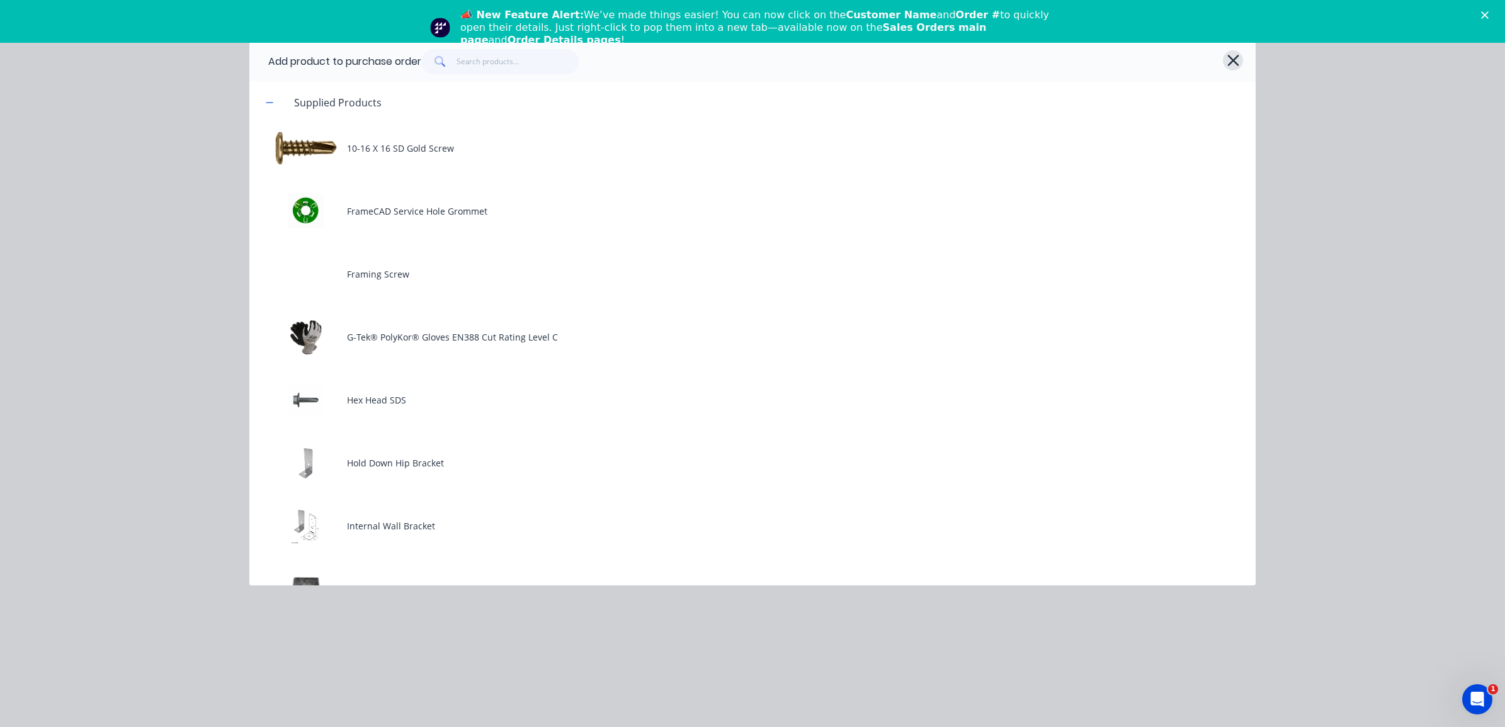
click at [1202, 60] on icon "button" at bounding box center [1232, 60] width 11 height 11
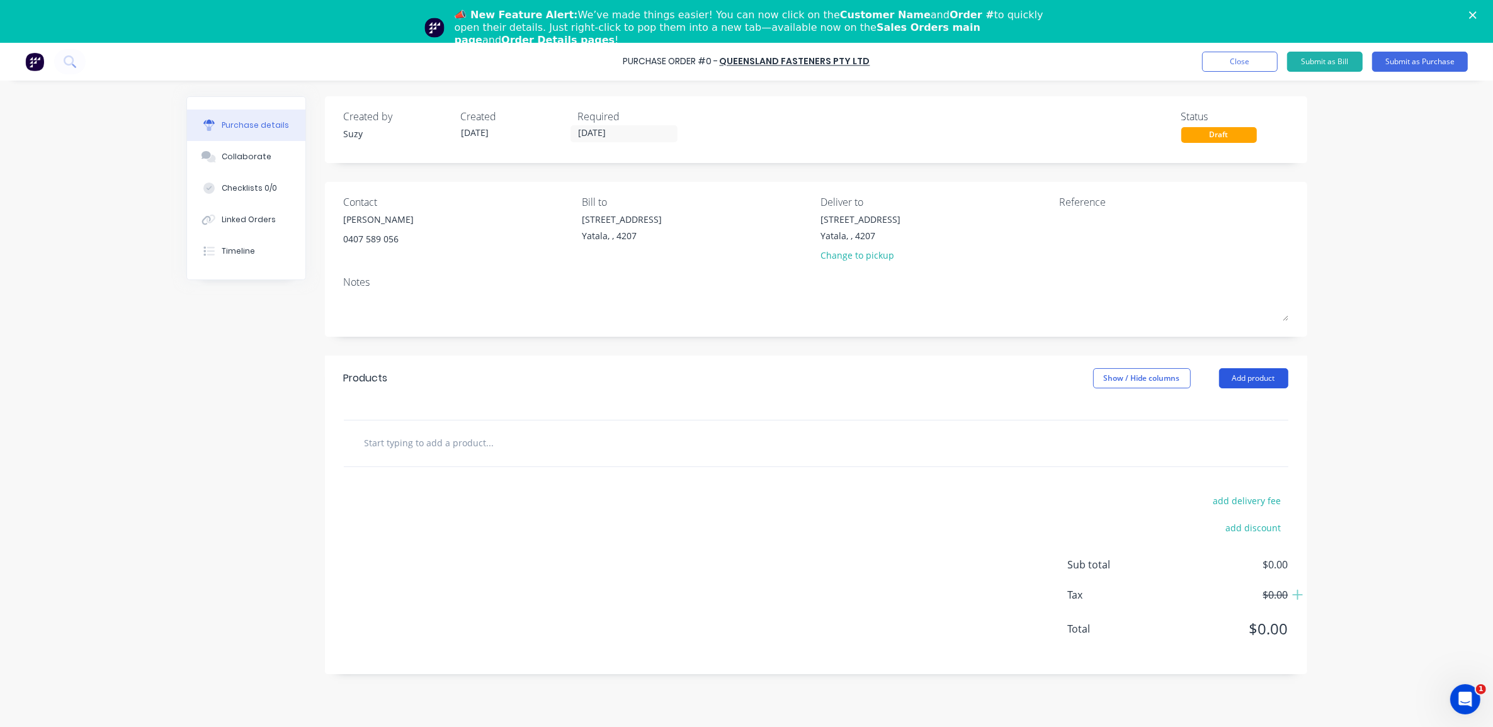
click at [1202, 381] on button "Add product" at bounding box center [1253, 378] width 69 height 20
click at [1202, 432] on div "Basic product" at bounding box center [1228, 435] width 97 height 18
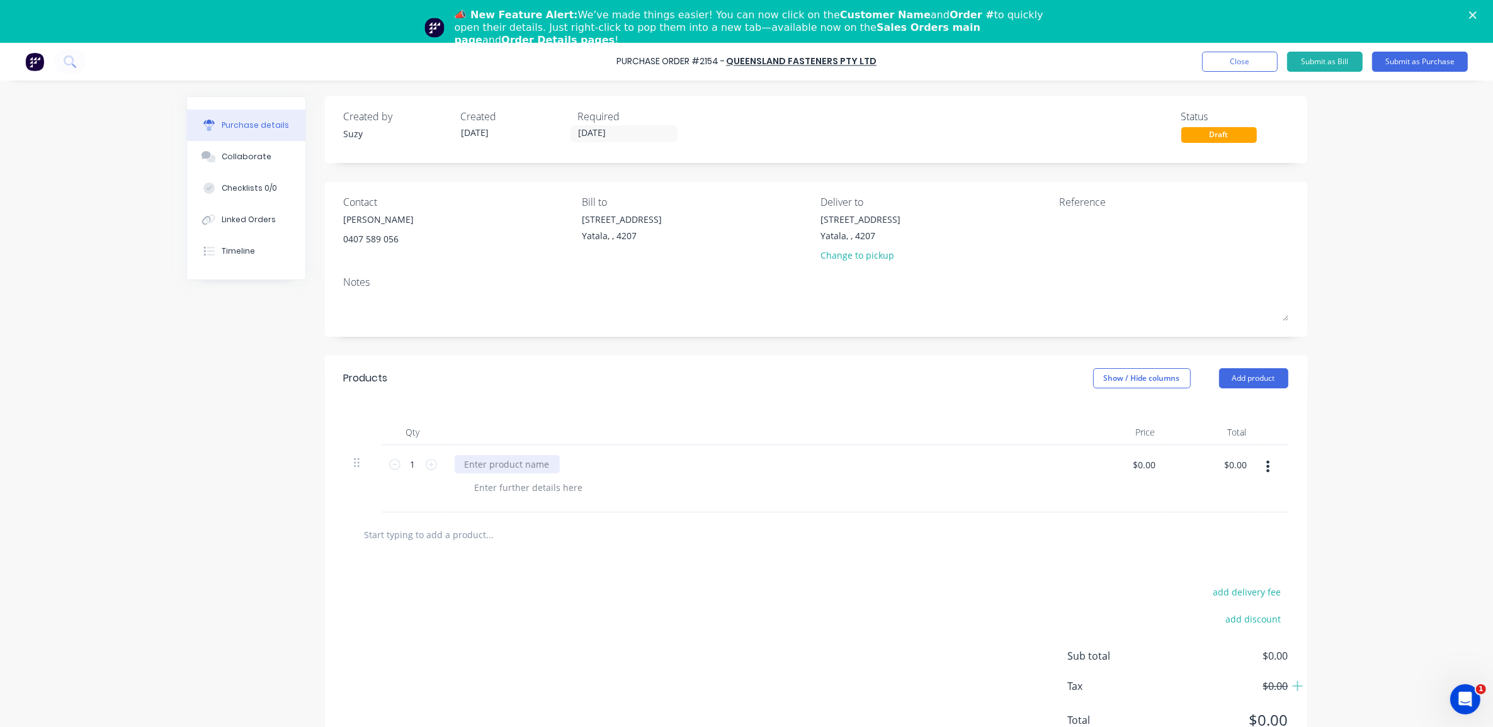
click at [489, 468] on div at bounding box center [507, 464] width 105 height 18
click at [415, 469] on input "1" at bounding box center [412, 464] width 25 height 19
type input "200"
click at [539, 490] on div at bounding box center [529, 487] width 128 height 18
paste div
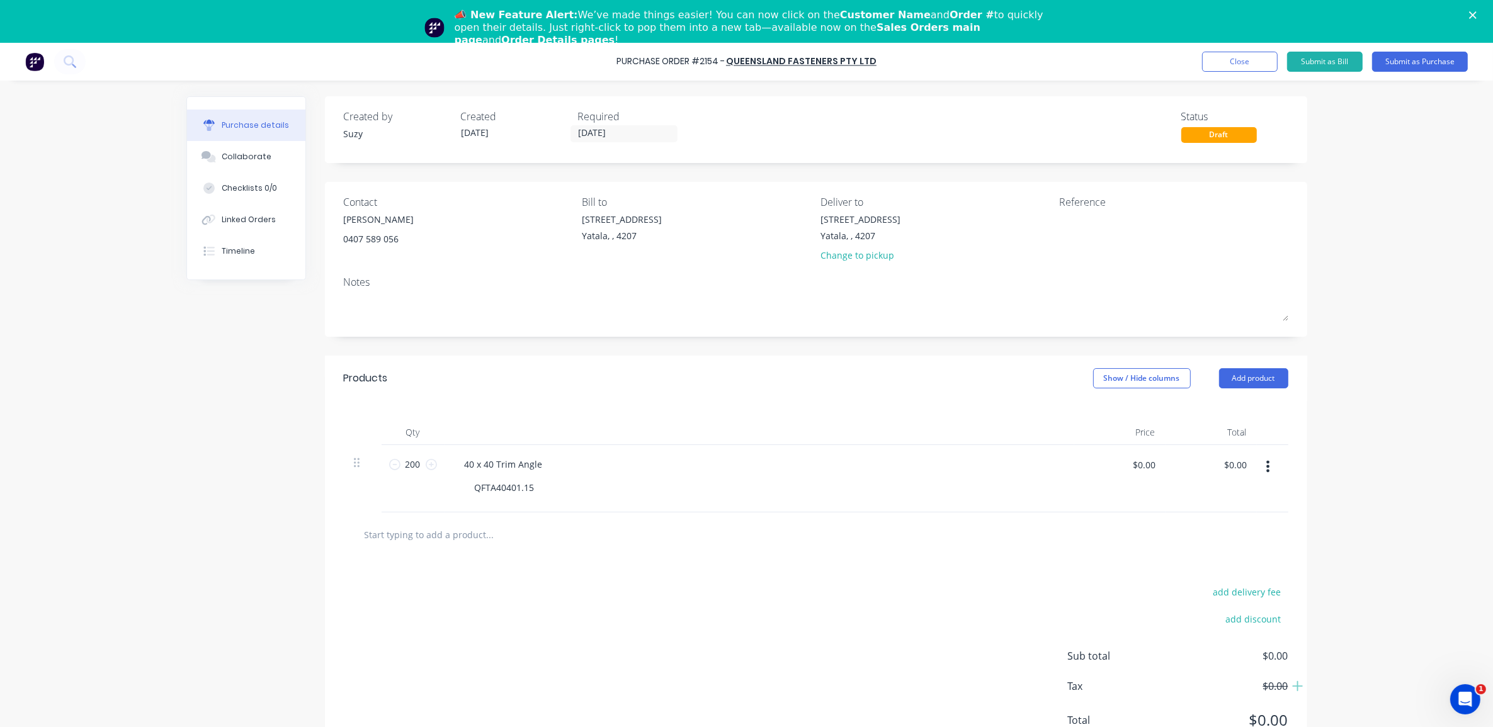
click at [615, 480] on div "QFTA40401.15" at bounding box center [764, 487] width 599 height 18
click at [528, 483] on div "QFTA40401.15" at bounding box center [505, 487] width 80 height 18
click at [1155, 465] on input "$0.00" at bounding box center [1144, 465] width 38 height 20
type input "$20.70"
type input "$4,140.00"
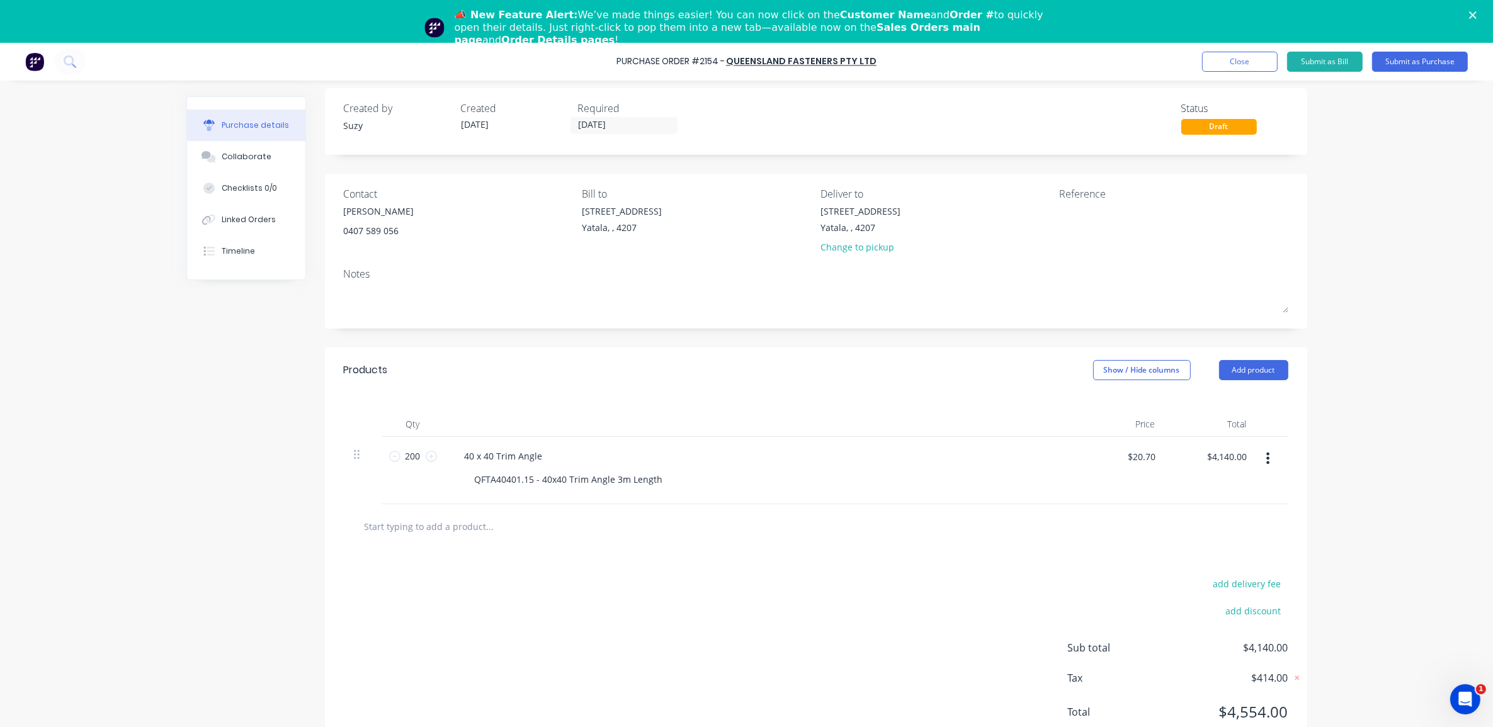
scroll to position [10, 0]
click at [1153, 221] on textarea at bounding box center [1137, 219] width 157 height 28
type textarea "PO#2154"
click at [1202, 64] on button "Submit as Purchase" at bounding box center [1420, 62] width 96 height 20
type textarea "x"
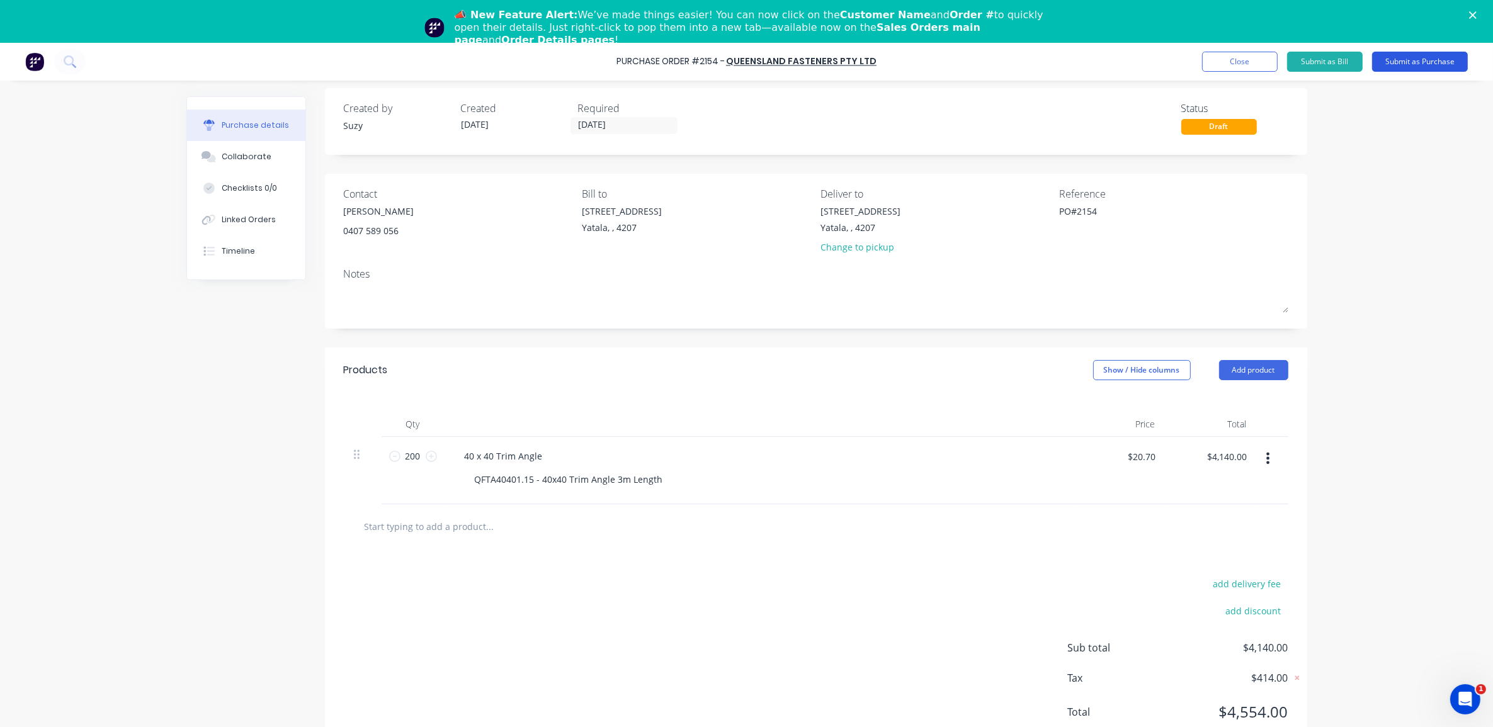
type textarea "PO#2154"
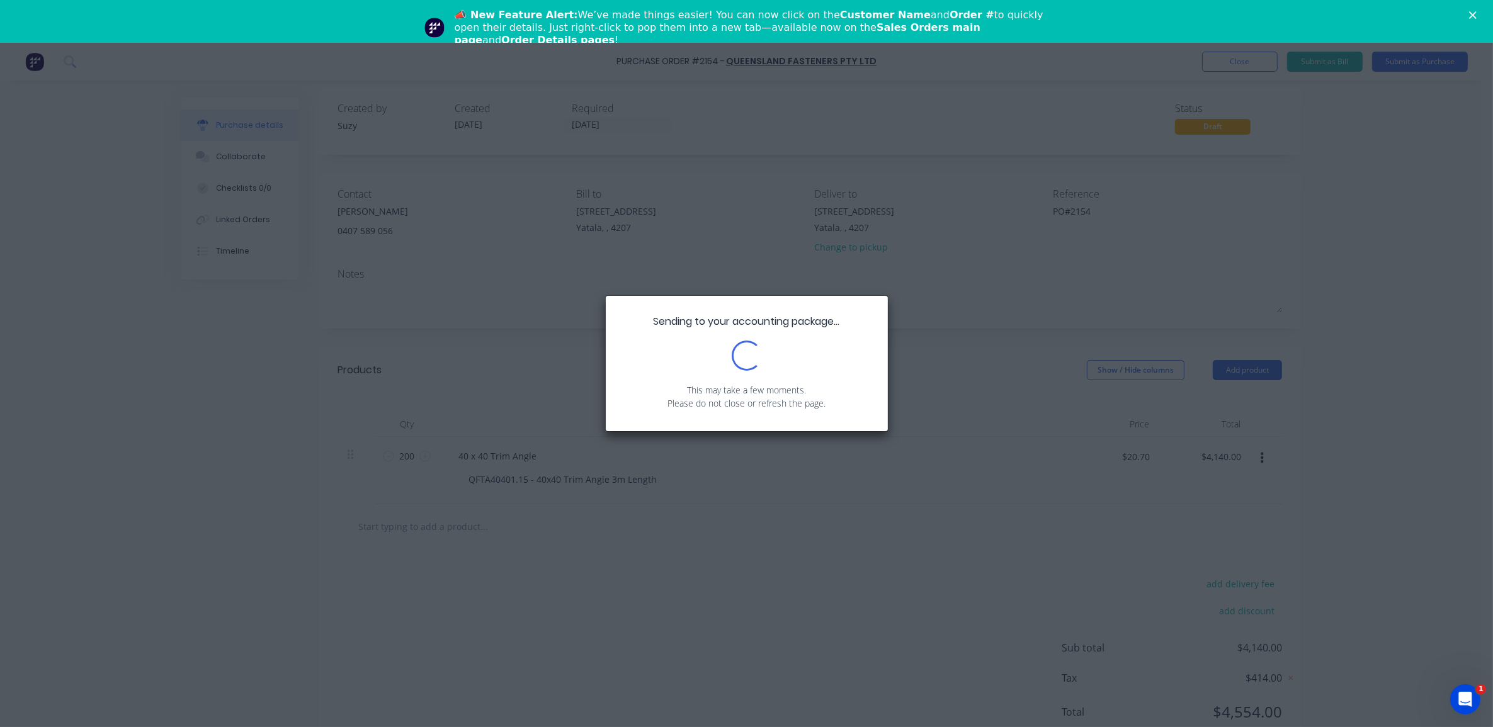
scroll to position [0, 0]
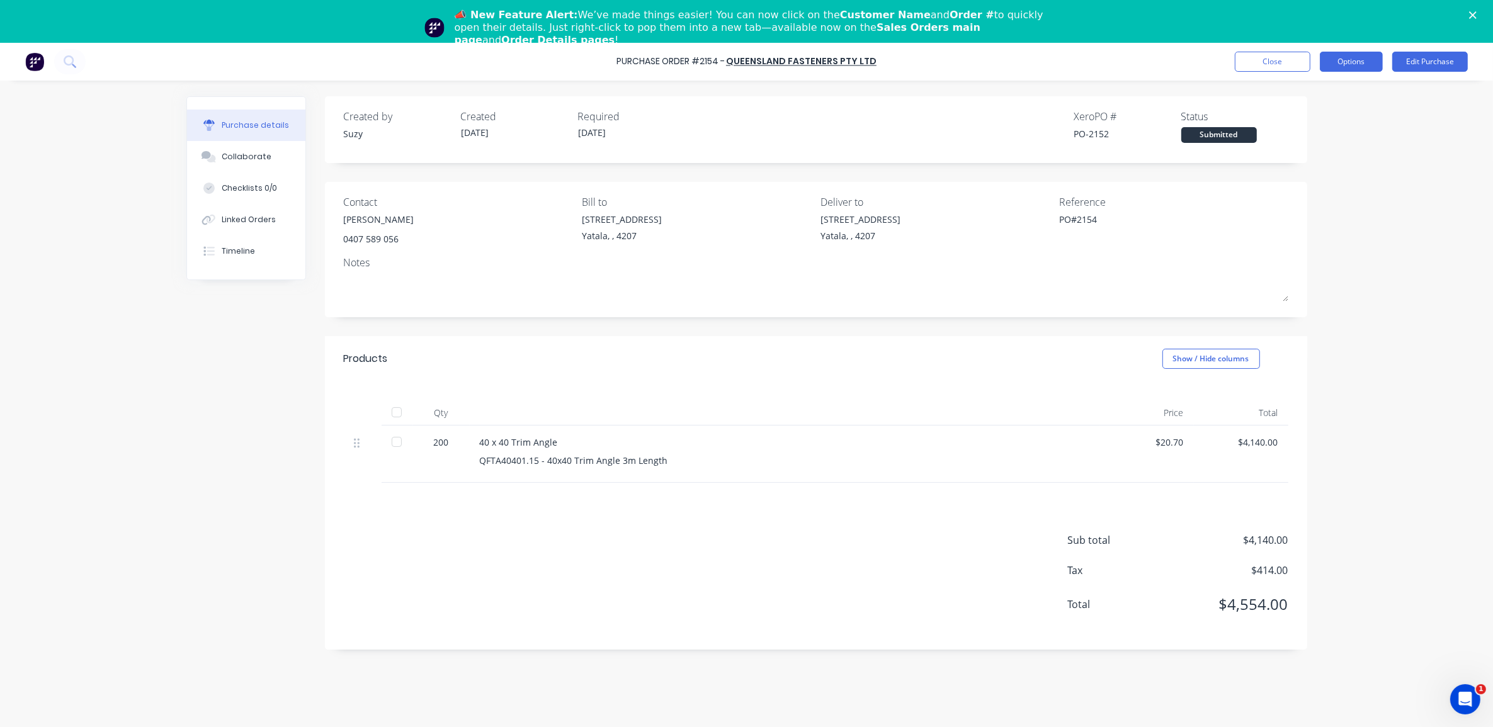
click at [1202, 65] on button "Options" at bounding box center [1350, 62] width 63 height 20
click at [1202, 93] on div "Print / Email" at bounding box center [1322, 93] width 97 height 18
click at [1202, 111] on div "With pricing" at bounding box center [1322, 119] width 97 height 18
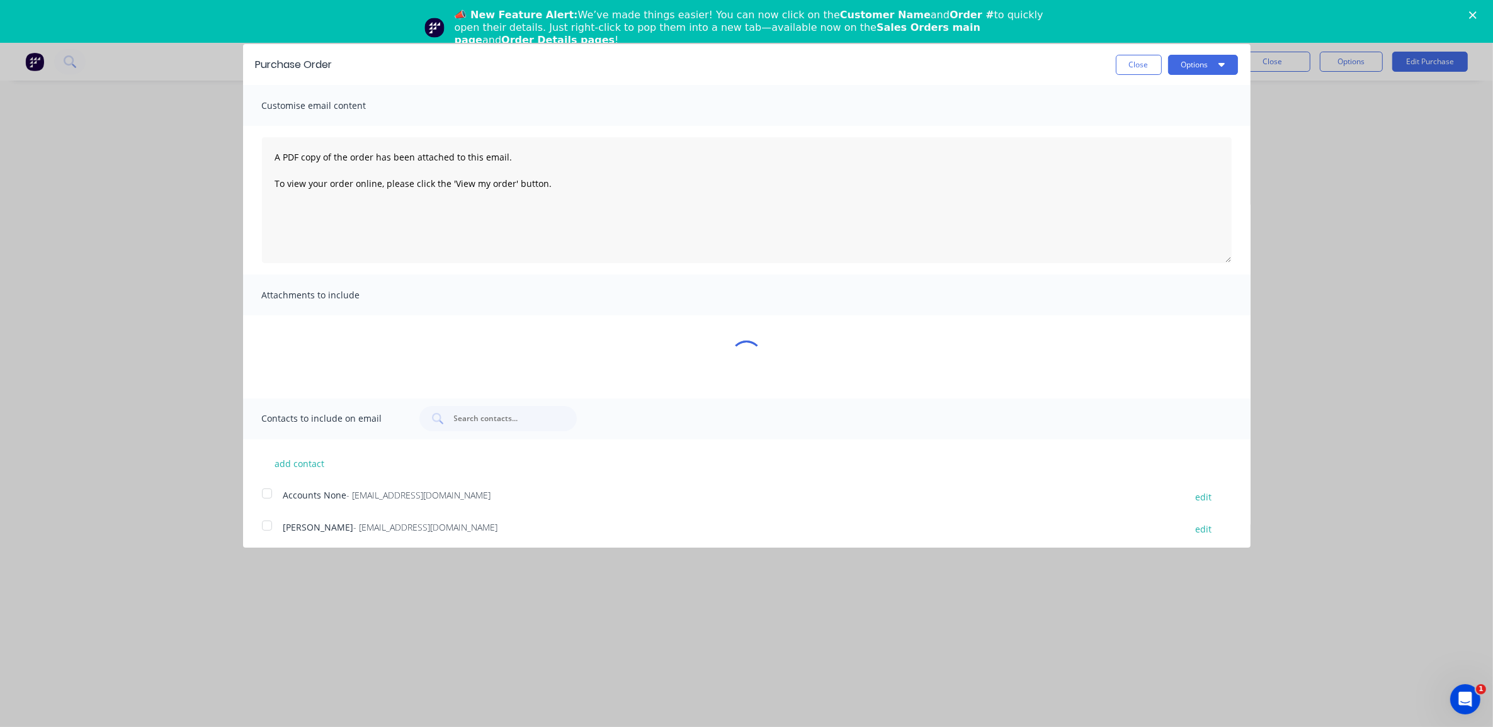
type textarea "x"
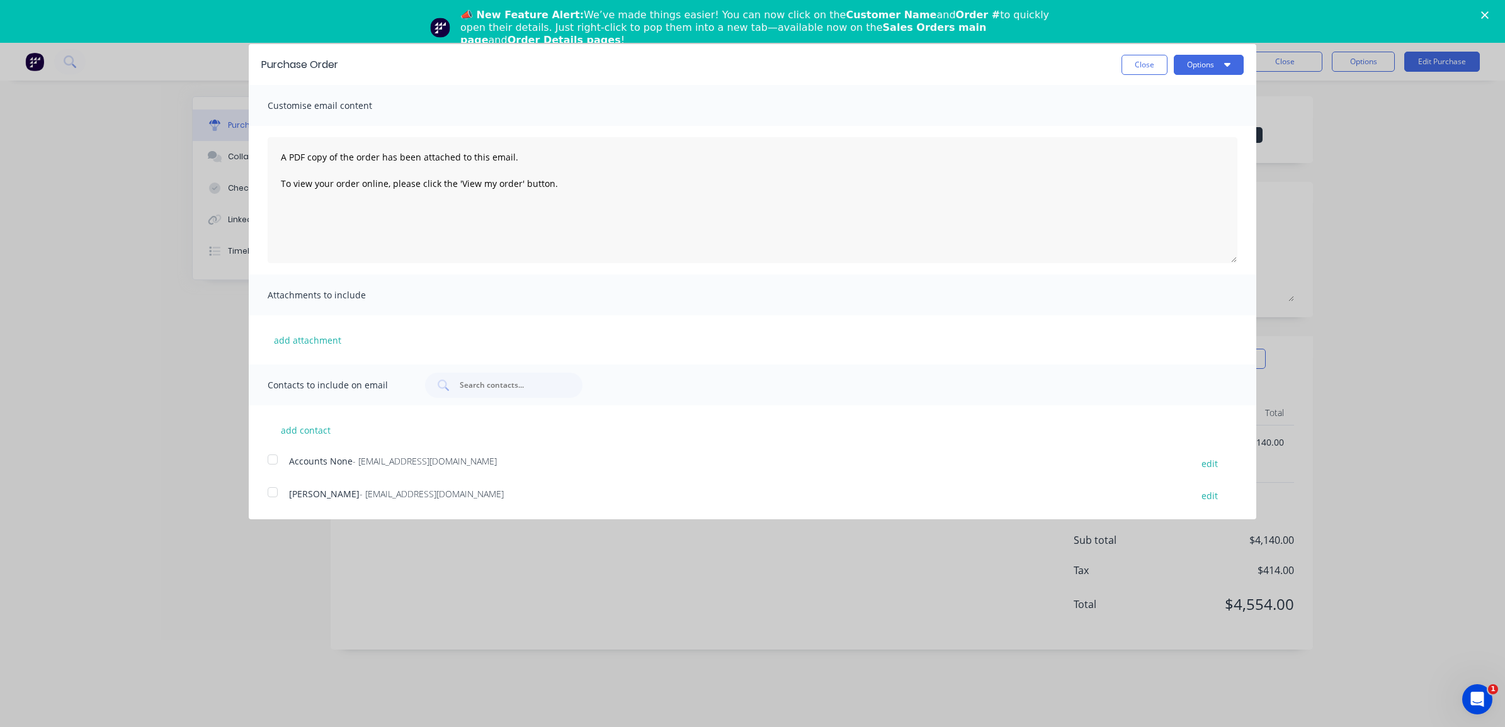
click at [274, 490] on div at bounding box center [272, 492] width 25 height 25
click at [500, 386] on input "text" at bounding box center [510, 385] width 105 height 13
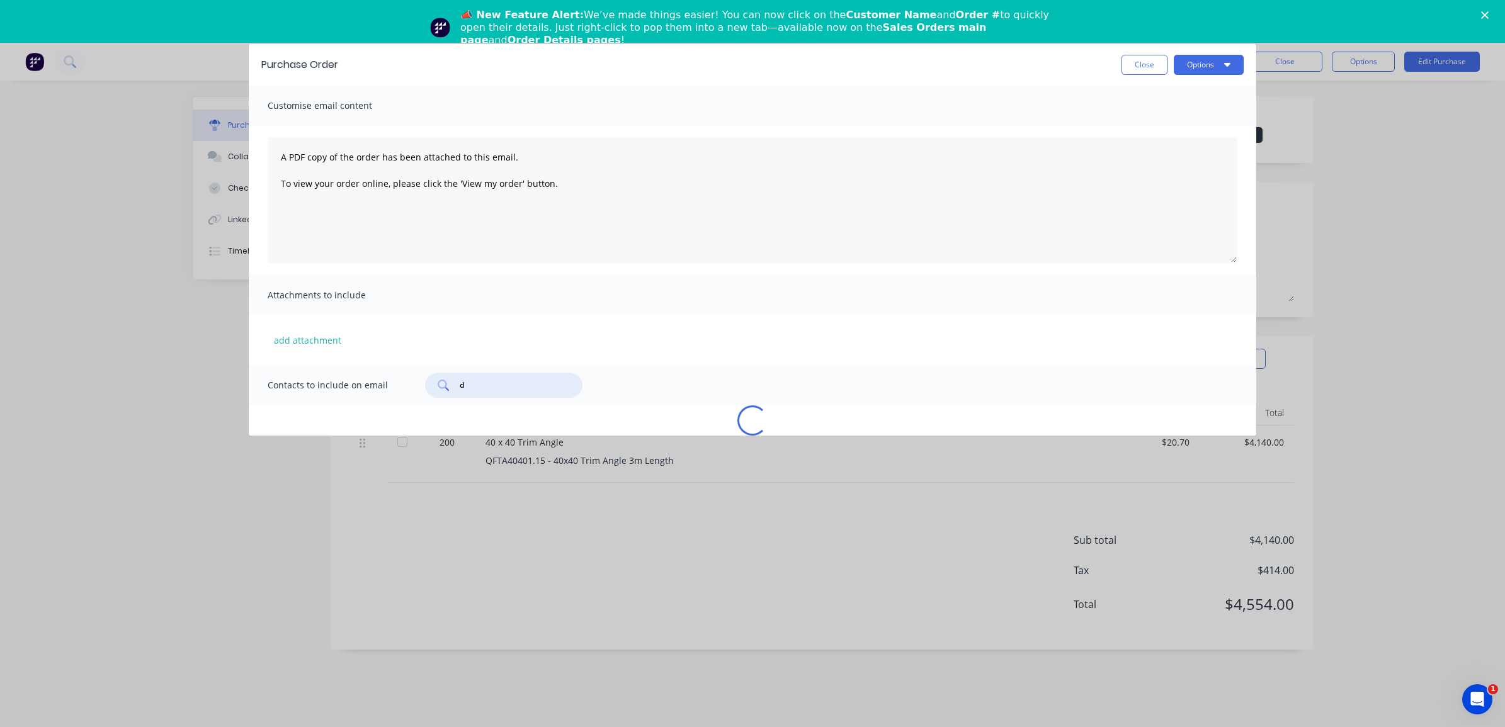
type input "de"
type textarea "x"
type input "demi"
type textarea "x"
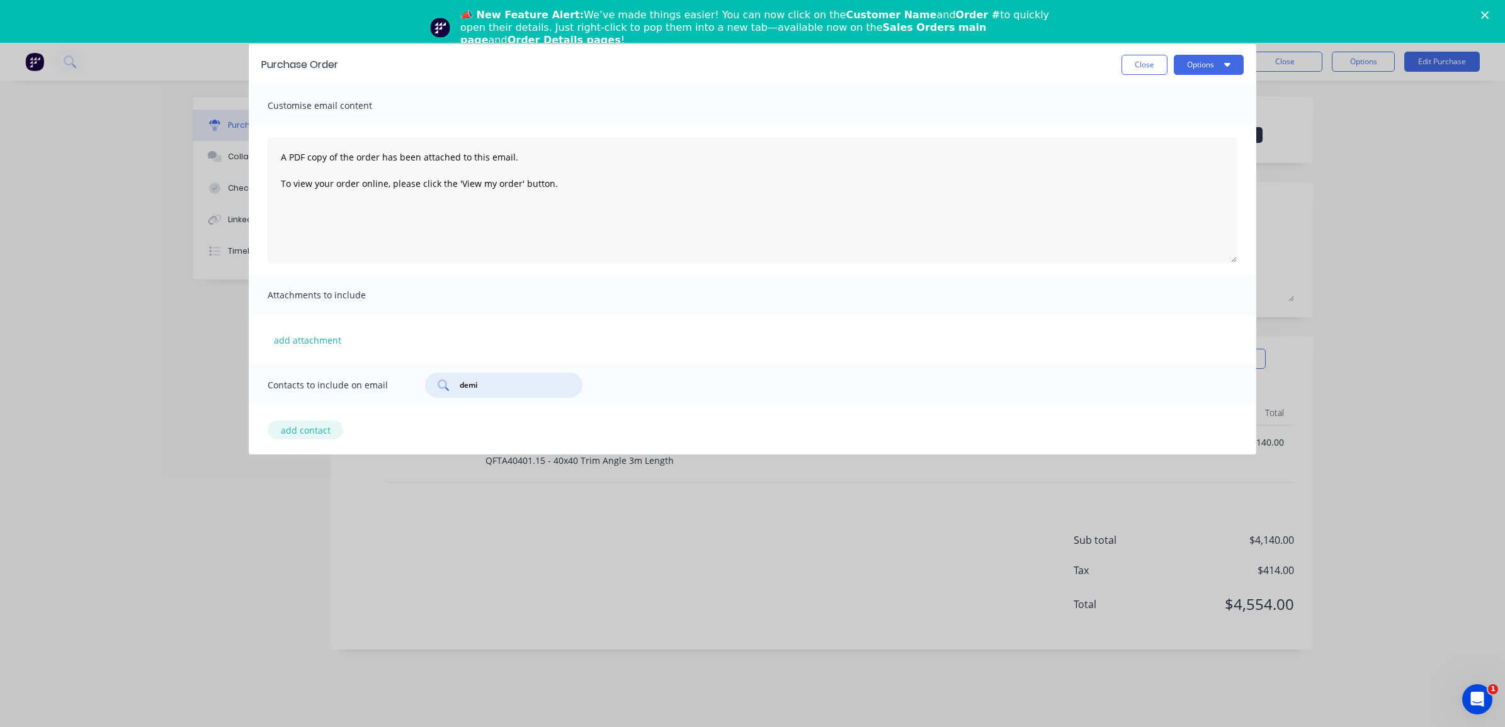
type input "demi"
click at [329, 432] on button "add contact" at bounding box center [306, 430] width 76 height 19
select select "AU"
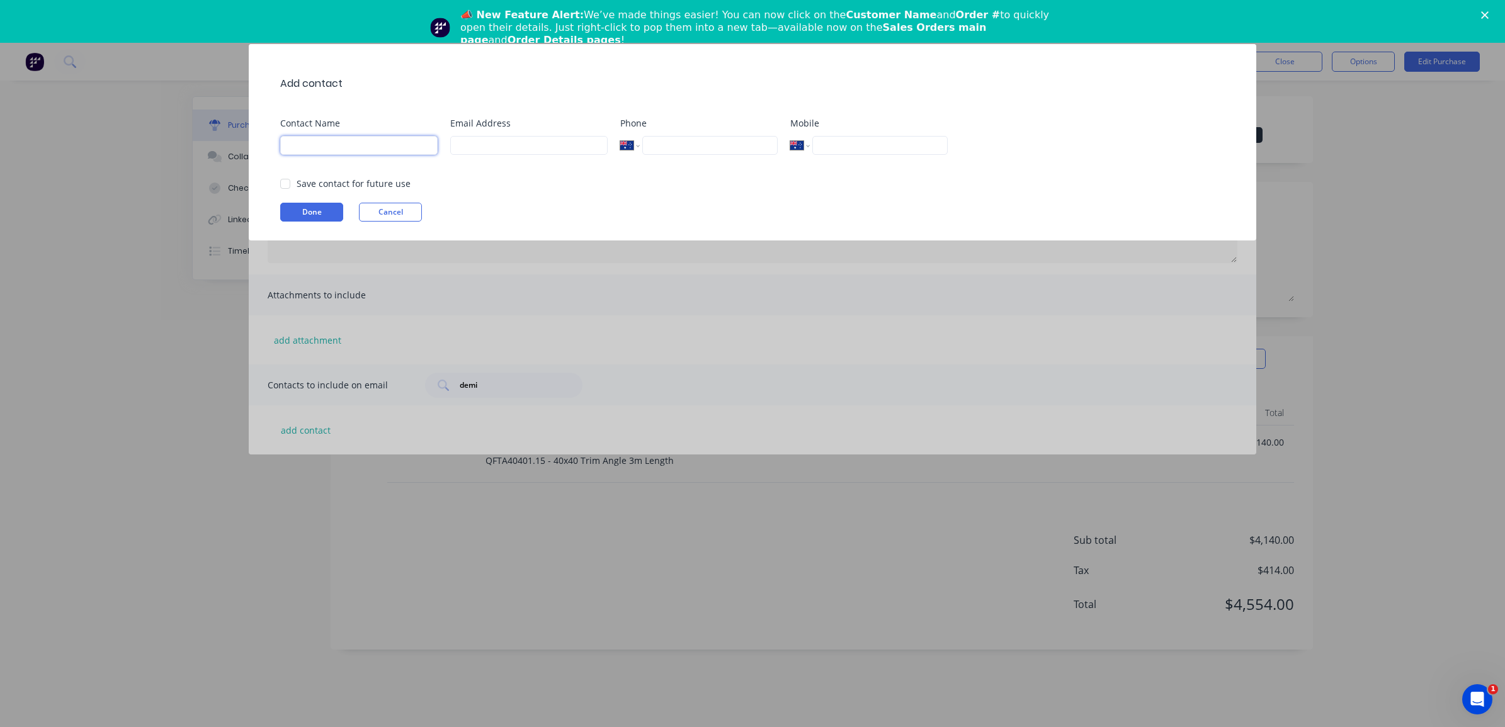
click at [373, 142] on input at bounding box center [358, 145] width 157 height 19
type input "Demi Nguyen"
type input "d.nguyen@blacklinesteel.com.au"
type input "0412 739 583"
click at [288, 188] on div at bounding box center [285, 183] width 25 height 25
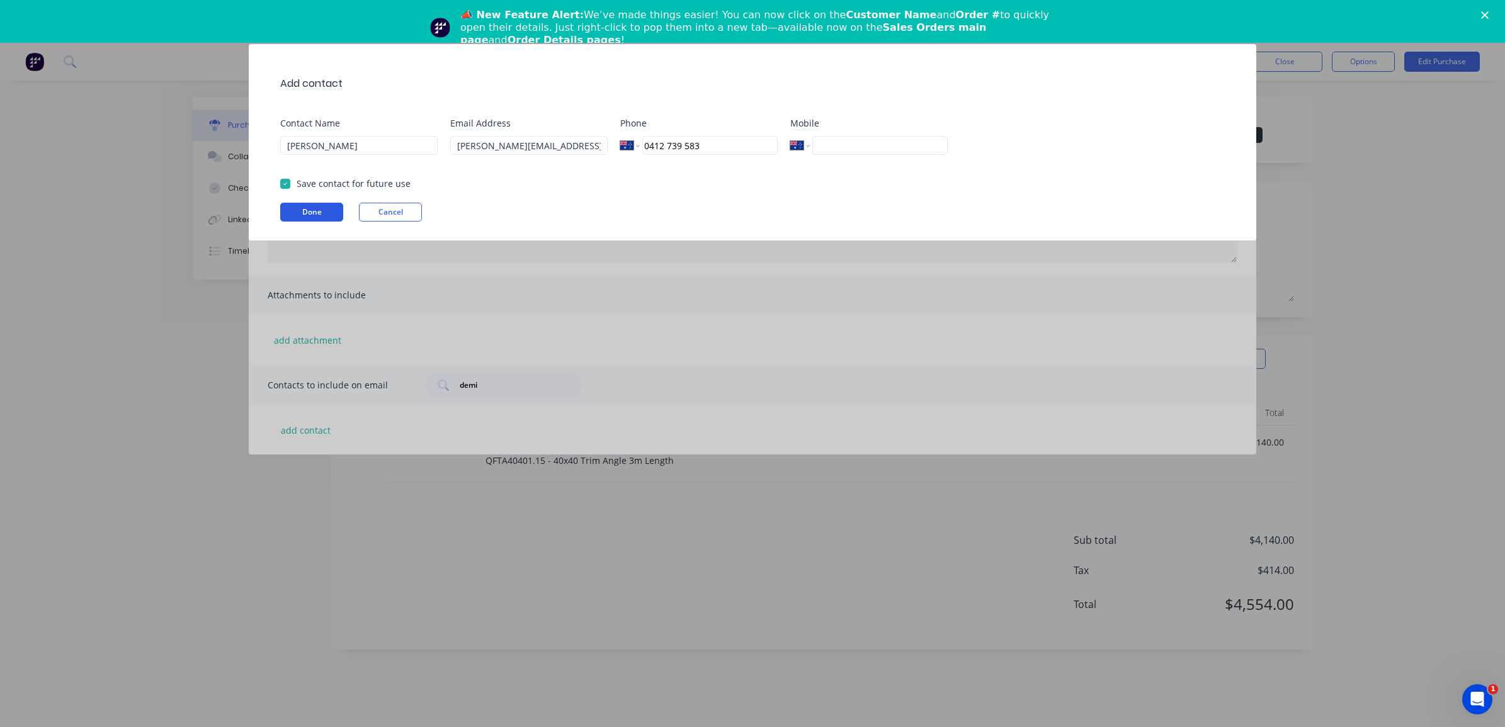
click at [290, 212] on button "Done" at bounding box center [311, 212] width 63 height 19
type textarea "x"
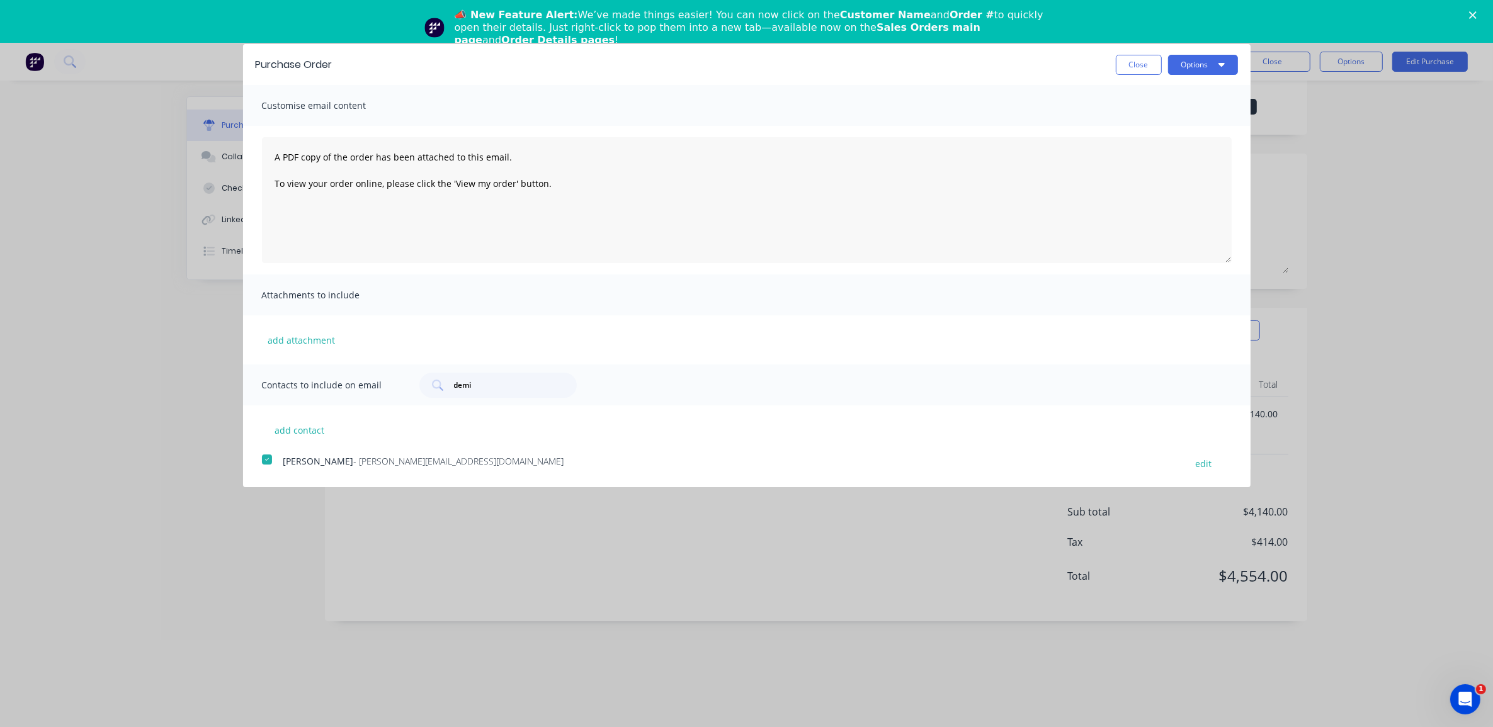
scroll to position [42, 0]
click at [315, 426] on button "add contact" at bounding box center [300, 430] width 76 height 19
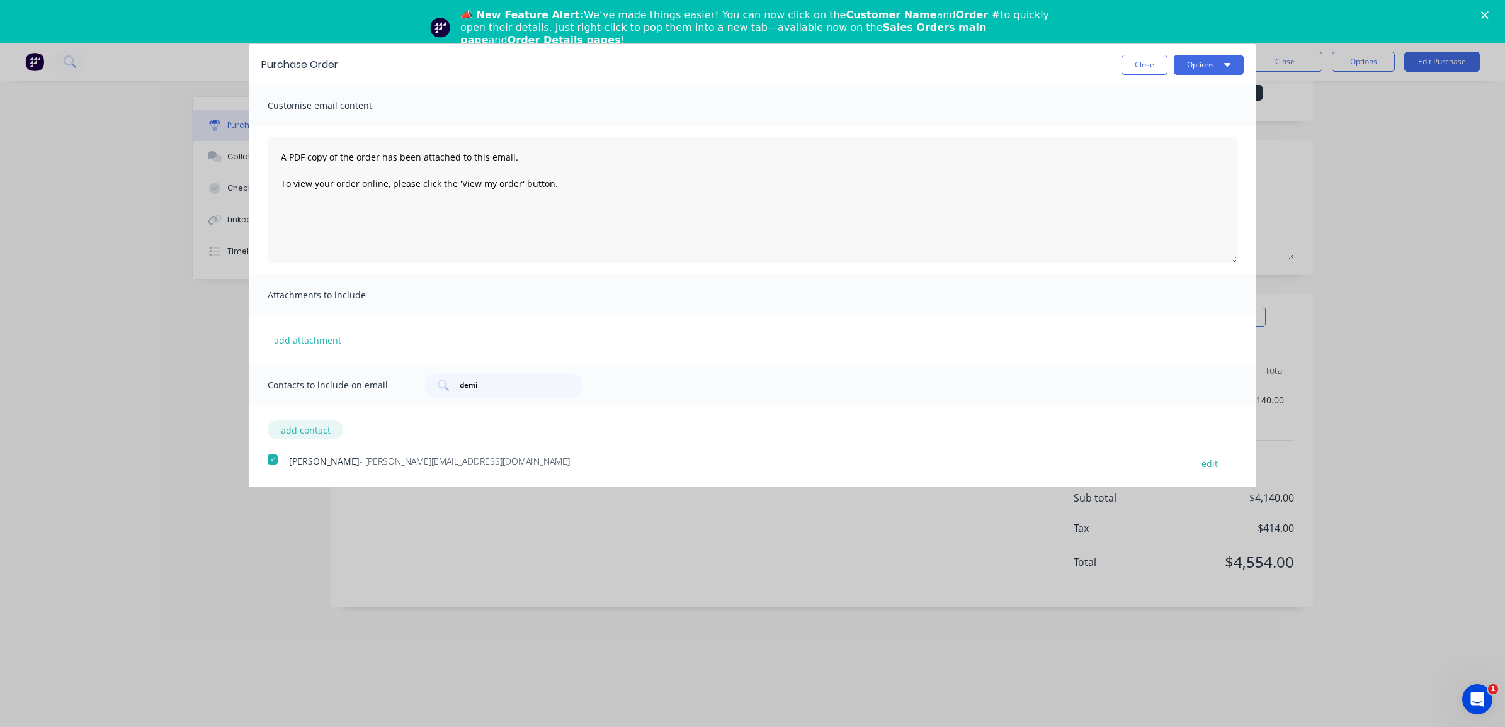
select select "AU"
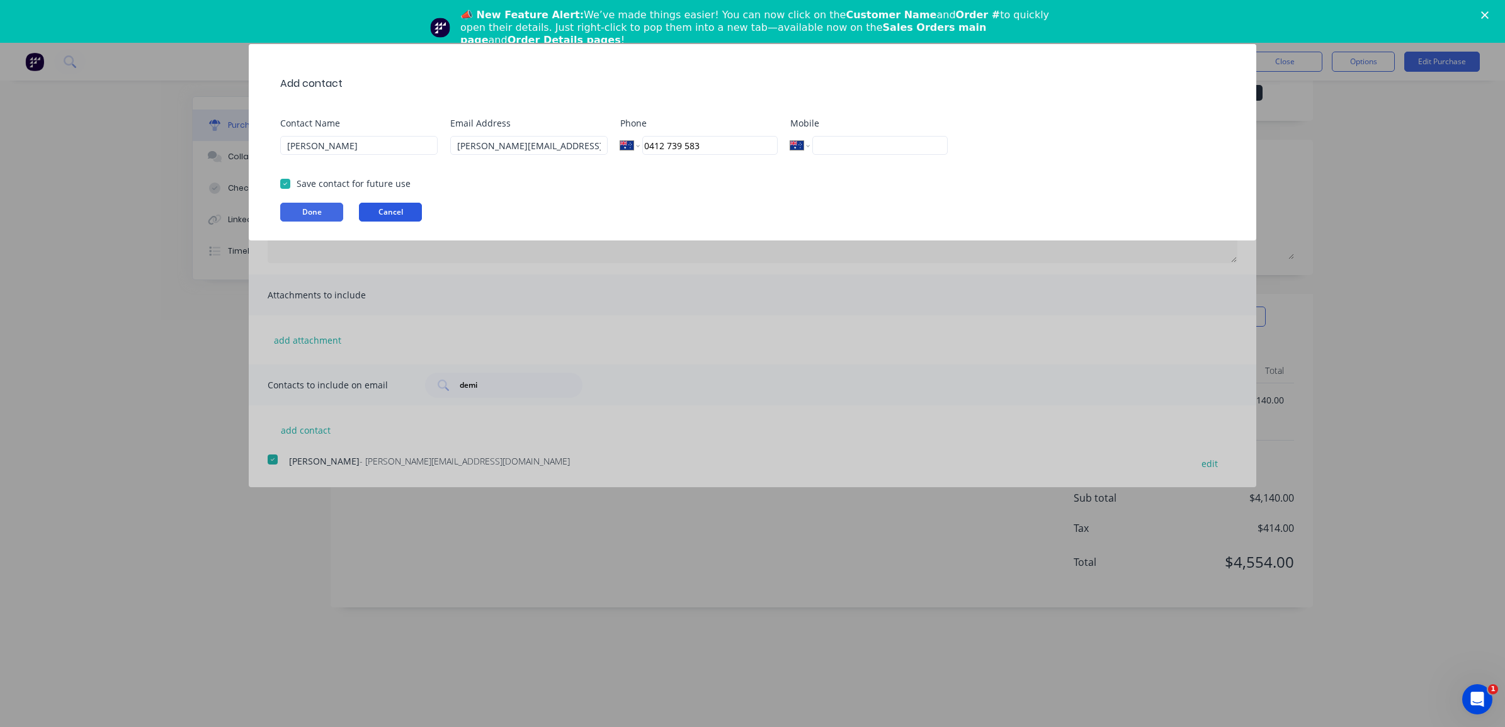
click at [404, 206] on button "Cancel" at bounding box center [390, 212] width 63 height 19
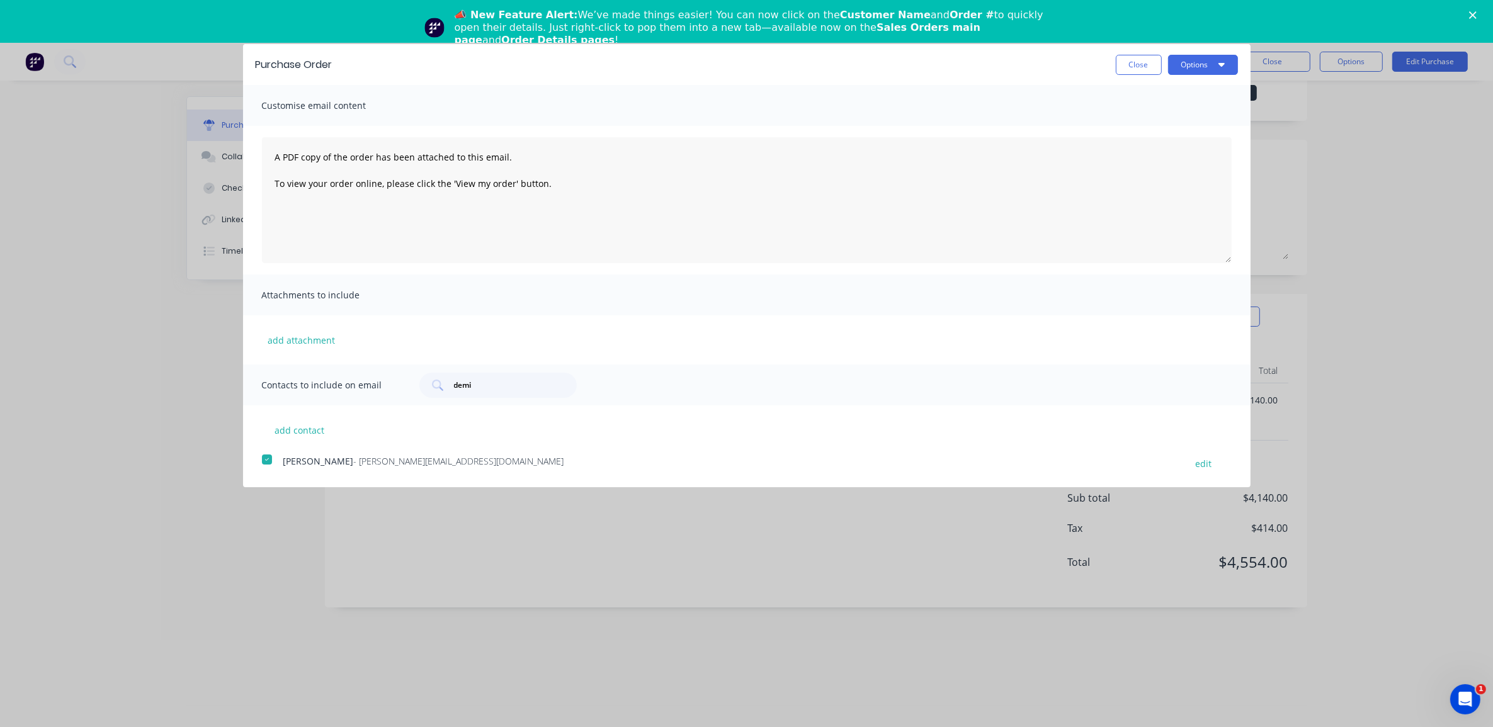
click at [344, 378] on span "Contacts to include on email" at bounding box center [331, 385] width 138 height 18
click at [303, 424] on button "add contact" at bounding box center [300, 430] width 76 height 19
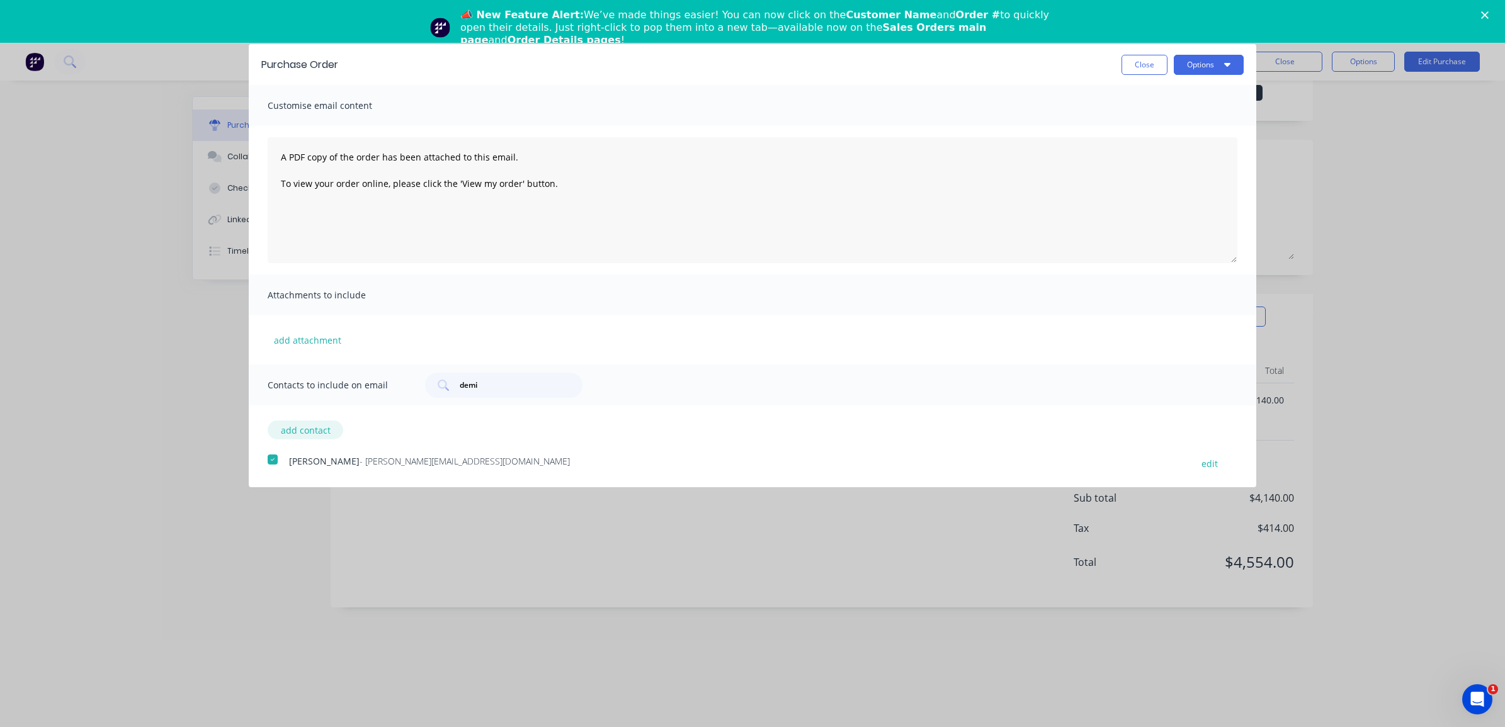
select select "AU"
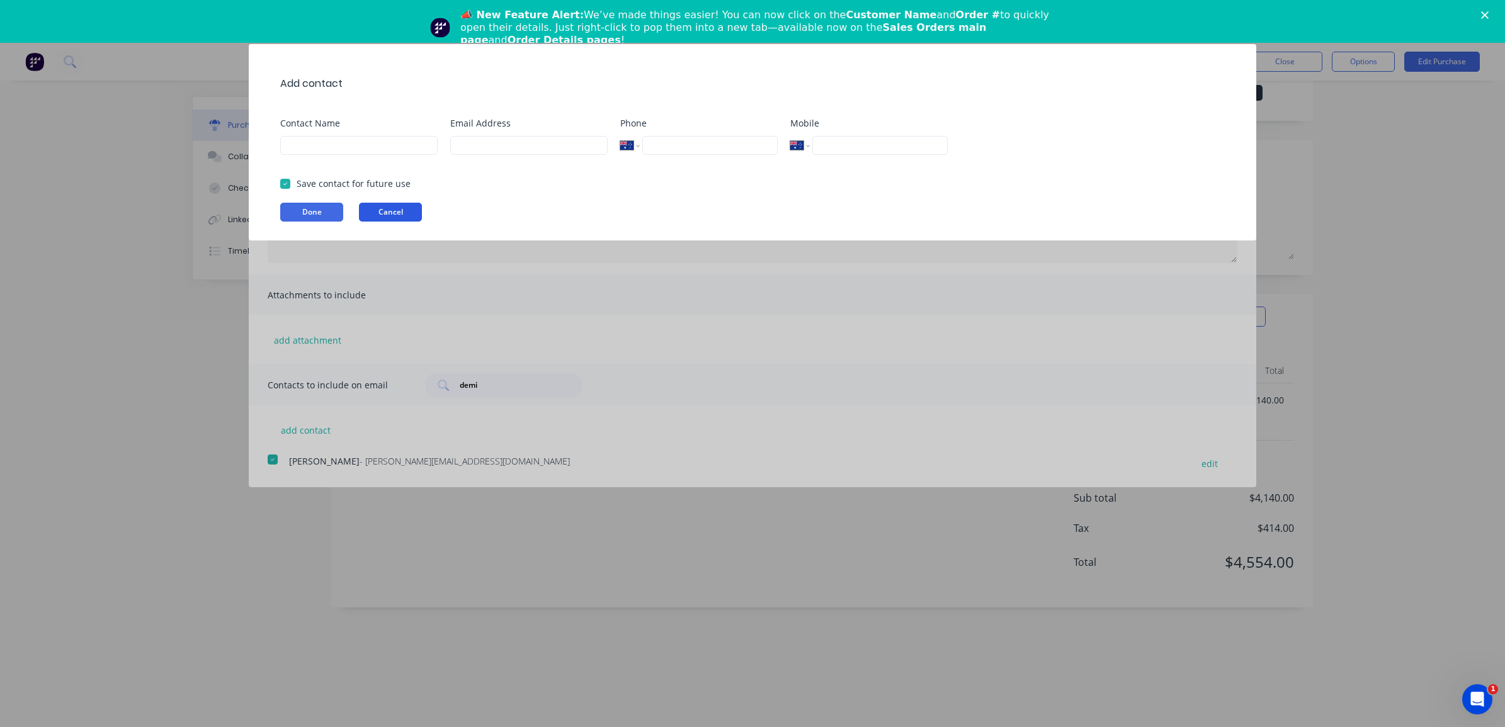
click at [395, 217] on button "Cancel" at bounding box center [390, 212] width 63 height 19
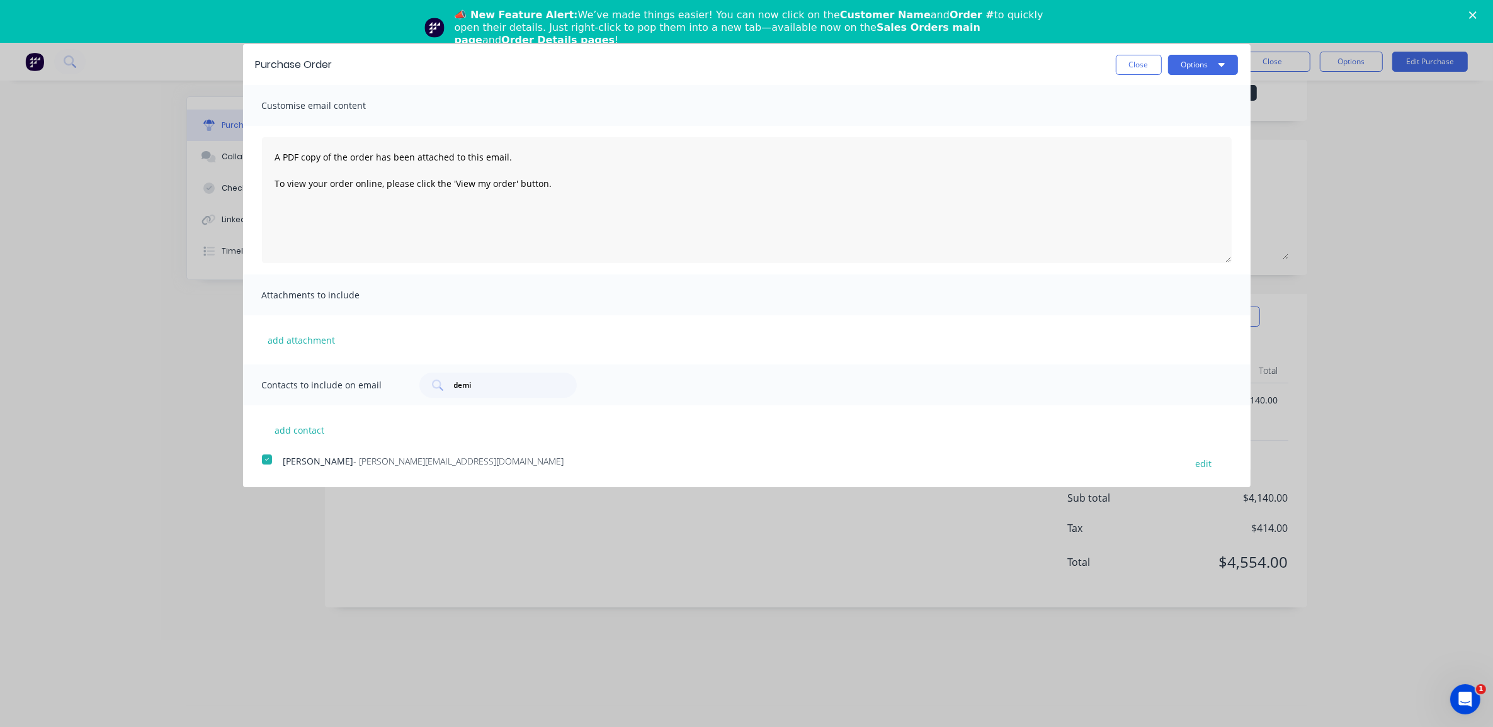
click at [268, 458] on div at bounding box center [266, 459] width 25 height 25
drag, startPoint x: 483, startPoint y: 380, endPoint x: 376, endPoint y: 372, distance: 107.9
click at [376, 372] on div "Contacts to include on email demi" at bounding box center [746, 384] width 1007 height 41
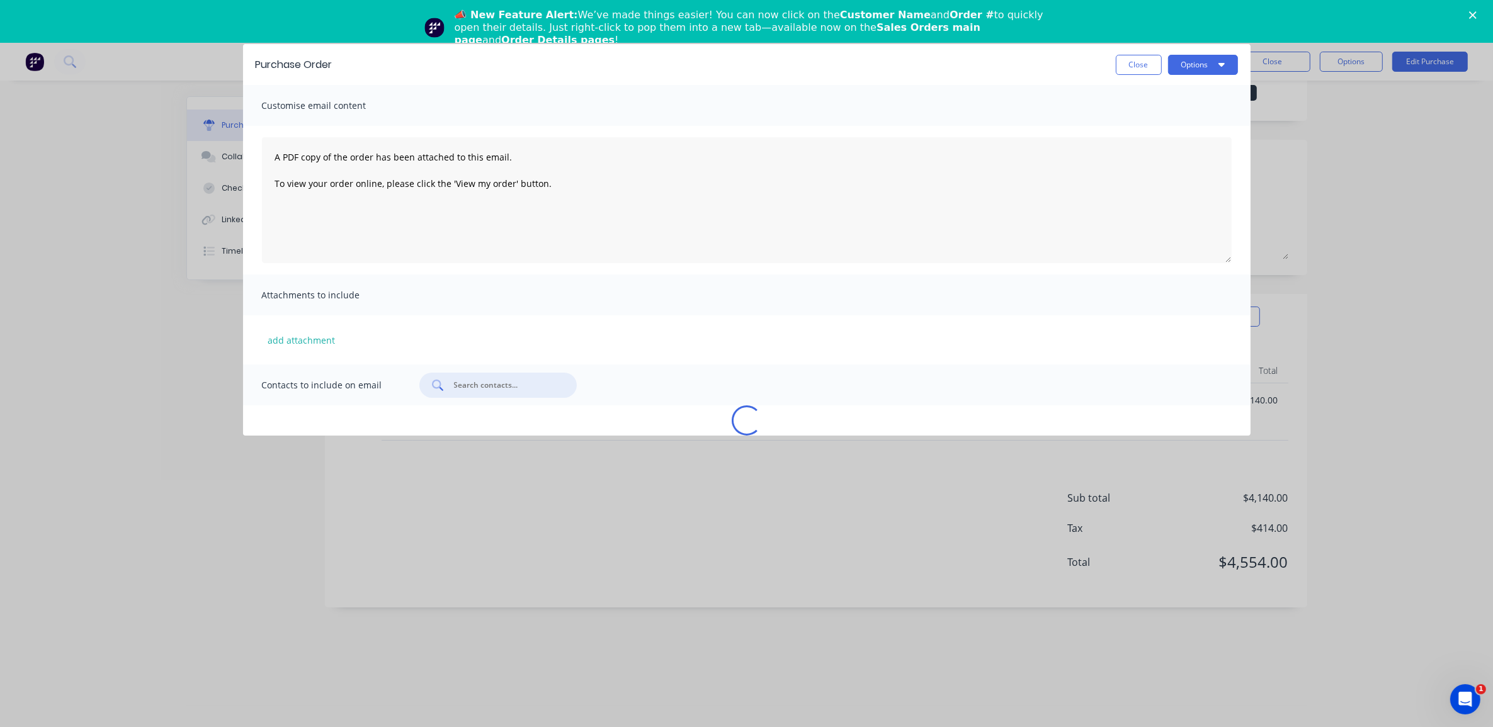
type textarea "x"
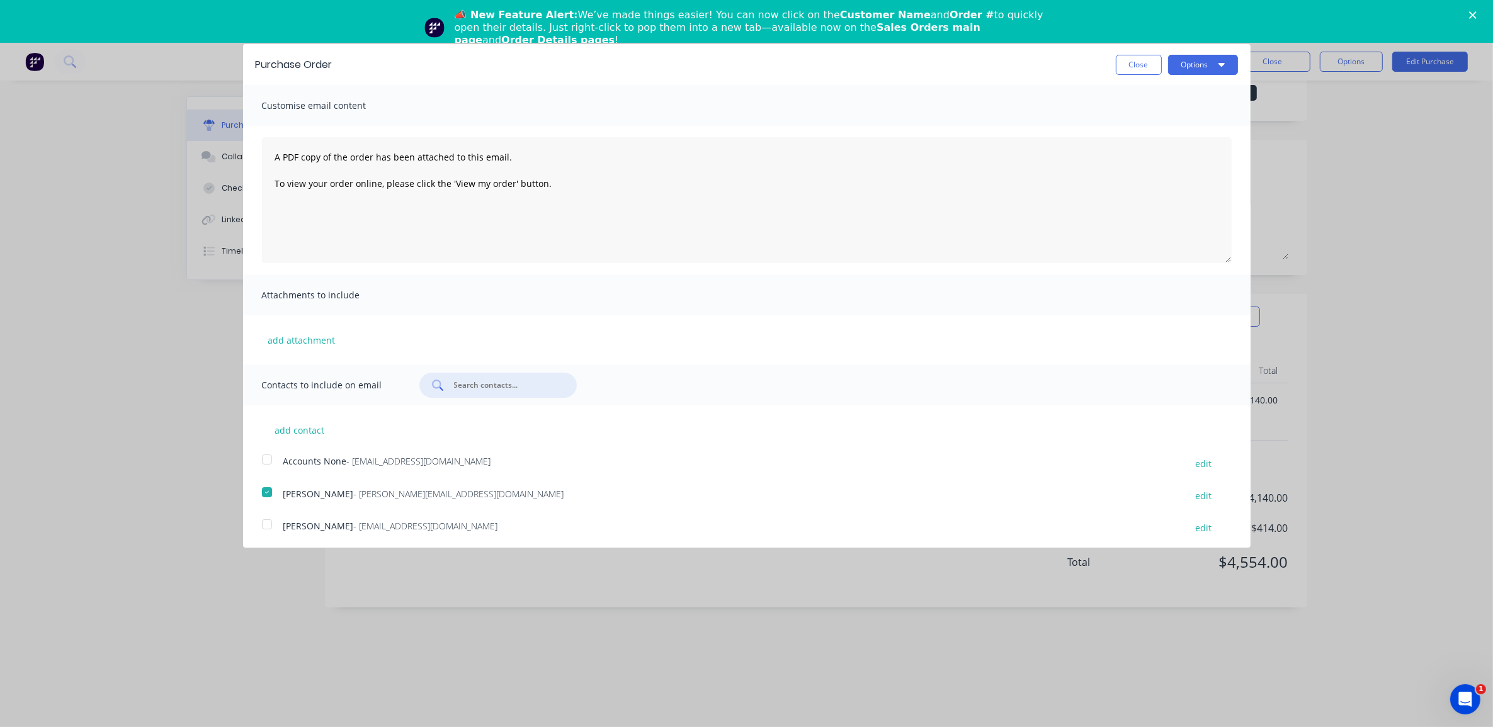
click at [269, 523] on div at bounding box center [266, 524] width 25 height 25
drag, startPoint x: 557, startPoint y: 203, endPoint x: 275, endPoint y: 148, distance: 287.4
click at [275, 148] on textarea "A PDF copy of the order has been attached to this email. To view your order onl…" at bounding box center [746, 200] width 969 height 126
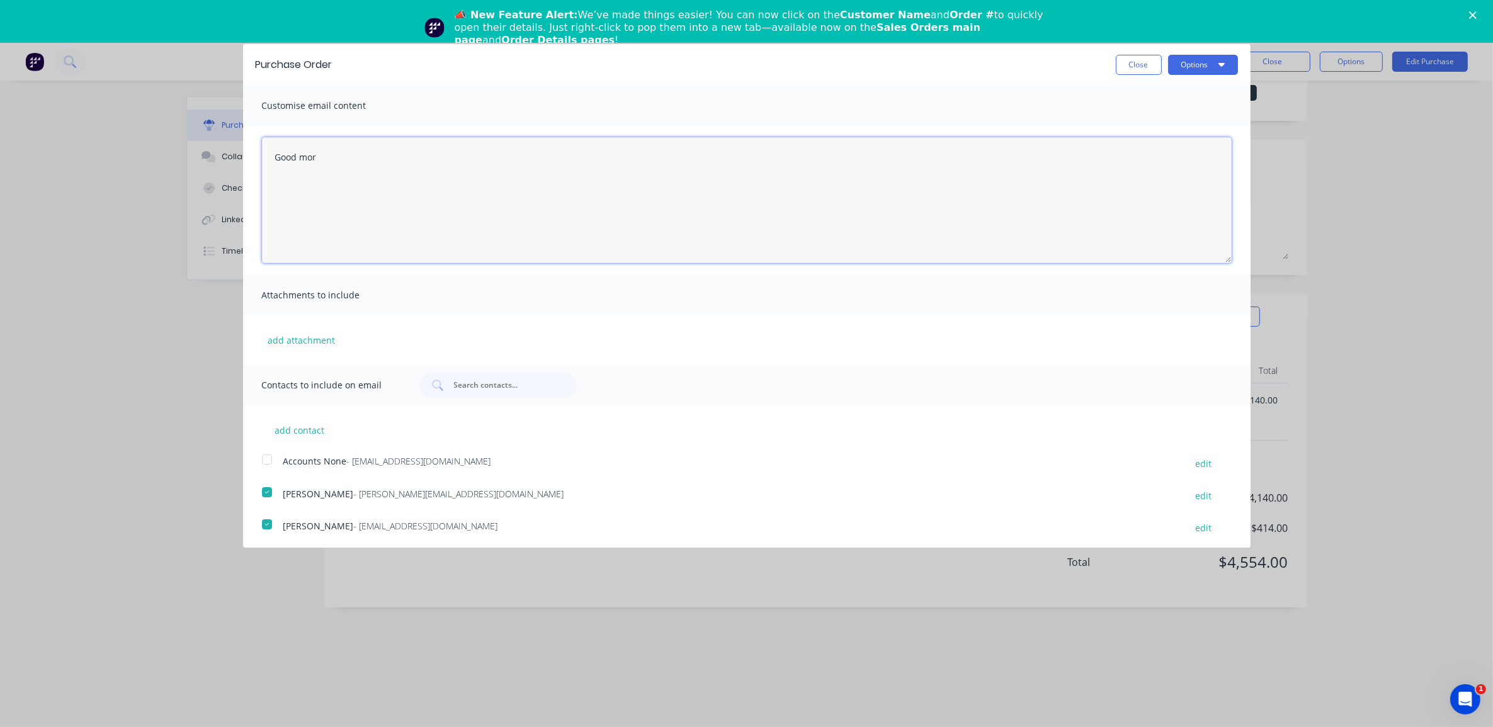
type textarea "Good morn"
type textarea "x"
type textarea "Good morning, Please find a copy of PO#2154 attached for your records. If you h…"
click at [1200, 69] on button "Options" at bounding box center [1203, 65] width 70 height 20
click at [1175, 114] on div "Email" at bounding box center [1177, 122] width 97 height 18
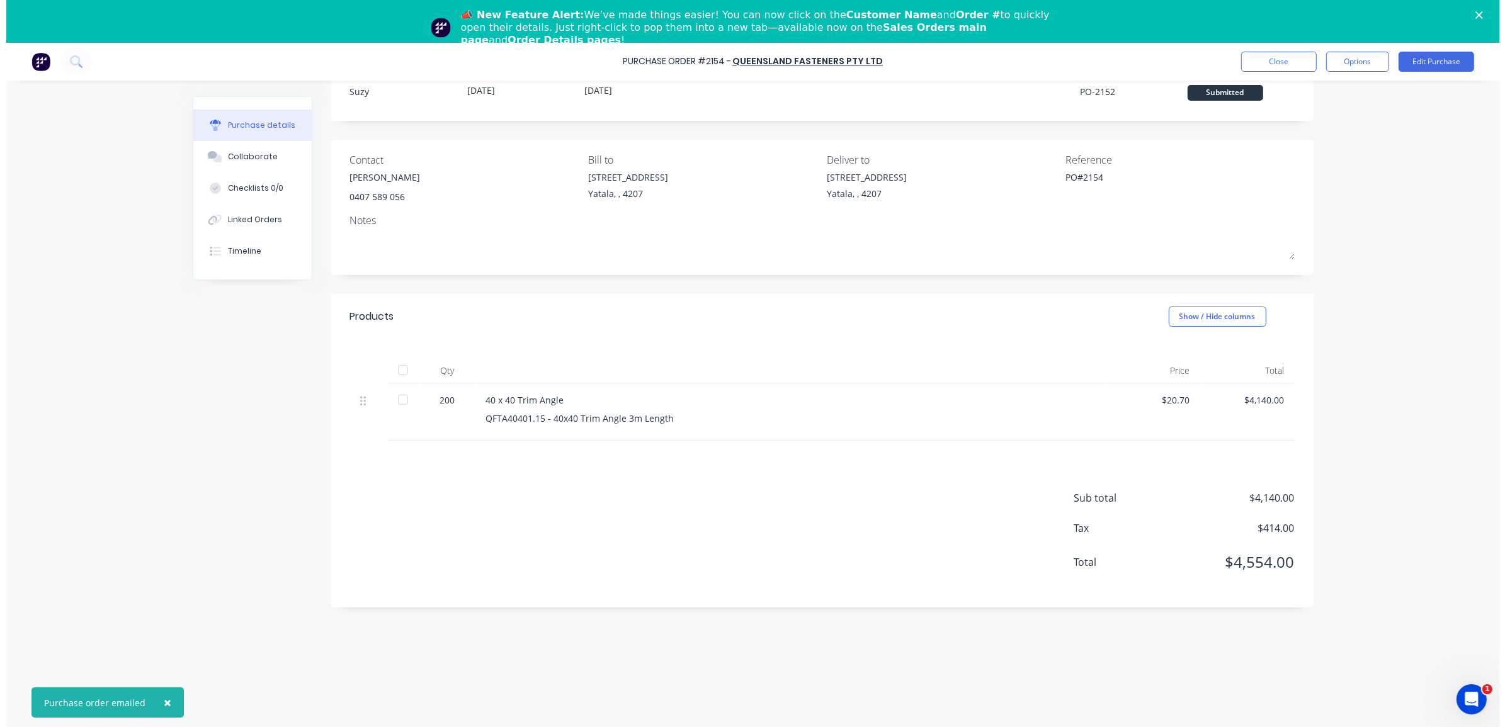
scroll to position [0, 0]
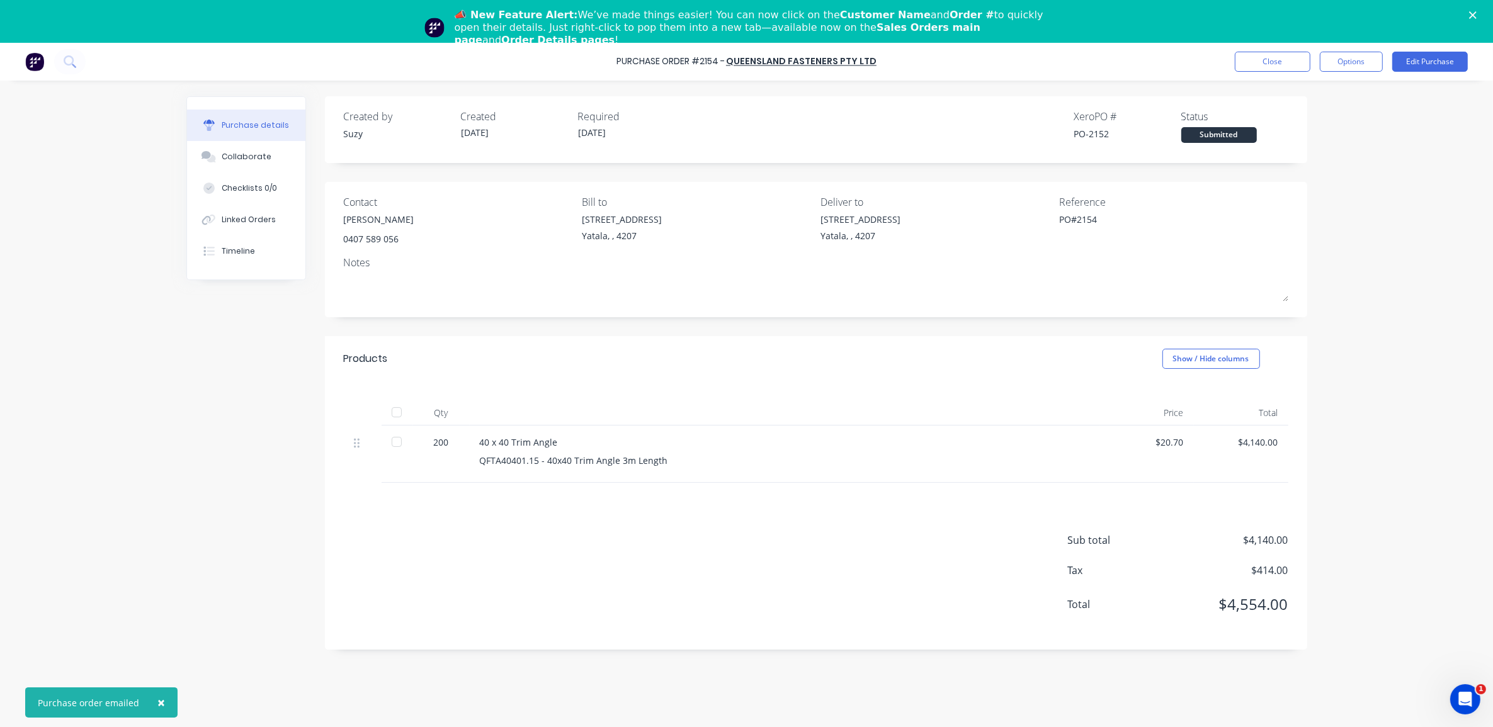
type textarea "x"
click at [672, 330] on div "Created by Suzy Created 15/08/25 Required 18/08/25 Xero PO # PO-2152 Status Sub…" at bounding box center [816, 372] width 982 height 553
click at [44, 62] on div at bounding box center [55, 61] width 60 height 25
click at [38, 63] on img at bounding box center [34, 61] width 19 height 19
